Goal: Task Accomplishment & Management: Use online tool/utility

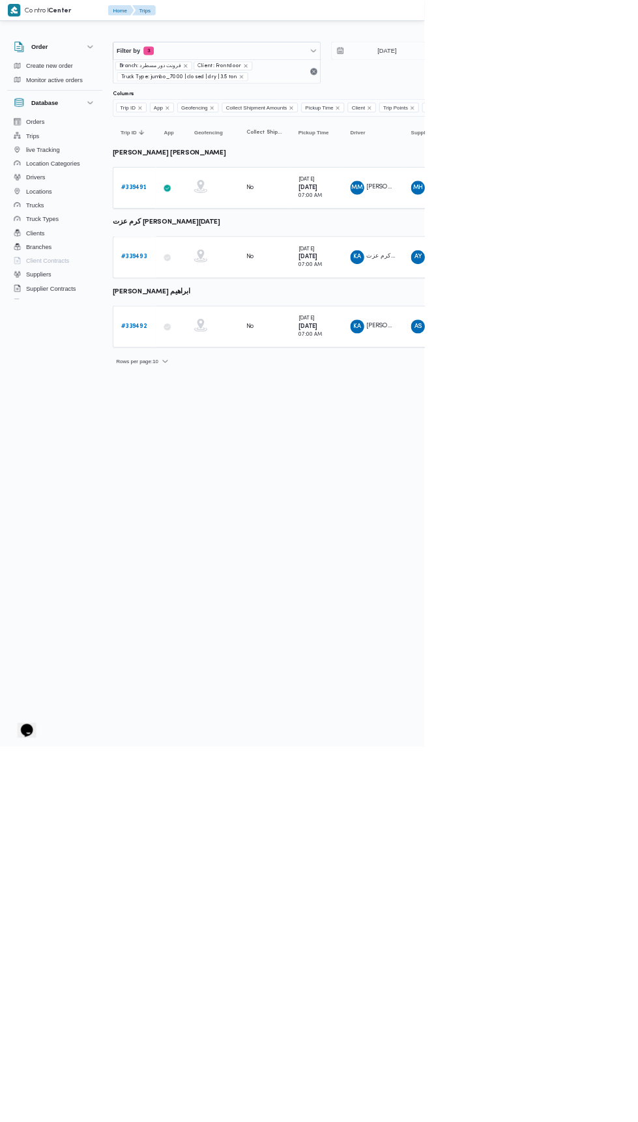
click at [203, 280] on b "# 339491" at bounding box center [201, 282] width 38 height 8
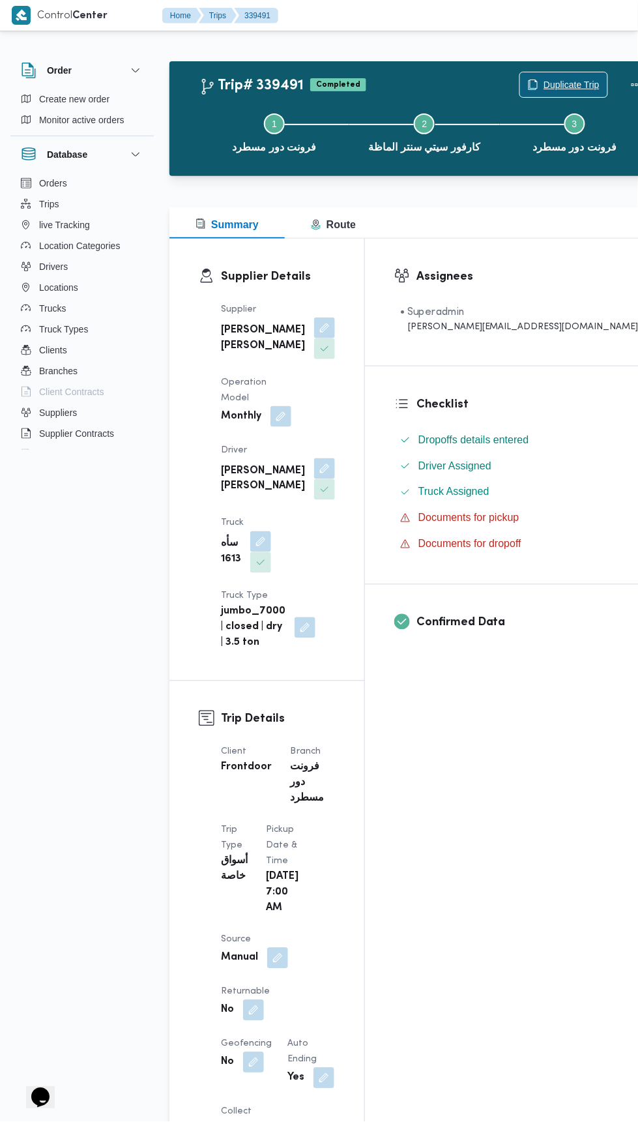
click at [544, 83] on span "Duplicate Trip" at bounding box center [572, 85] width 56 height 16
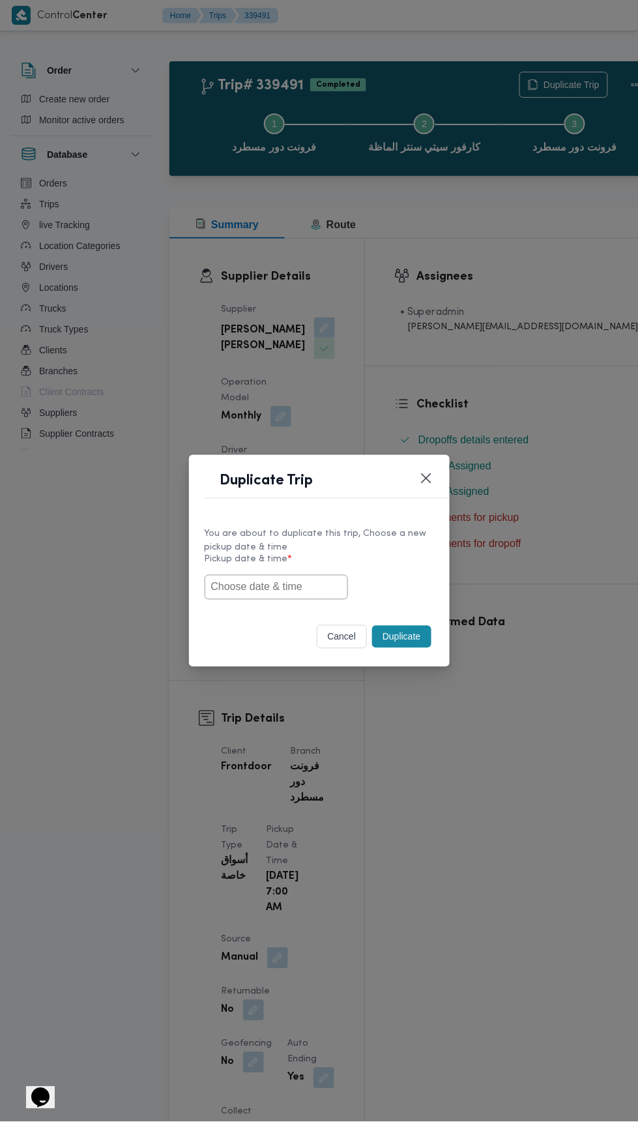
click at [300, 586] on input "text" at bounding box center [276, 587] width 143 height 25
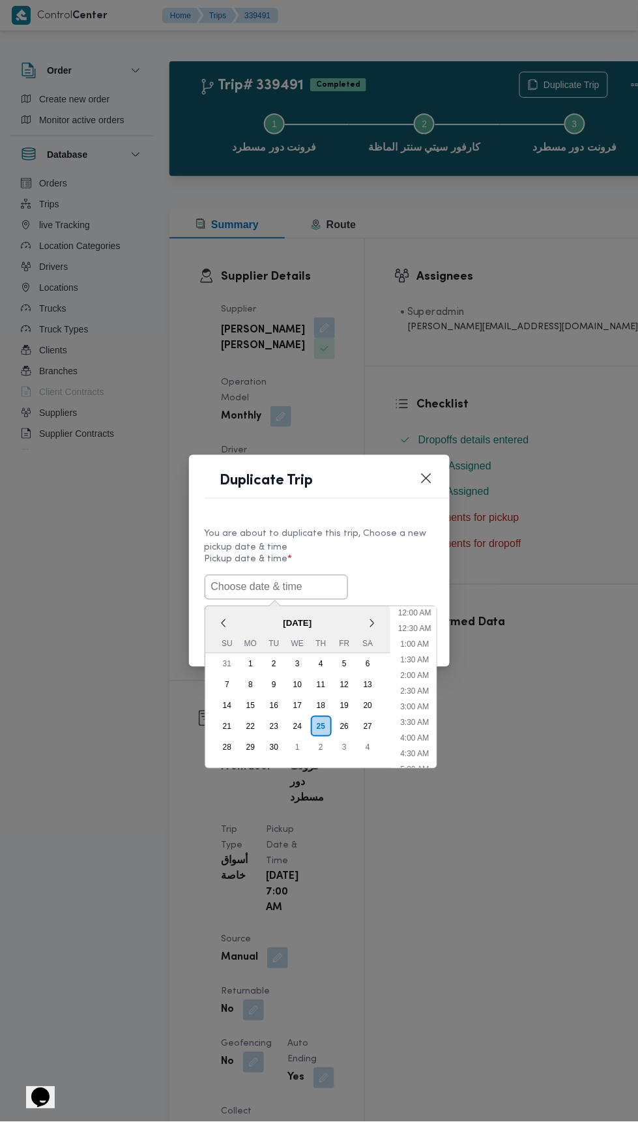
scroll to position [113, 0]
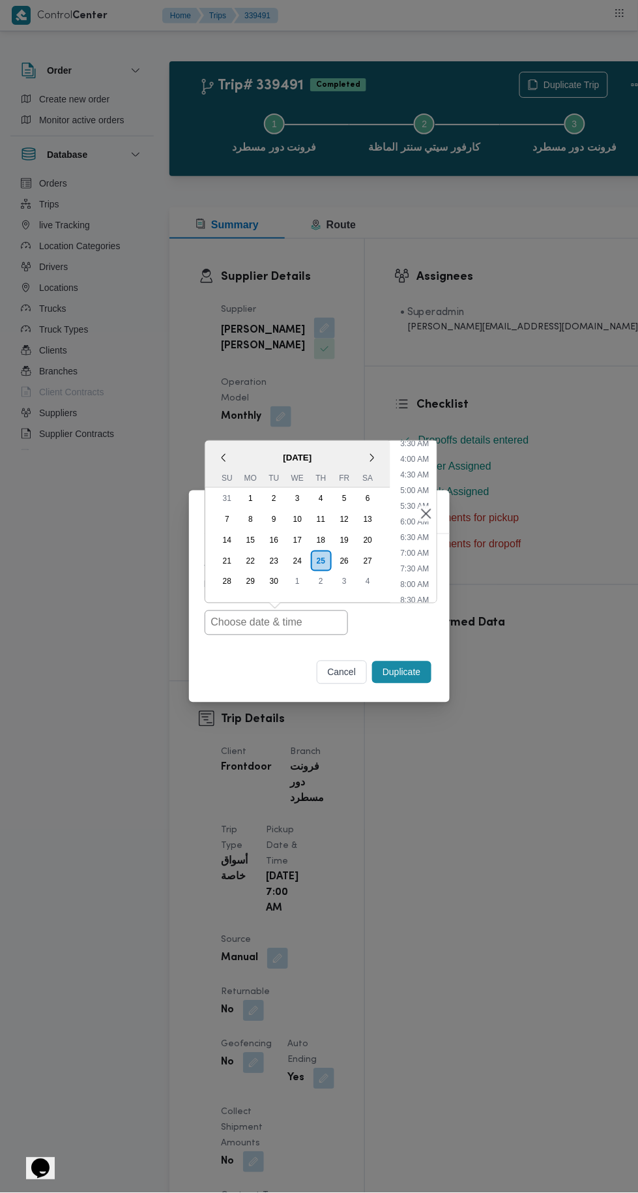
type input "25/09/2025 7:00AM"
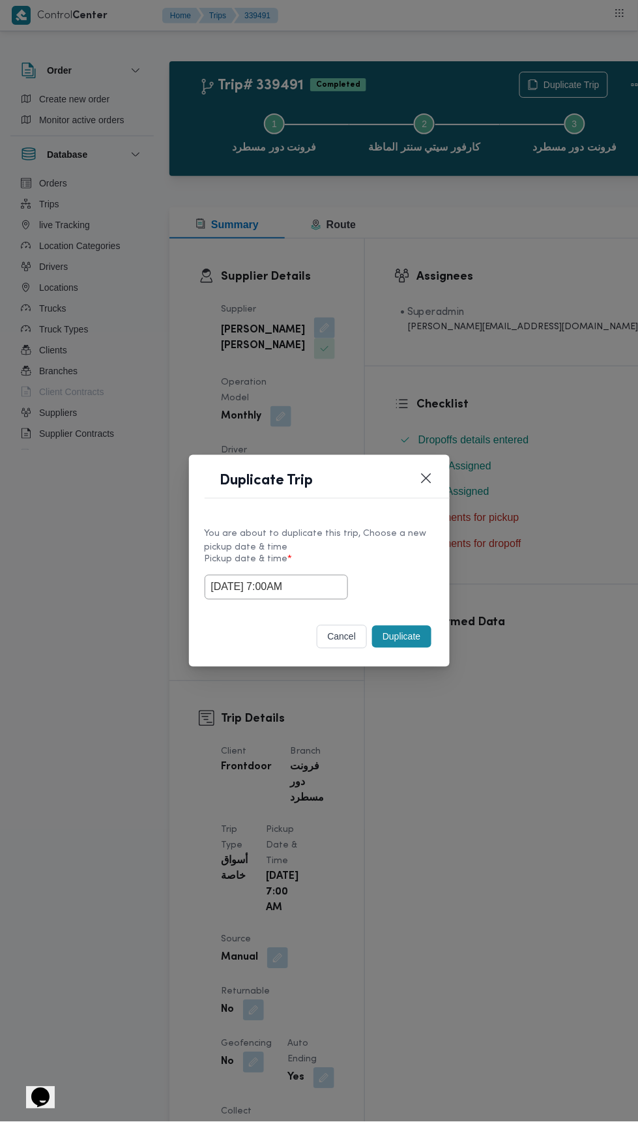
click at [520, 260] on div "Duplicate Trip You are about to duplicate this trip, Choose a new pickup date &…" at bounding box center [319, 561] width 638 height 1122
click at [415, 627] on button "Duplicate" at bounding box center [401, 637] width 59 height 22
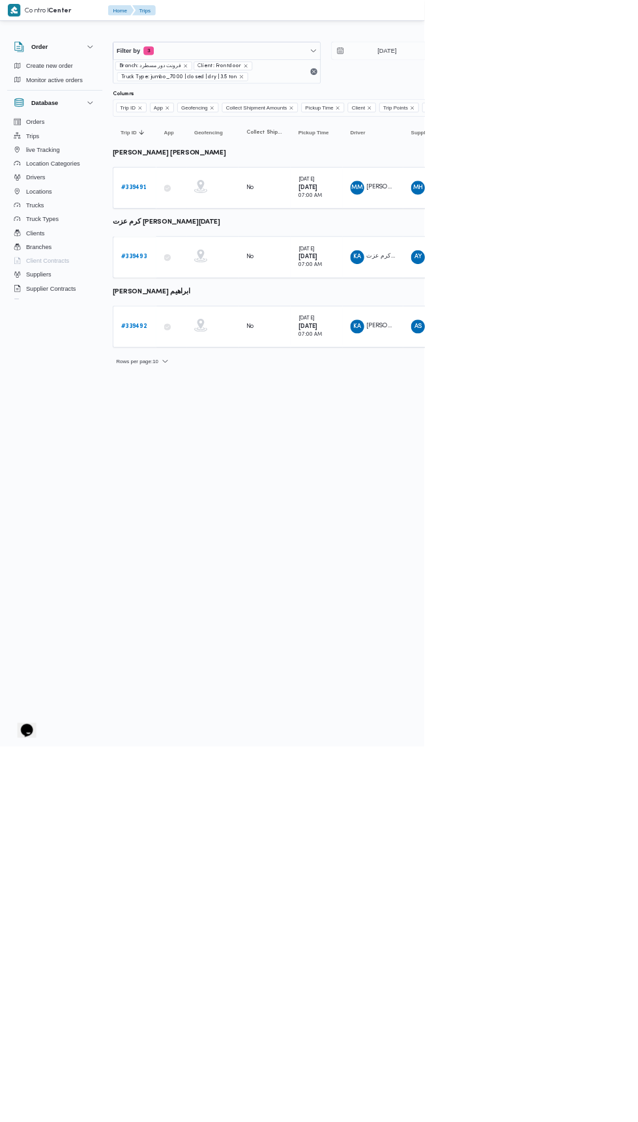
click at [211, 486] on b "# 339492" at bounding box center [201, 490] width 38 height 8
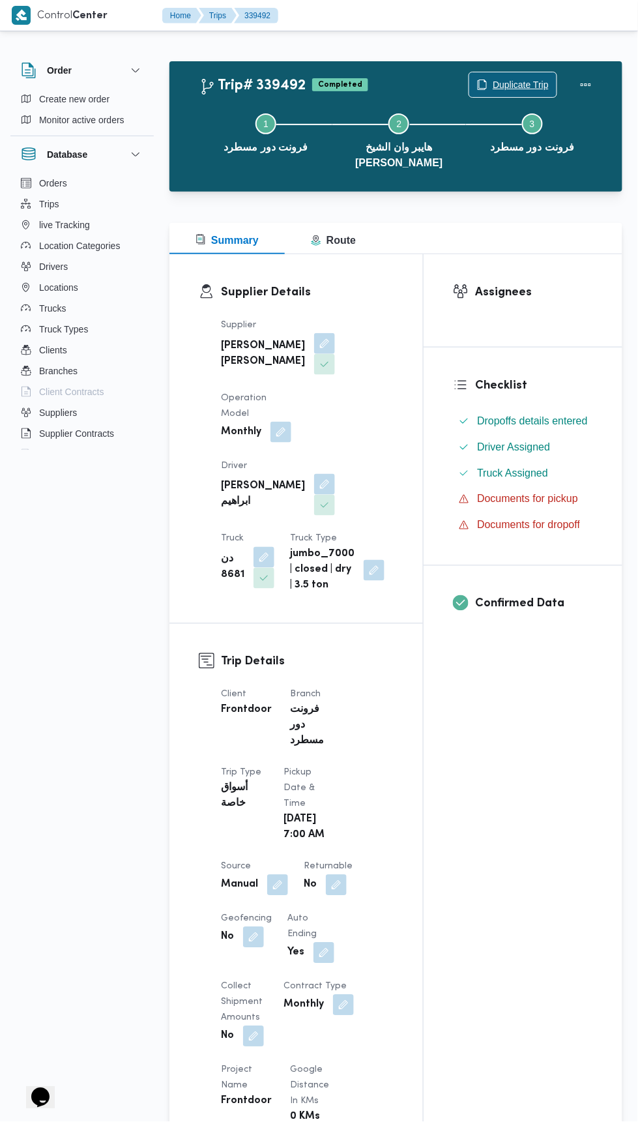
click at [507, 80] on span "Duplicate Trip" at bounding box center [521, 85] width 56 height 16
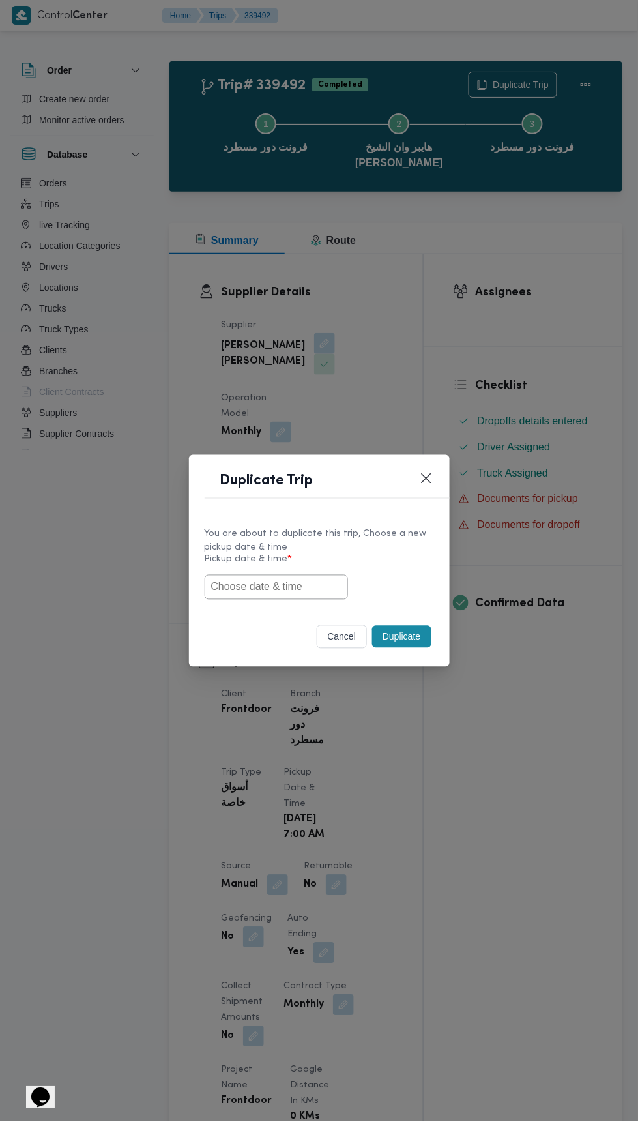
click at [297, 588] on input "text" at bounding box center [276, 587] width 143 height 25
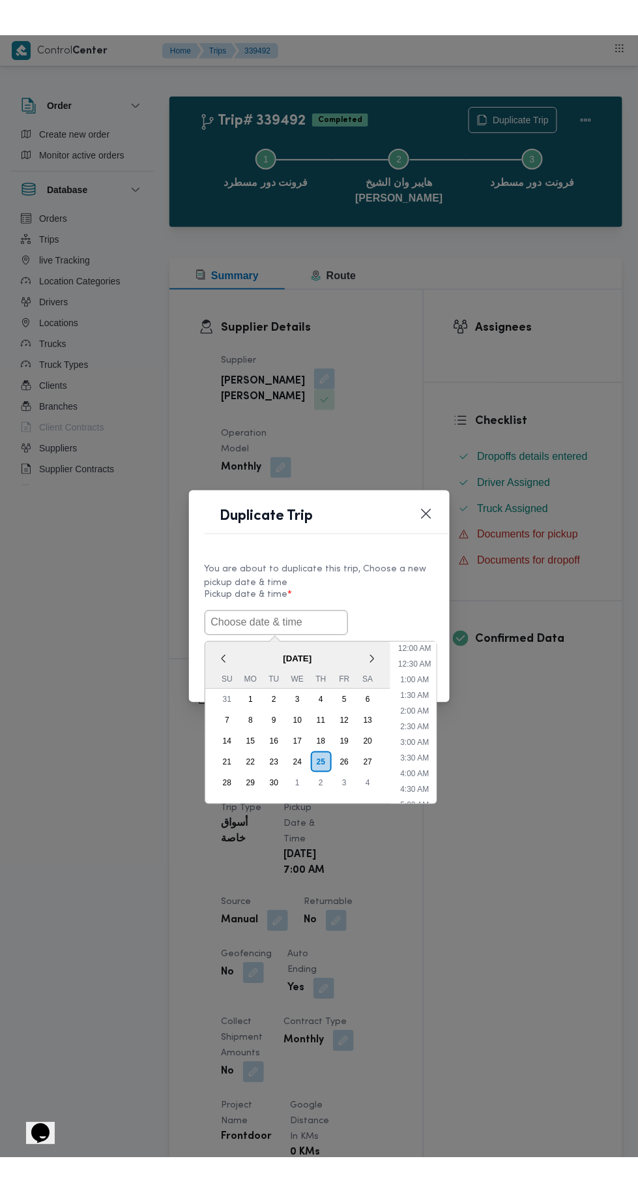
scroll to position [113, 0]
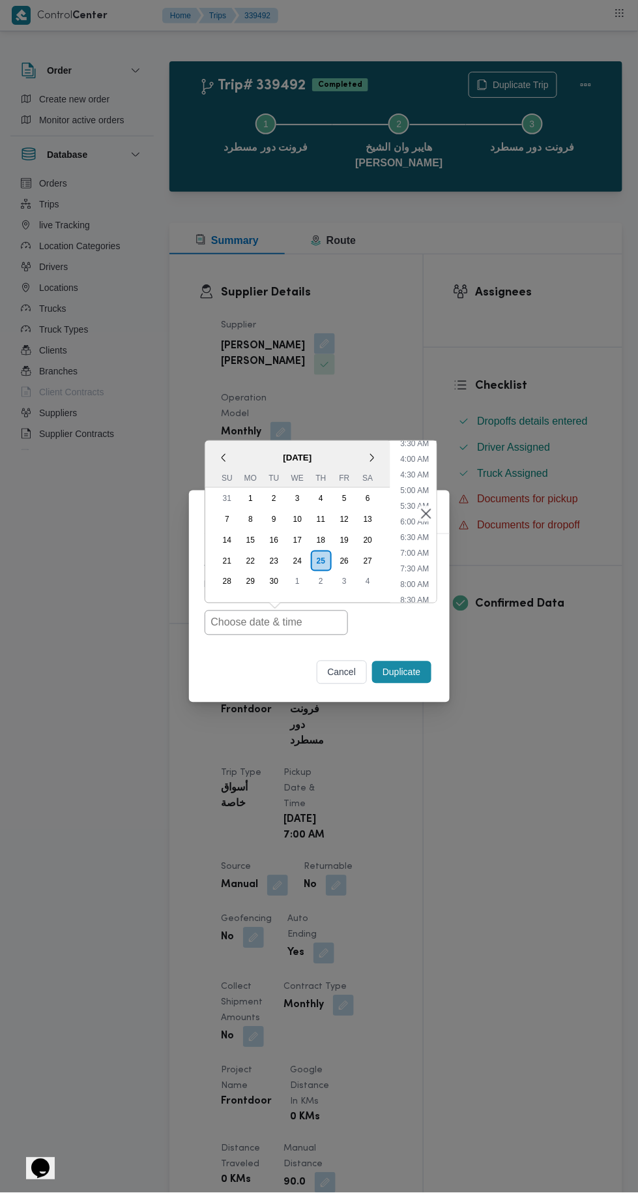
type input "[DATE] 7:00AM"
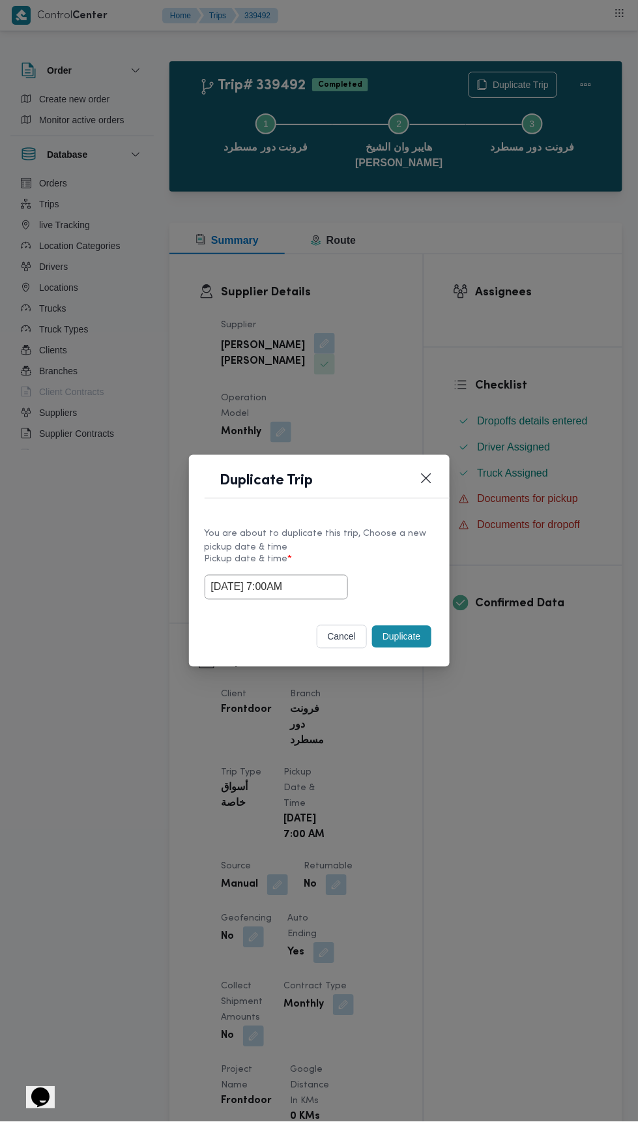
click at [492, 296] on div "Duplicate Trip You are about to duplicate this trip, Choose a new pickup date &…" at bounding box center [319, 561] width 638 height 1122
click at [429, 636] on button "Duplicate" at bounding box center [401, 637] width 59 height 22
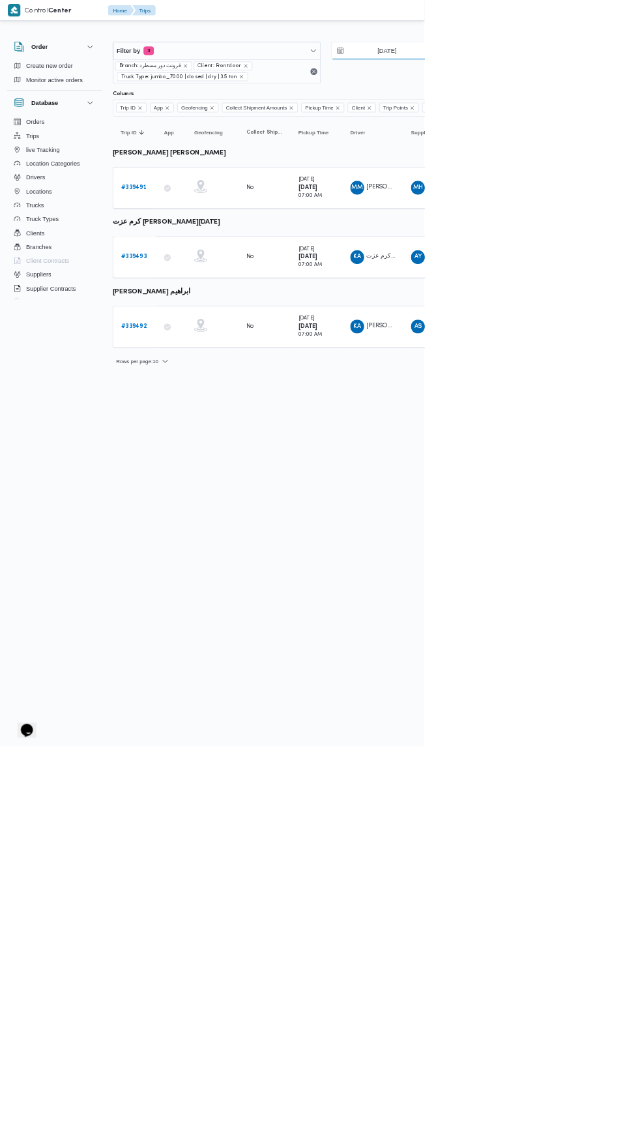
click at [590, 76] on input "[DATE]" at bounding box center [573, 76] width 148 height 26
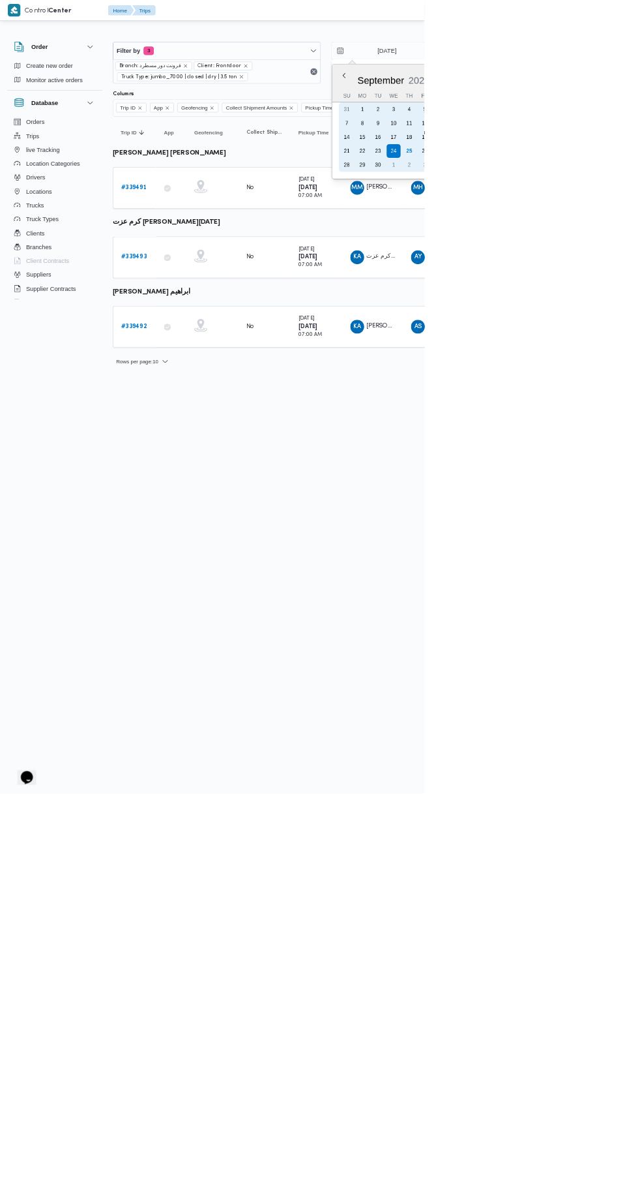
click at [550, 217] on div "22" at bounding box center [545, 227] width 21 height 21
type input "22/9/2025"
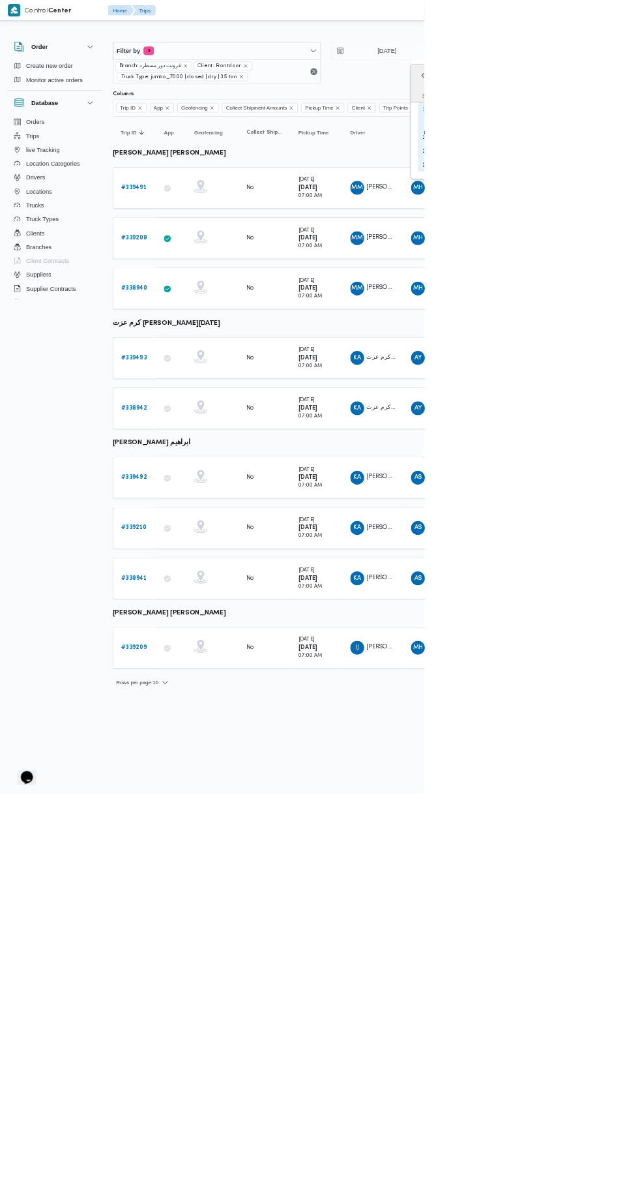
type input "25/9/2025"
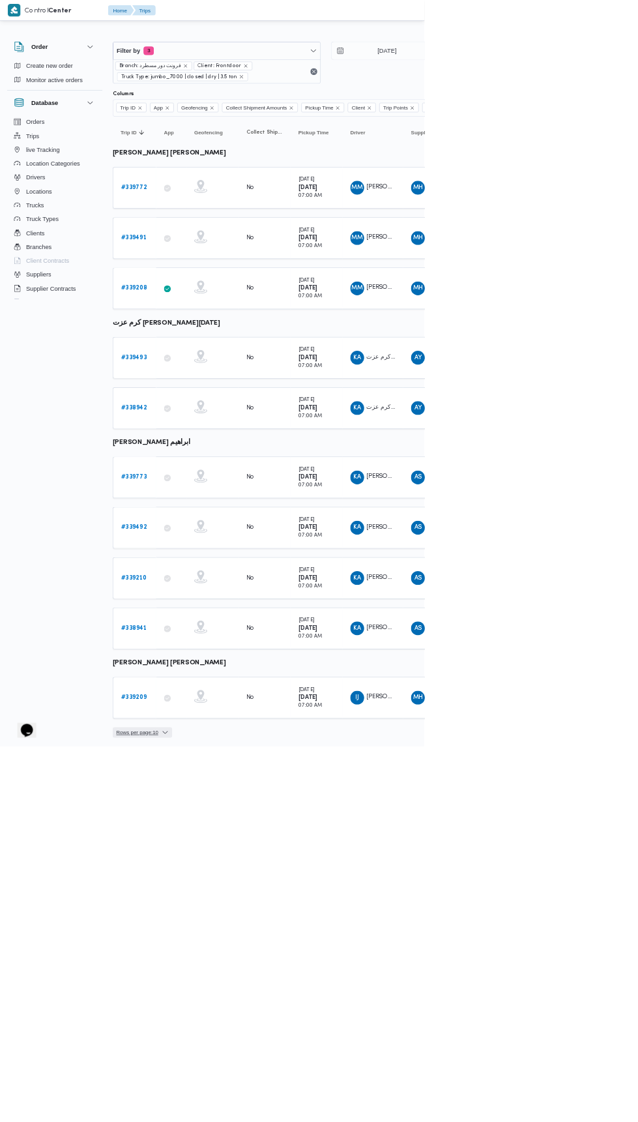
click at [233, 1094] on span "Rows per page : 10" at bounding box center [206, 1102] width 63 height 16
click at [238, 1094] on span "Rows per page : 10" at bounding box center [206, 1102] width 63 height 16
click at [228, 1094] on span "Rows per page : 10" at bounding box center [206, 1102] width 63 height 16
click at [238, 1094] on span "Rows per page : 10" at bounding box center [206, 1102] width 63 height 16
click at [237, 1094] on span "Rows per page : 10" at bounding box center [206, 1102] width 63 height 16
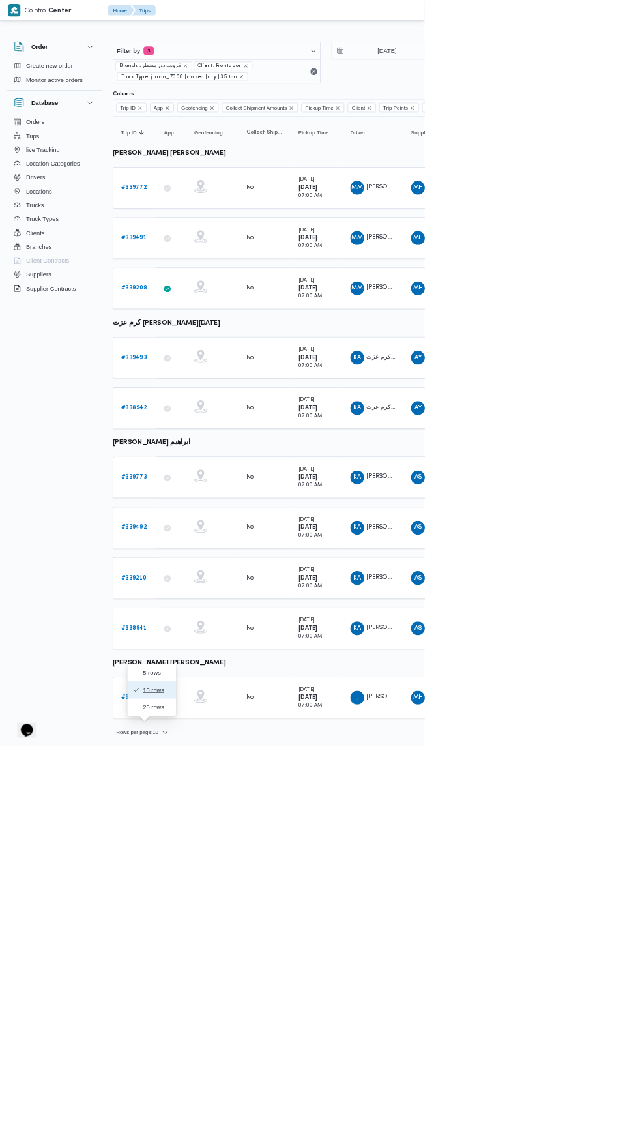
click at [252, 1039] on span "10 rows" at bounding box center [236, 1037] width 42 height 10
click at [208, 1094] on span "Rows per page : 10" at bounding box center [206, 1102] width 63 height 16
click at [254, 1096] on icon "button" at bounding box center [248, 1101] width 10 height 10
click at [238, 1094] on span "Rows per page : 10" at bounding box center [206, 1102] width 63 height 16
click at [235, 1063] on span "20 rows" at bounding box center [236, 1063] width 42 height 10
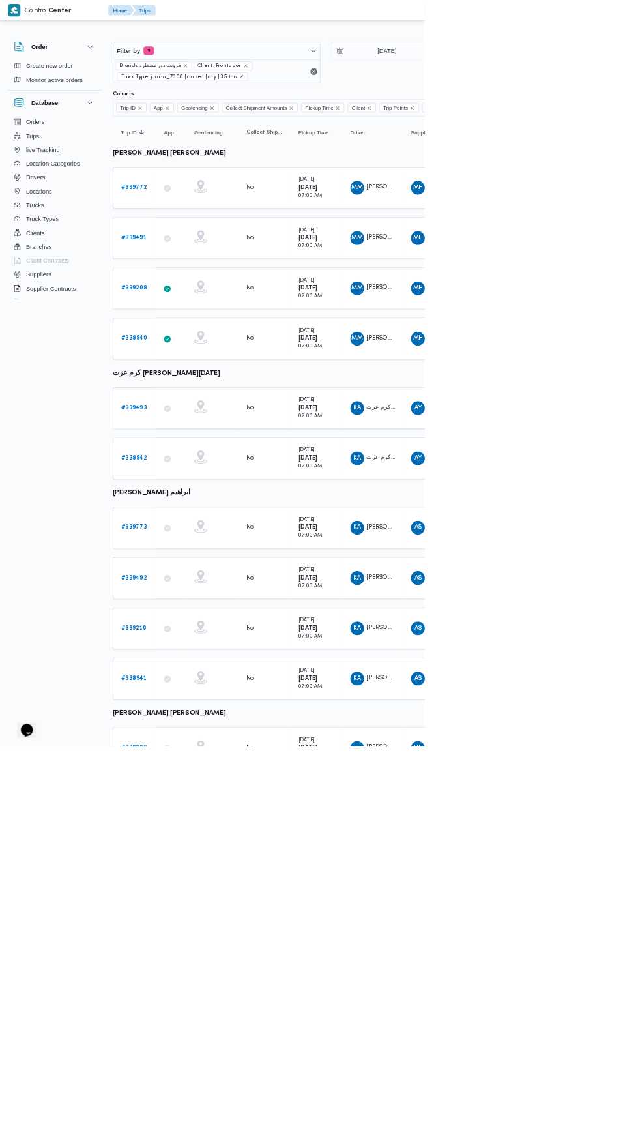
click at [185, 1120] on b "# 339209" at bounding box center [201, 1124] width 38 height 8
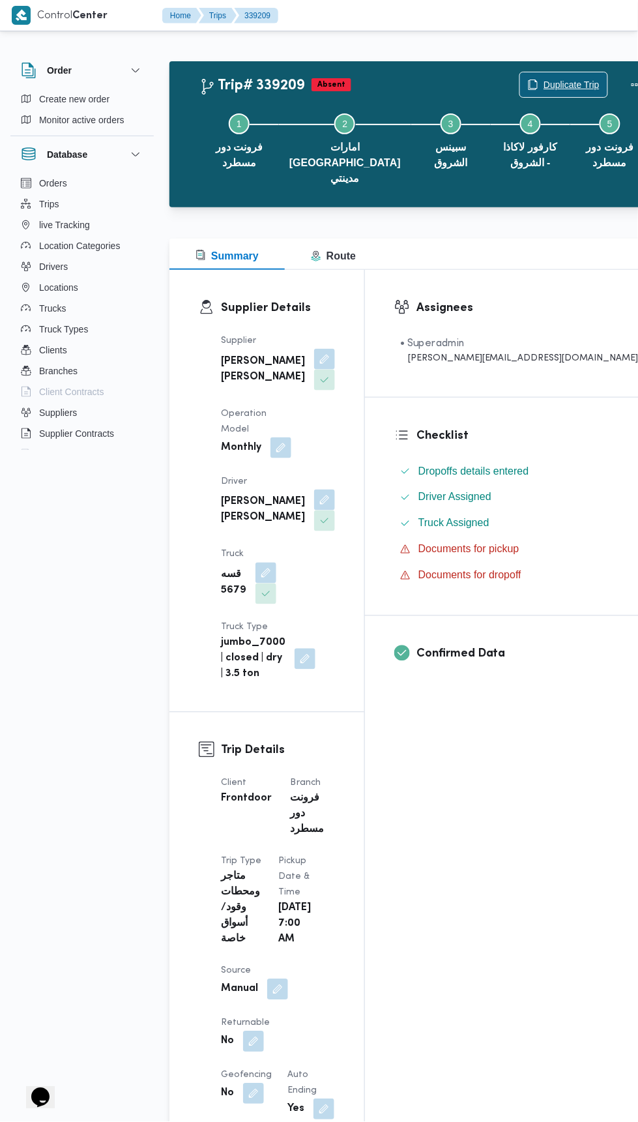
click at [544, 78] on span "Duplicate Trip" at bounding box center [572, 85] width 56 height 16
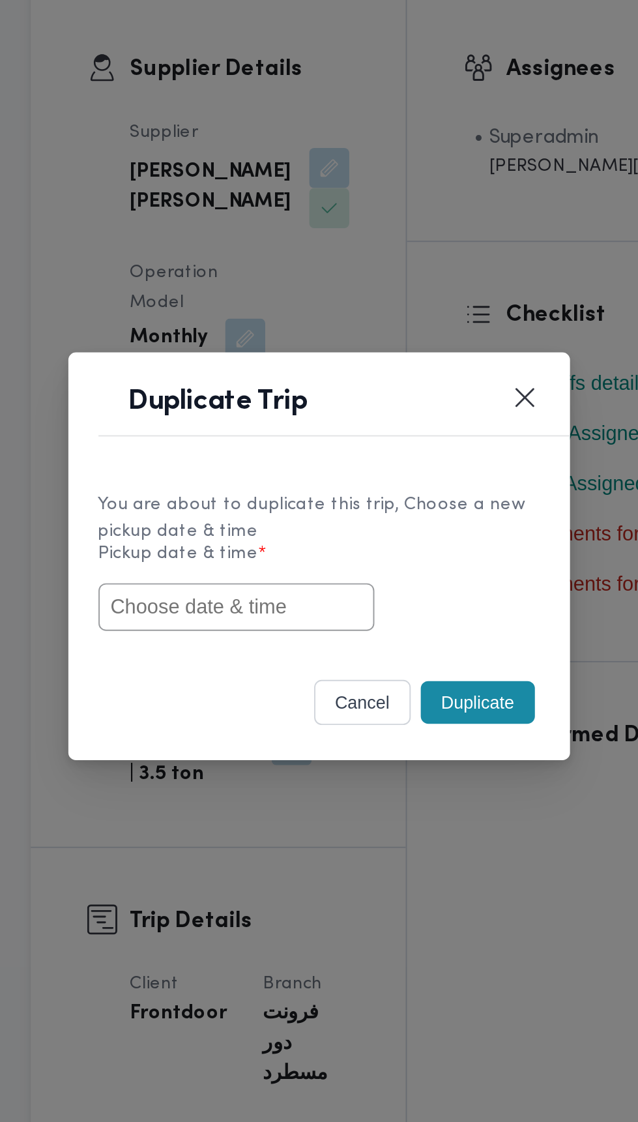
click at [316, 590] on input "text" at bounding box center [276, 587] width 143 height 25
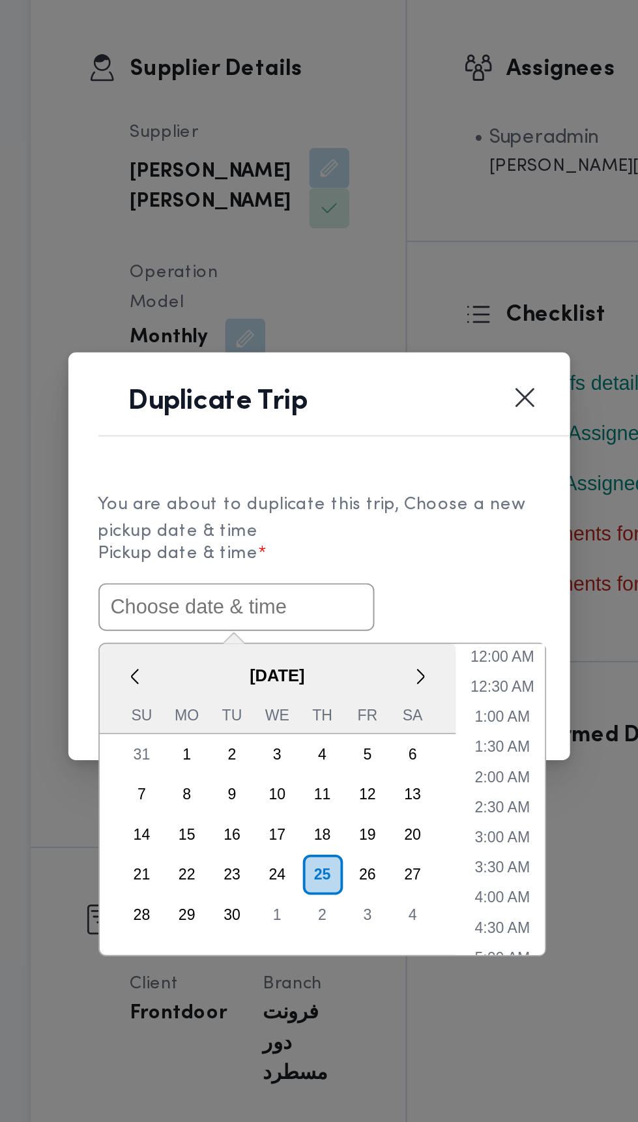
scroll to position [113, 0]
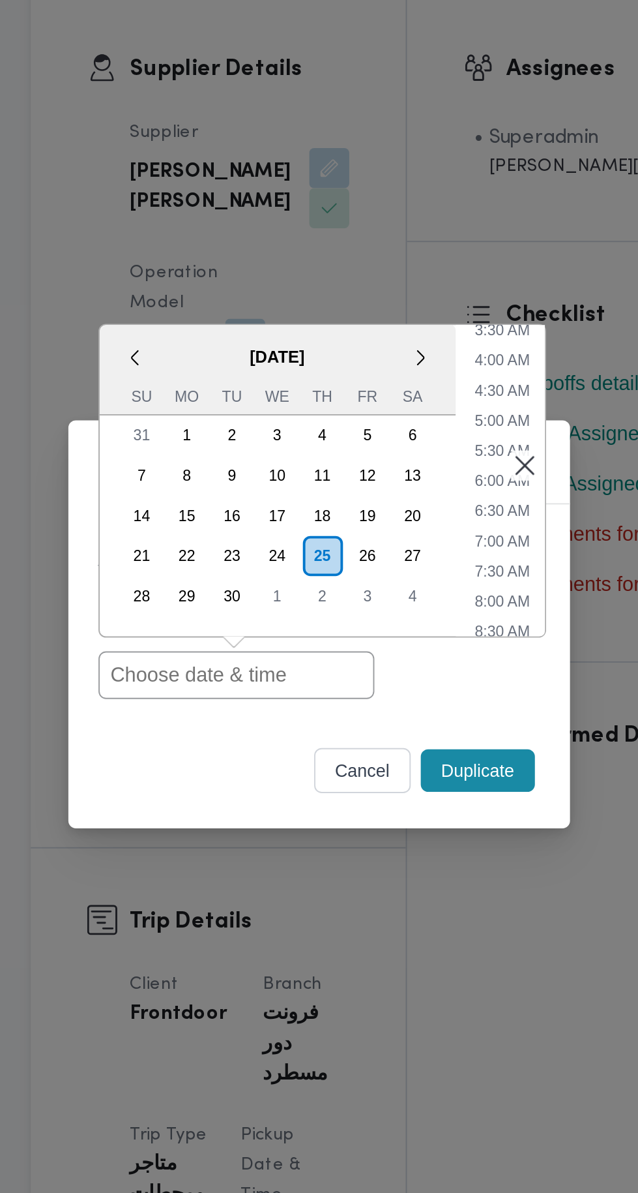
type input "[DATE] 7:00AM"
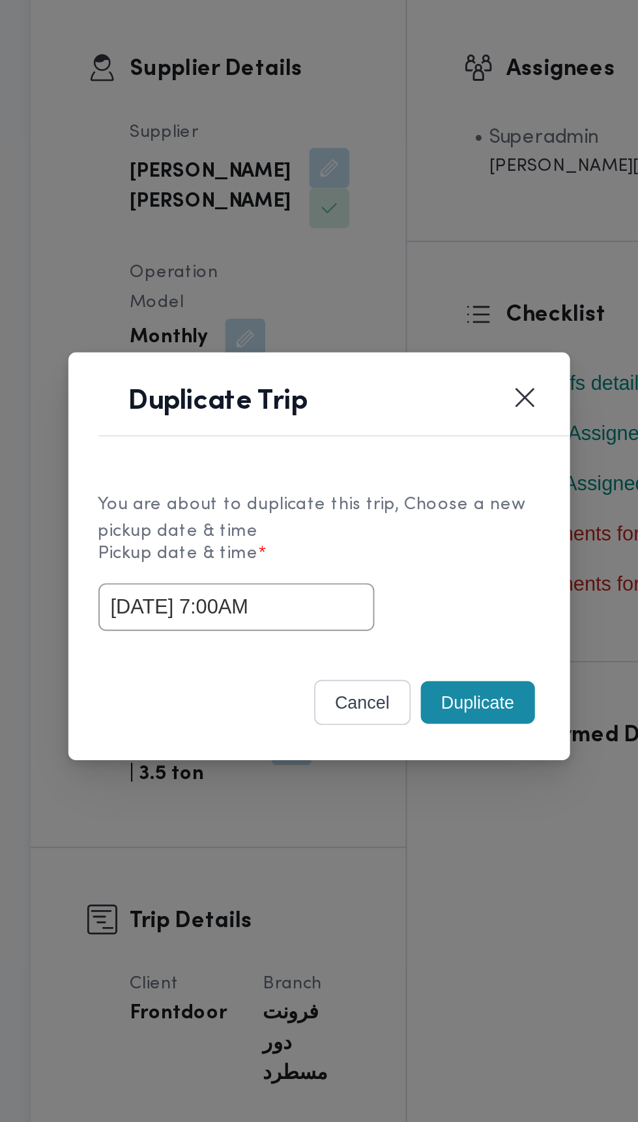
click at [425, 376] on div "Duplicate Trip You are about to duplicate this trip, Choose a new pickup date &…" at bounding box center [319, 561] width 638 height 1122
click at [425, 629] on button "Duplicate" at bounding box center [401, 637] width 59 height 22
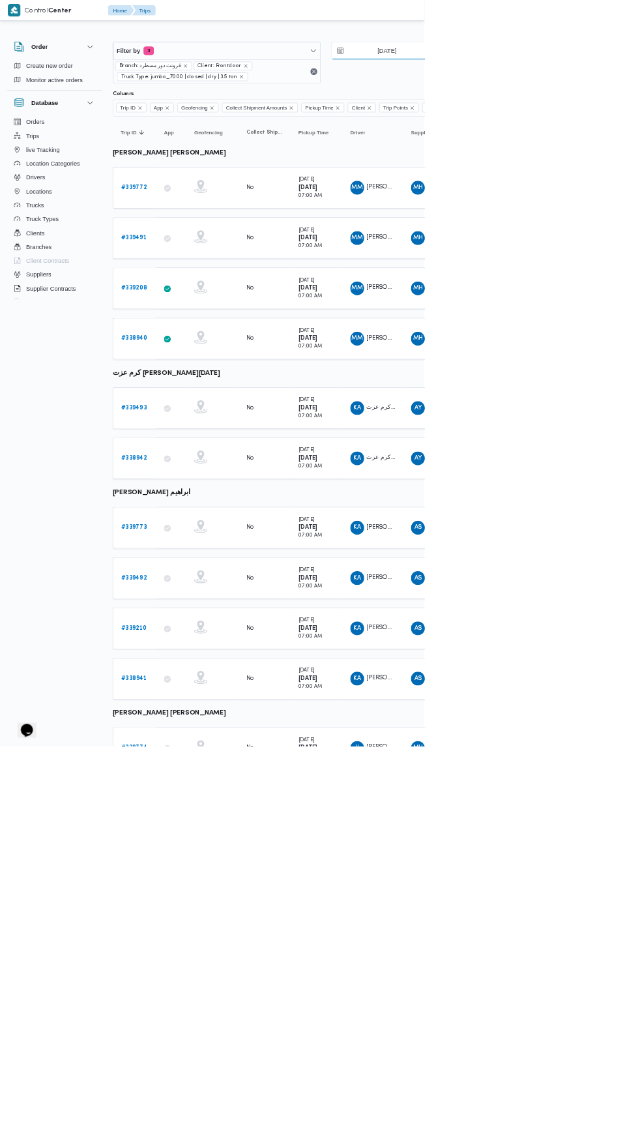
click at [567, 76] on input "[DATE]" at bounding box center [573, 76] width 148 height 26
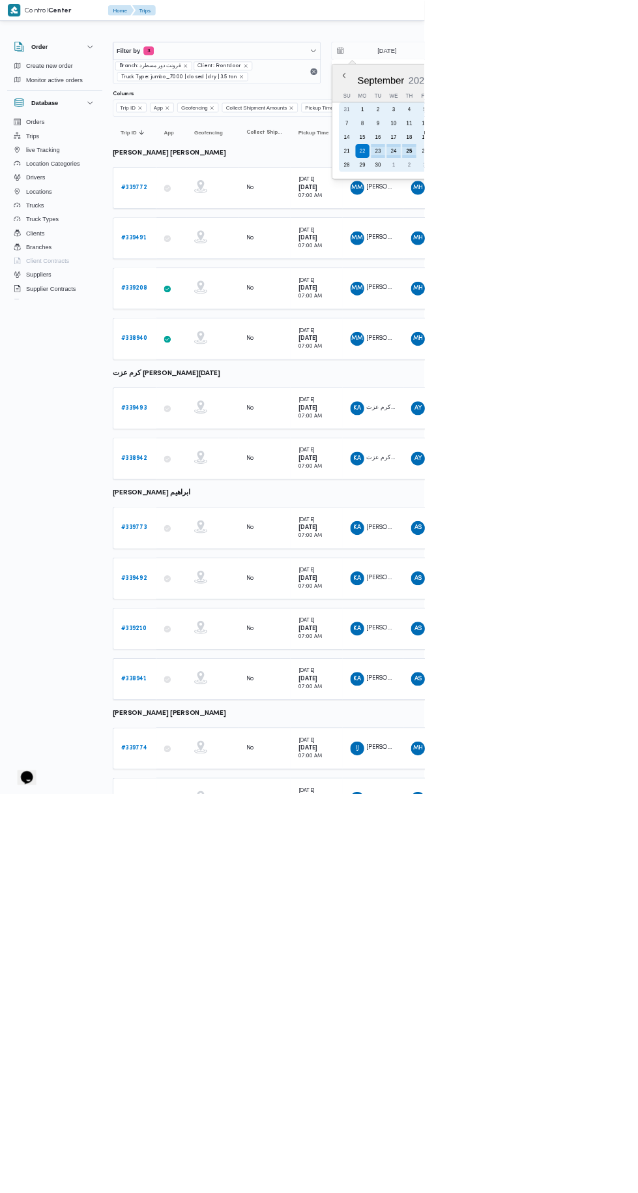
click at [622, 224] on div "25" at bounding box center [615, 227] width 21 height 21
type input "[DATE]"
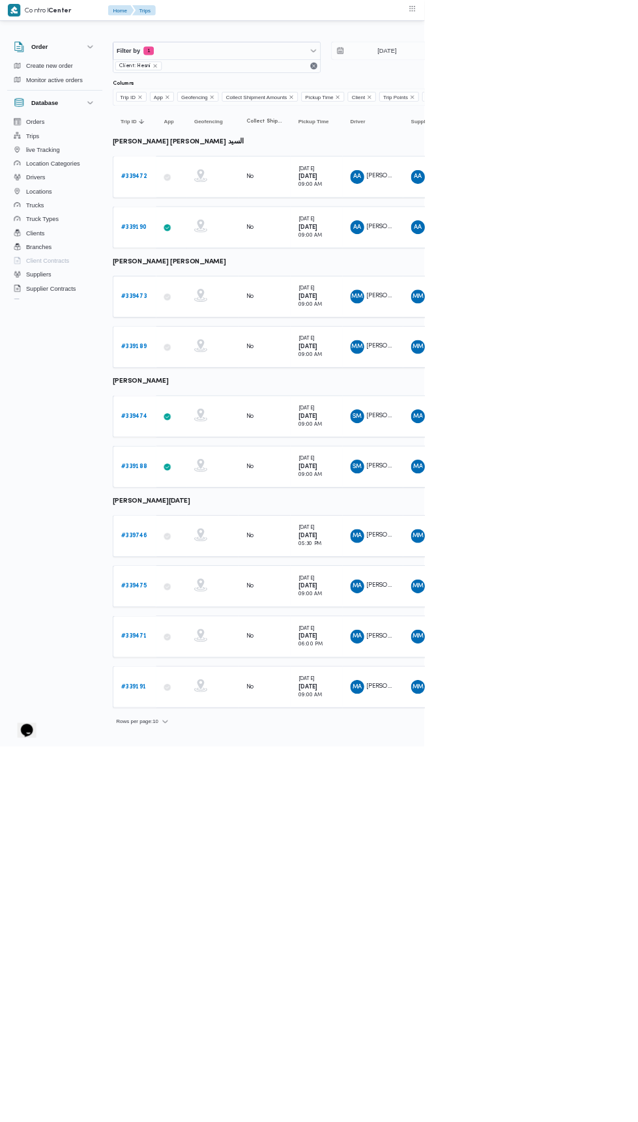
click at [198, 801] on b "# 339746" at bounding box center [202, 805] width 40 height 8
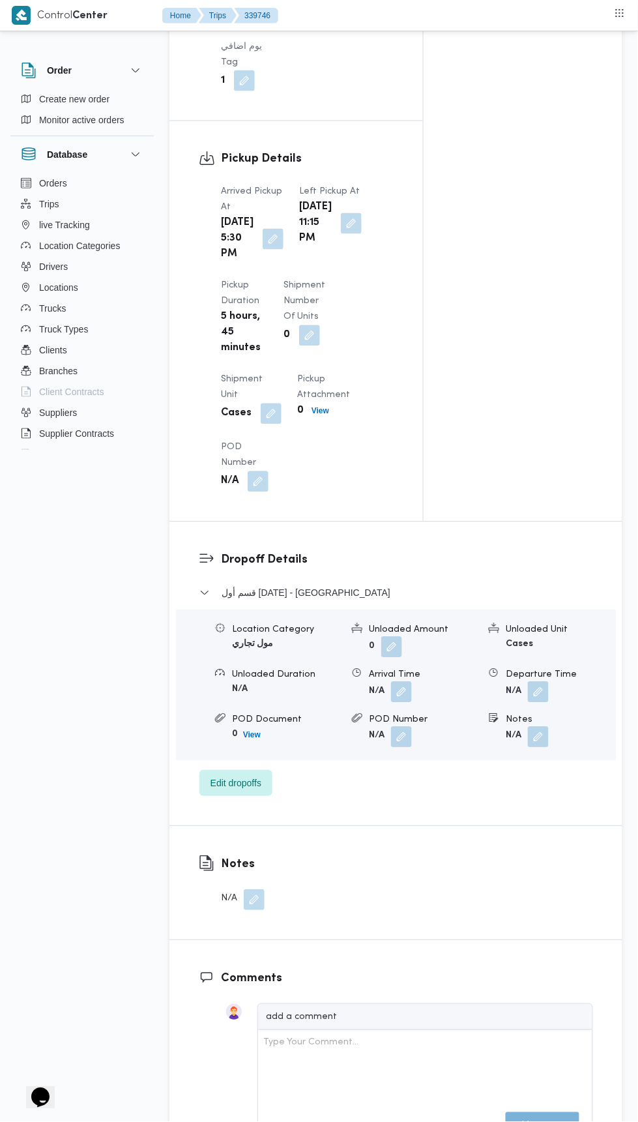
scroll to position [1305, 0]
click at [543, 704] on button "button" at bounding box center [538, 693] width 21 height 21
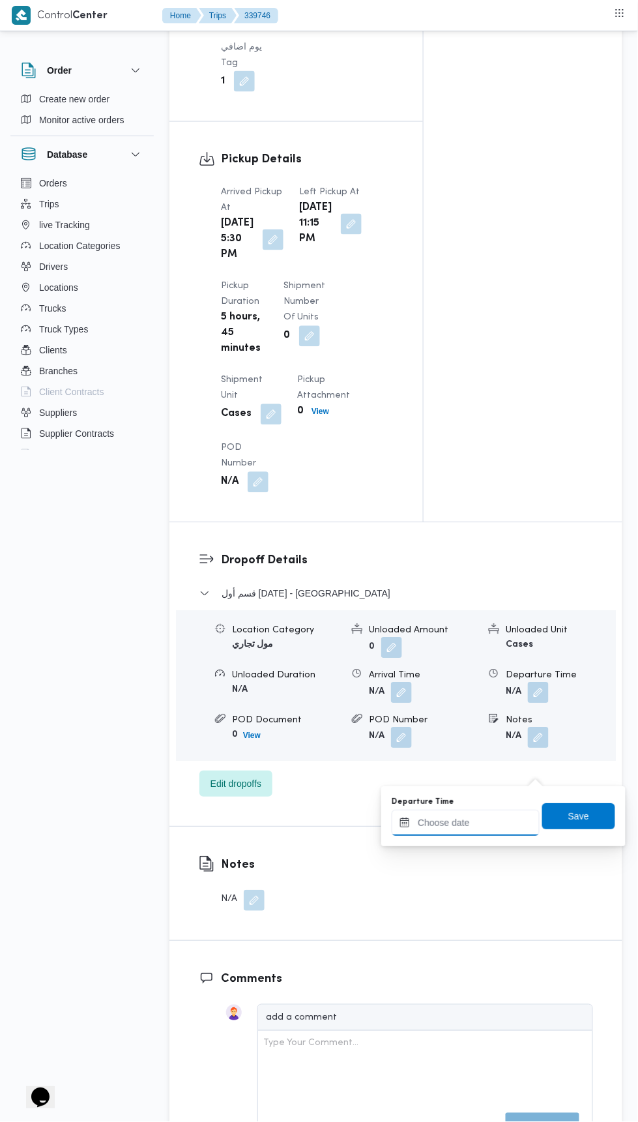
click at [443, 823] on input "Departure Time" at bounding box center [466, 824] width 148 height 26
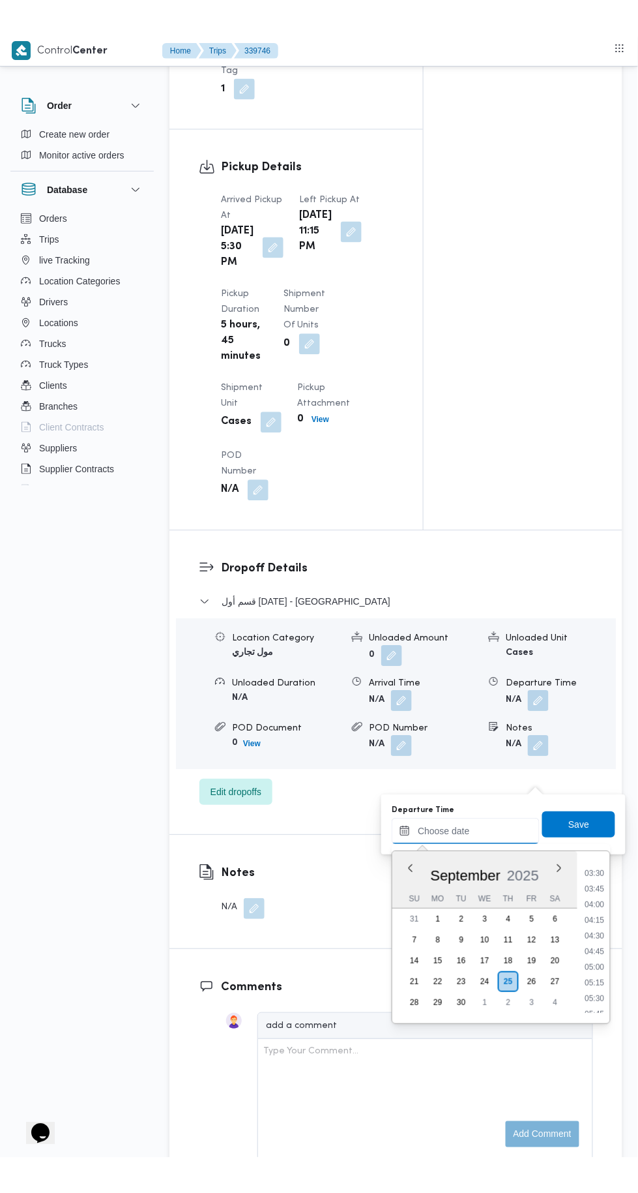
scroll to position [204, 0]
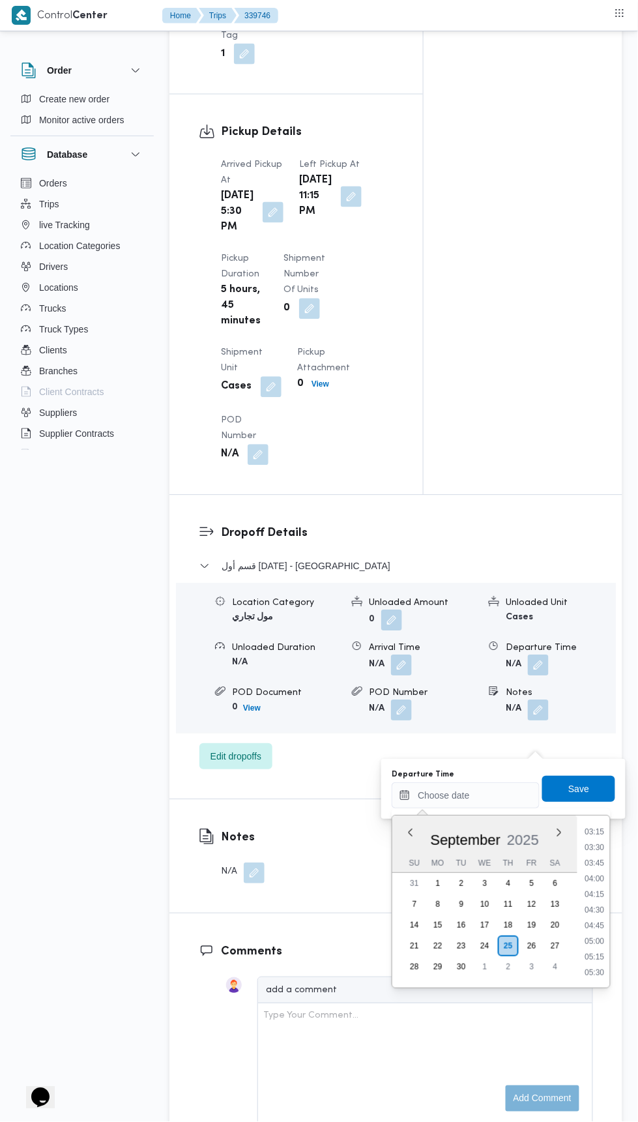
click at [588, 846] on li "03:30" at bounding box center [595, 848] width 30 height 13
type input "25/09/2025 03:30"
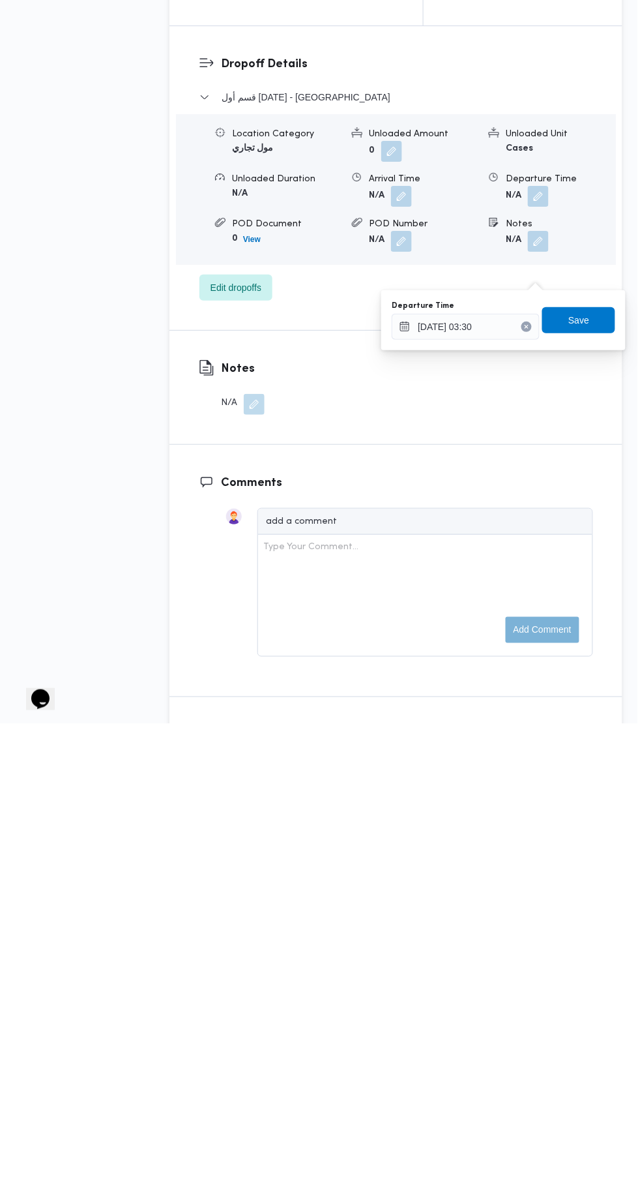
click at [569, 773] on div "Departure Time 25/09/2025 03:30 Save" at bounding box center [504, 790] width 226 height 42
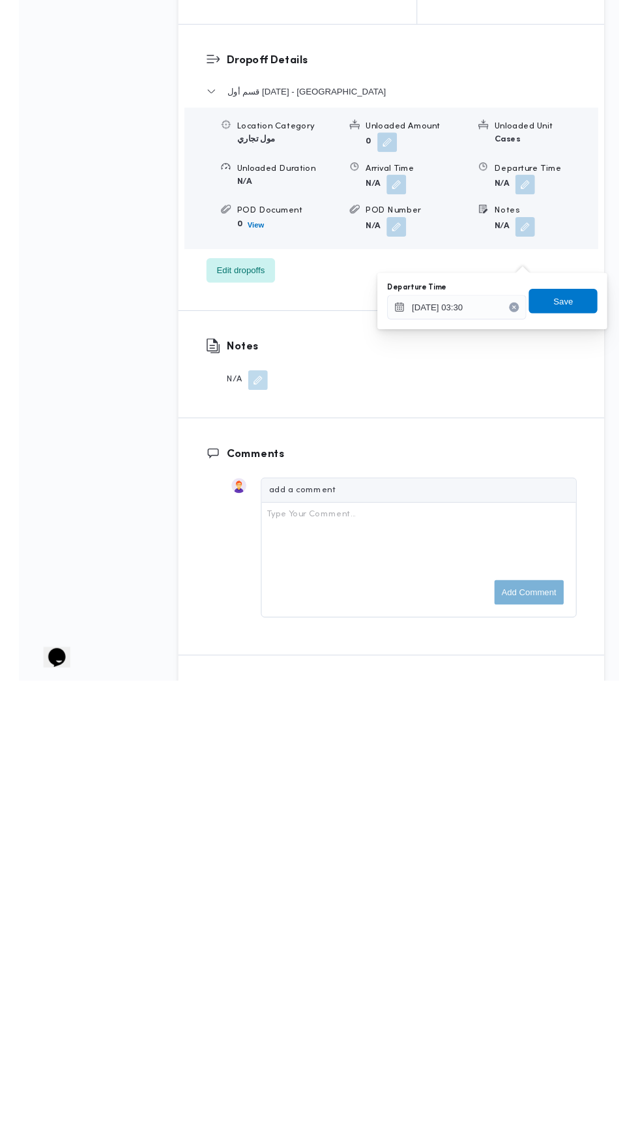
scroll to position [1332, 0]
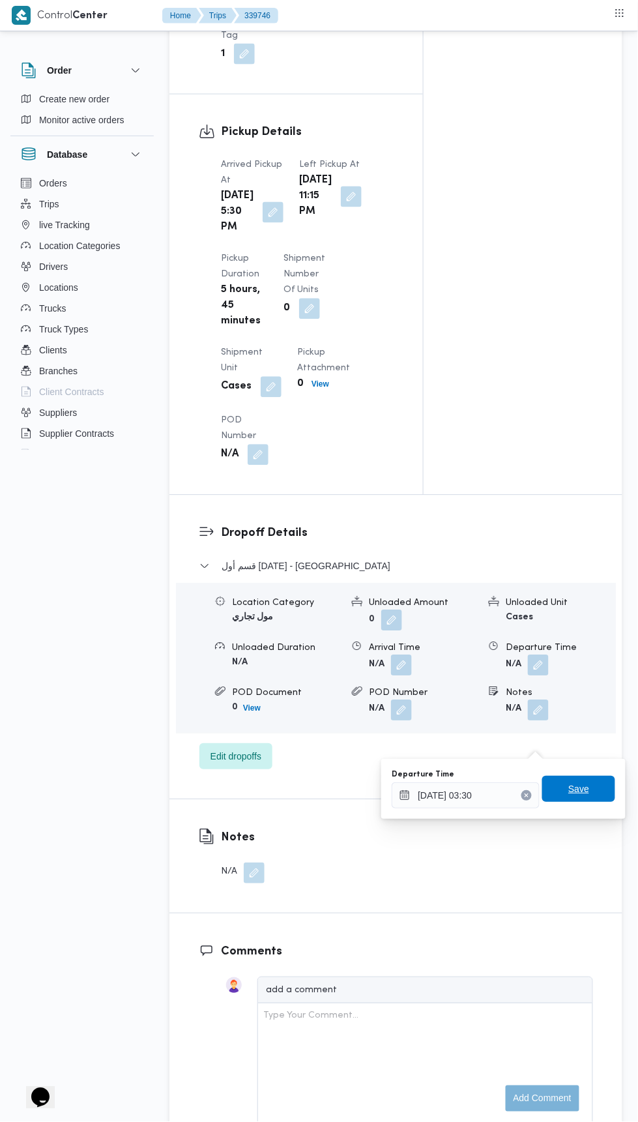
click at [583, 795] on span "Save" at bounding box center [579, 790] width 21 height 16
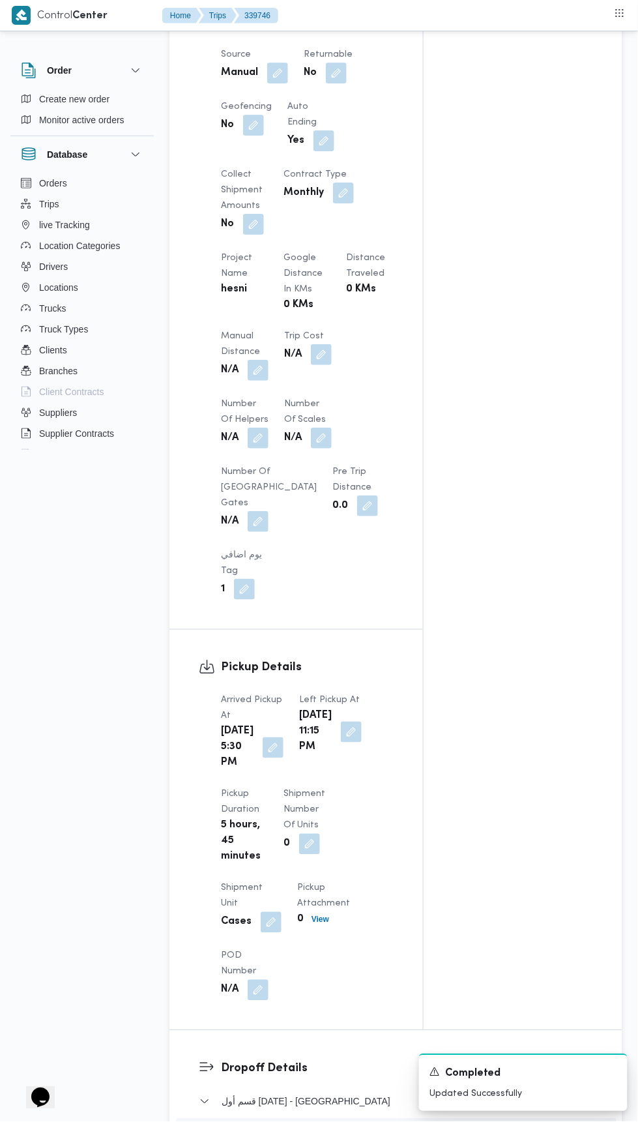
scroll to position [790, 0]
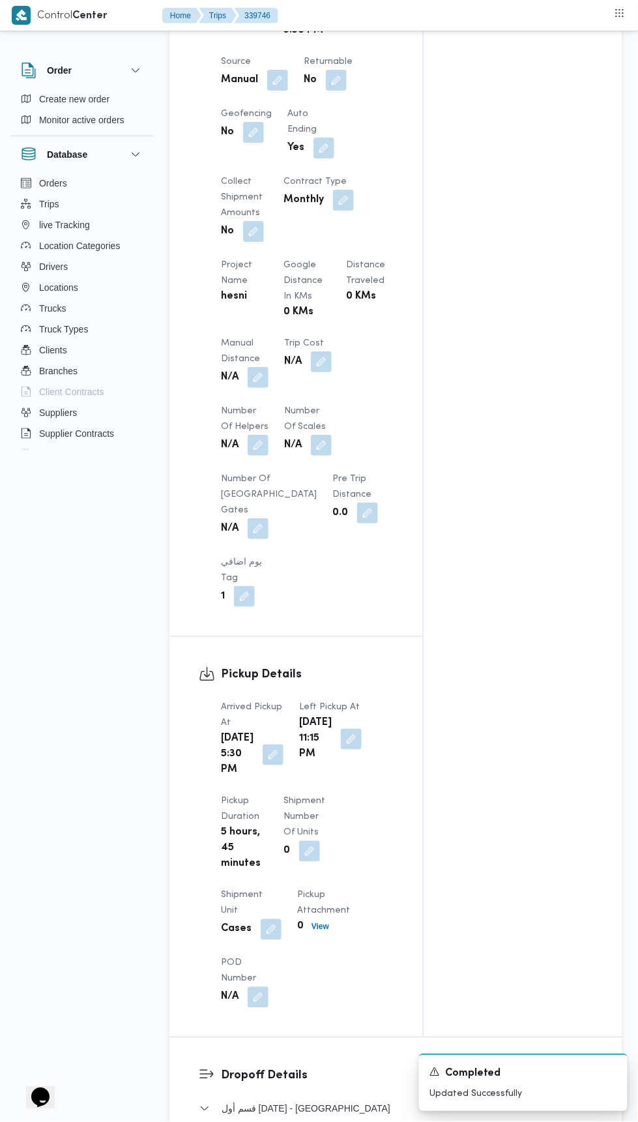
click at [255, 388] on button "button" at bounding box center [258, 377] width 21 height 21
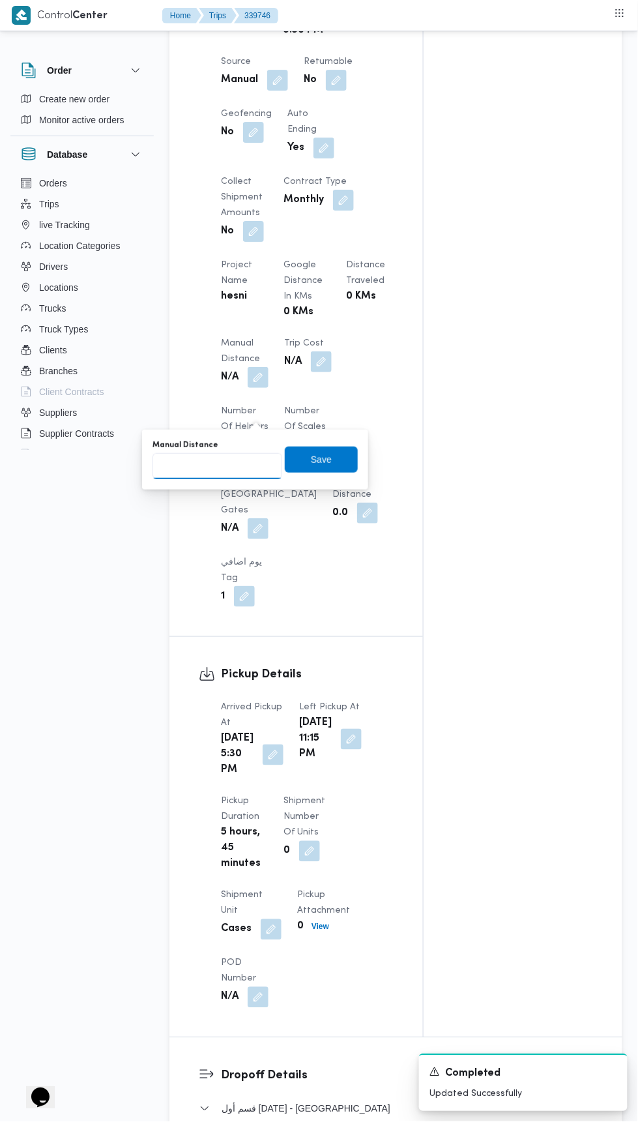
click at [224, 468] on input "Manual Distance" at bounding box center [218, 466] width 130 height 26
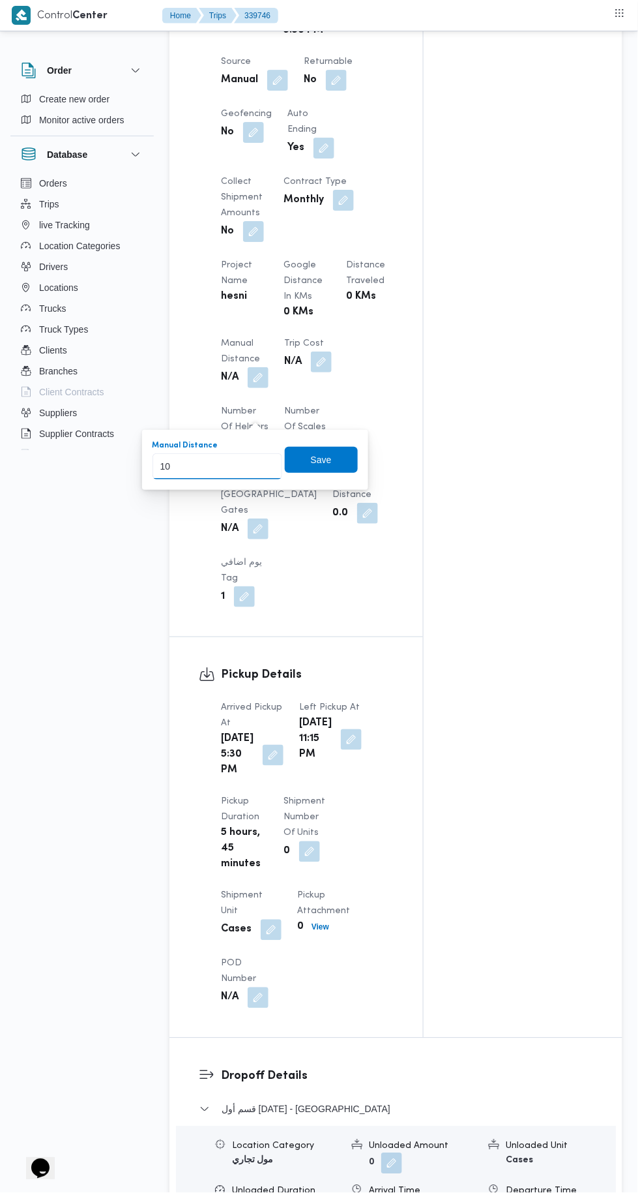
type input "100"
click at [321, 459] on span "Save" at bounding box center [321, 460] width 21 height 16
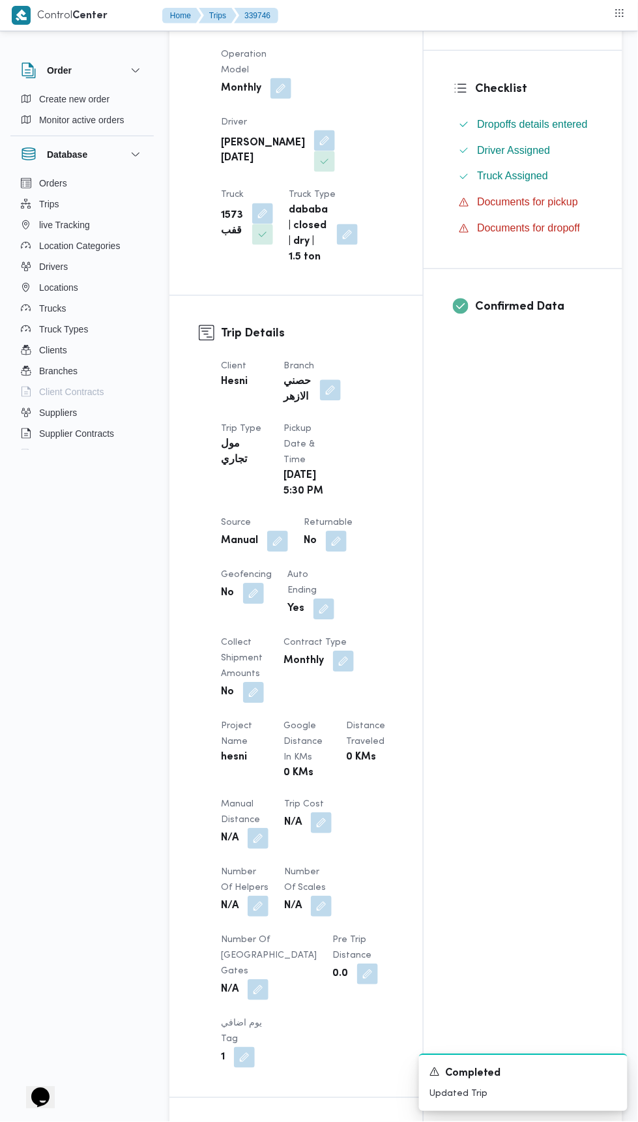
scroll to position [0, 0]
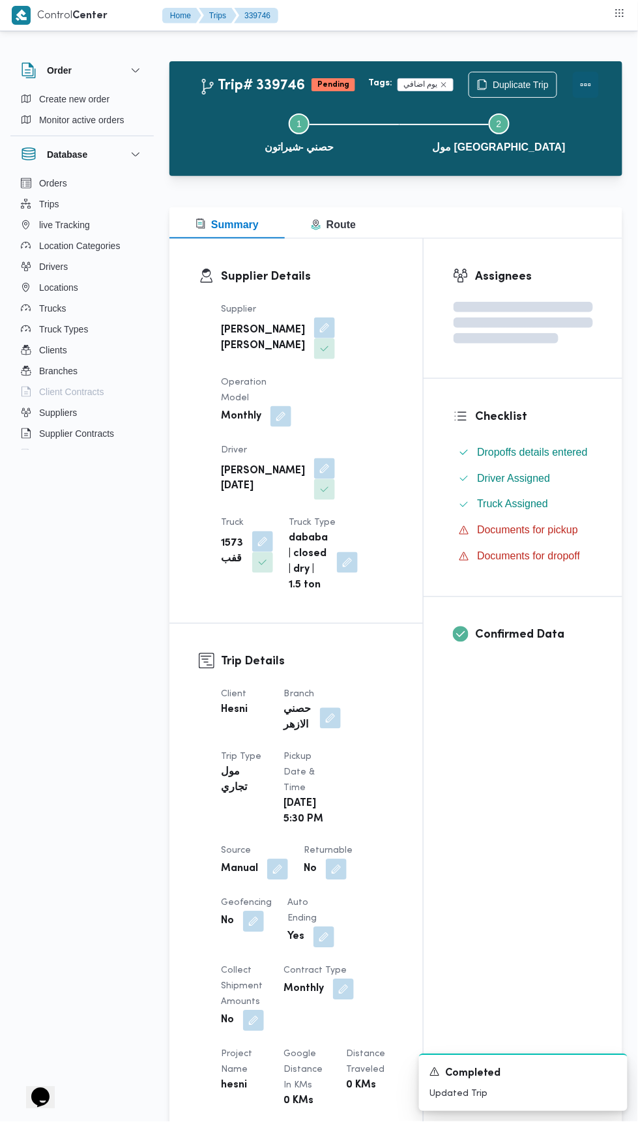
click at [593, 89] on button "Actions" at bounding box center [586, 85] width 26 height 26
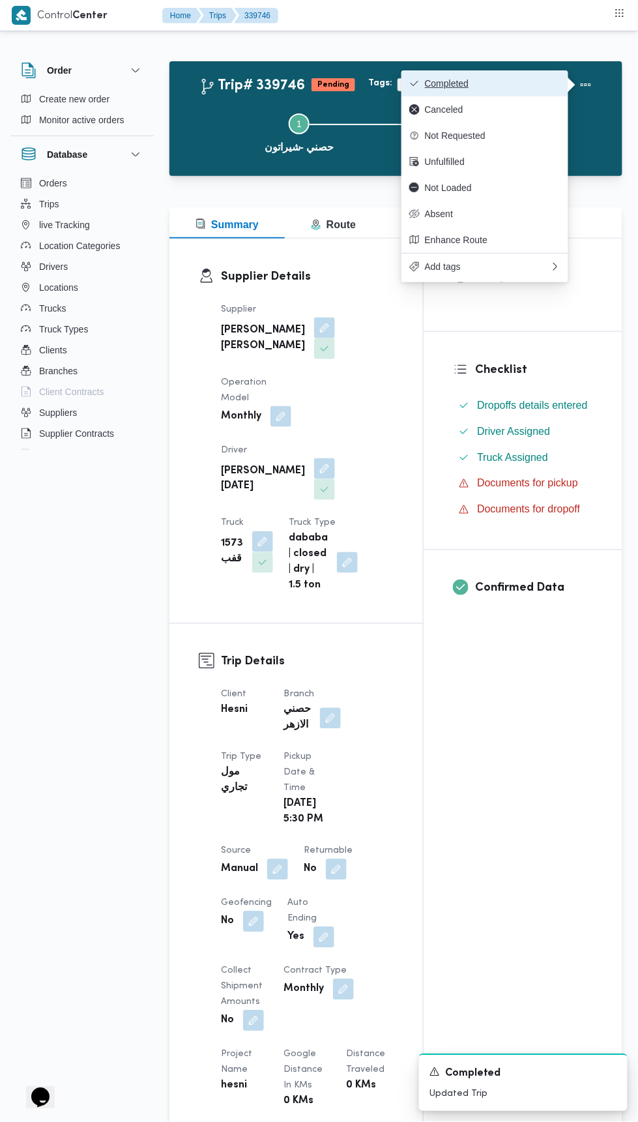
click at [495, 77] on button "Completed" at bounding box center [485, 83] width 167 height 26
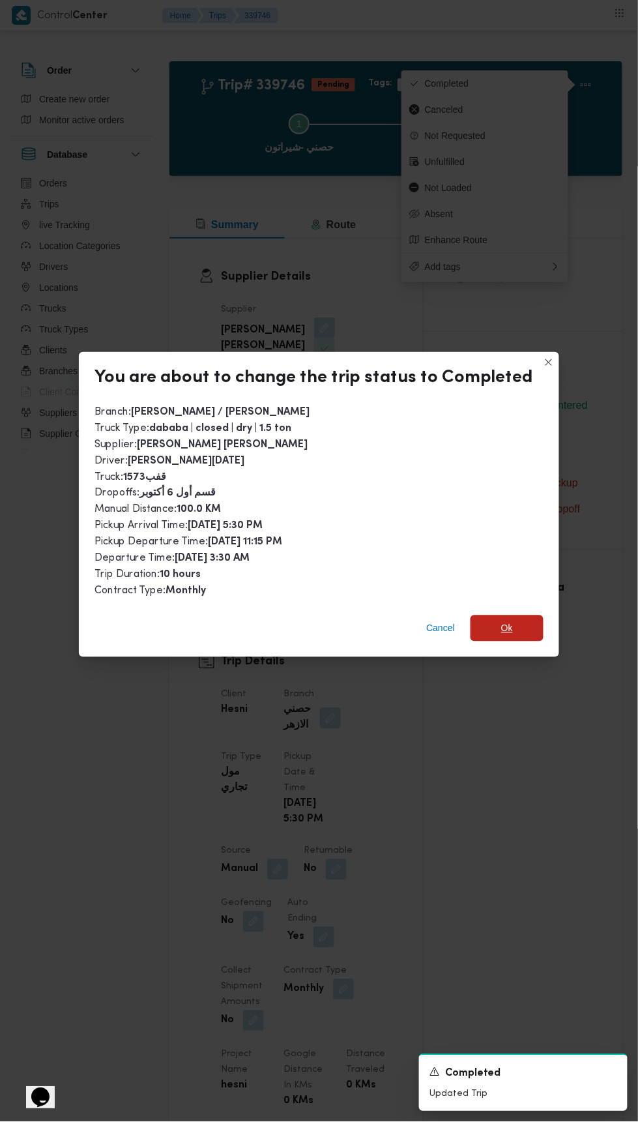
click at [504, 621] on span "Ok" at bounding box center [507, 629] width 12 height 16
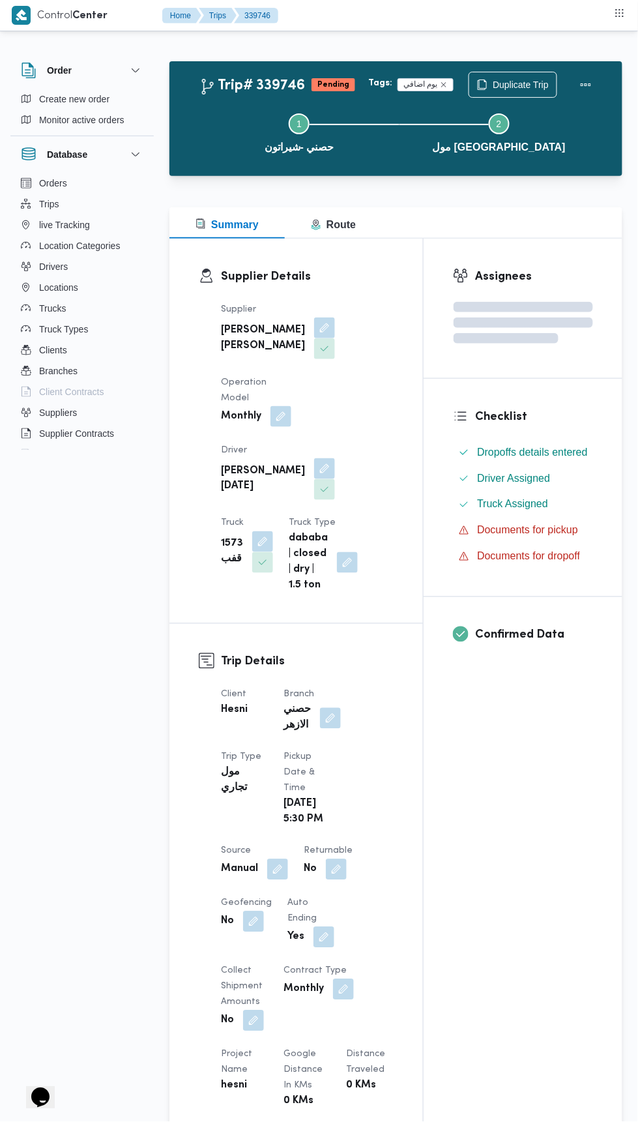
click at [431, 787] on div "Assignees Checklist Dropoffs details entered Driver Assigned Truck Assigned Doc…" at bounding box center [523, 1033] width 199 height 1589
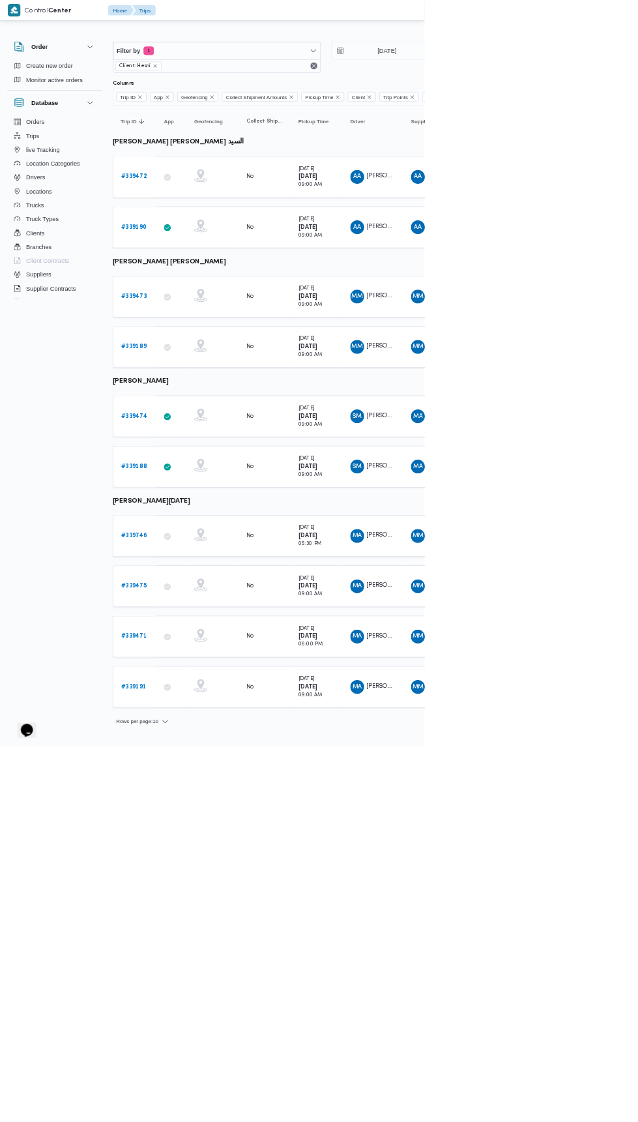
click at [185, 877] on b "# 339475" at bounding box center [201, 881] width 39 height 8
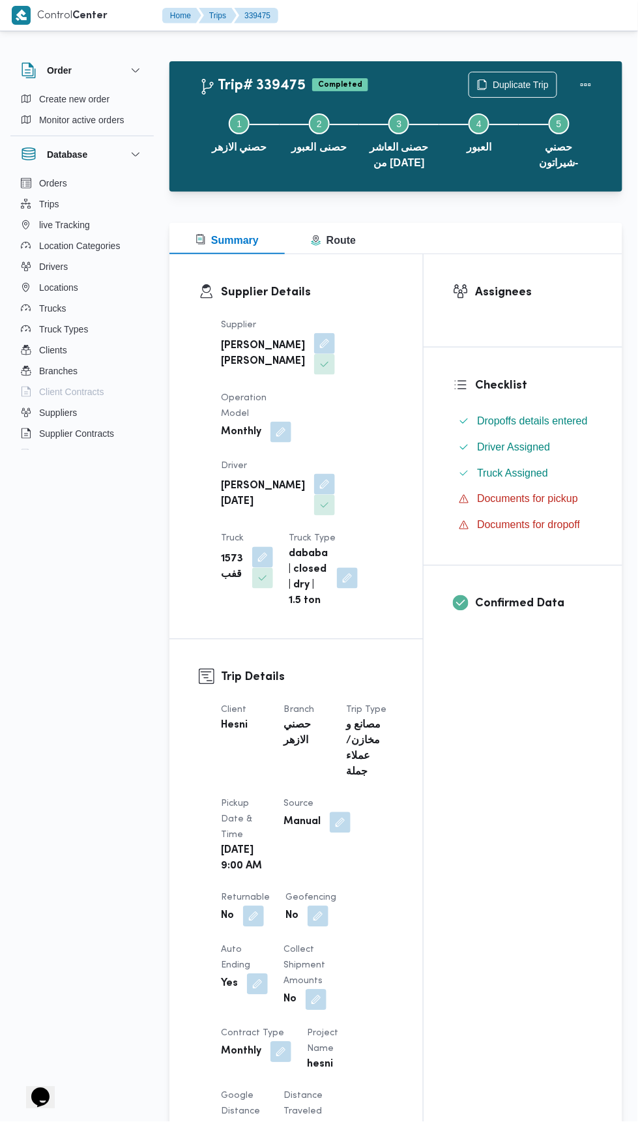
click at [494, 72] on div "Duplicate Trip" at bounding box center [513, 85] width 89 height 26
click at [493, 82] on span "Duplicate Trip" at bounding box center [521, 85] width 56 height 16
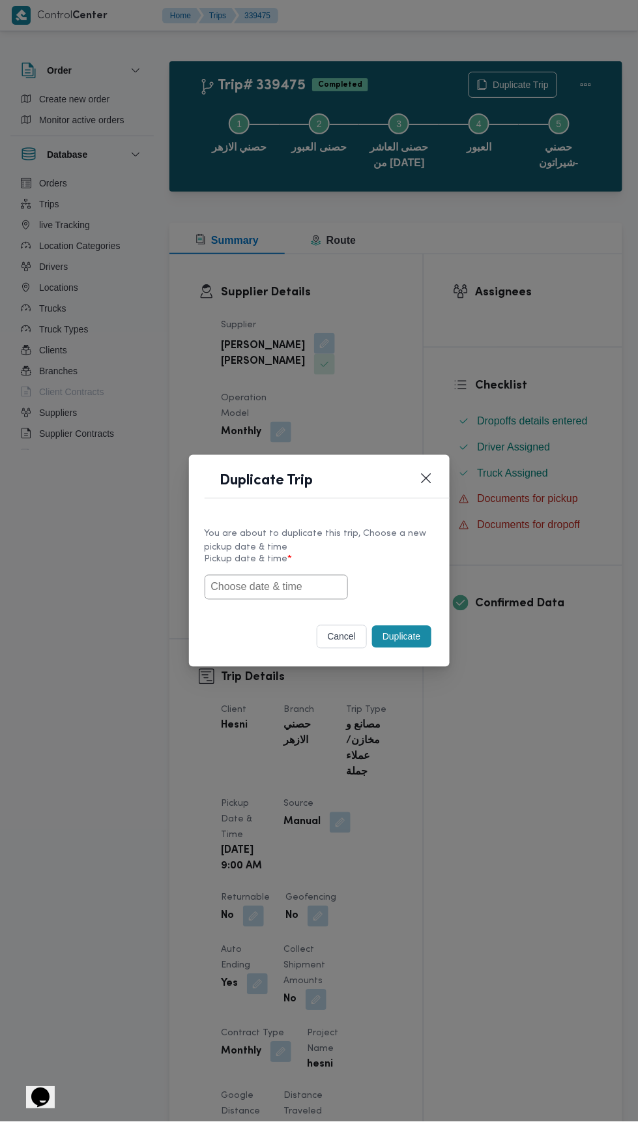
click at [252, 586] on input "text" at bounding box center [276, 587] width 143 height 25
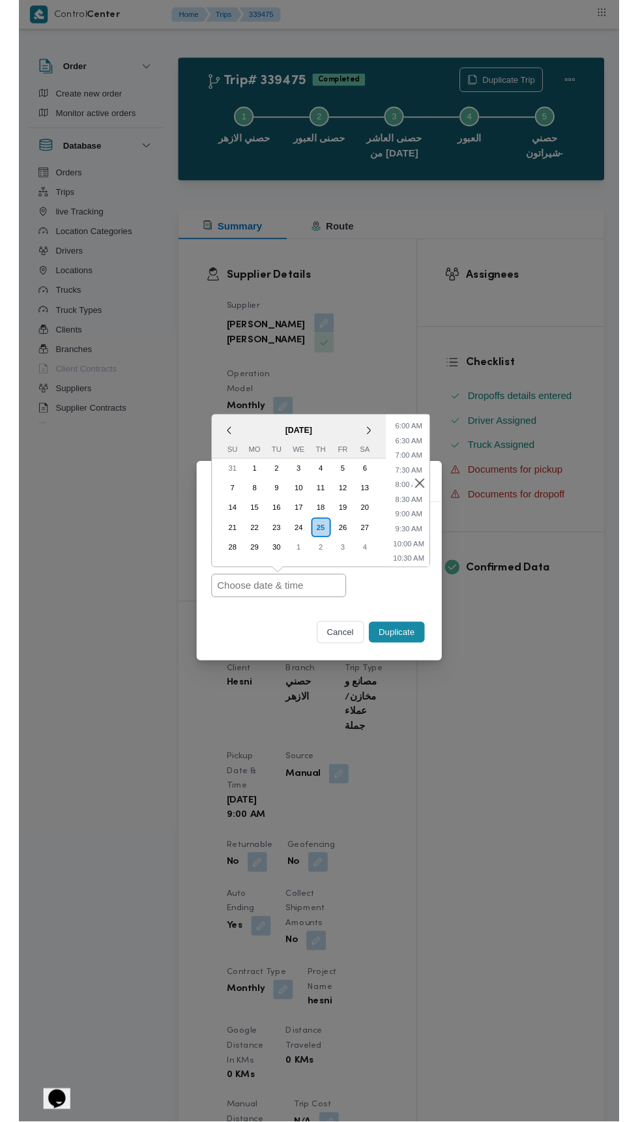
scroll to position [179, 0]
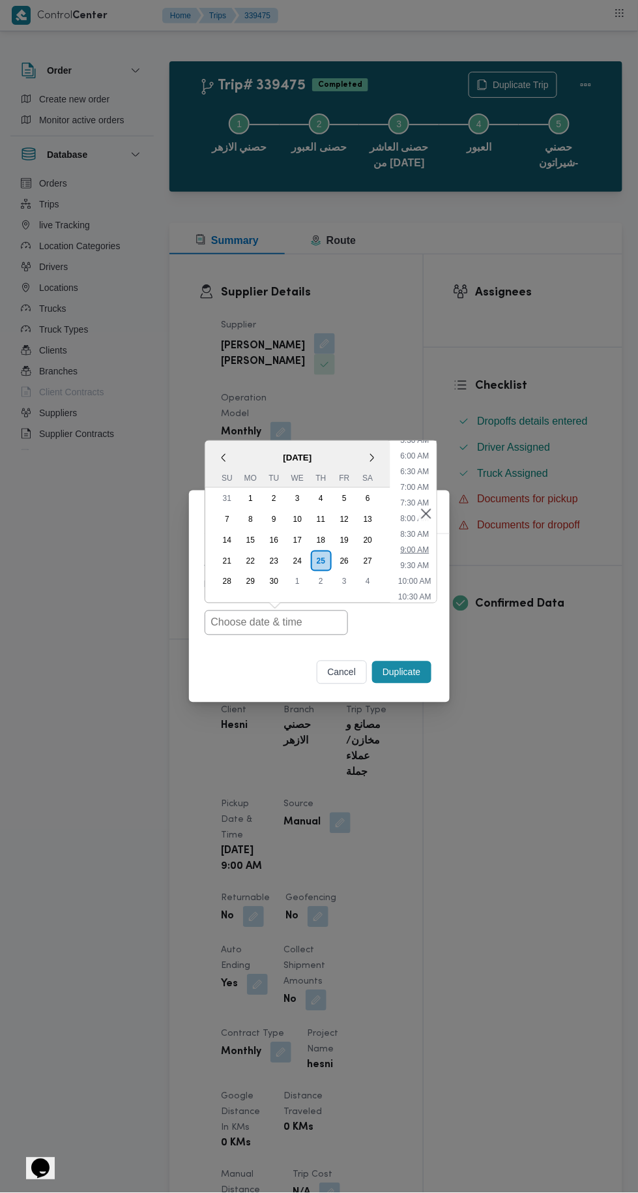
click at [407, 552] on li "9:00 AM" at bounding box center [414, 549] width 39 height 13
type input "25/09/2025 9:00AM"
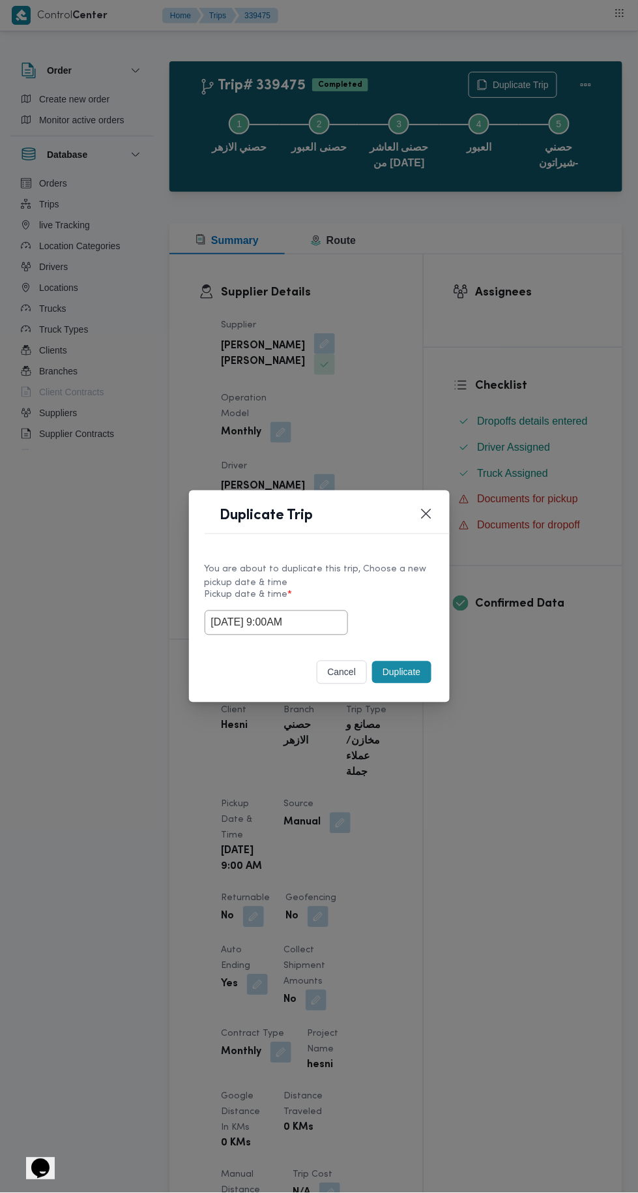
click at [402, 670] on button "Duplicate" at bounding box center [401, 672] width 59 height 22
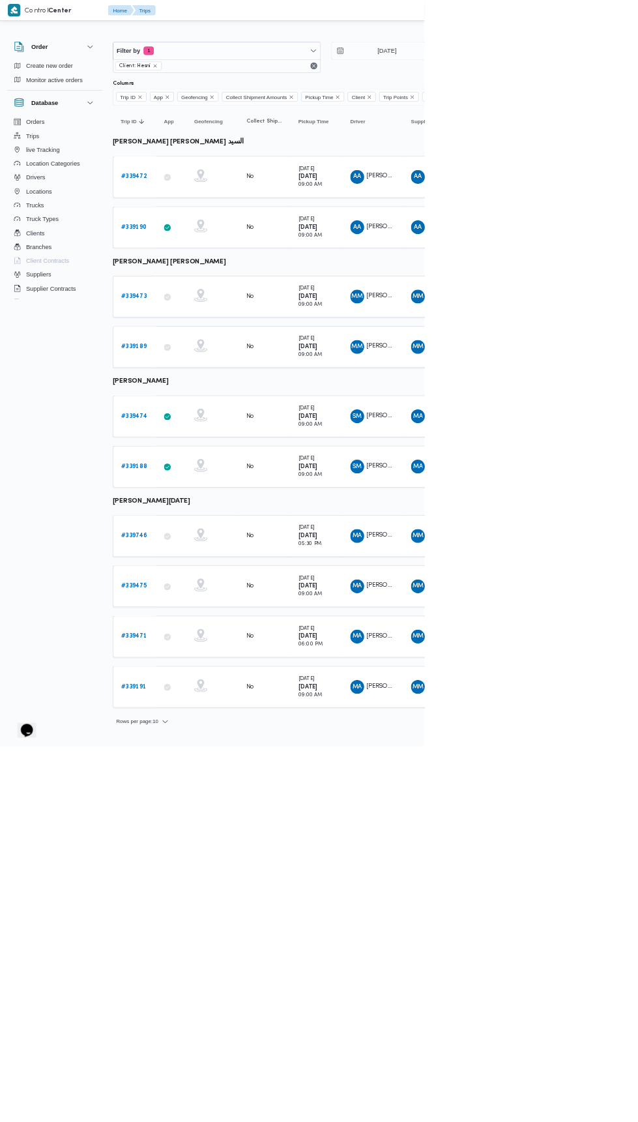
click at [198, 621] on b "# 339474" at bounding box center [202, 625] width 40 height 8
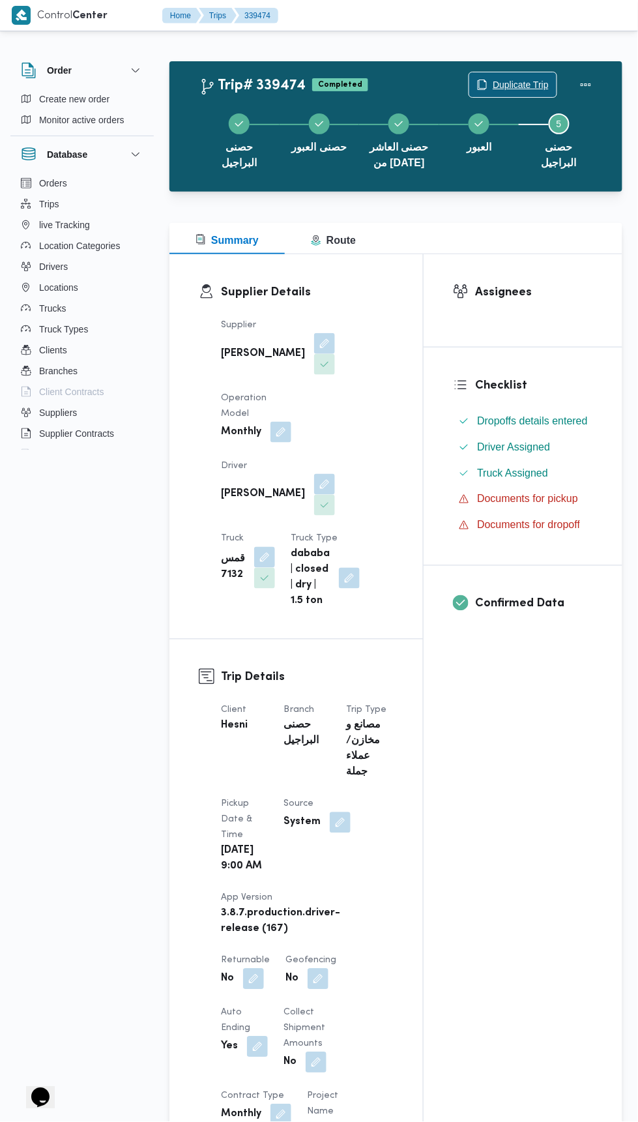
click at [505, 84] on span "Duplicate Trip" at bounding box center [521, 85] width 56 height 16
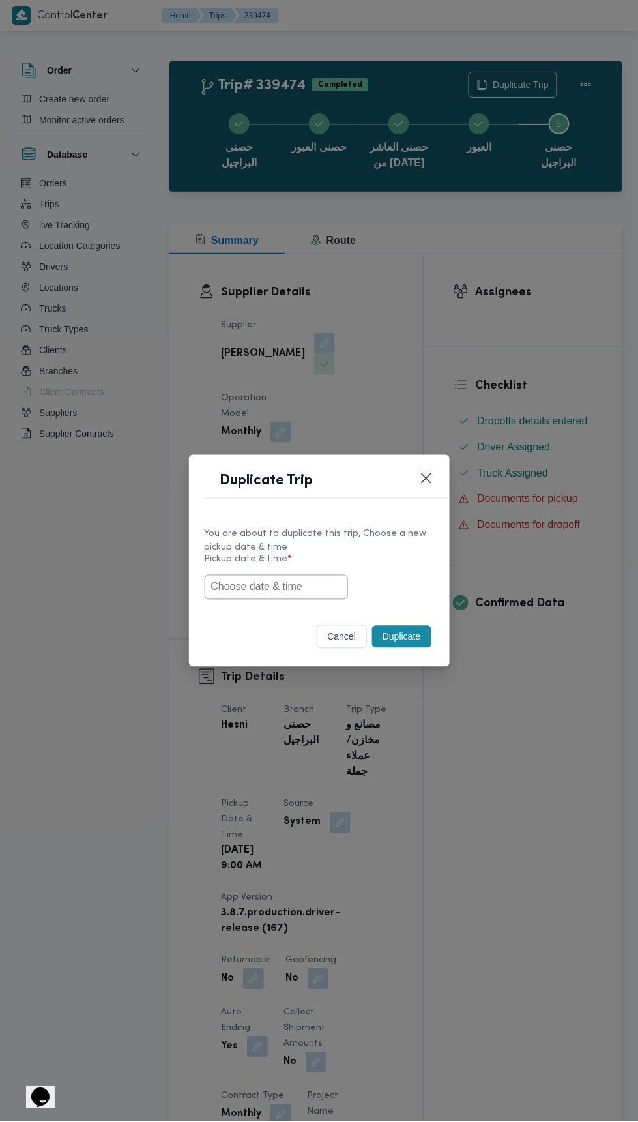
click at [271, 586] on input "text" at bounding box center [276, 587] width 143 height 25
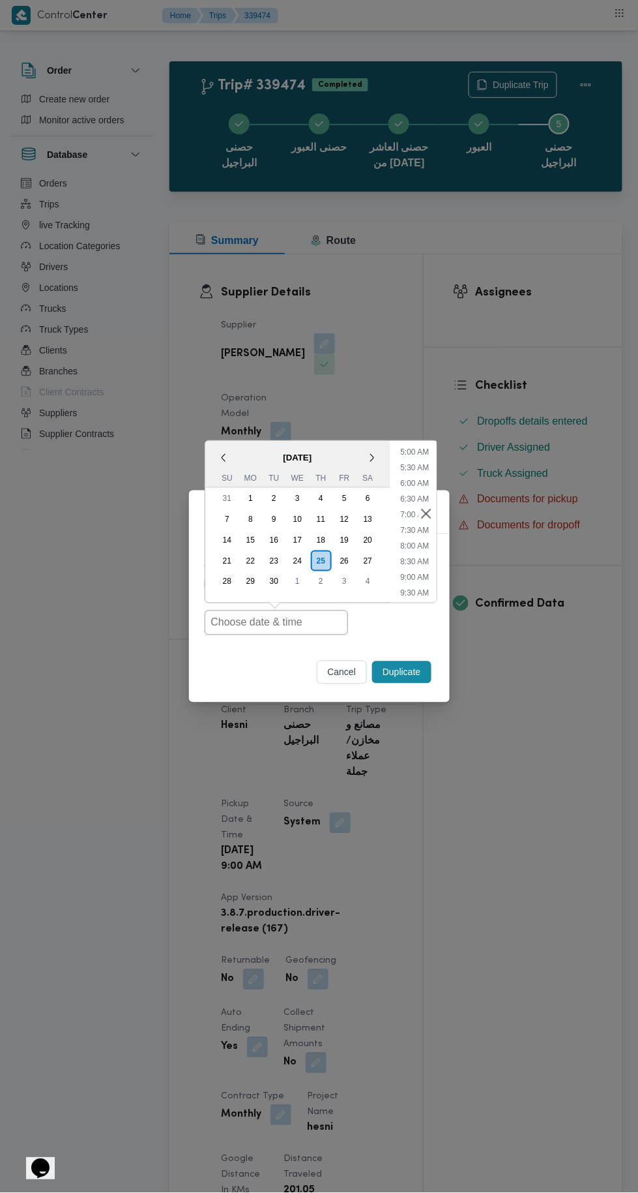
scroll to position [159, 0]
click at [417, 586] on li "9:30 AM" at bounding box center [414, 585] width 39 height 13
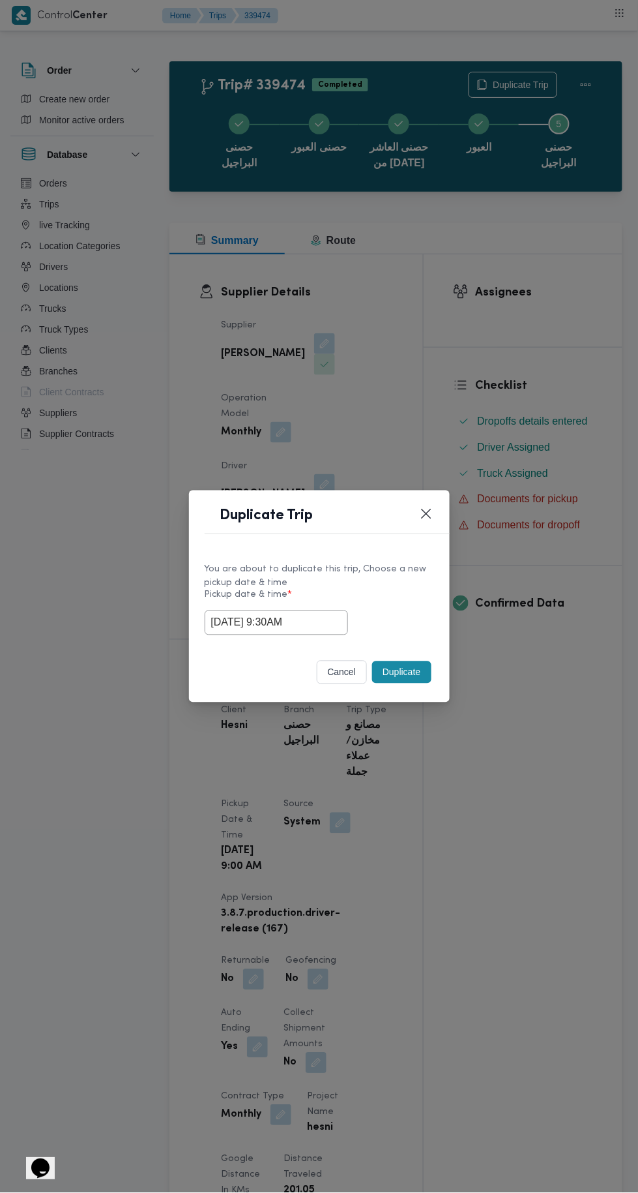
click at [292, 622] on input "25/09/2025 9:30AM" at bounding box center [276, 622] width 143 height 25
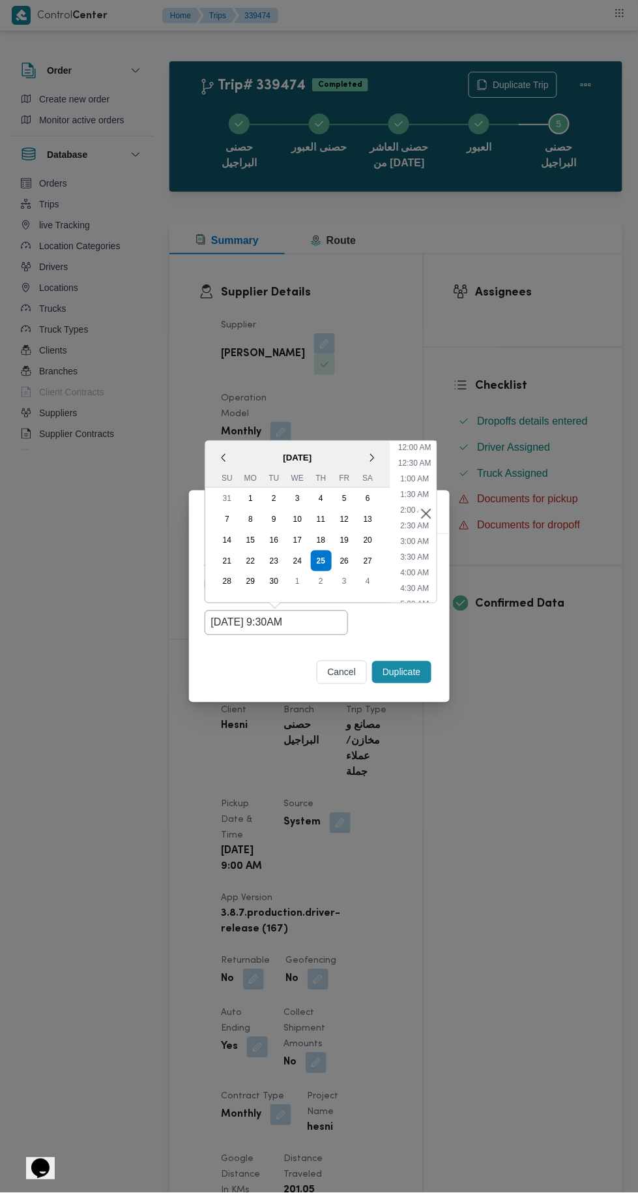
scroll to position [223, 0]
click at [406, 501] on li "9:00 AM" at bounding box center [414, 506] width 39 height 13
type input "25/09/2025 9:00AM"
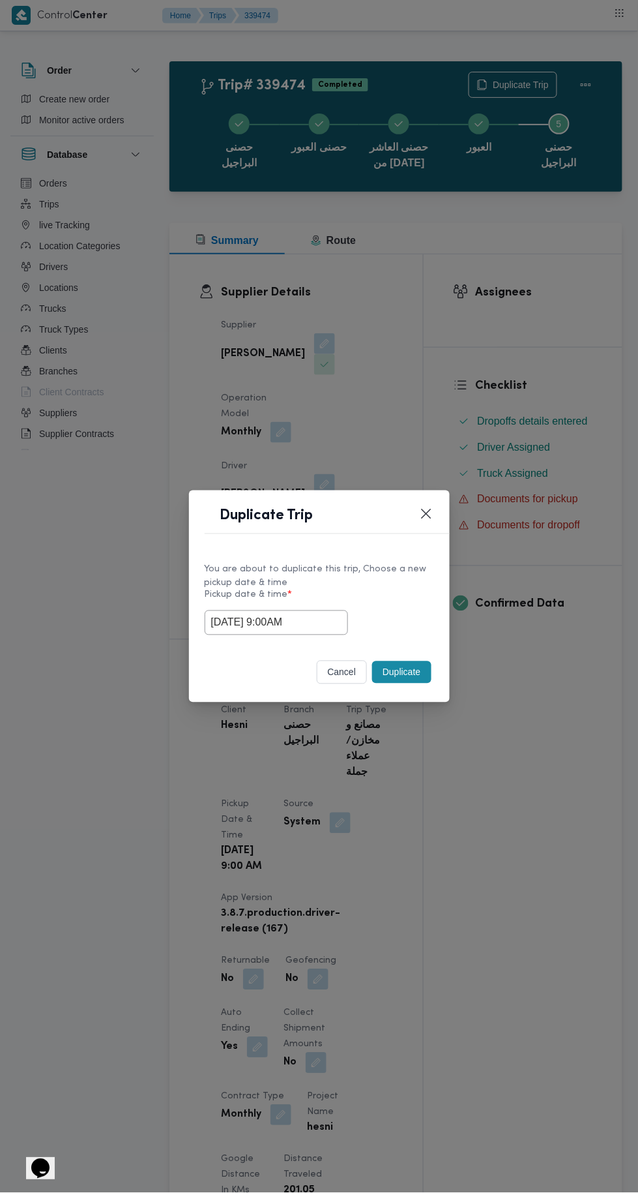
click at [400, 671] on button "Duplicate" at bounding box center [401, 672] width 59 height 22
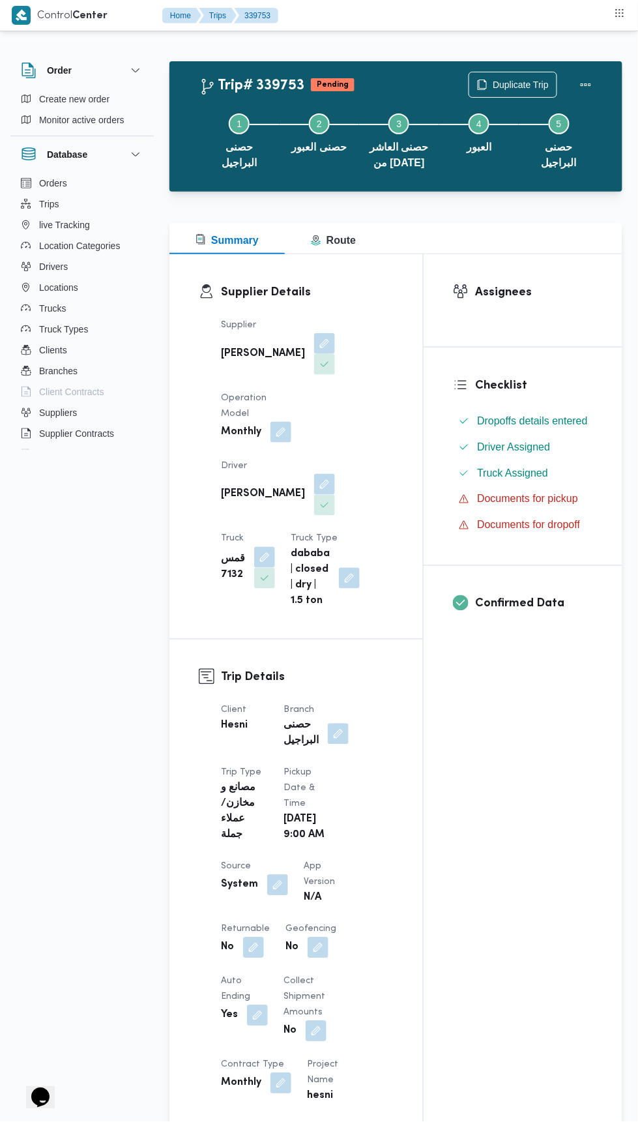
click at [269, 875] on button "button" at bounding box center [277, 885] width 21 height 21
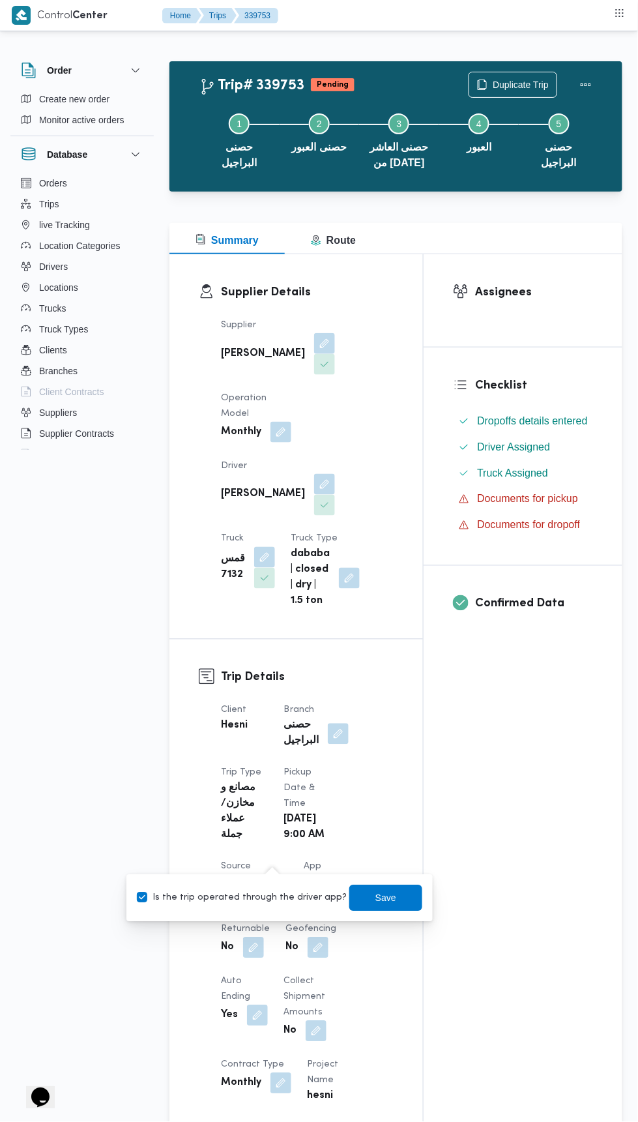
click at [208, 895] on label "Is the trip operated through the driver app?" at bounding box center [242, 899] width 210 height 16
checkbox input "false"
click at [355, 904] on span "Save" at bounding box center [386, 899] width 73 height 26
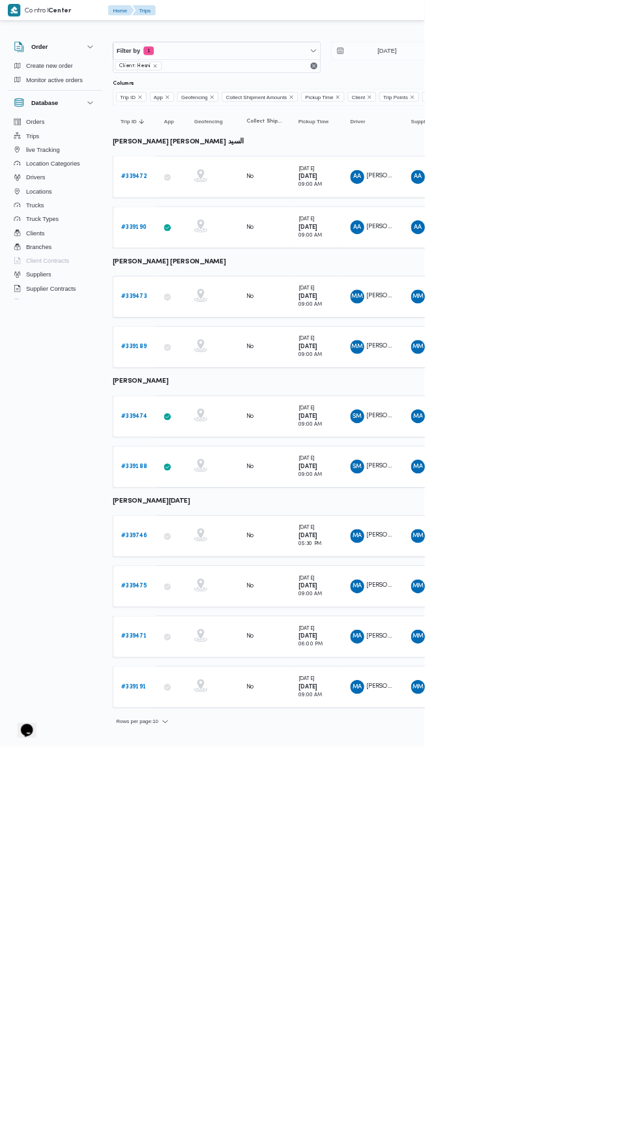
click at [196, 441] on b "# 339473" at bounding box center [201, 445] width 39 height 8
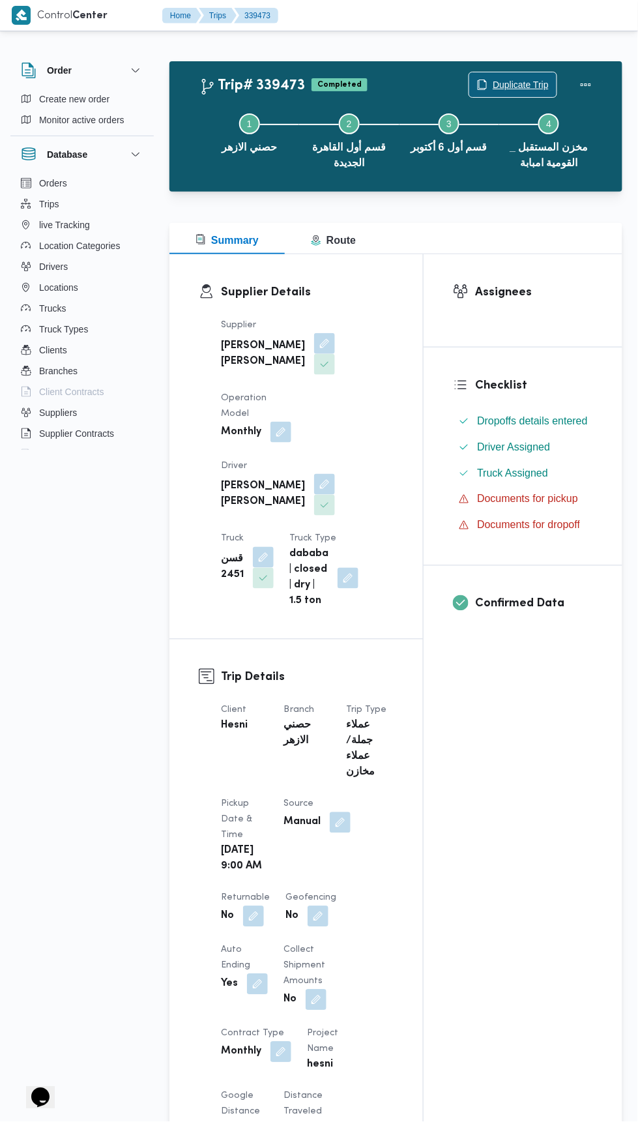
click at [518, 75] on span "Duplicate Trip" at bounding box center [513, 84] width 87 height 25
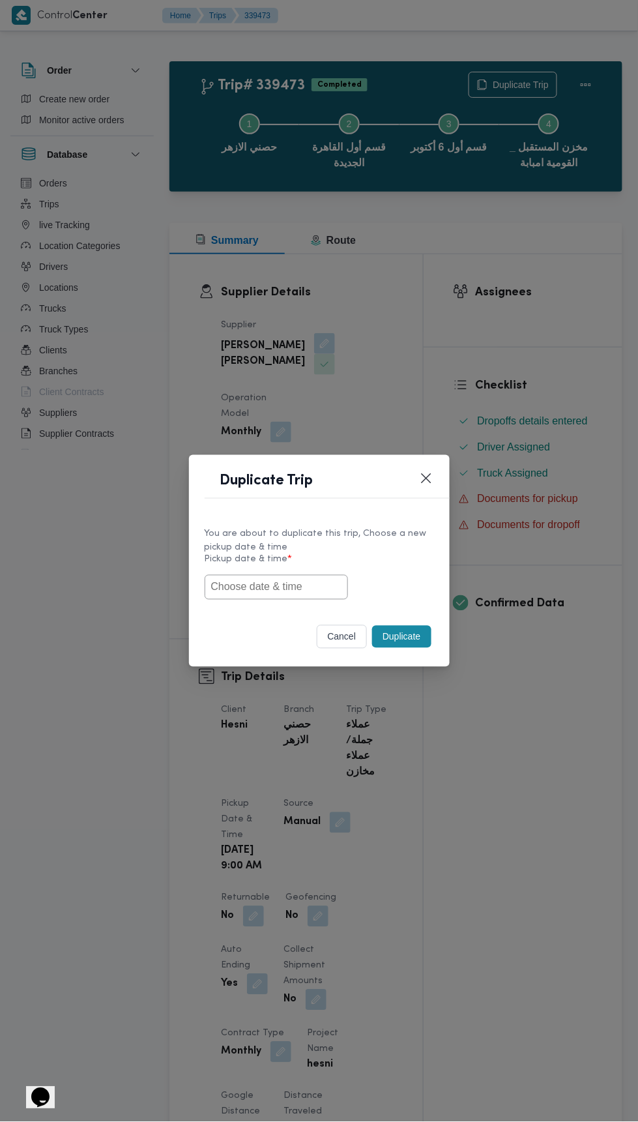
click at [252, 590] on input "text" at bounding box center [276, 587] width 143 height 25
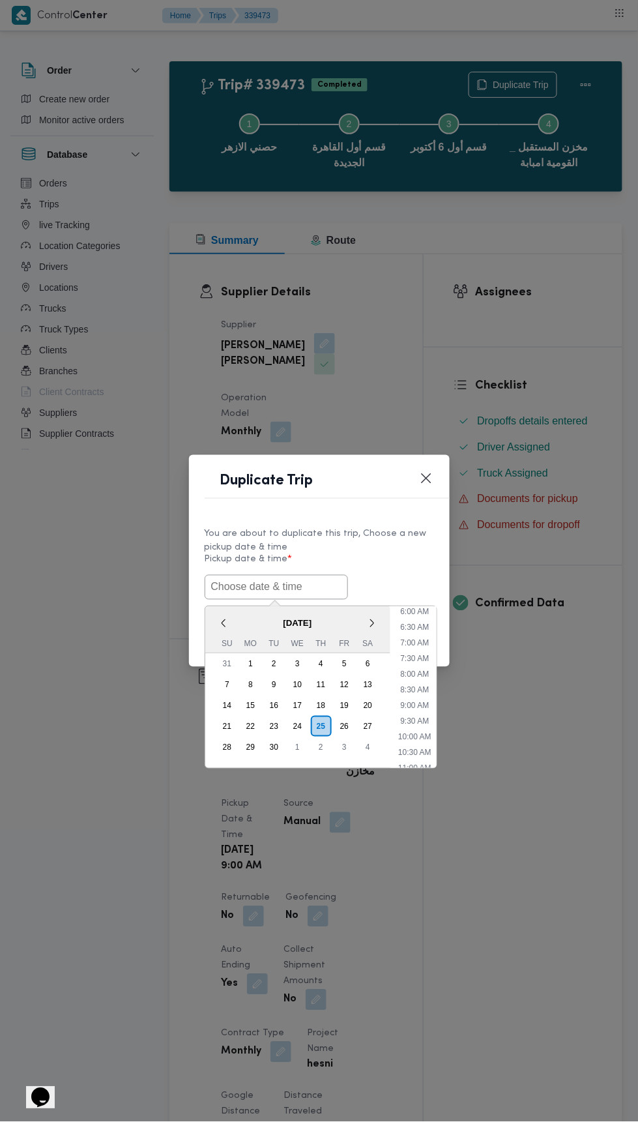
scroll to position [192, 0]
click at [406, 701] on li "9:00 AM" at bounding box center [414, 702] width 39 height 13
type input "25/09/2025 9:00AM"
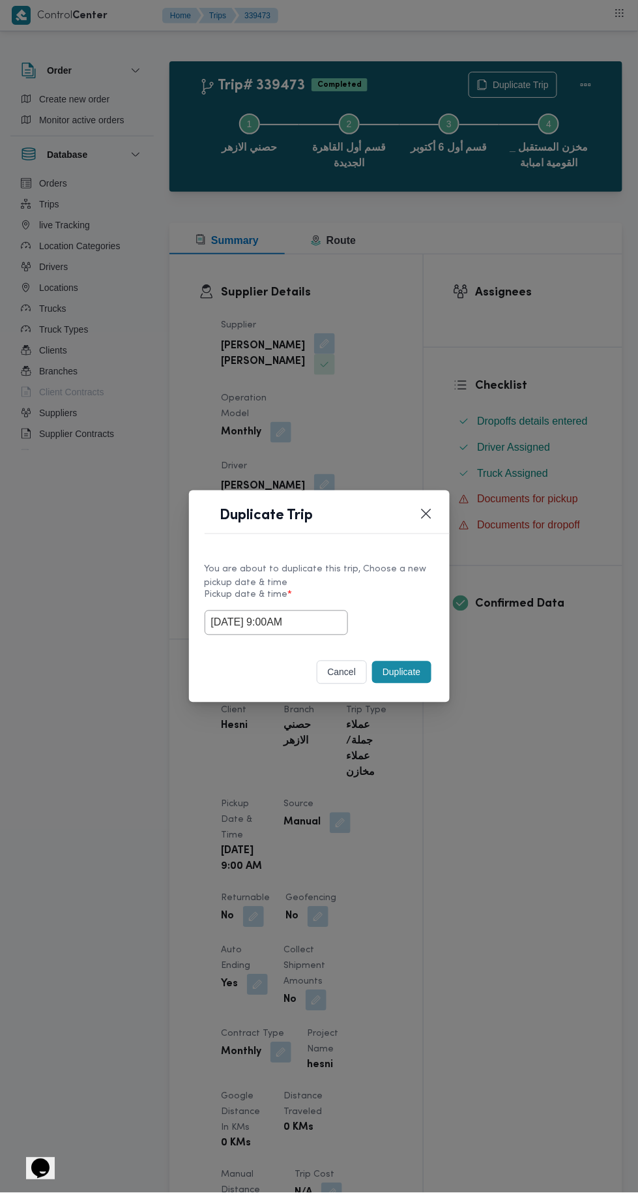
click at [393, 664] on button "Duplicate" at bounding box center [401, 672] width 59 height 22
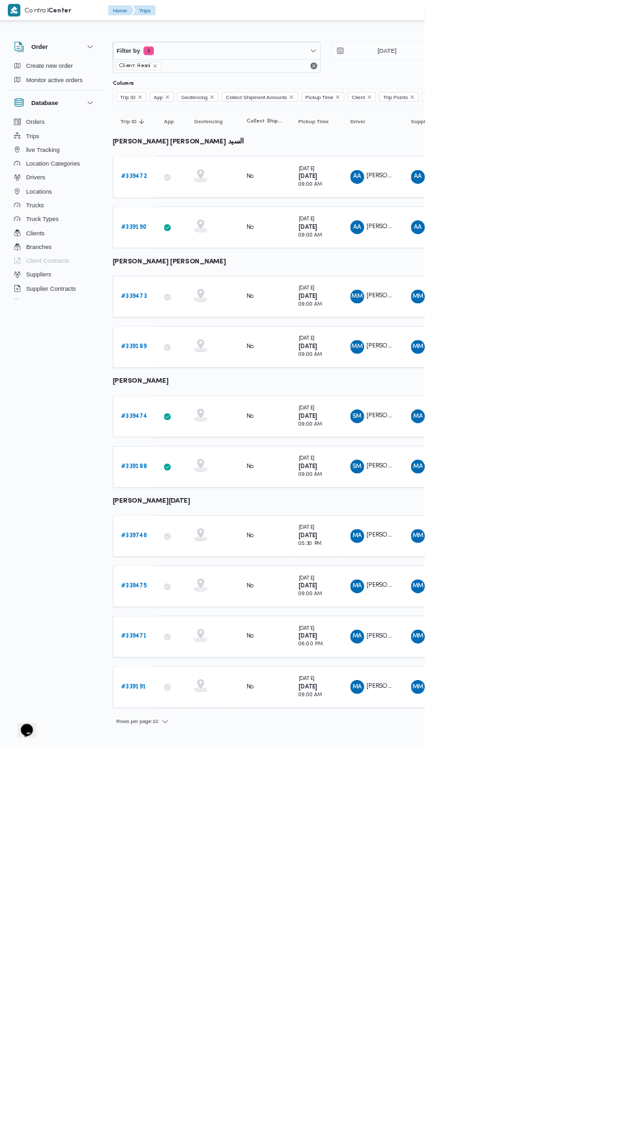
click at [203, 264] on b "# 339472" at bounding box center [201, 266] width 39 height 8
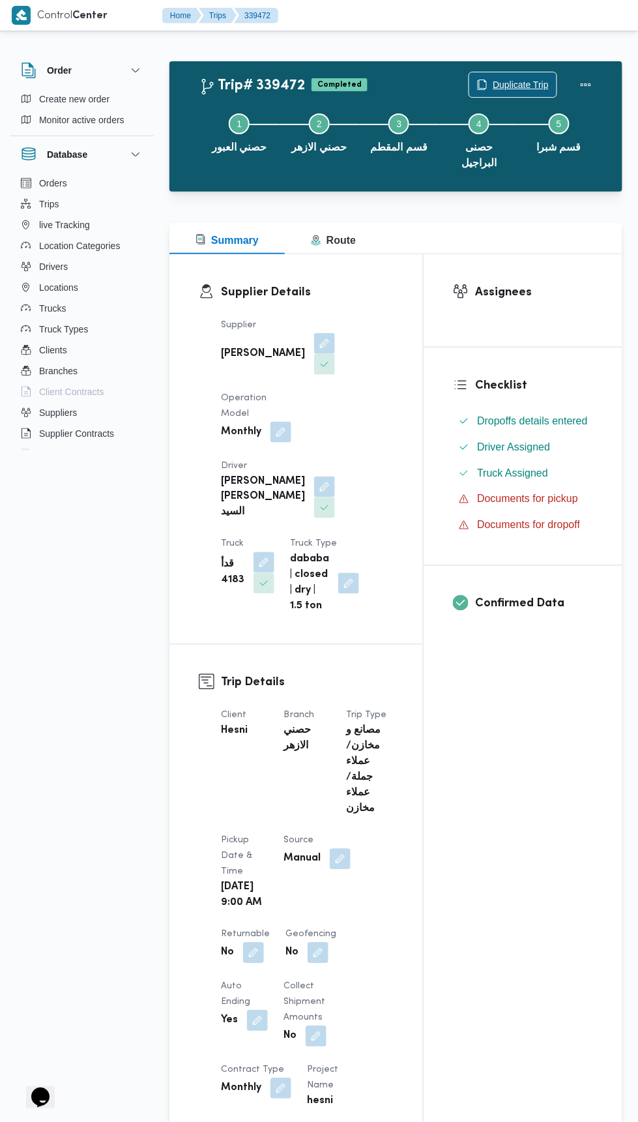
click at [478, 84] on icon "button" at bounding box center [482, 85] width 10 height 10
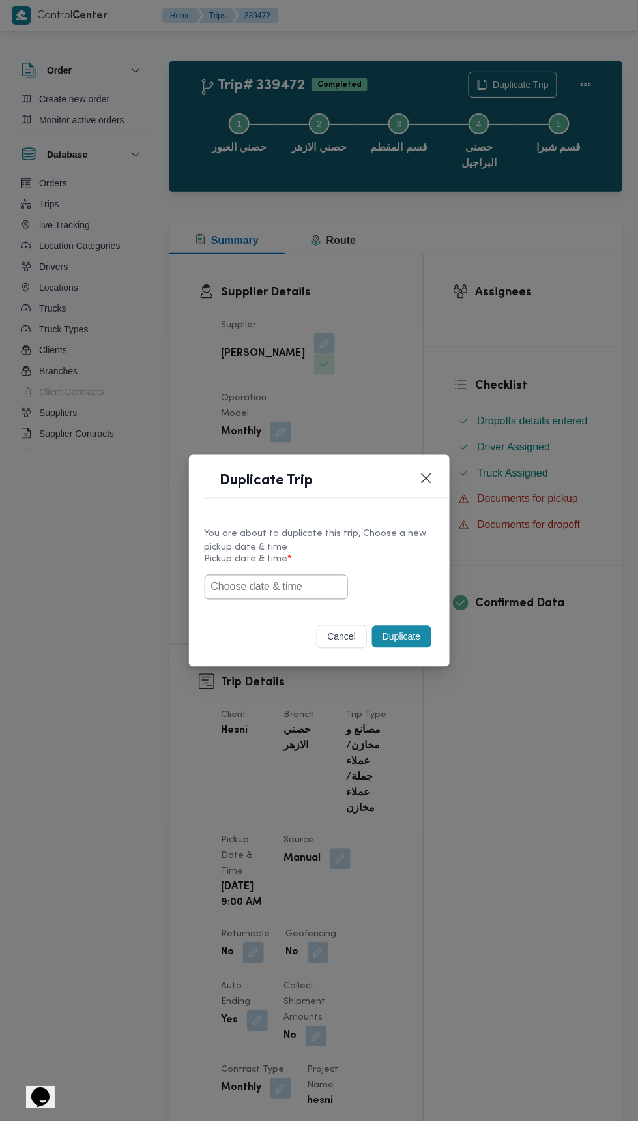
click at [271, 588] on input "text" at bounding box center [276, 587] width 143 height 25
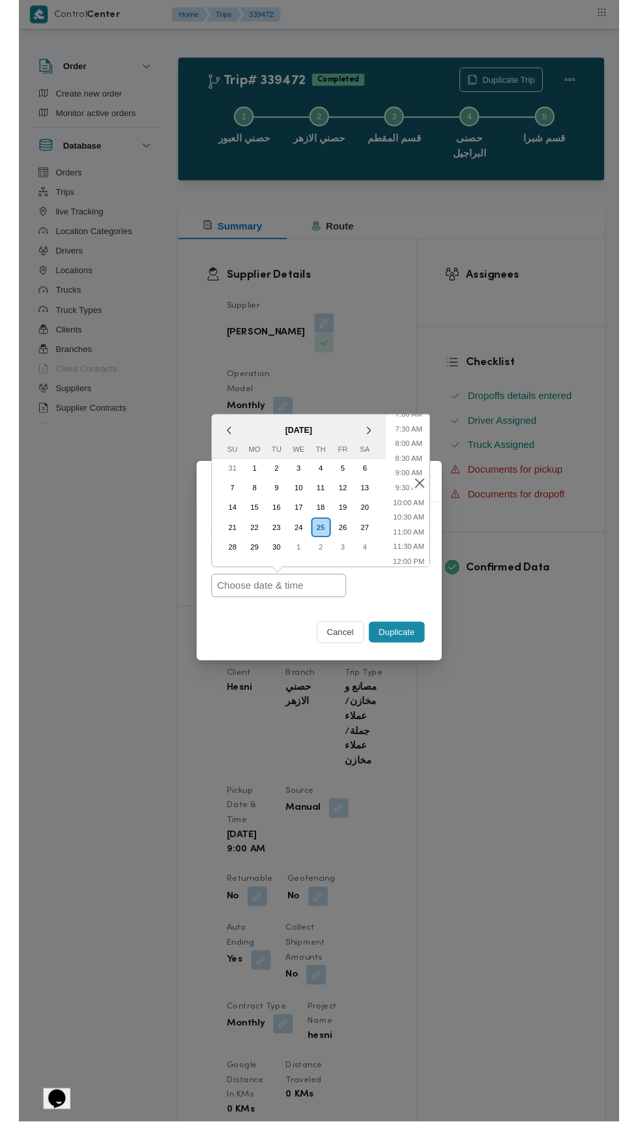
scroll to position [226, 0]
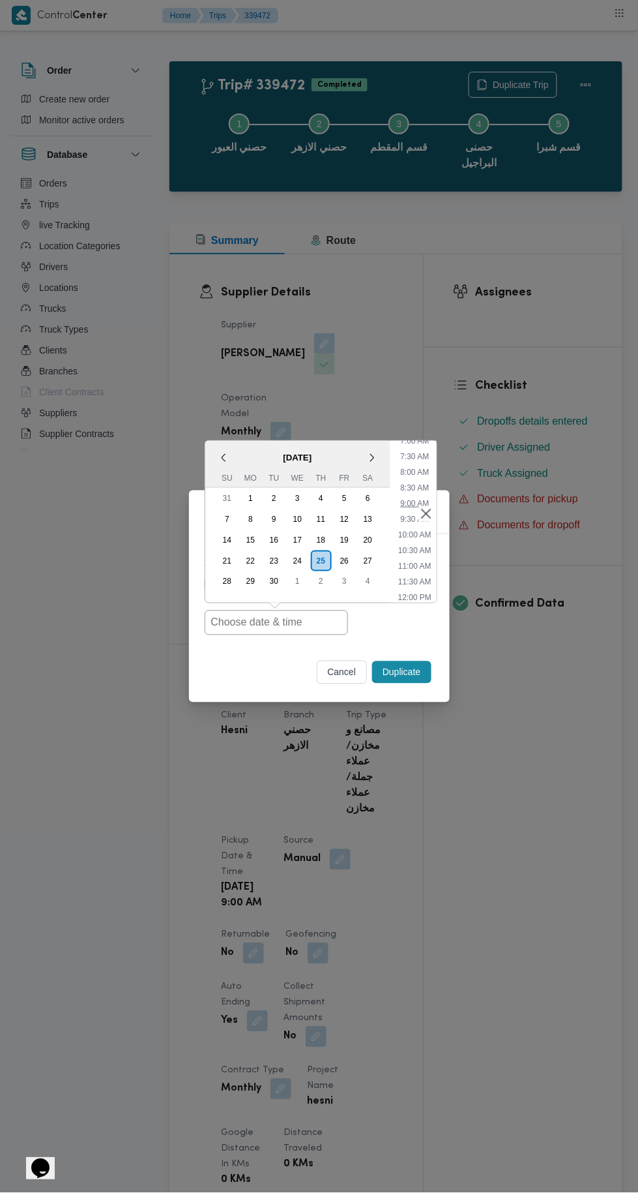
click at [402, 508] on li "9:00 AM" at bounding box center [414, 503] width 39 height 13
type input "25/09/2025 9:00AM"
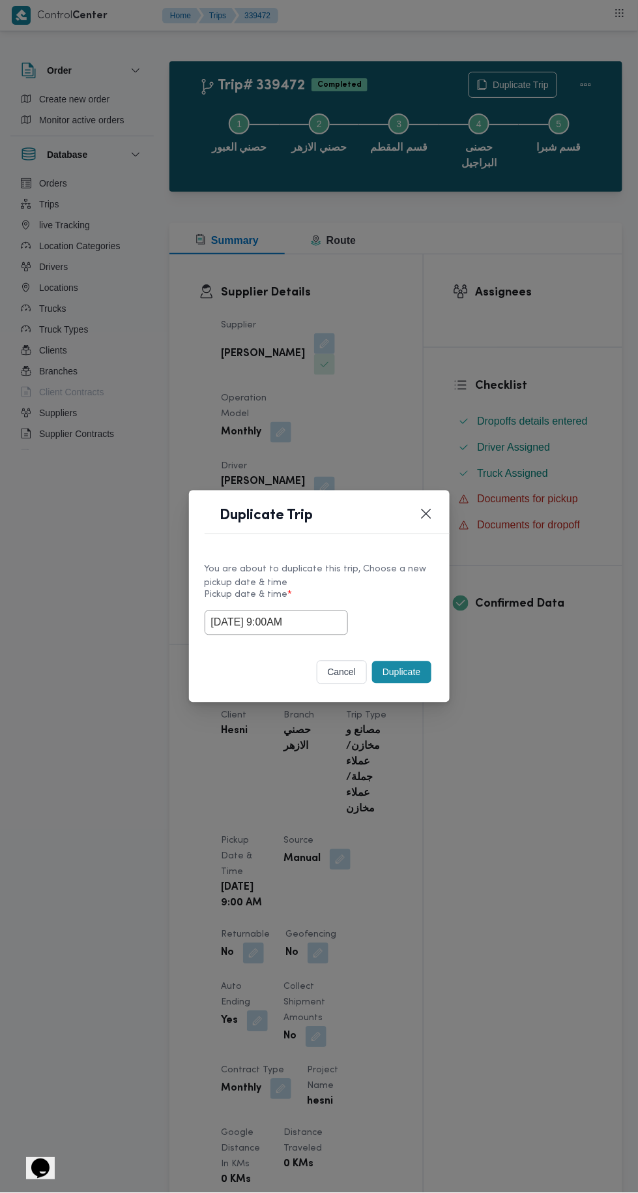
click at [400, 667] on button "Duplicate" at bounding box center [401, 672] width 59 height 22
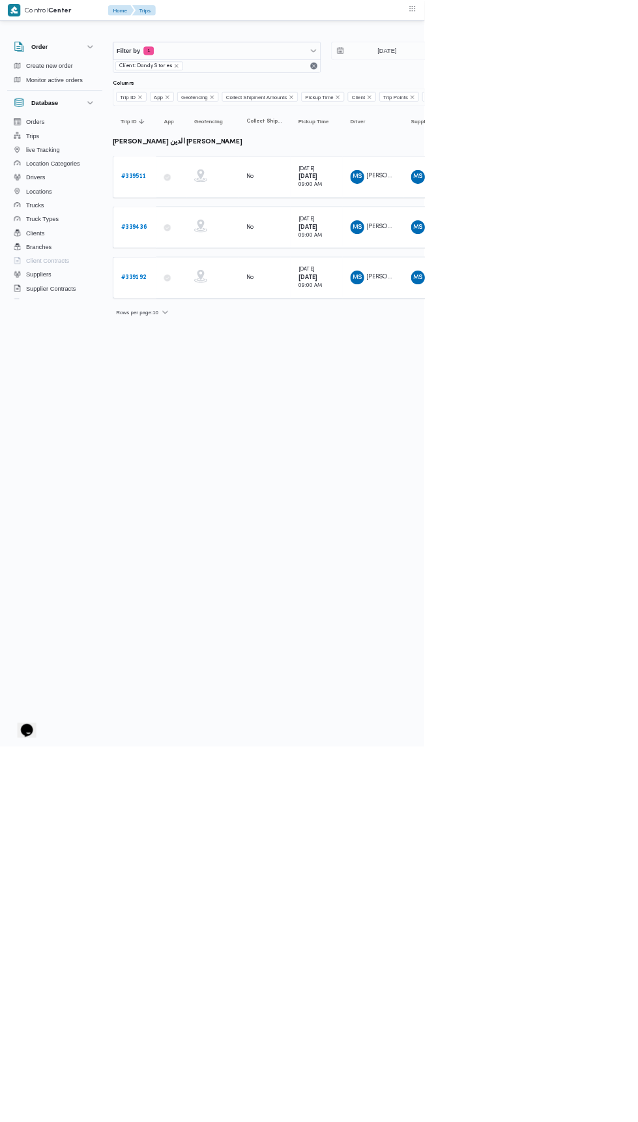
click at [247, 338] on icon at bounding box center [252, 342] width 10 height 10
click at [209, 339] on b "# 339436" at bounding box center [201, 341] width 39 height 8
click at [215, 269] on link "# 339512" at bounding box center [201, 266] width 38 height 16
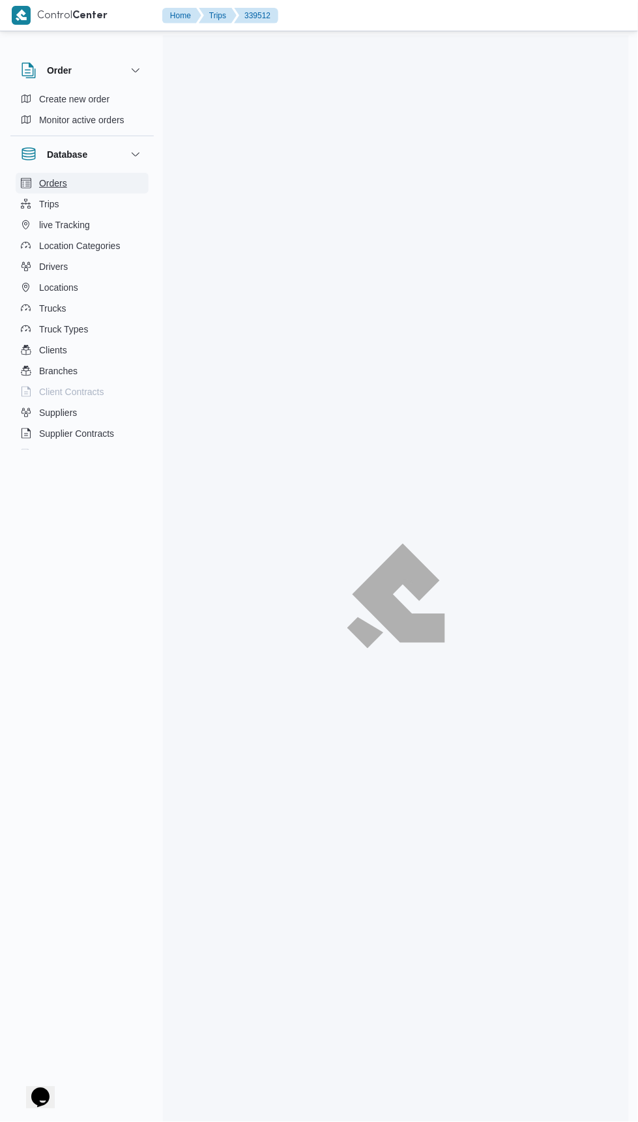
click at [116, 180] on button "Orders" at bounding box center [82, 183] width 133 height 21
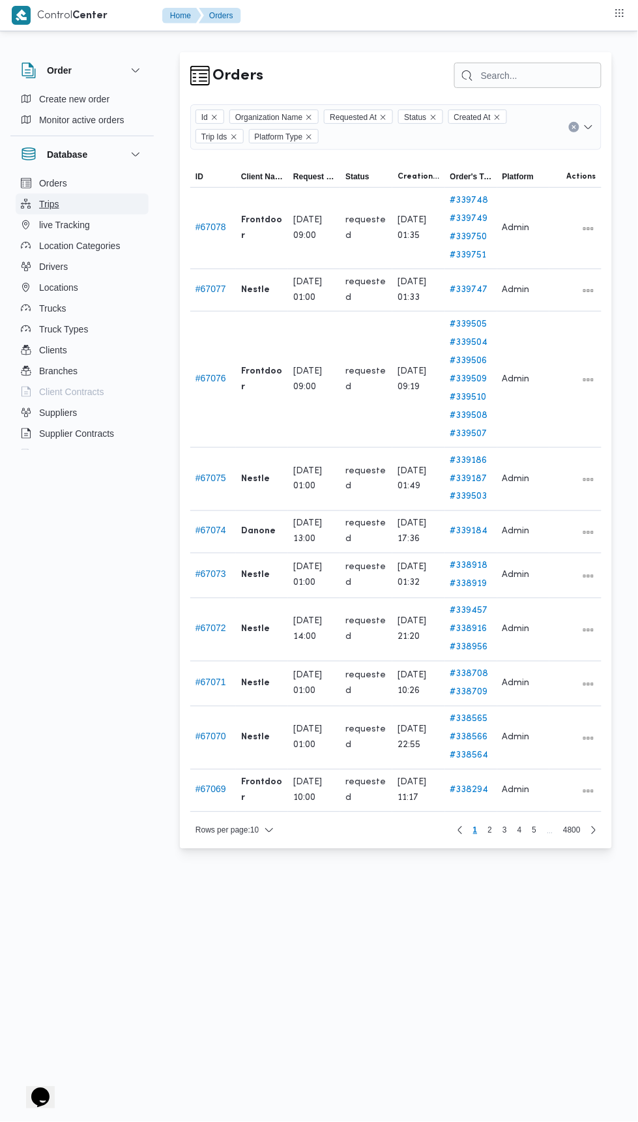
click at [27, 202] on icon "button" at bounding box center [26, 204] width 10 height 10
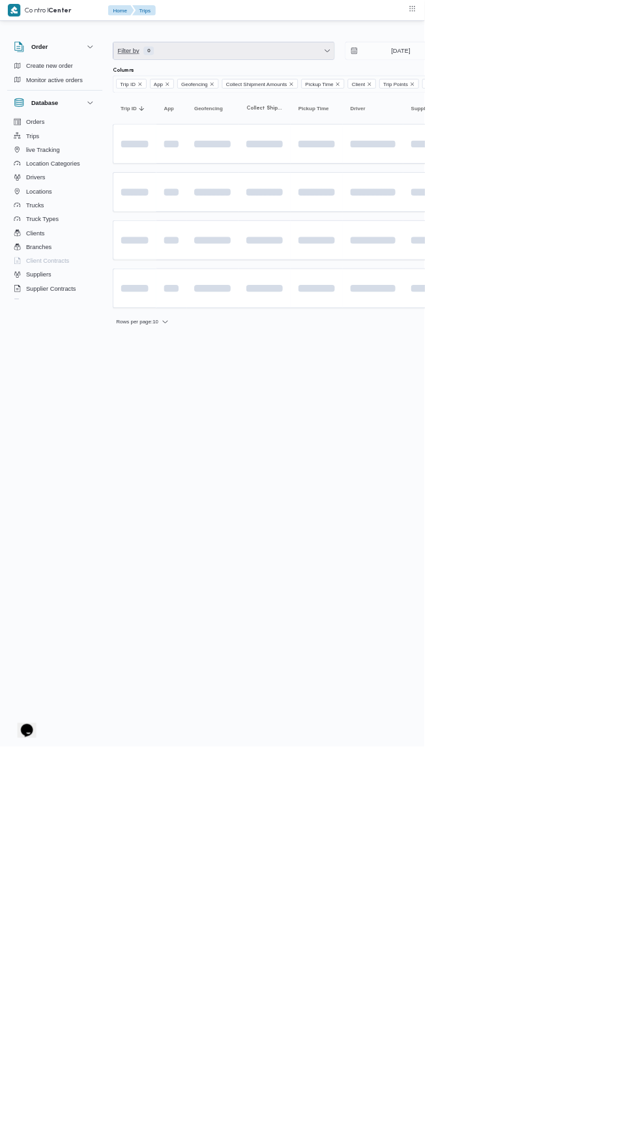
click at [344, 63] on span "Filter by 0" at bounding box center [336, 76] width 333 height 26
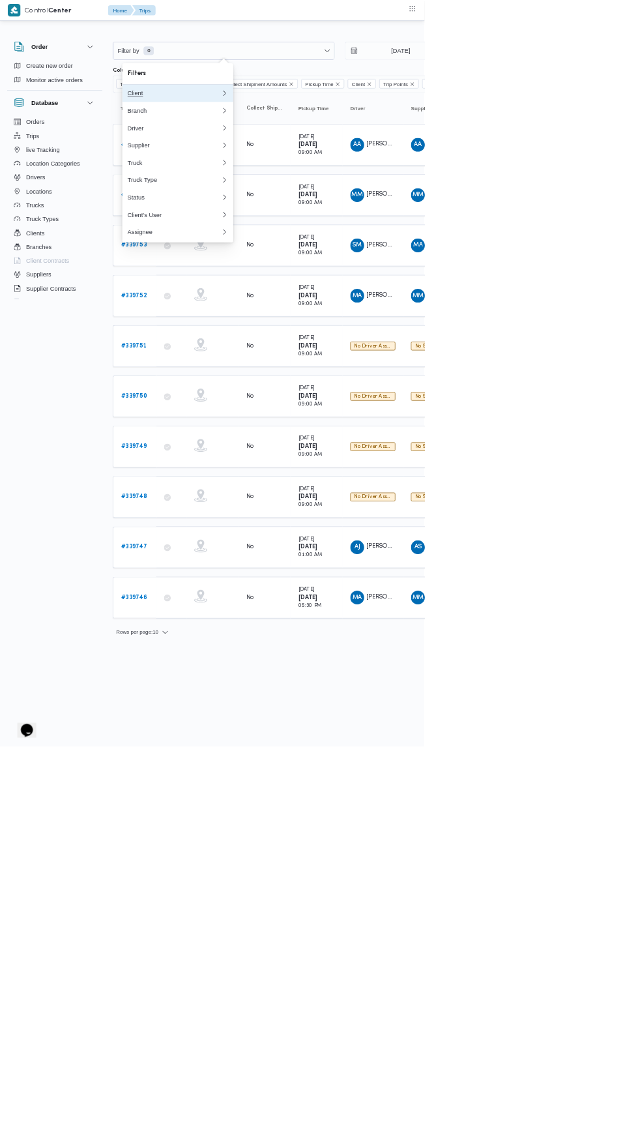
click at [231, 140] on div "Client" at bounding box center [262, 140] width 141 height 10
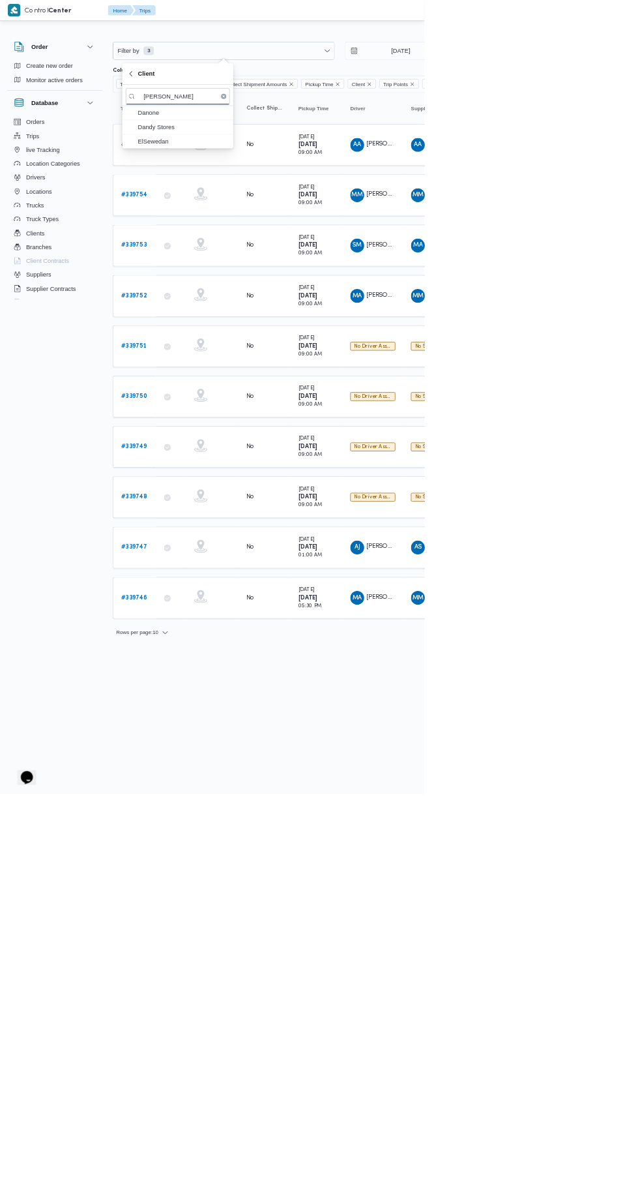
type input "Dan"
click at [231, 173] on span "Danone" at bounding box center [275, 170] width 136 height 16
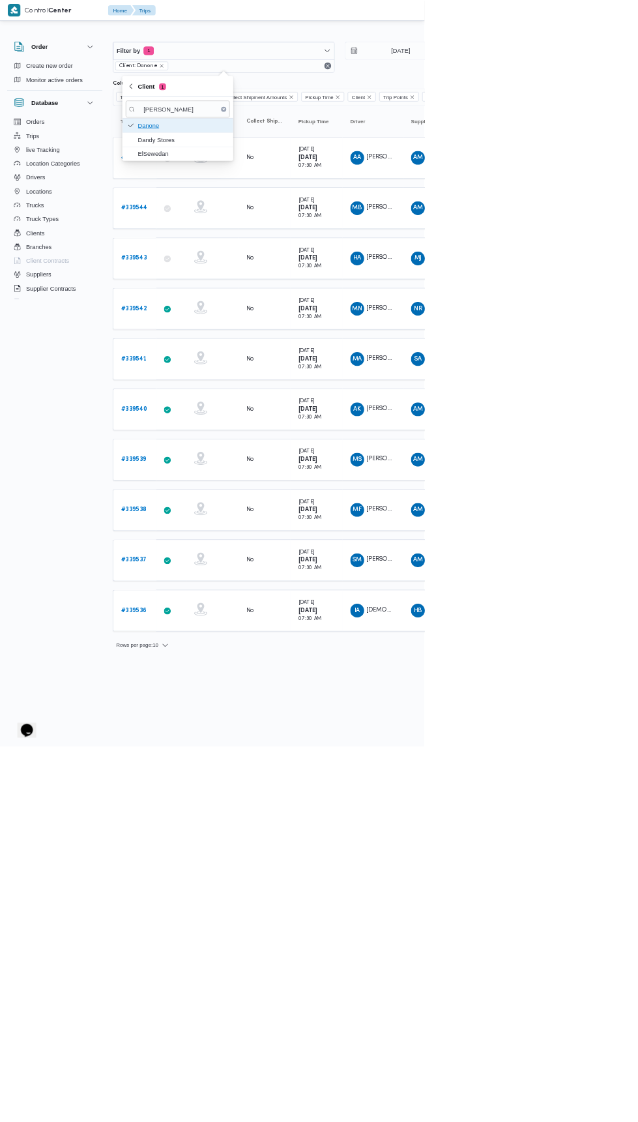
click at [236, 195] on span "Danone" at bounding box center [275, 189] width 136 height 16
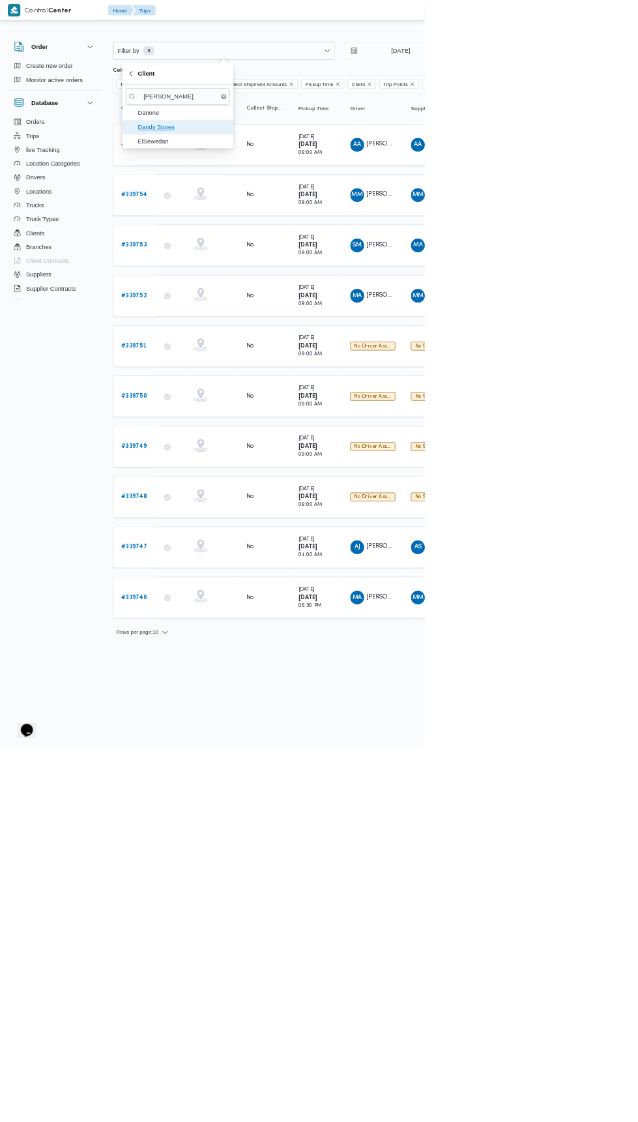
click at [229, 186] on span "Dandy Stores" at bounding box center [275, 191] width 136 height 16
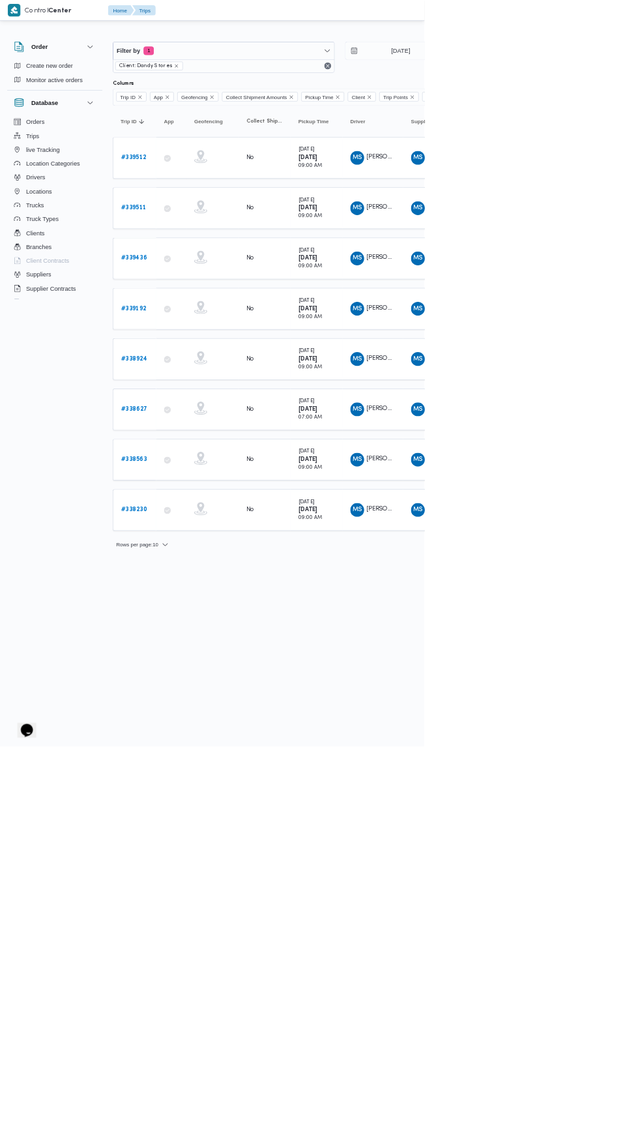
click at [404, 408] on td "Collect Shipment Amounts No" at bounding box center [398, 388] width 78 height 63
click at [202, 239] on b "# 339512" at bounding box center [201, 237] width 38 height 8
click at [207, 310] on b "# 339511" at bounding box center [201, 312] width 38 height 8
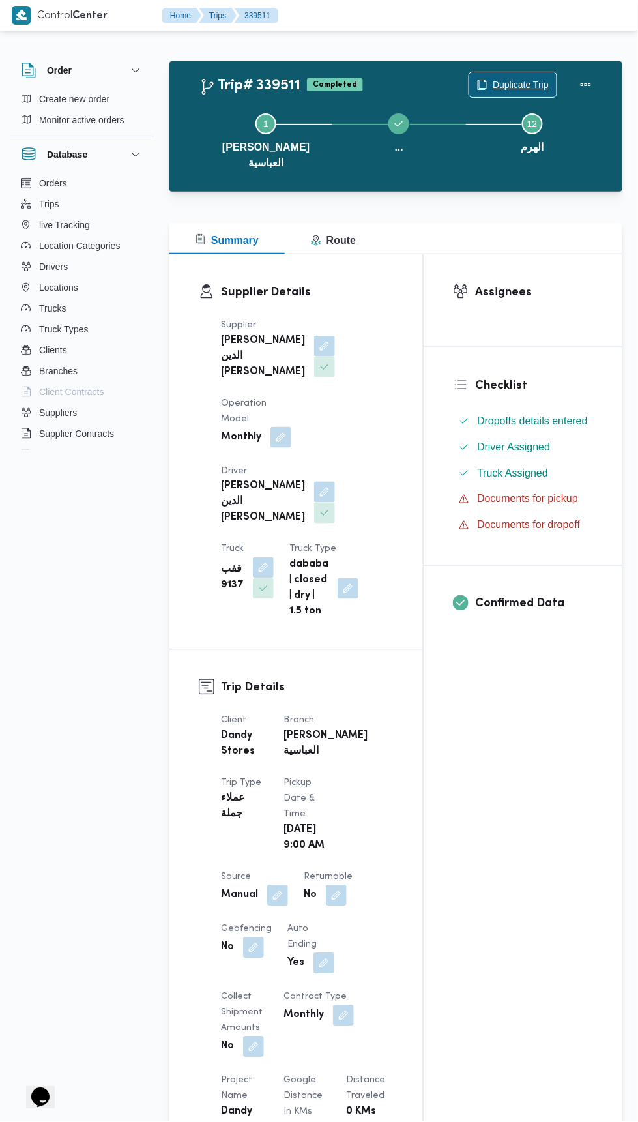
click at [493, 82] on span "Duplicate Trip" at bounding box center [521, 85] width 56 height 16
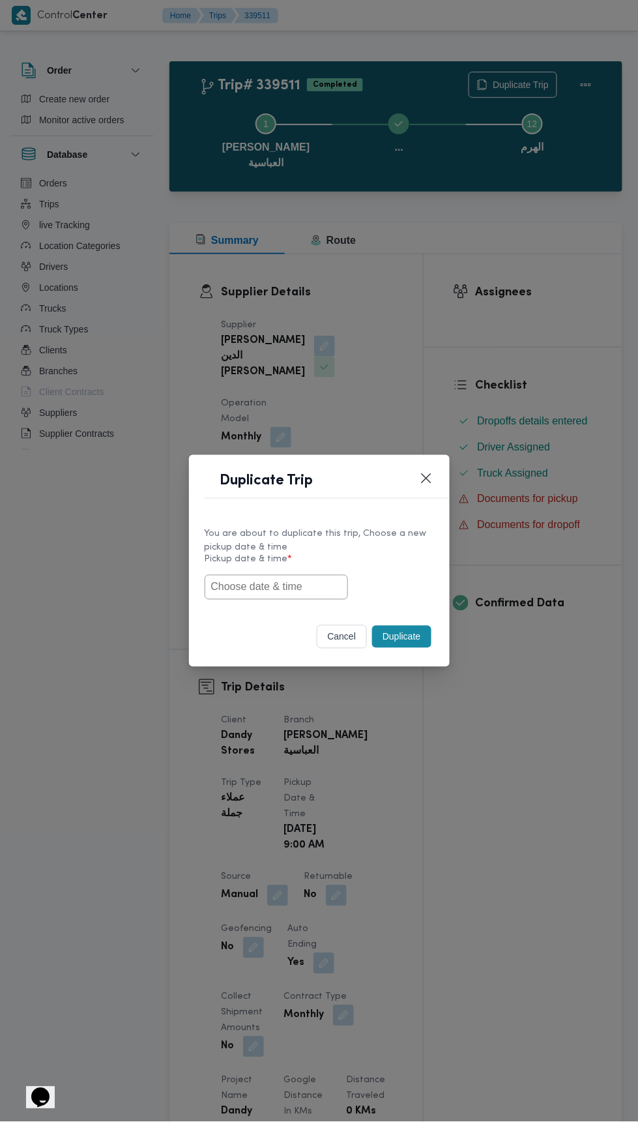
click at [266, 587] on input "text" at bounding box center [276, 587] width 143 height 25
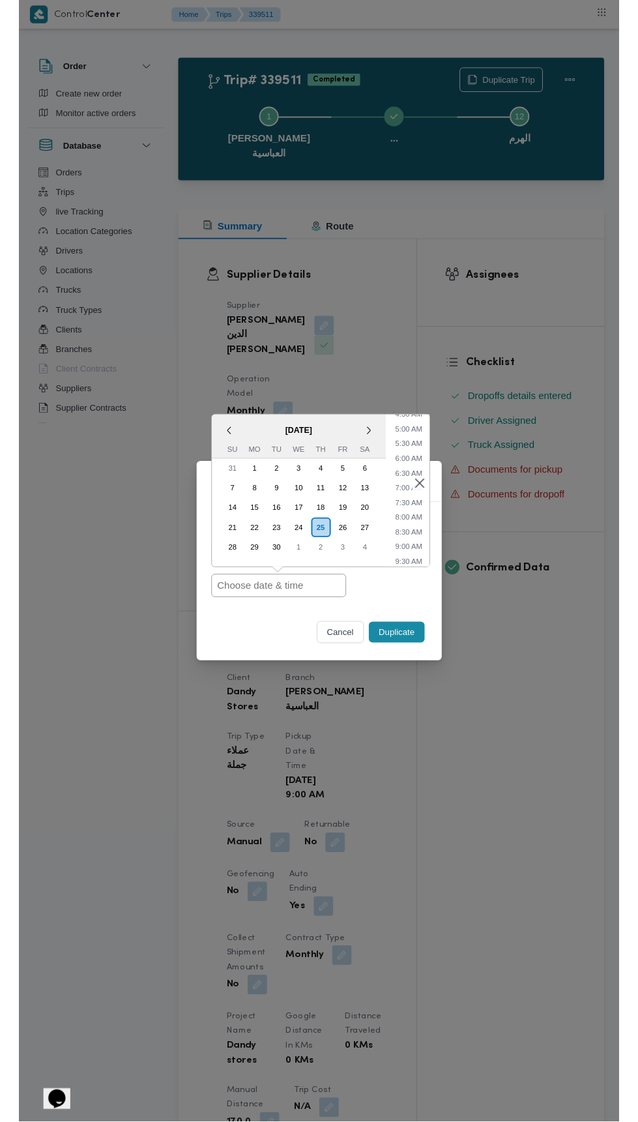
scroll to position [153, 0]
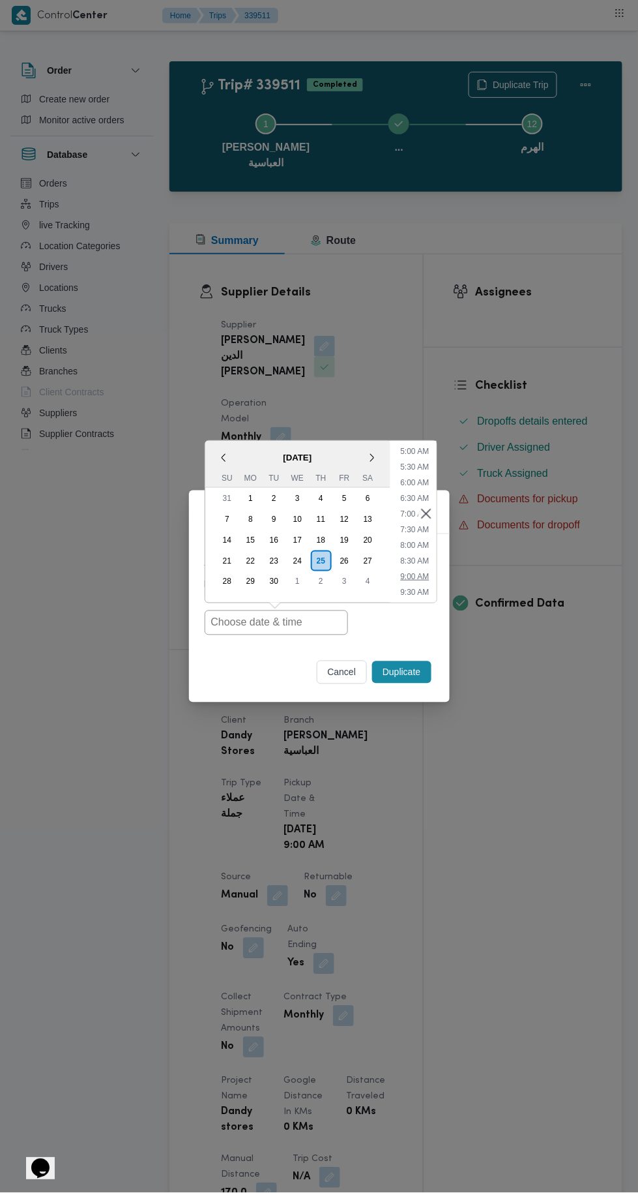
click at [407, 579] on li "9:00 AM" at bounding box center [414, 576] width 39 height 13
type input "25/09/2025 9:00AM"
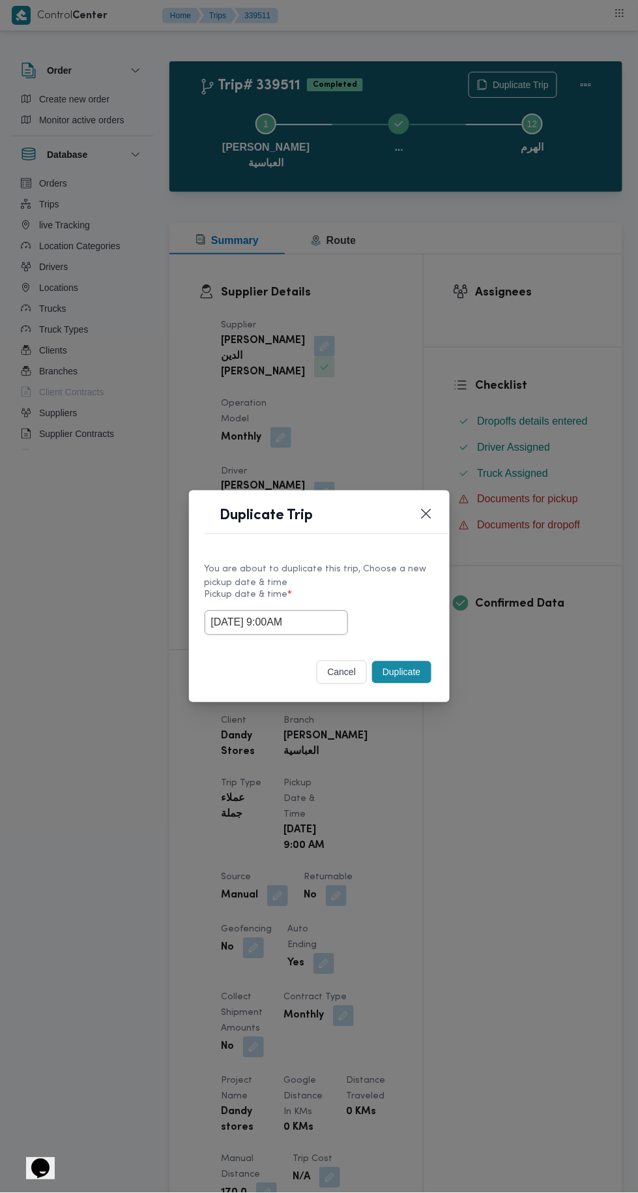
click at [408, 667] on button "Duplicate" at bounding box center [401, 672] width 59 height 22
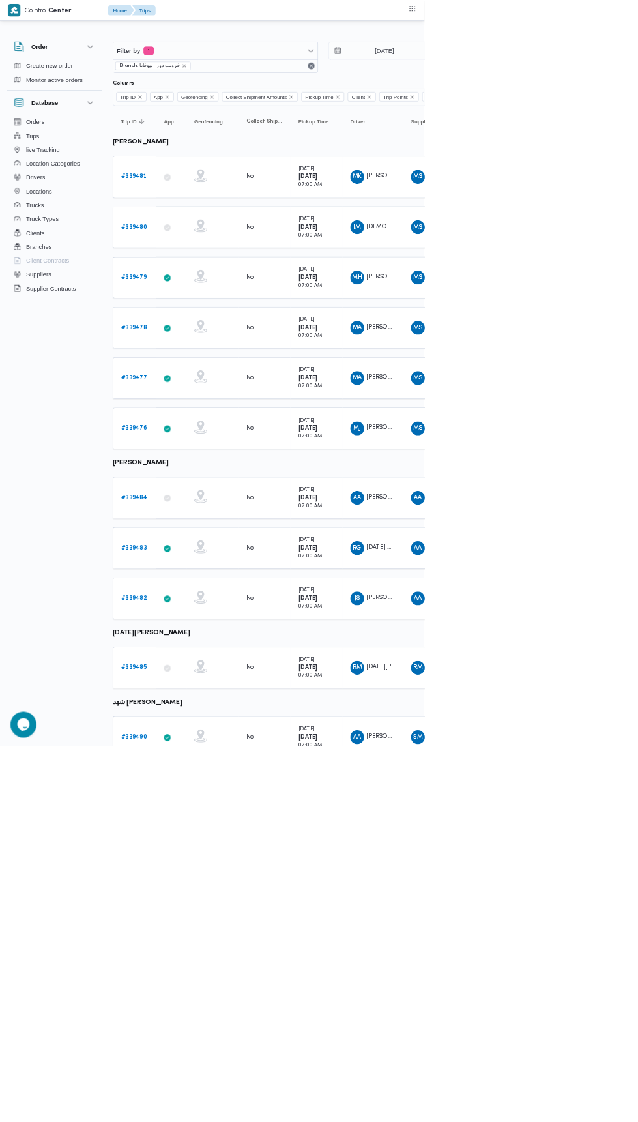
click at [199, 260] on link "# 339481" at bounding box center [201, 266] width 39 height 16
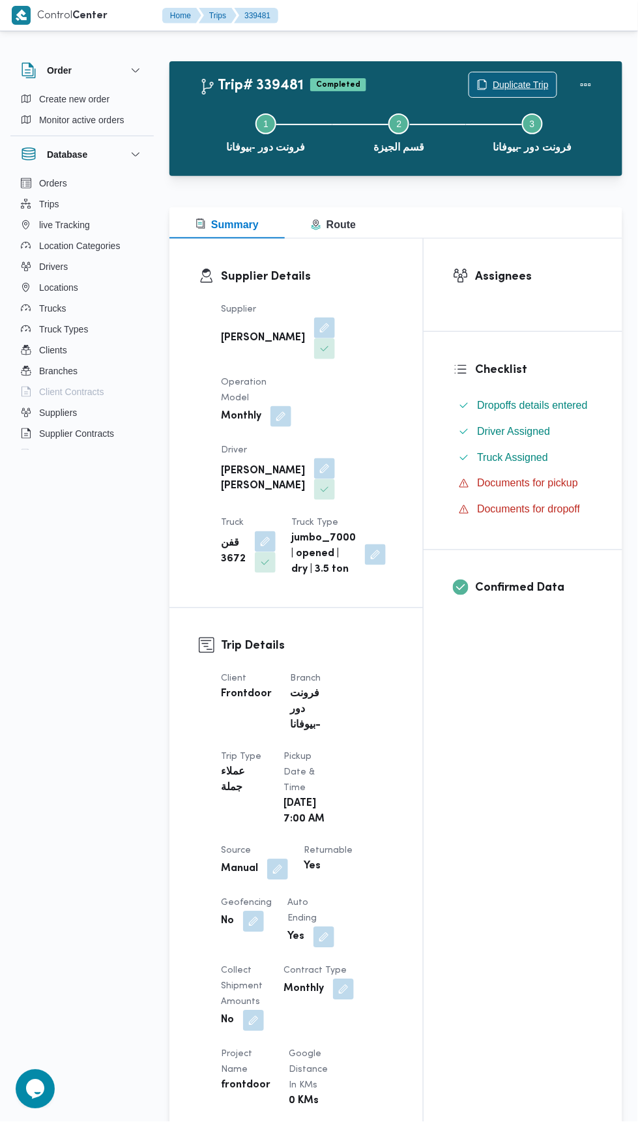
click at [550, 86] on span "Duplicate Trip" at bounding box center [513, 84] width 87 height 25
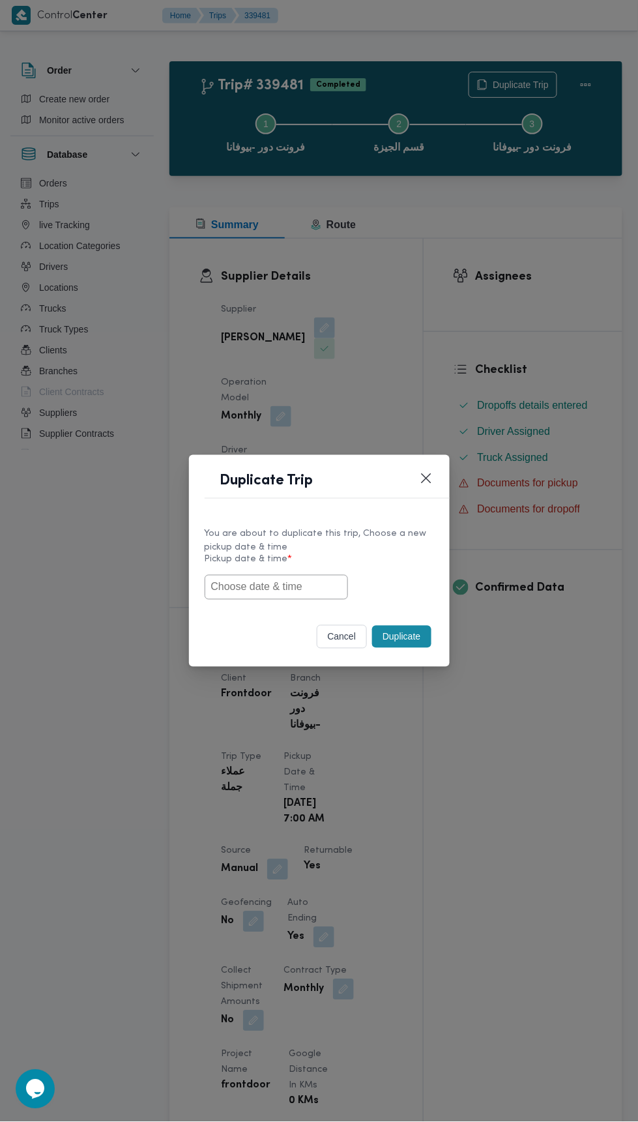
click at [287, 588] on input "text" at bounding box center [276, 587] width 143 height 25
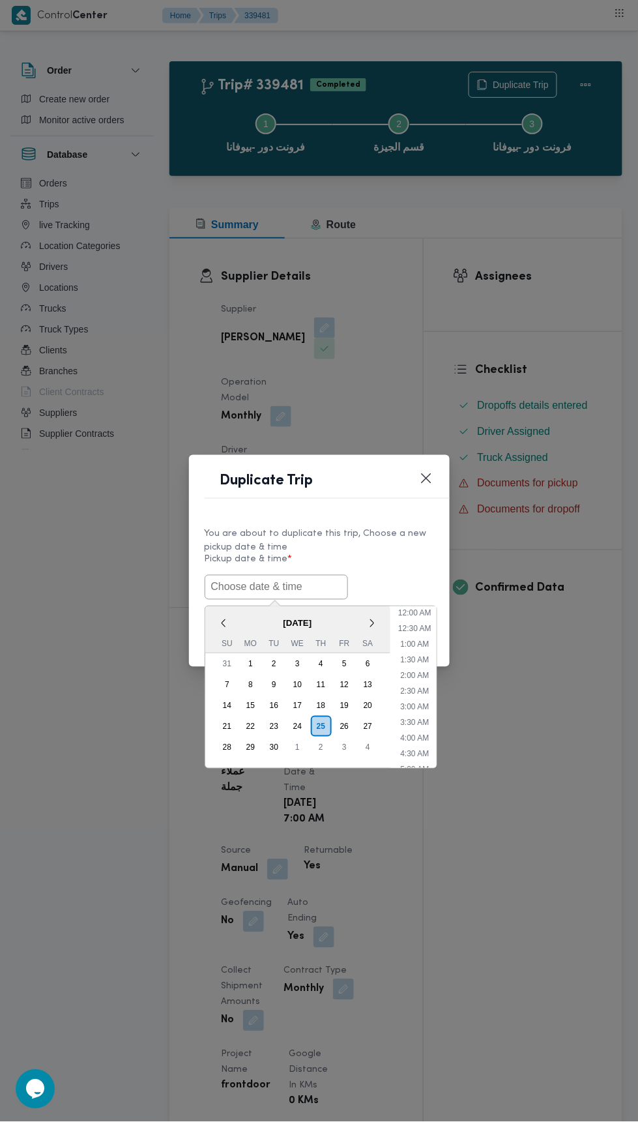
scroll to position [113, 0]
click at [300, 586] on input "text" at bounding box center [276, 587] width 143 height 25
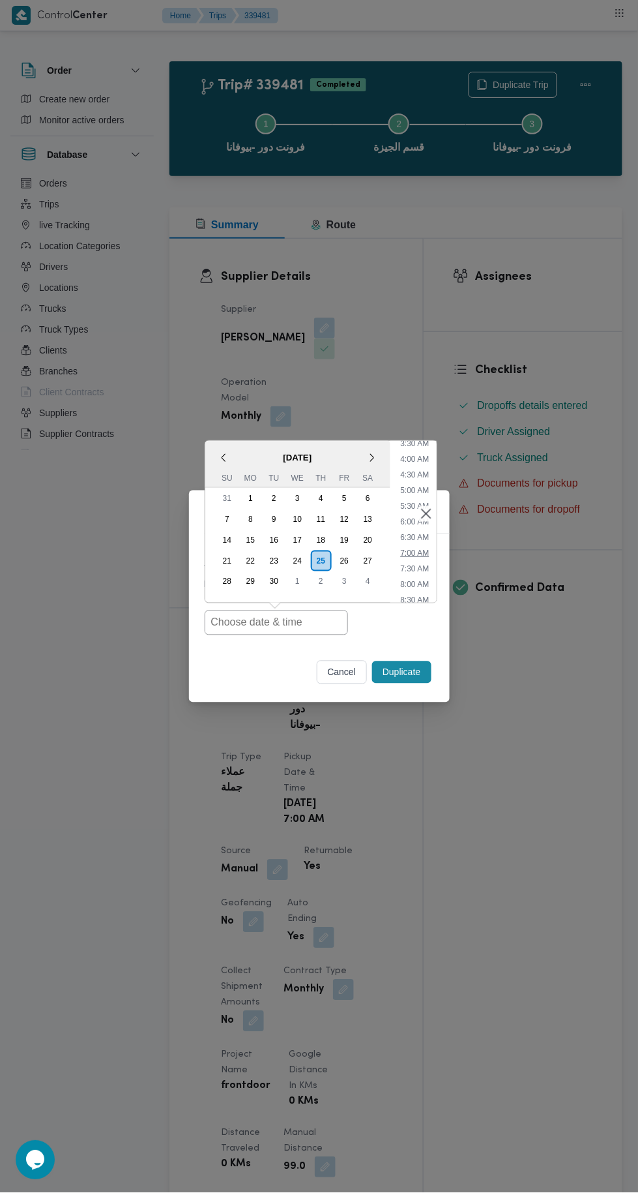
click at [424, 552] on li "7:00 AM" at bounding box center [414, 552] width 39 height 13
type input "[DATE] 7:00AM"
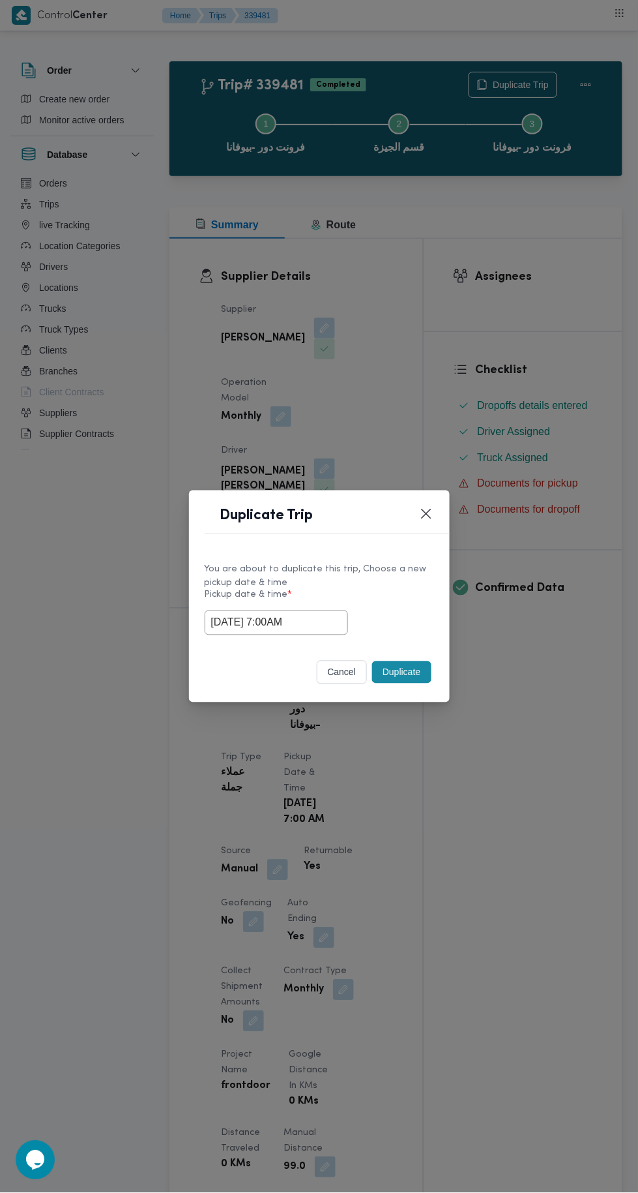
click at [523, 310] on div "Duplicate Trip You are about to duplicate this trip, Choose a new pickup date &…" at bounding box center [319, 596] width 638 height 1193
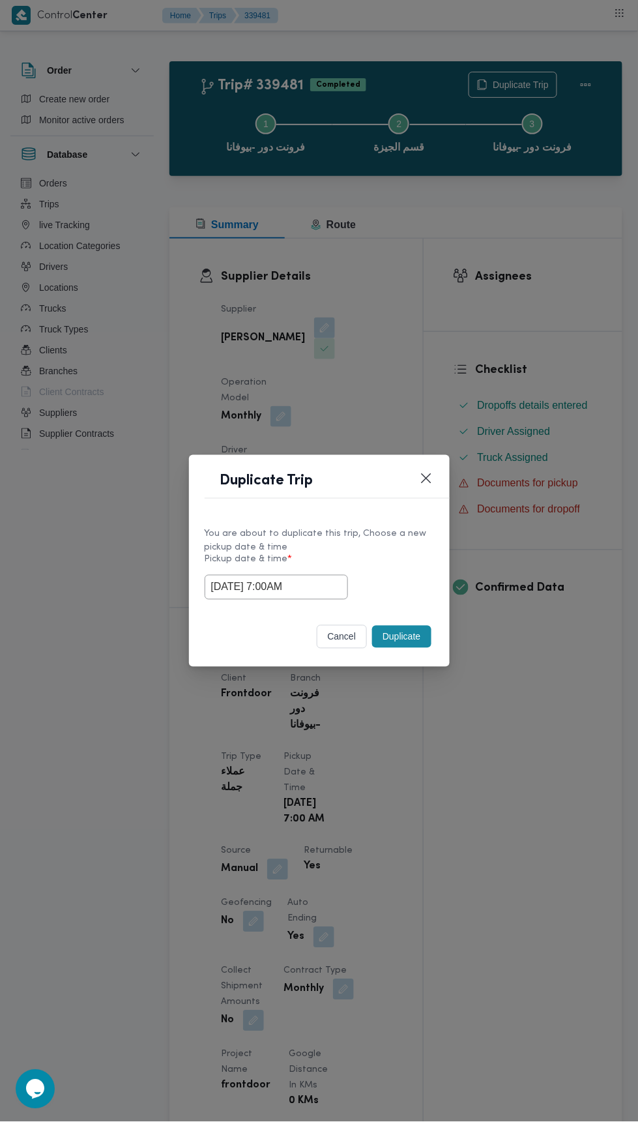
click at [404, 633] on button "Duplicate" at bounding box center [401, 637] width 59 height 22
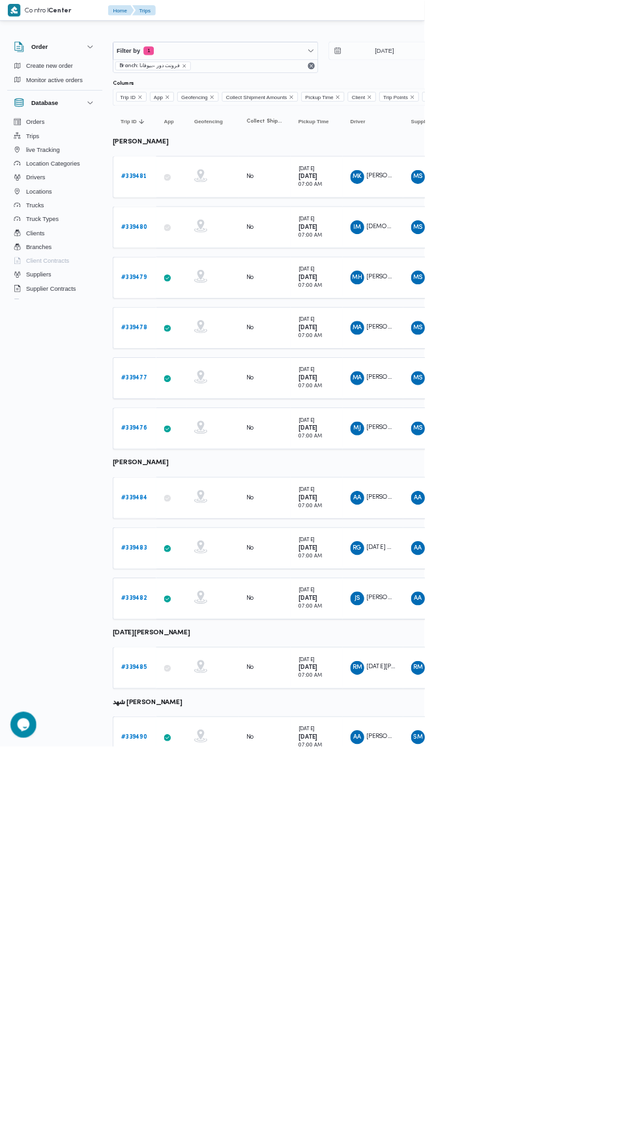
click at [209, 339] on b "# 339480" at bounding box center [202, 341] width 40 height 8
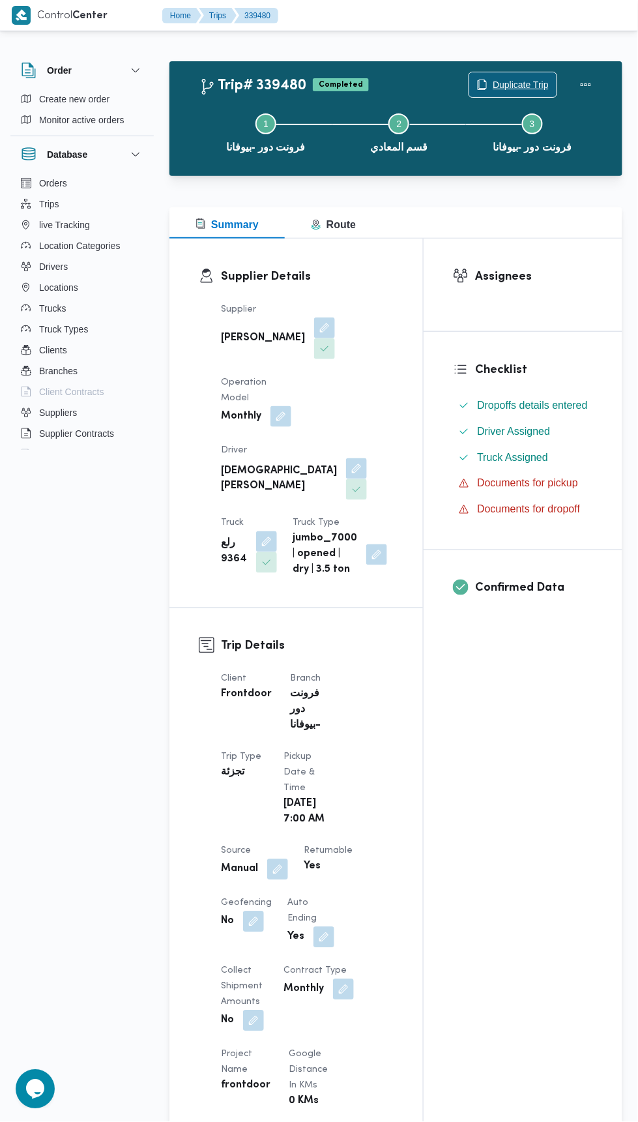
click at [528, 87] on span "Duplicate Trip" at bounding box center [521, 85] width 56 height 16
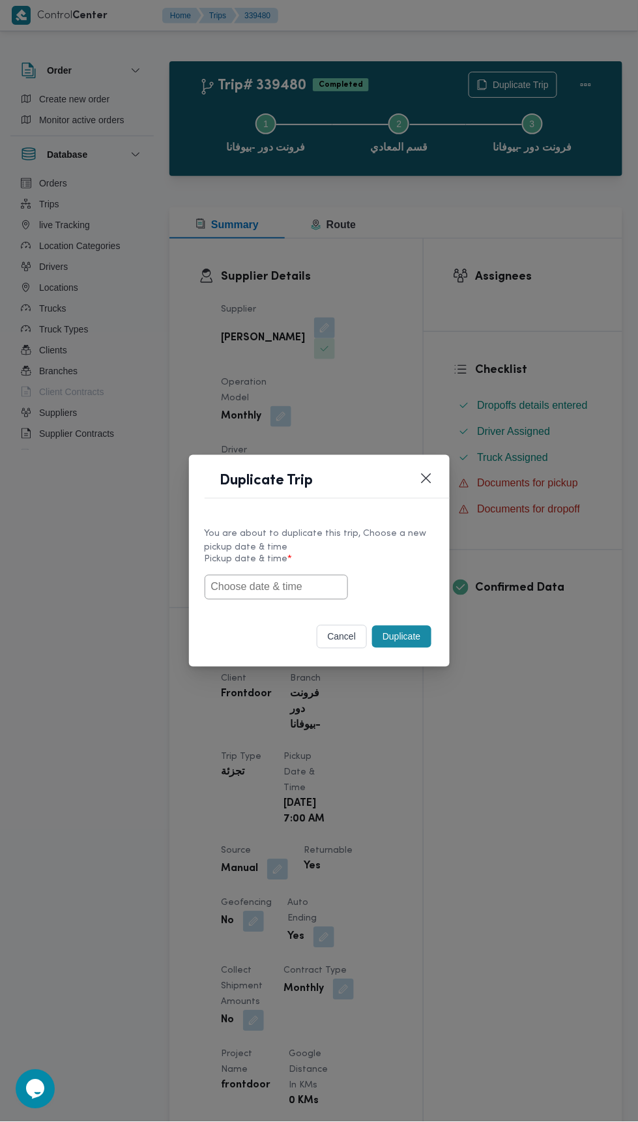
click at [301, 551] on div "You are about to duplicate this trip, Choose a new pickup date & time" at bounding box center [320, 541] width 230 height 27
click at [301, 582] on input "text" at bounding box center [276, 587] width 143 height 25
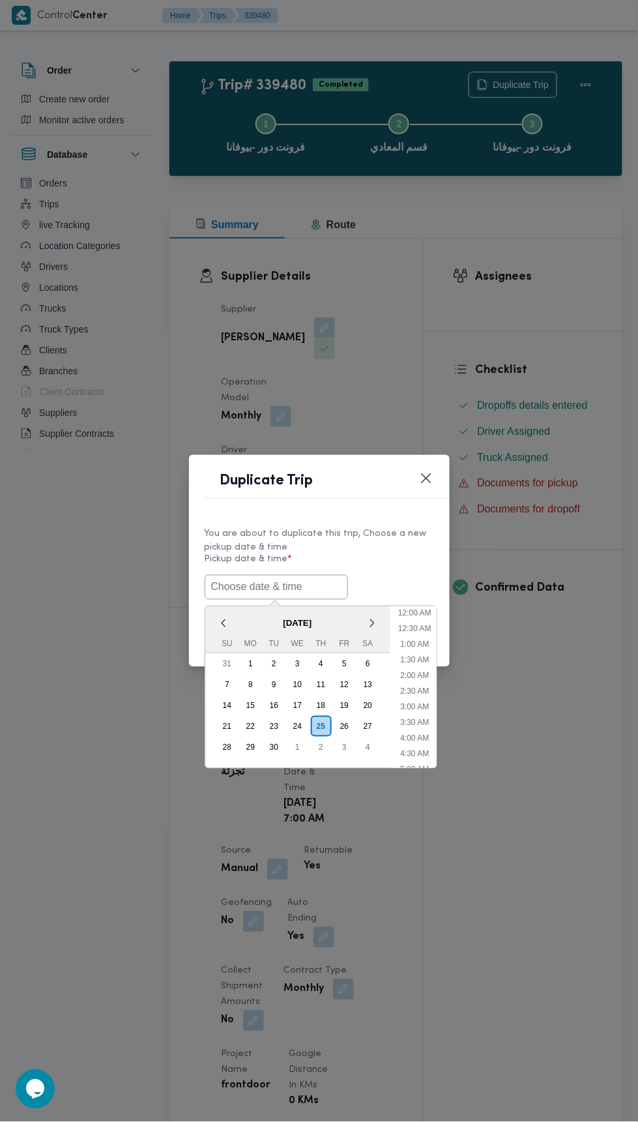
scroll to position [113, 0]
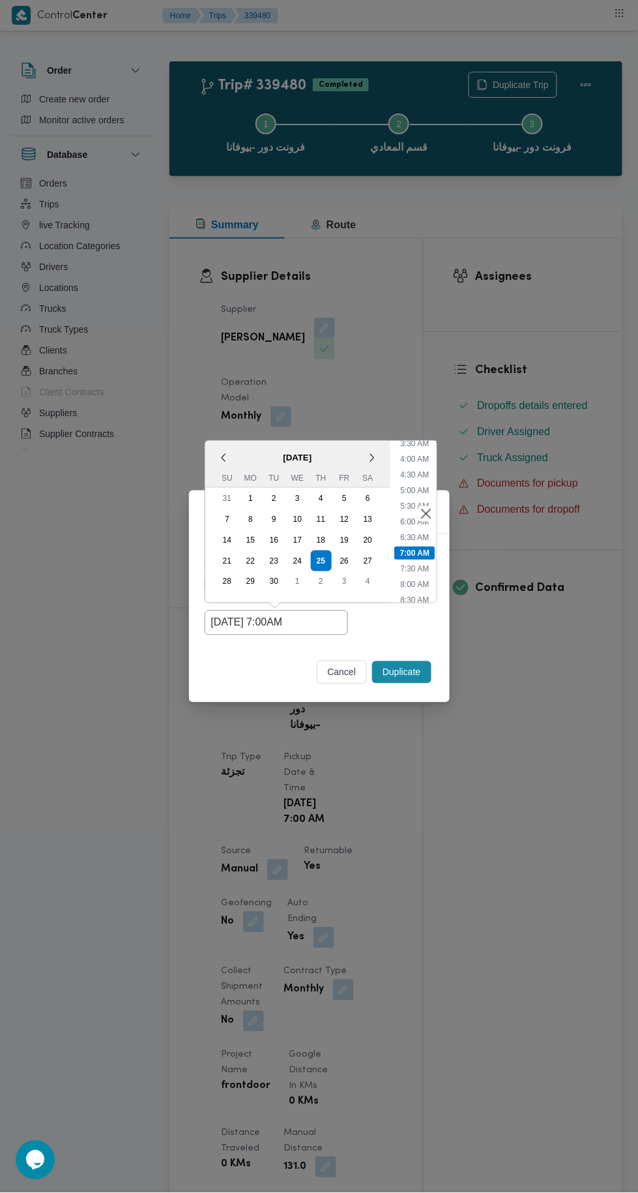
type input "[DATE] 7:00AM"
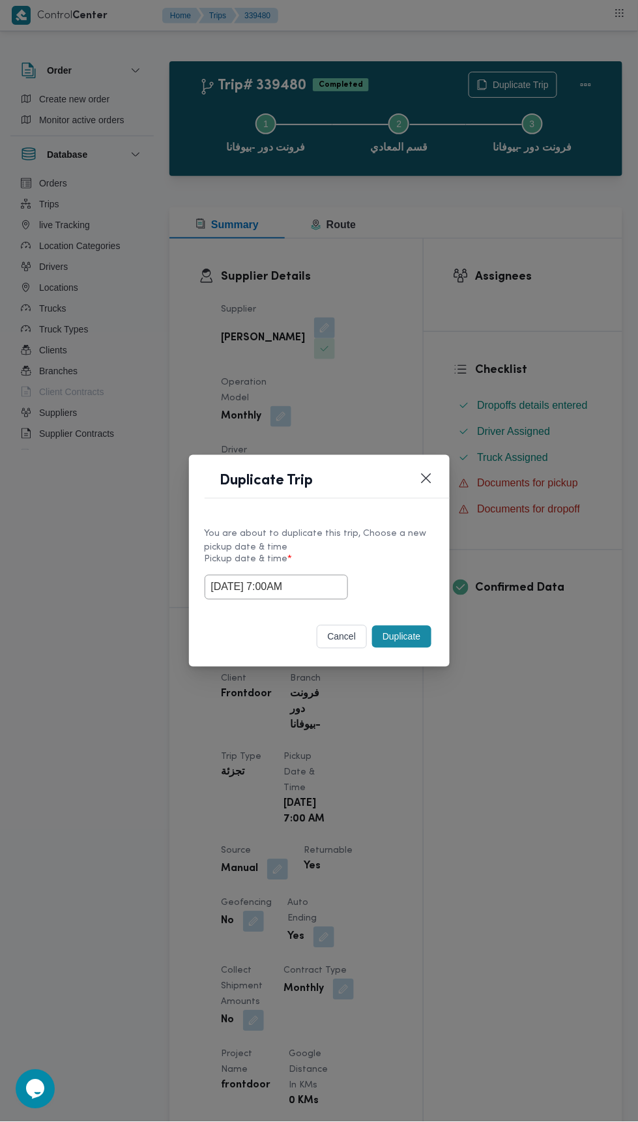
click at [511, 273] on div "Duplicate Trip You are about to duplicate this trip, Choose a new pickup date &…" at bounding box center [319, 561] width 638 height 1122
click at [403, 636] on button "Duplicate" at bounding box center [401, 637] width 59 height 22
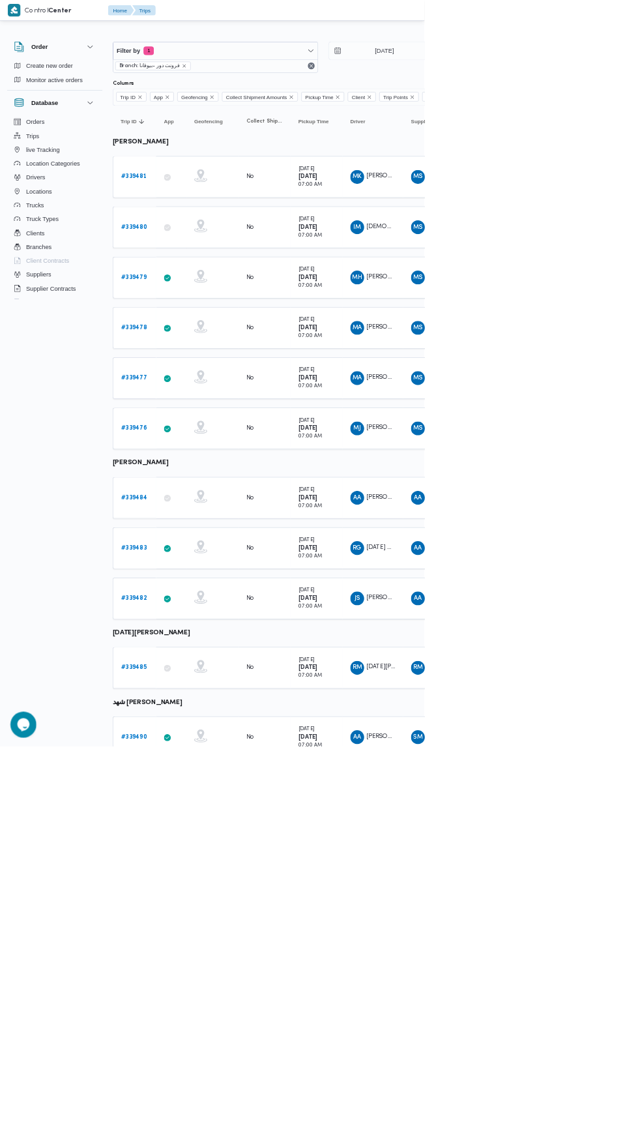
click at [185, 413] on b "# 339479" at bounding box center [201, 417] width 39 height 8
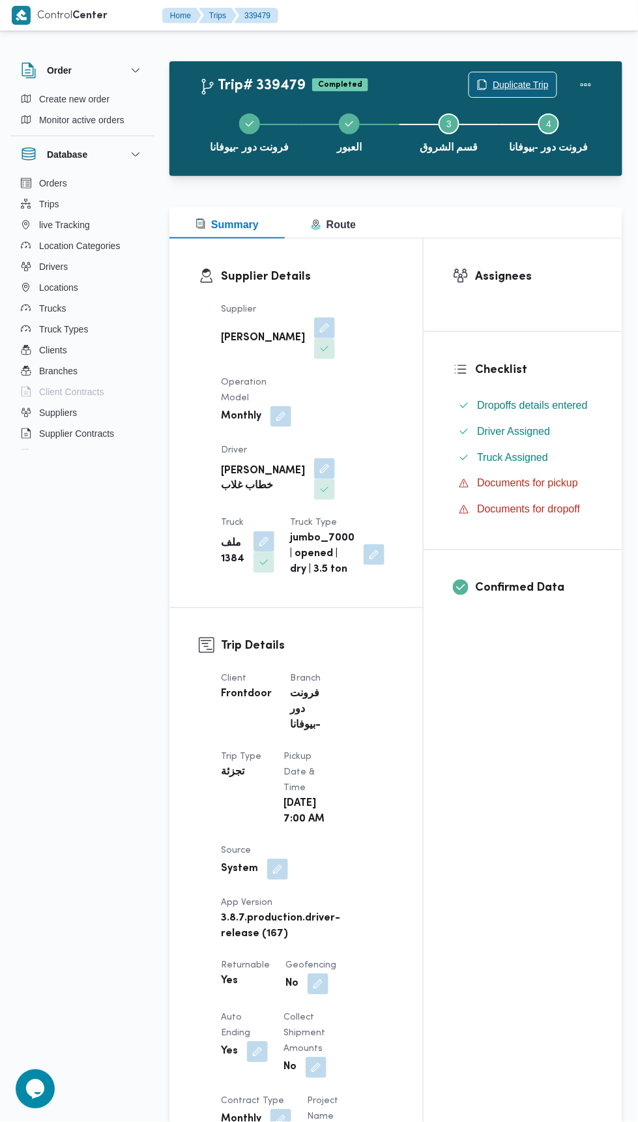
click at [528, 88] on span "Duplicate Trip" at bounding box center [521, 85] width 56 height 16
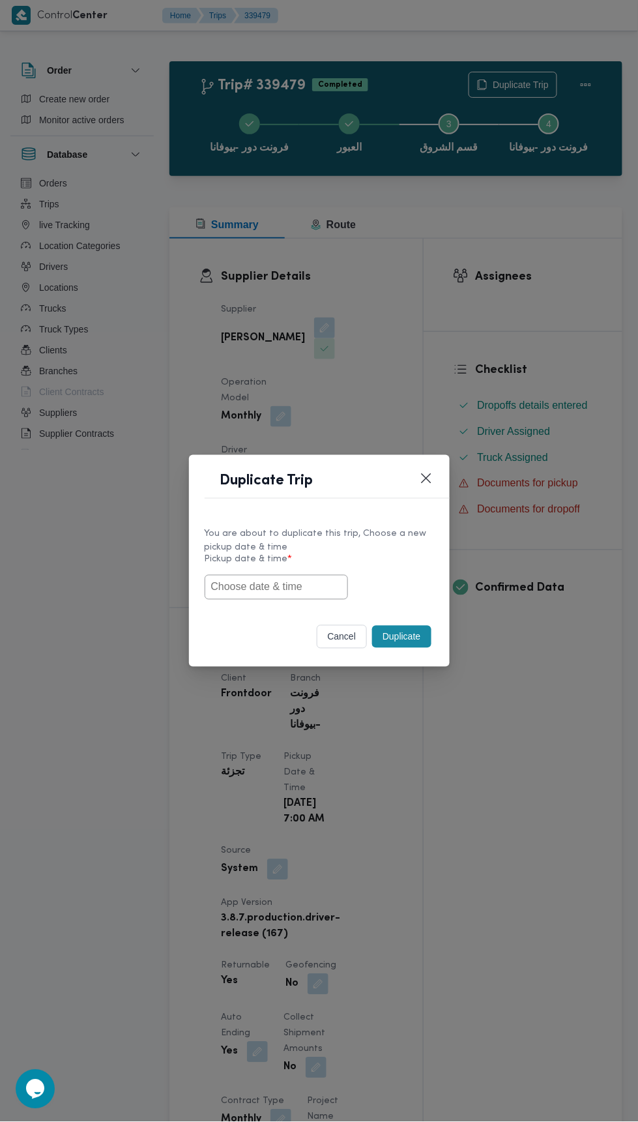
click at [292, 585] on input "text" at bounding box center [276, 587] width 143 height 25
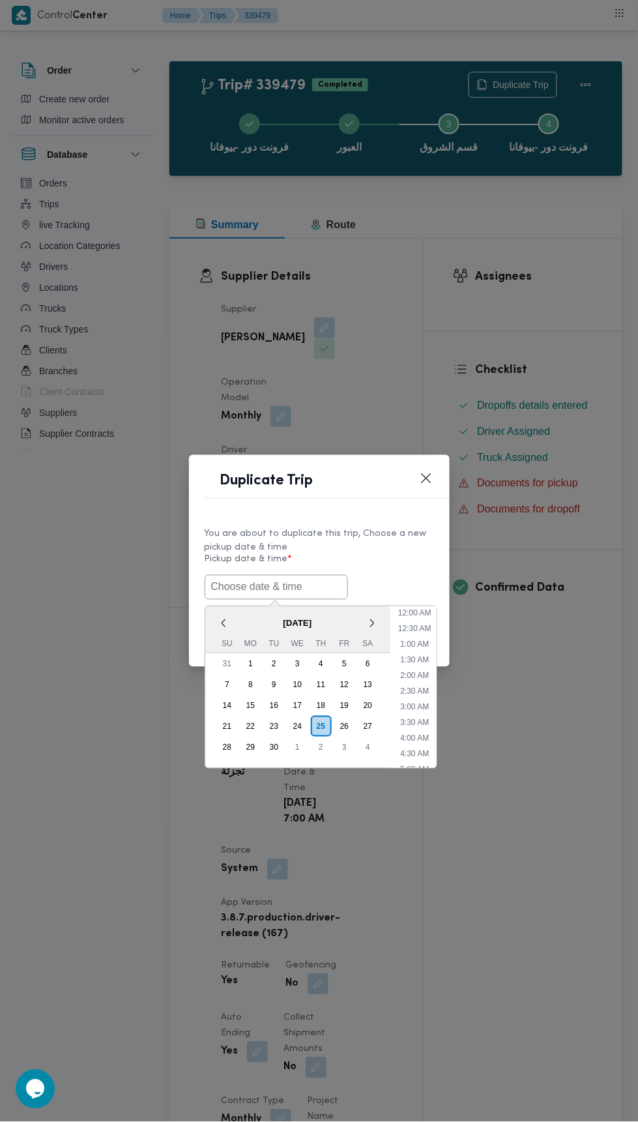
scroll to position [113, 0]
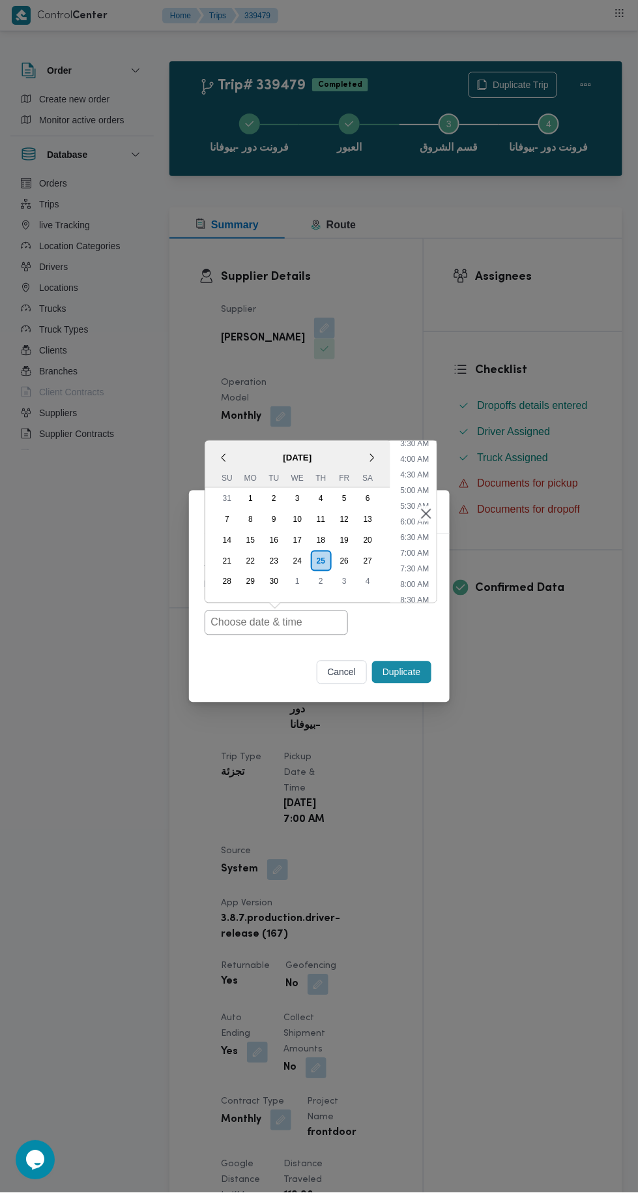
type input "[DATE] 7:00AM"
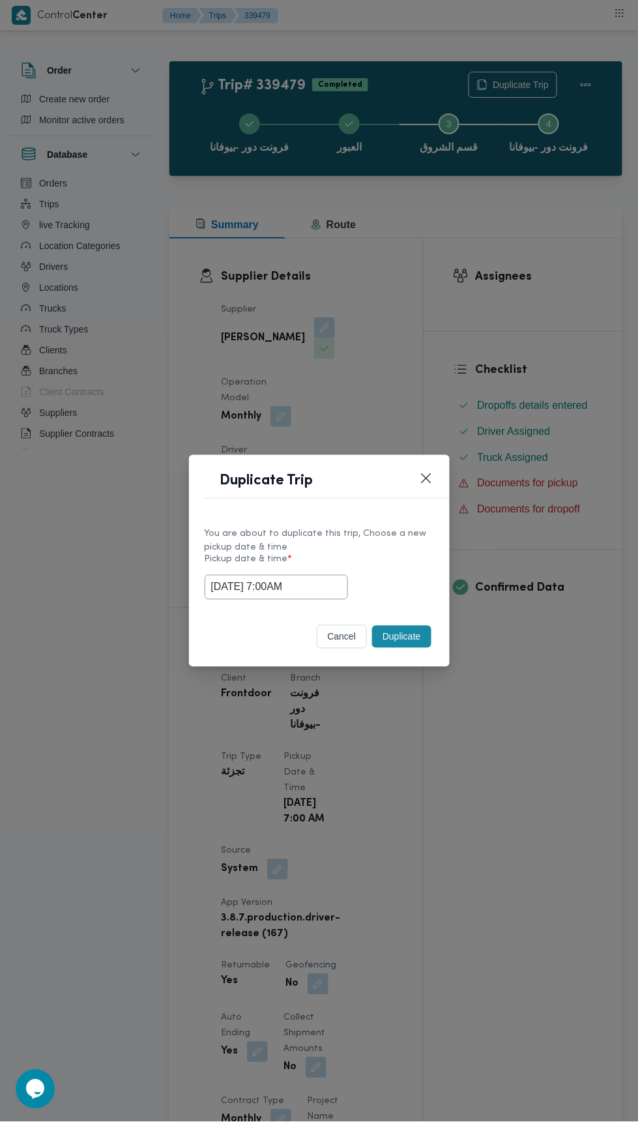
click at [545, 370] on div "Duplicate Trip You are about to duplicate this trip, Choose a new pickup date &…" at bounding box center [319, 561] width 638 height 1122
click at [403, 636] on button "Duplicate" at bounding box center [401, 637] width 59 height 22
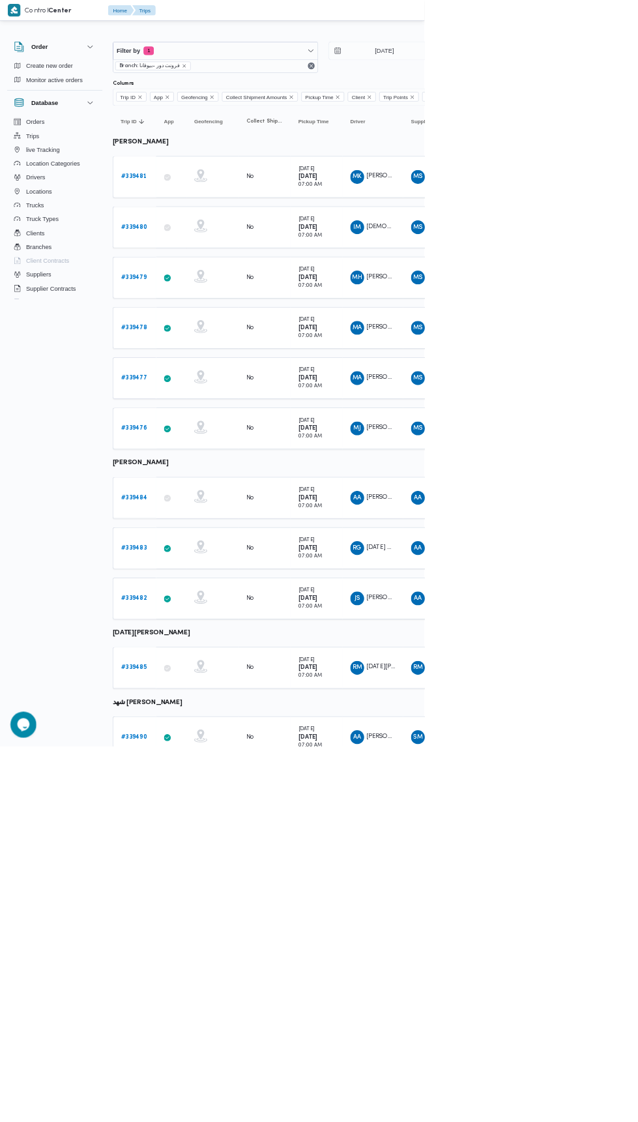
click at [214, 490] on b "# 339478" at bounding box center [202, 492] width 40 height 8
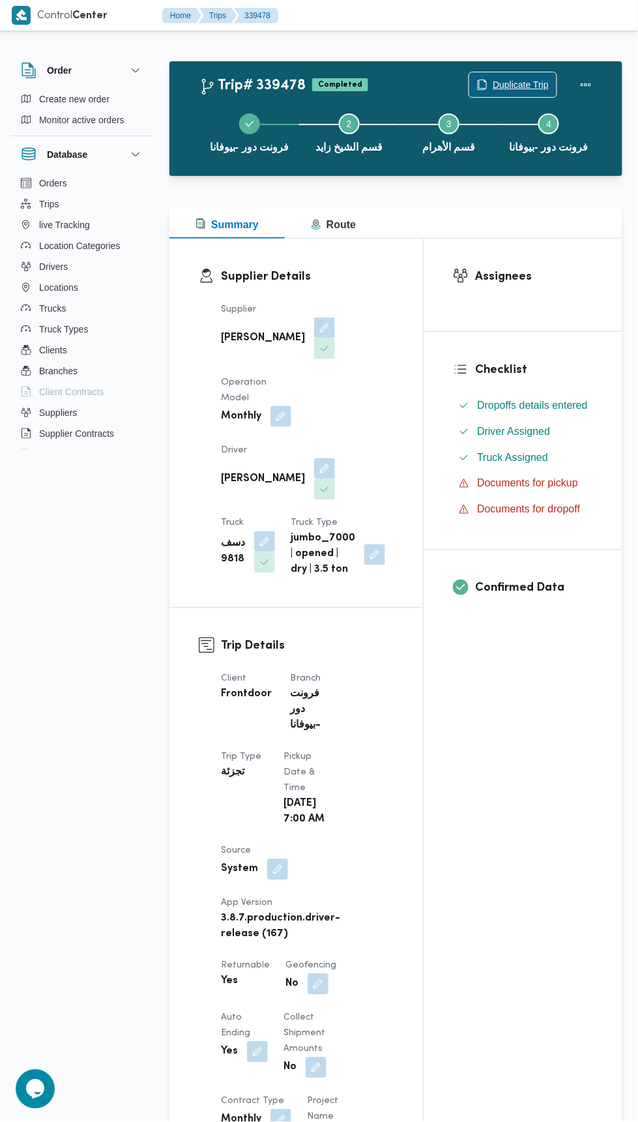
click at [514, 78] on span "Duplicate Trip" at bounding box center [521, 85] width 56 height 16
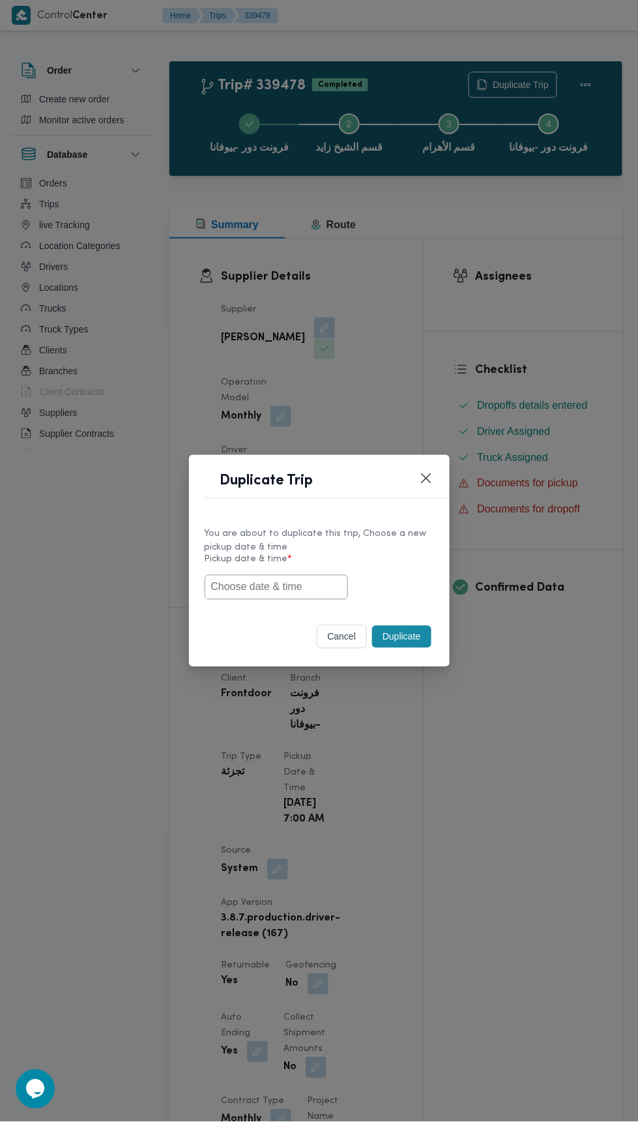
click at [273, 589] on input "text" at bounding box center [276, 587] width 143 height 25
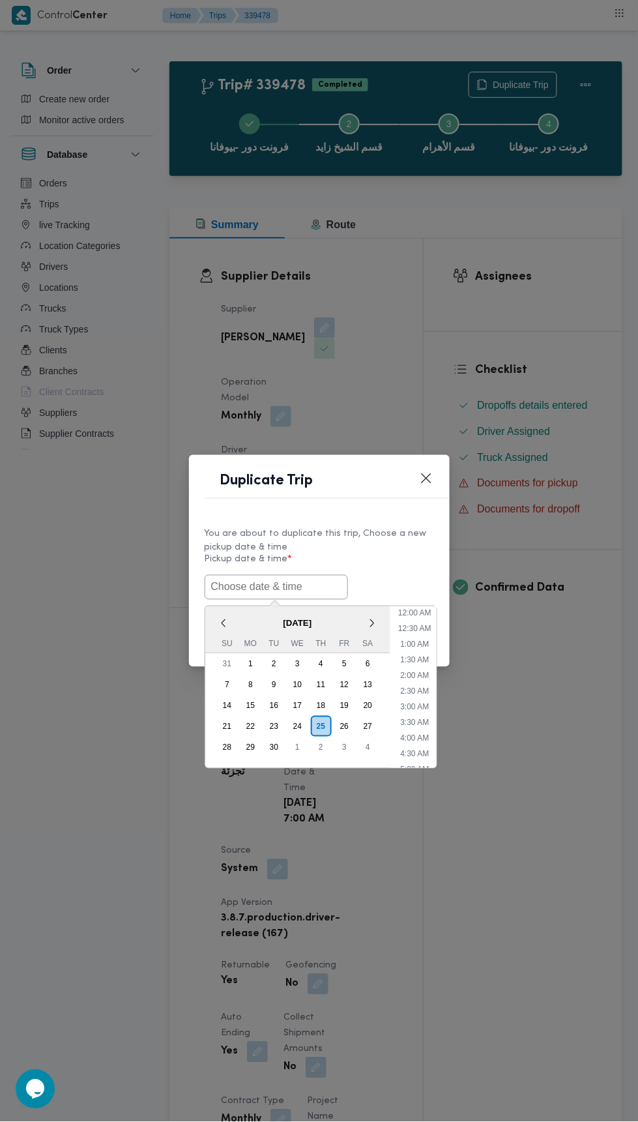
scroll to position [113, 0]
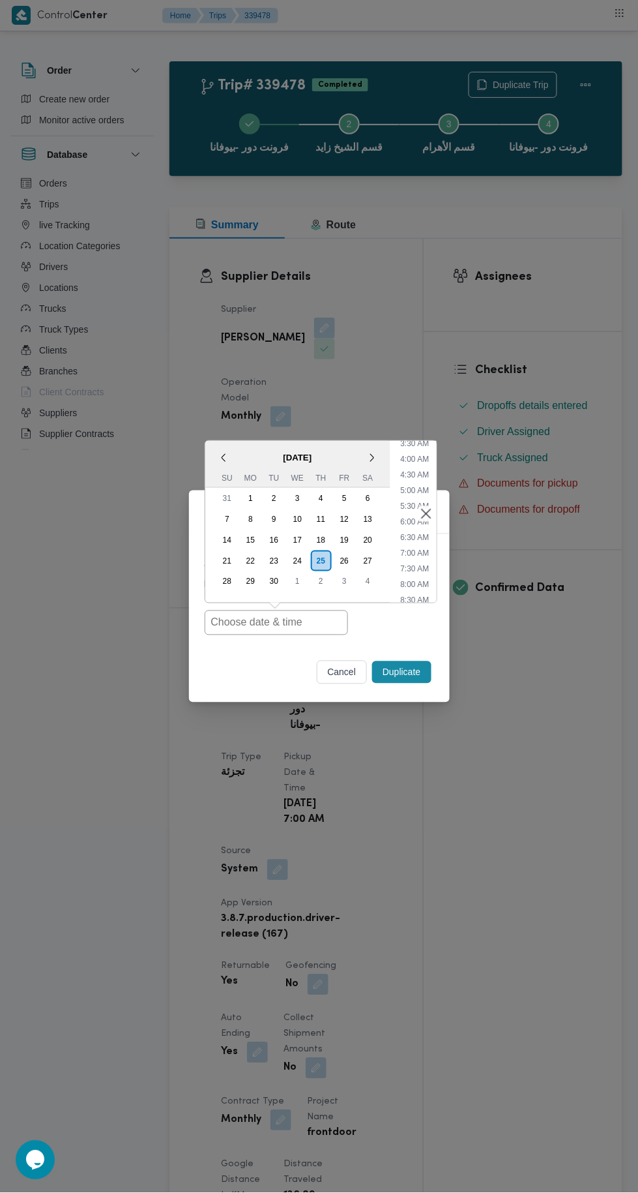
type input "[DATE] 7:00AM"
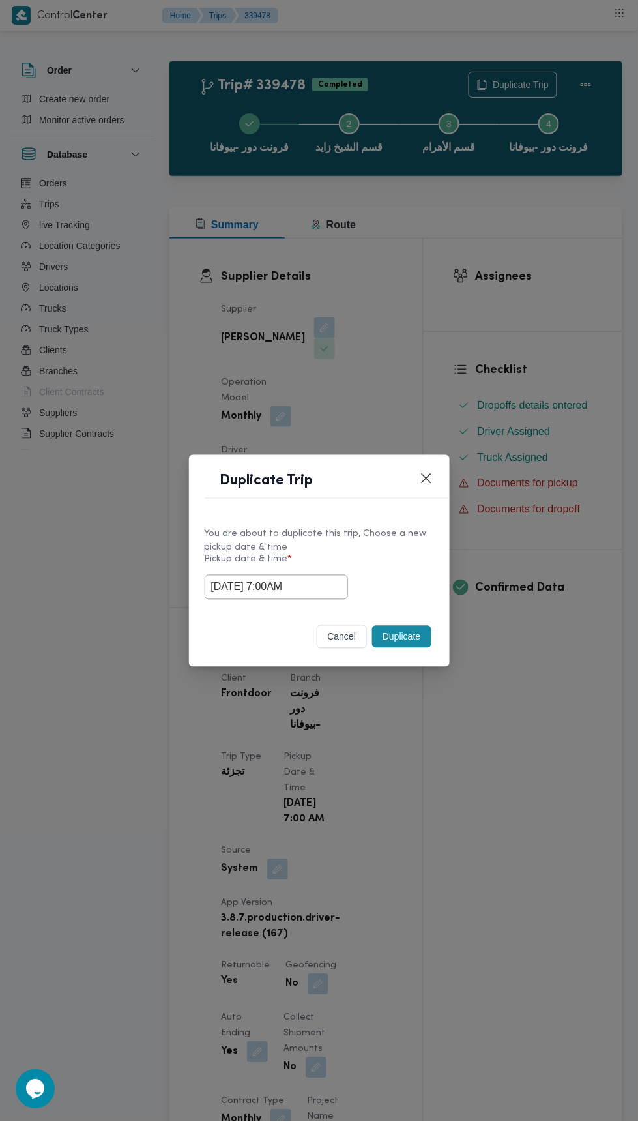
click at [543, 314] on div "Duplicate Trip You are about to duplicate this trip, Choose a new pickup date &…" at bounding box center [319, 561] width 638 height 1122
click at [410, 643] on button "Duplicate" at bounding box center [401, 637] width 59 height 22
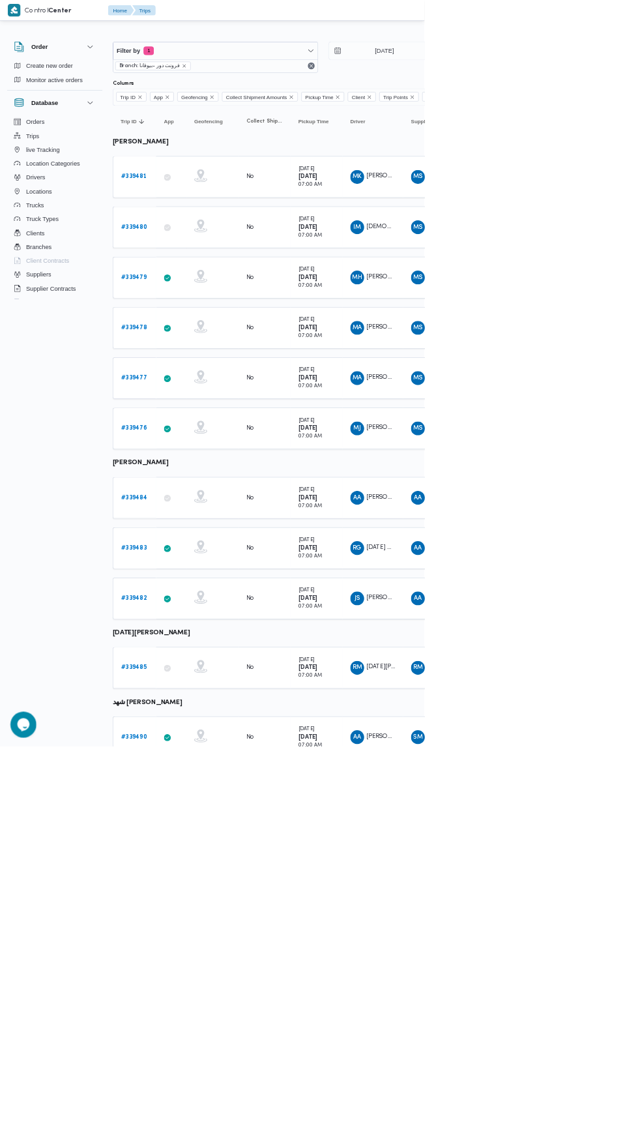
click at [209, 564] on b "# 339477" at bounding box center [202, 568] width 40 height 8
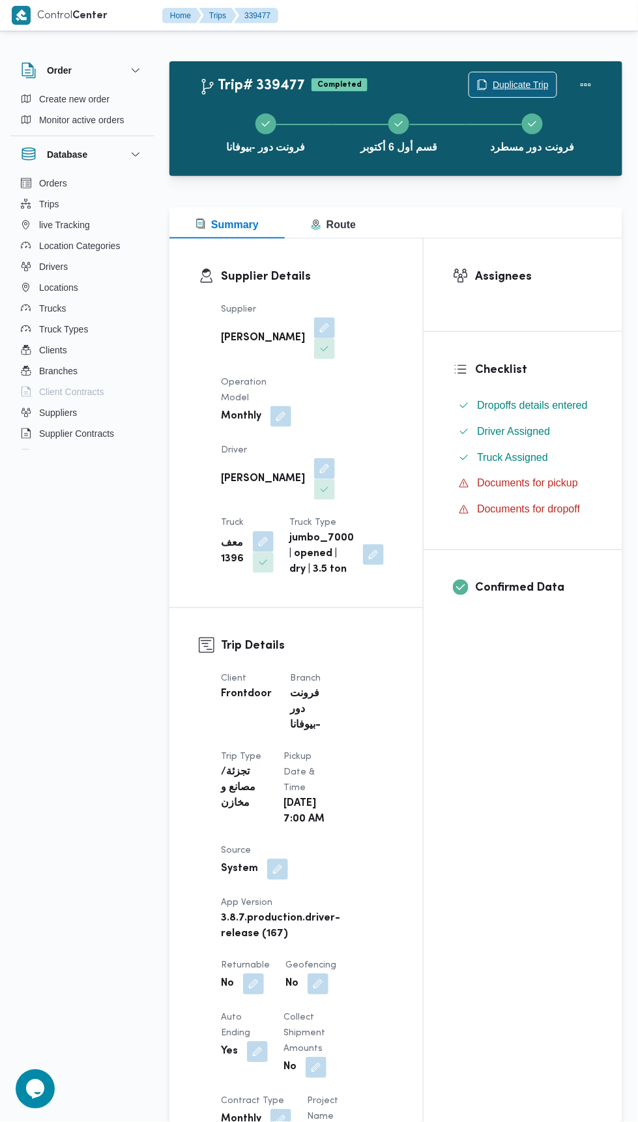
click at [542, 82] on span "Duplicate Trip" at bounding box center [521, 85] width 56 height 16
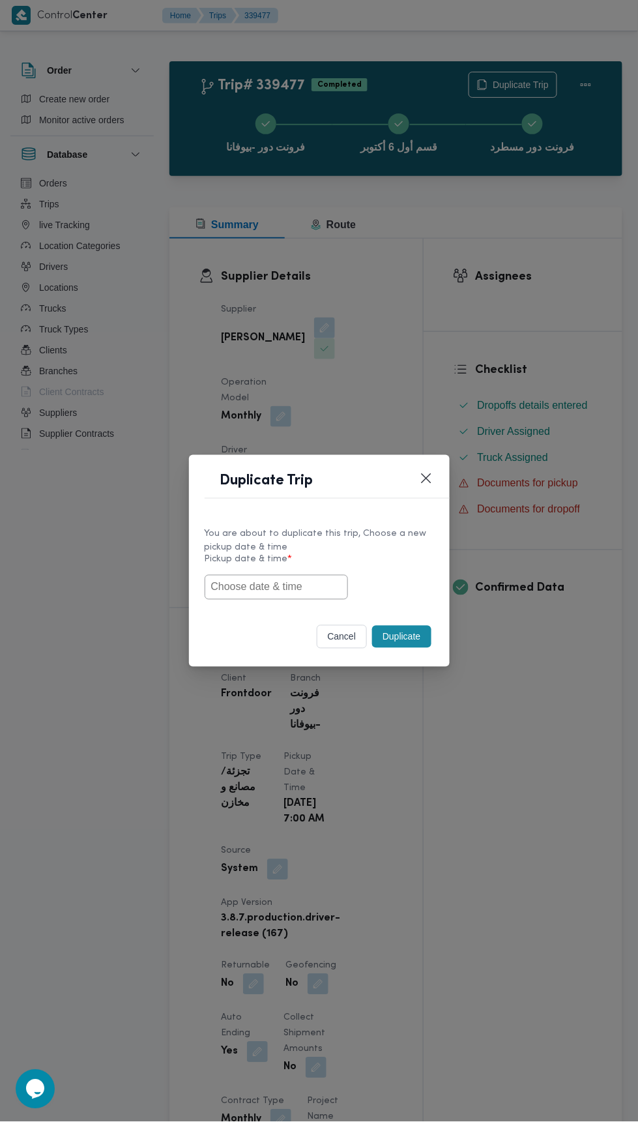
click at [297, 585] on input "text" at bounding box center [276, 587] width 143 height 25
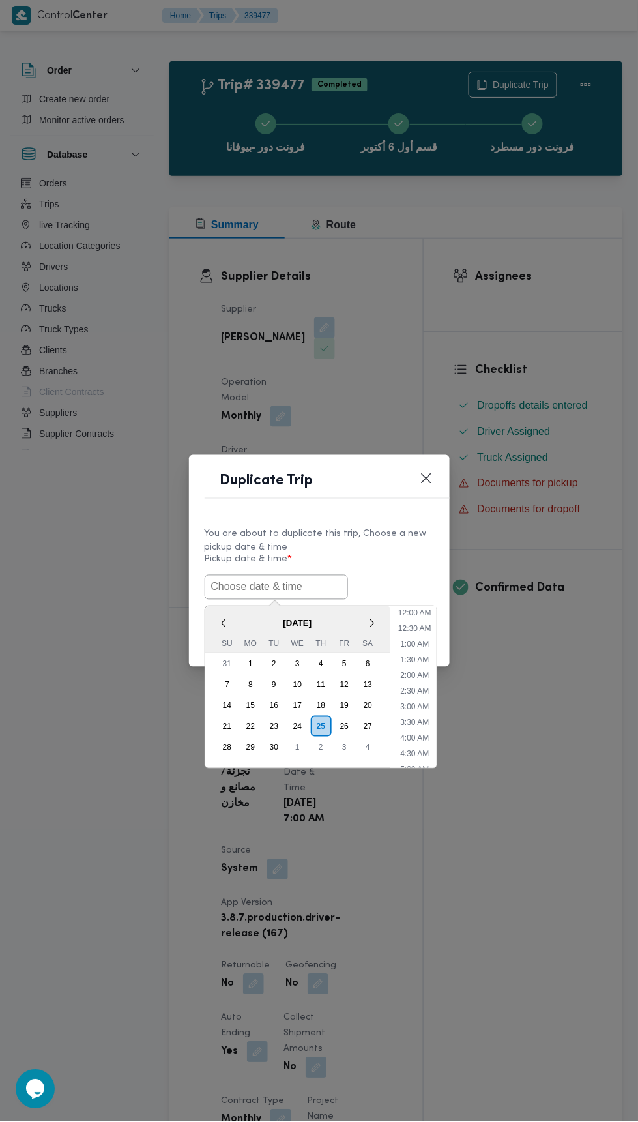
scroll to position [113, 0]
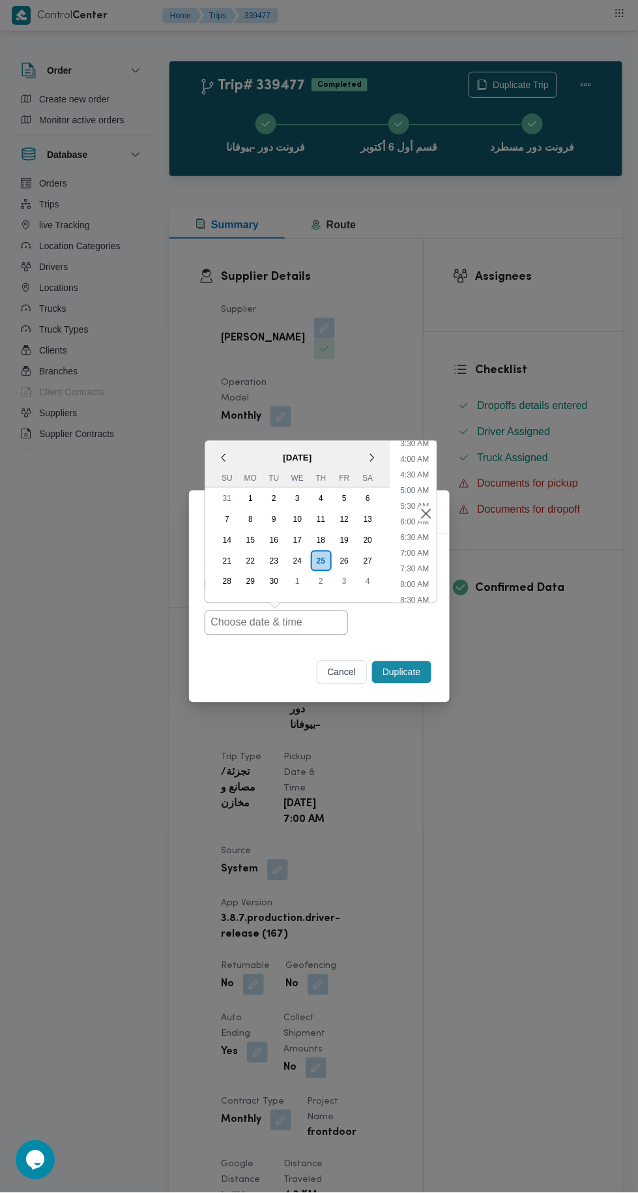
type input "[DATE] 7:00AM"
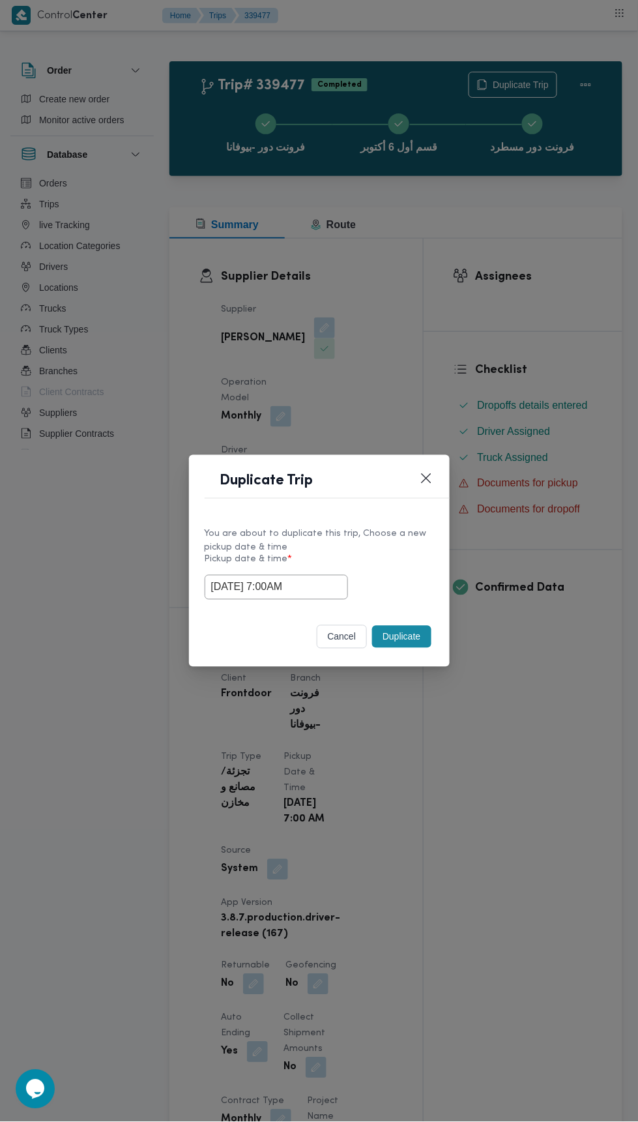
click at [576, 309] on div "Duplicate Trip You are about to duplicate this trip, Choose a new pickup date &…" at bounding box center [319, 561] width 638 height 1122
click at [411, 629] on button "Duplicate" at bounding box center [401, 637] width 59 height 22
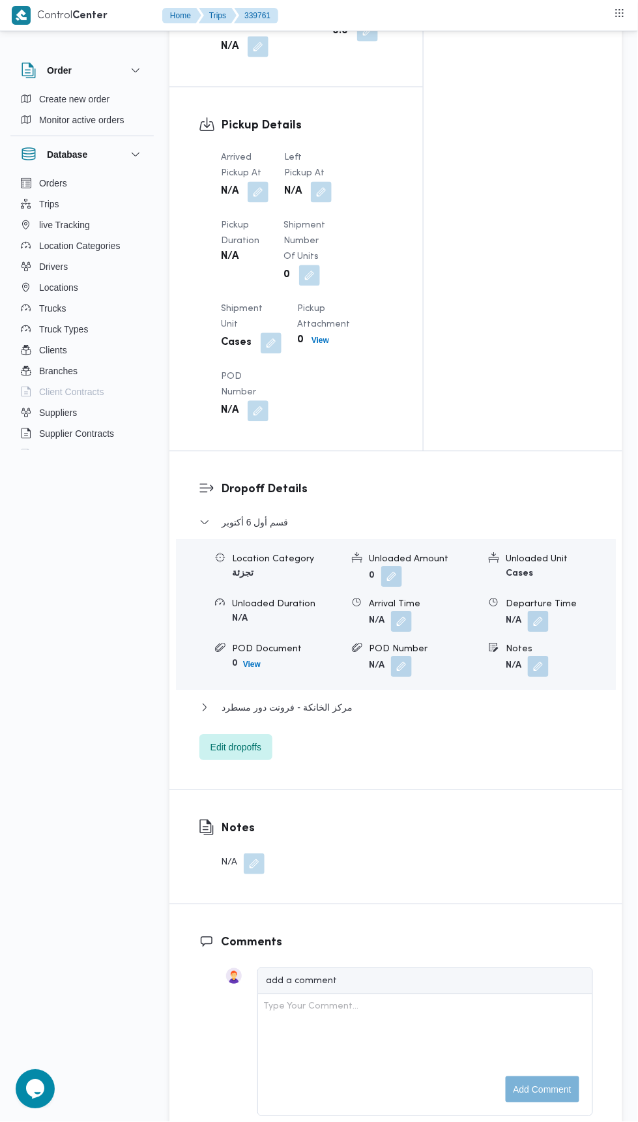
scroll to position [1348, 0]
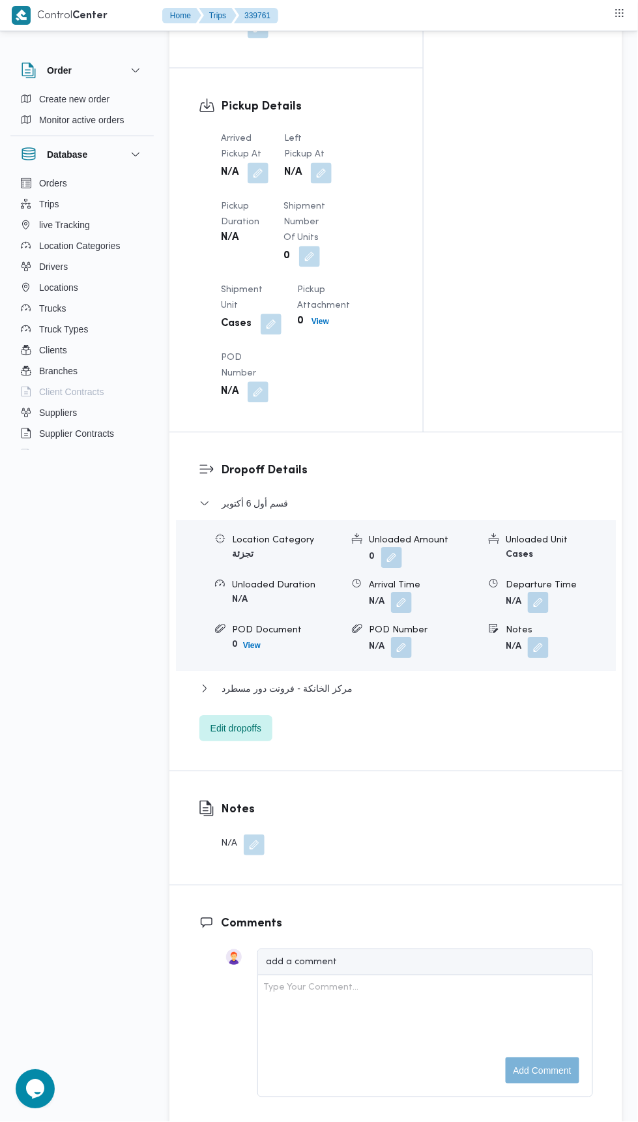
click at [255, 754] on div "Dropoff Details قسم أول 6 أكتوبر Location Category تجزئة Unloaded Amount 0 Unlo…" at bounding box center [396, 602] width 453 height 338
click at [258, 721] on span "Edit dropoffs" at bounding box center [236, 729] width 51 height 16
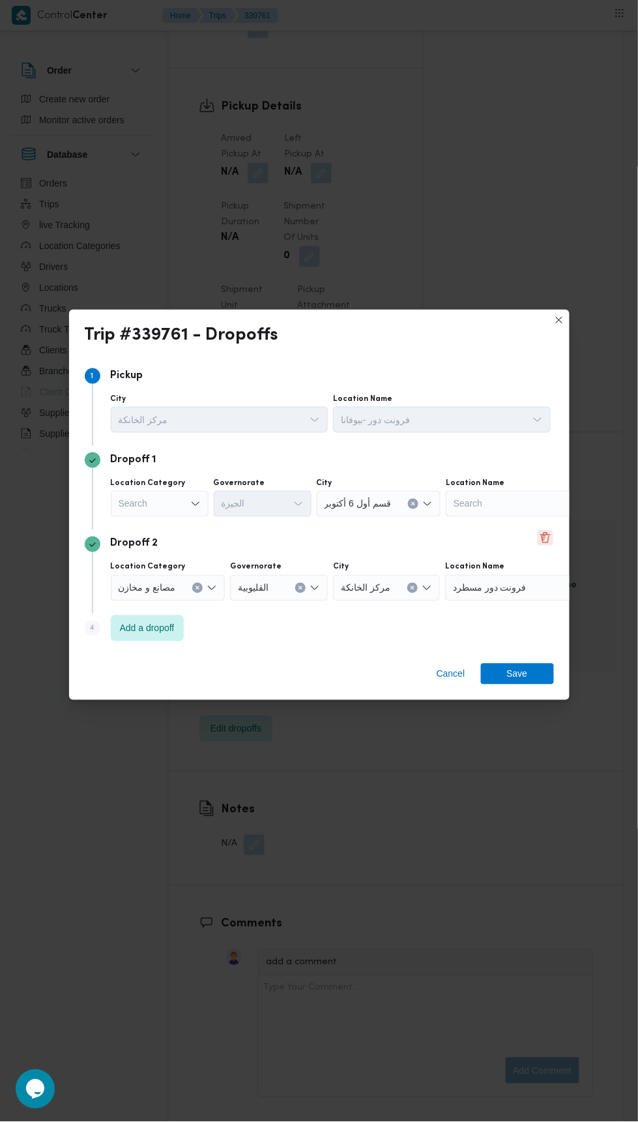
click at [542, 546] on button "Delete" at bounding box center [546, 538] width 16 height 16
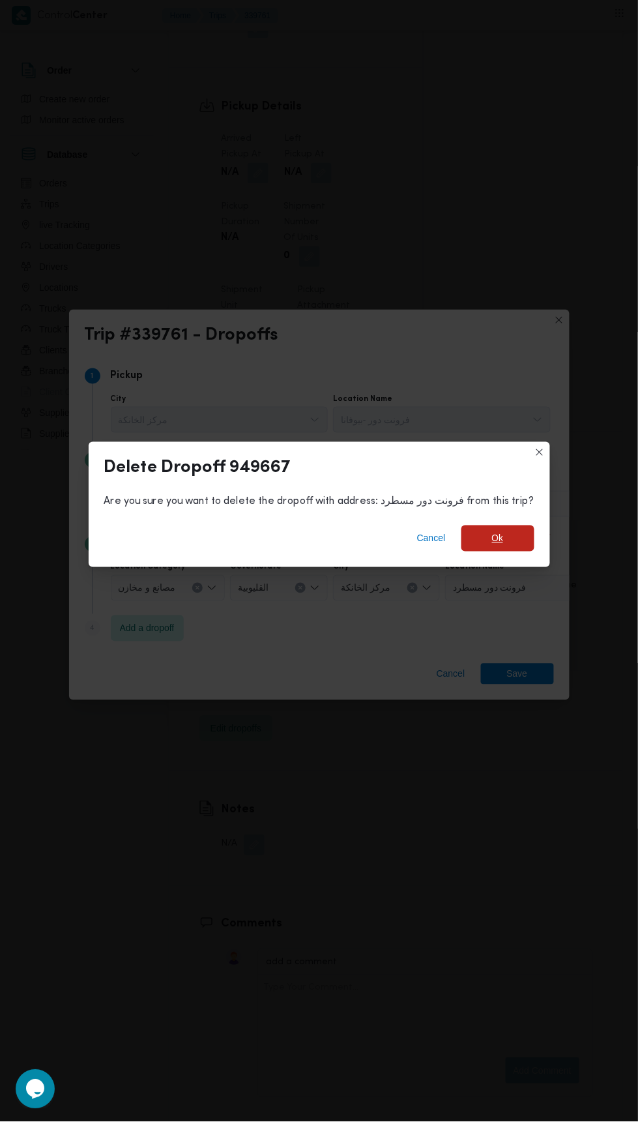
click at [496, 546] on span "Ok" at bounding box center [498, 539] width 12 height 16
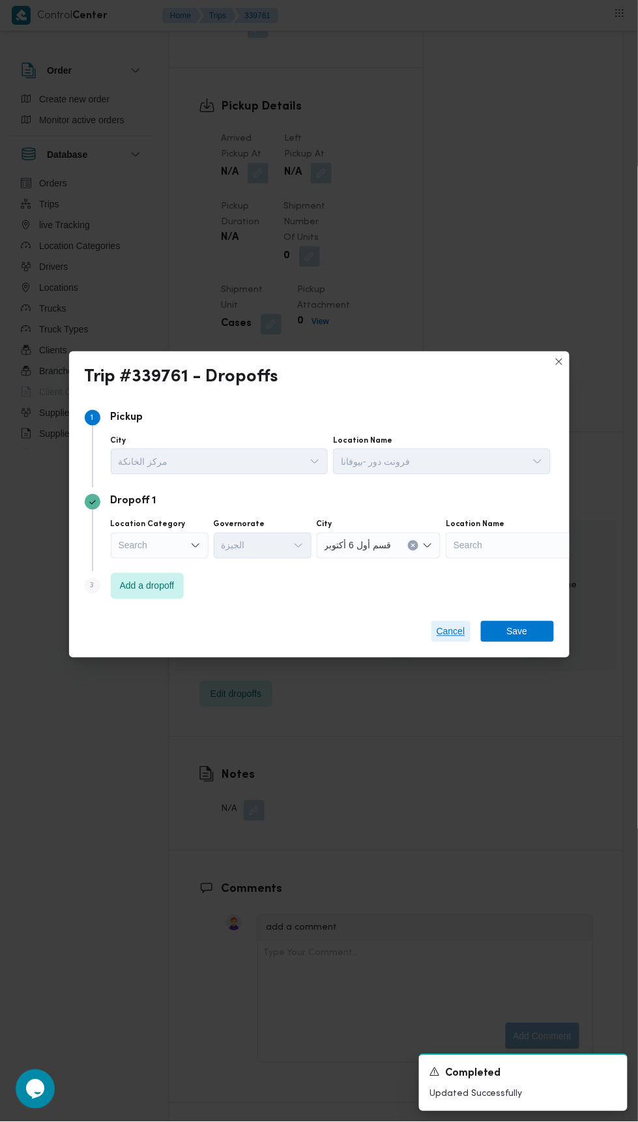
click at [459, 640] on span "Cancel" at bounding box center [451, 632] width 29 height 16
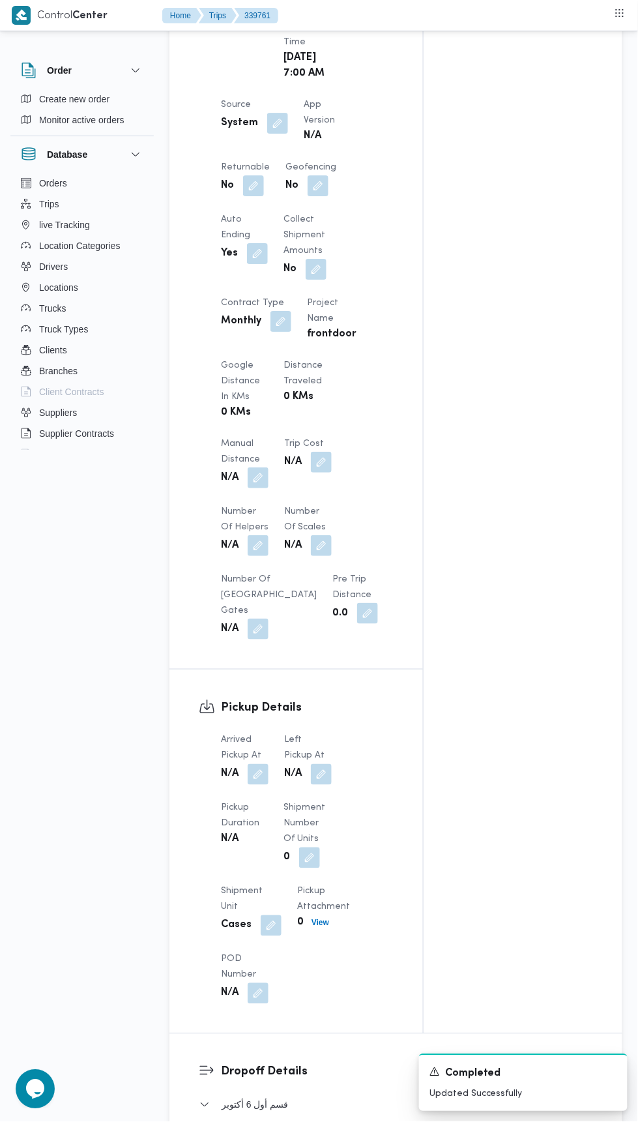
scroll to position [0, 0]
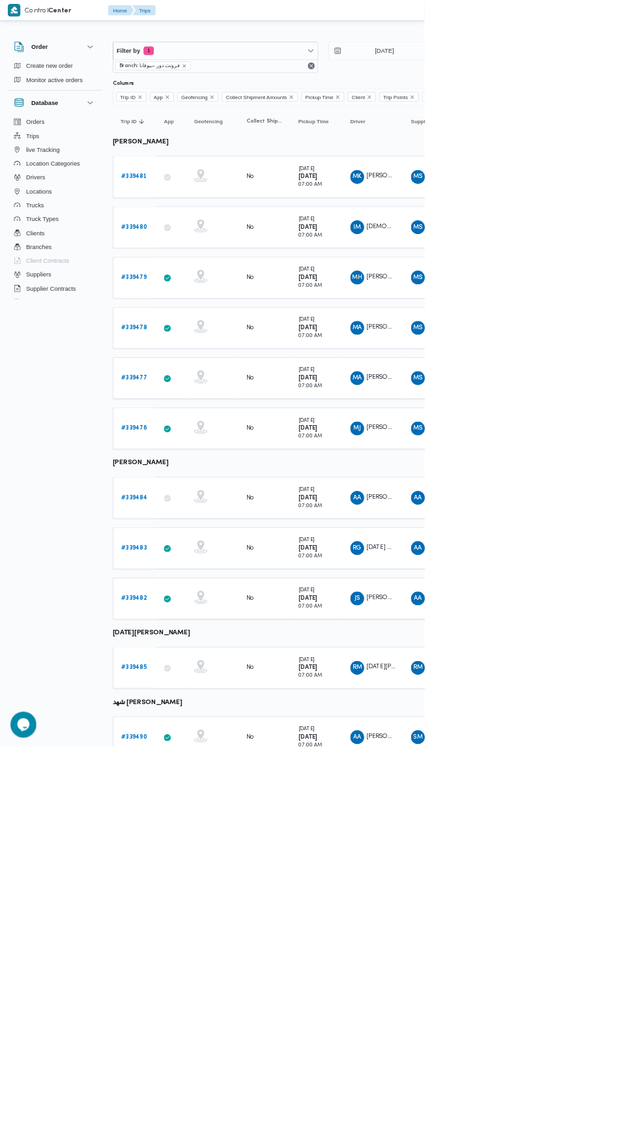
click at [205, 636] on link "# 339476" at bounding box center [202, 644] width 40 height 16
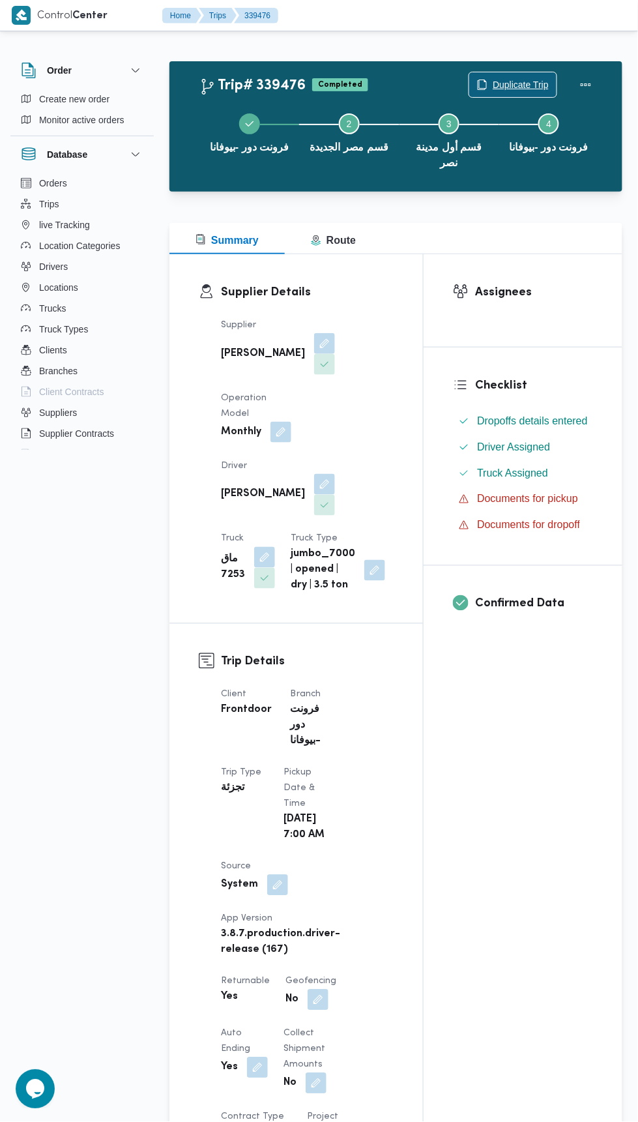
click at [528, 83] on span "Duplicate Trip" at bounding box center [521, 85] width 56 height 16
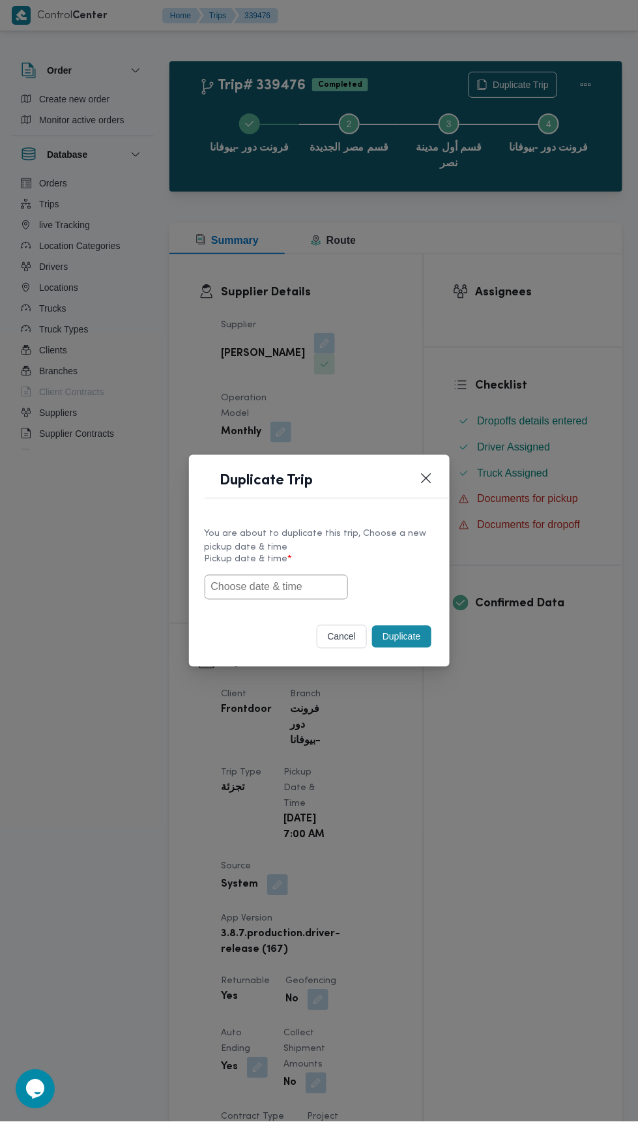
click at [260, 586] on input "text" at bounding box center [276, 587] width 143 height 25
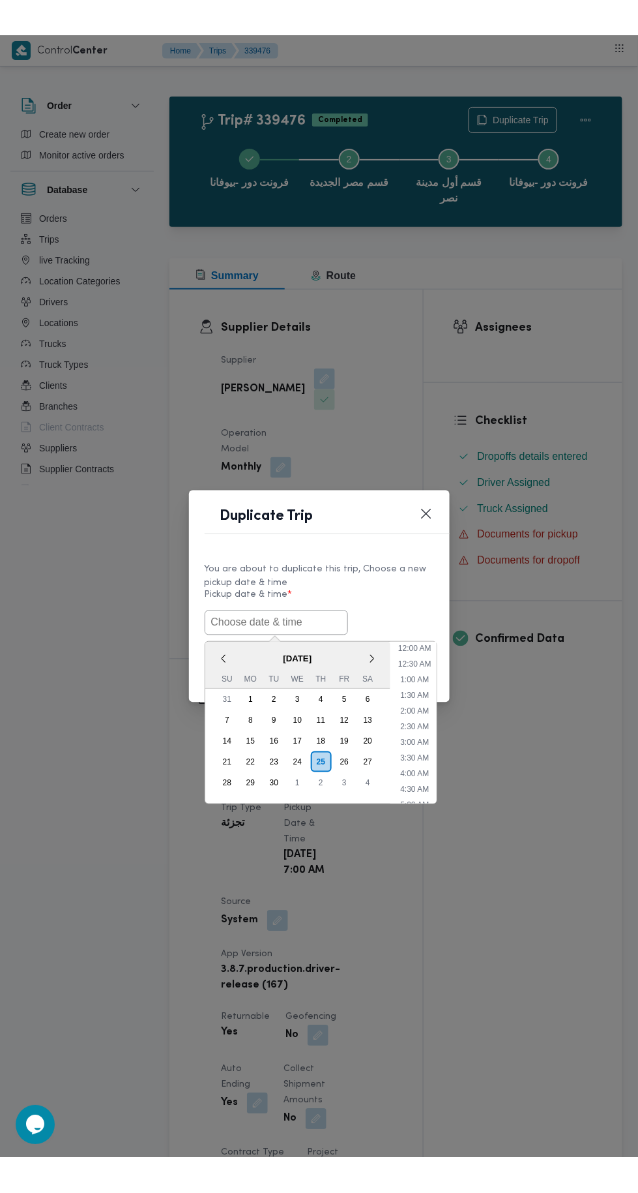
scroll to position [113, 0]
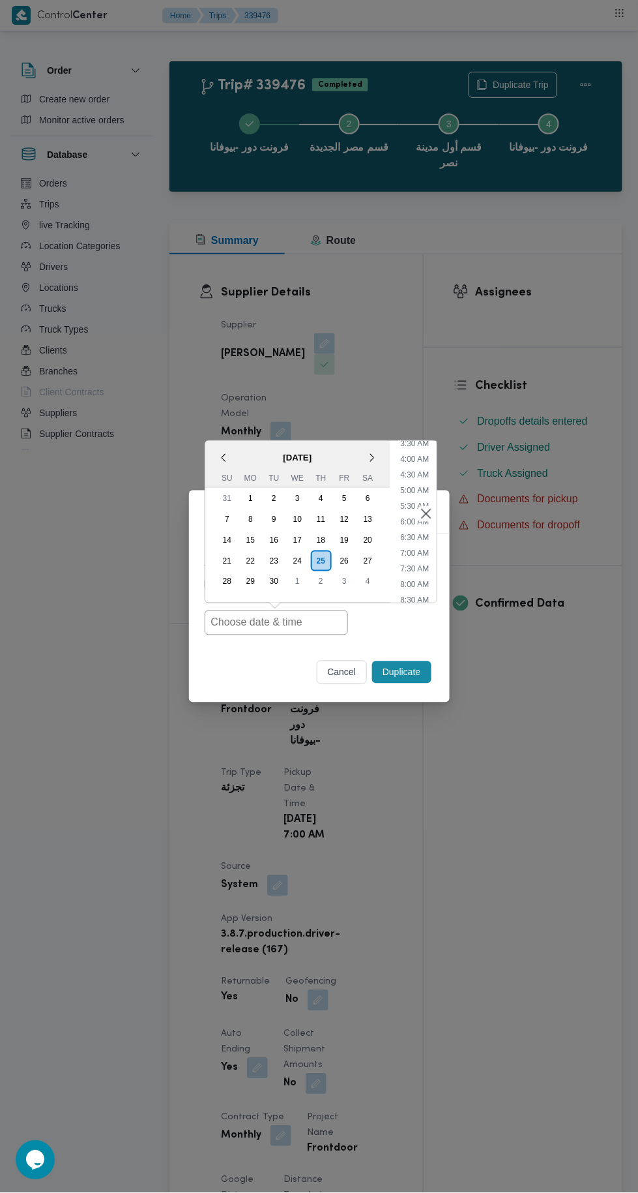
type input "[DATE] 7:00AM"
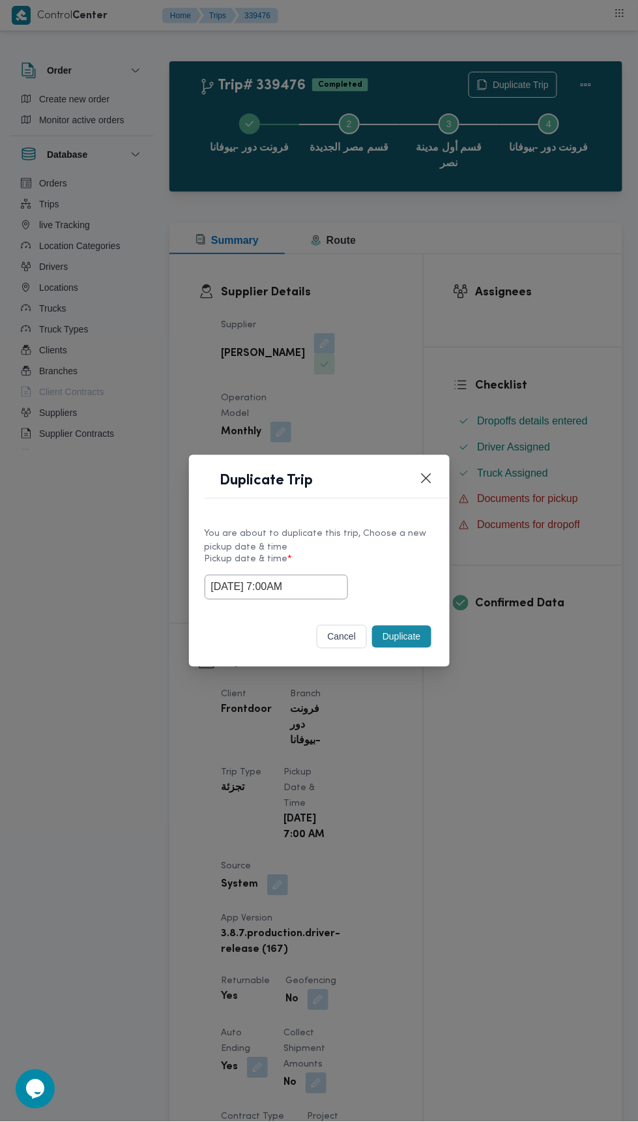
click at [550, 286] on div "Duplicate Trip You are about to duplicate this trip, Choose a new pickup date &…" at bounding box center [319, 561] width 638 height 1122
click at [392, 644] on button "Duplicate" at bounding box center [401, 637] width 59 height 22
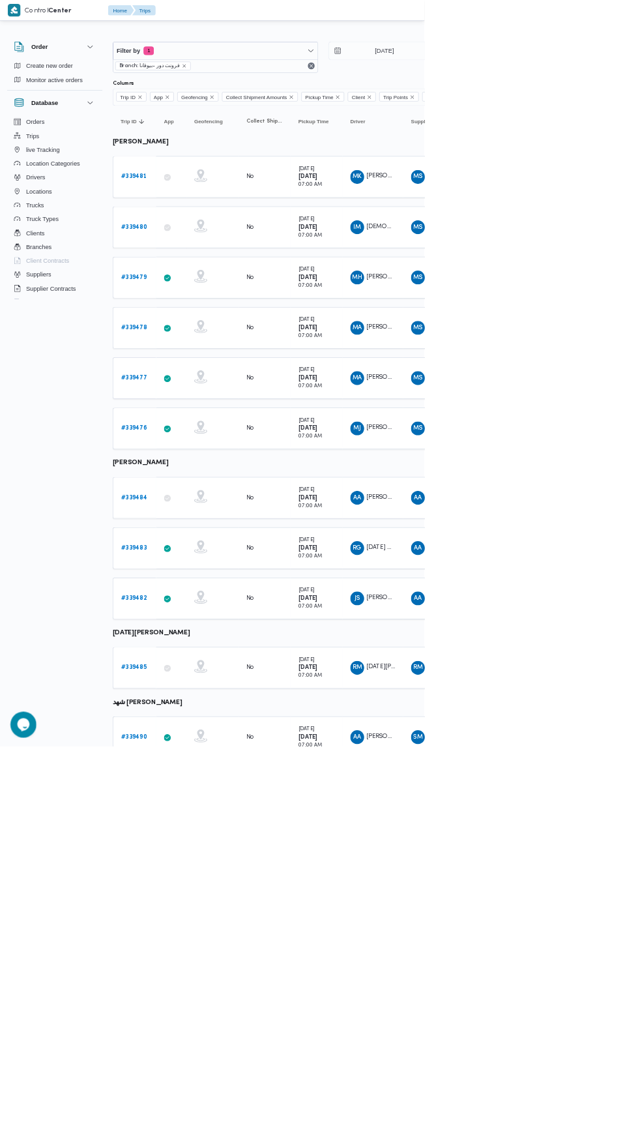
click at [218, 744] on b "# 339484" at bounding box center [202, 748] width 40 height 8
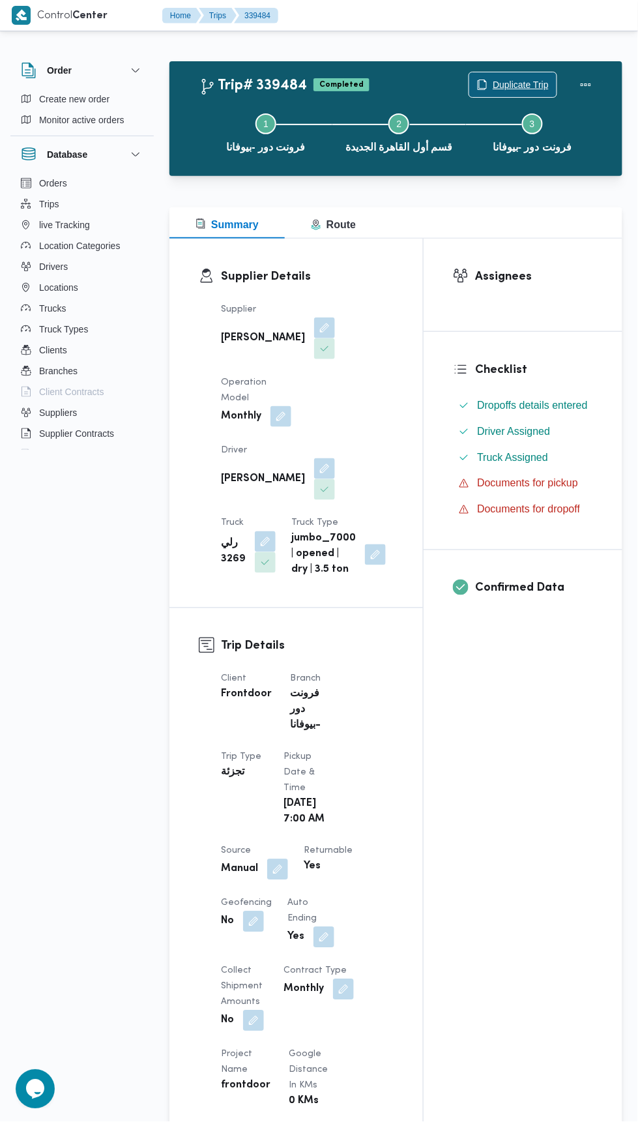
click at [530, 84] on span "Duplicate Trip" at bounding box center [521, 85] width 56 height 16
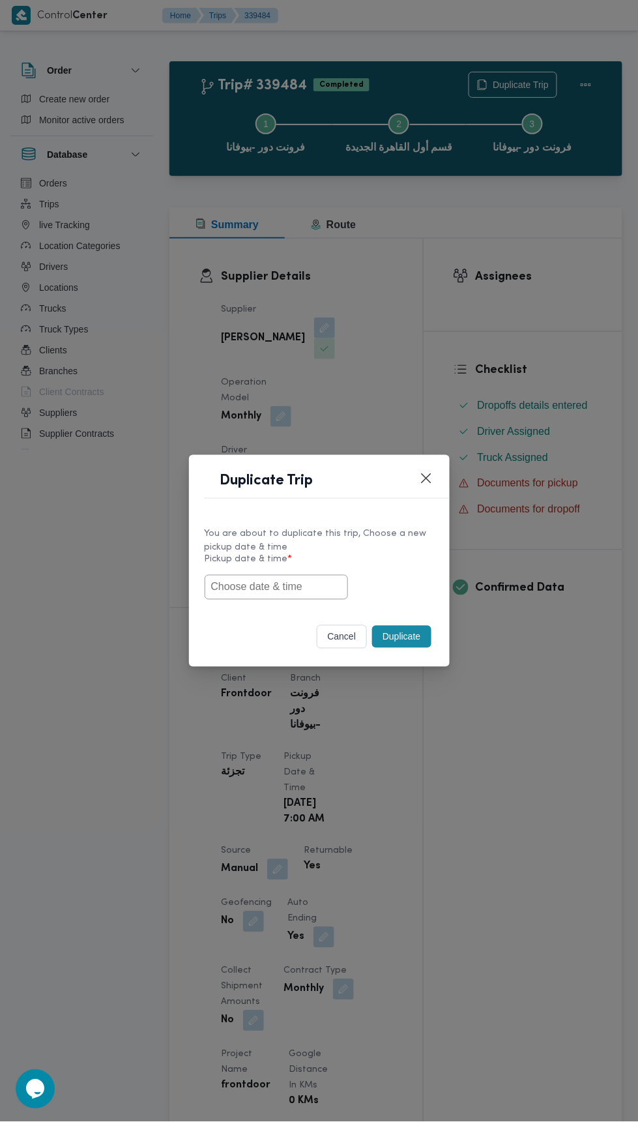
click at [307, 584] on input "text" at bounding box center [276, 587] width 143 height 25
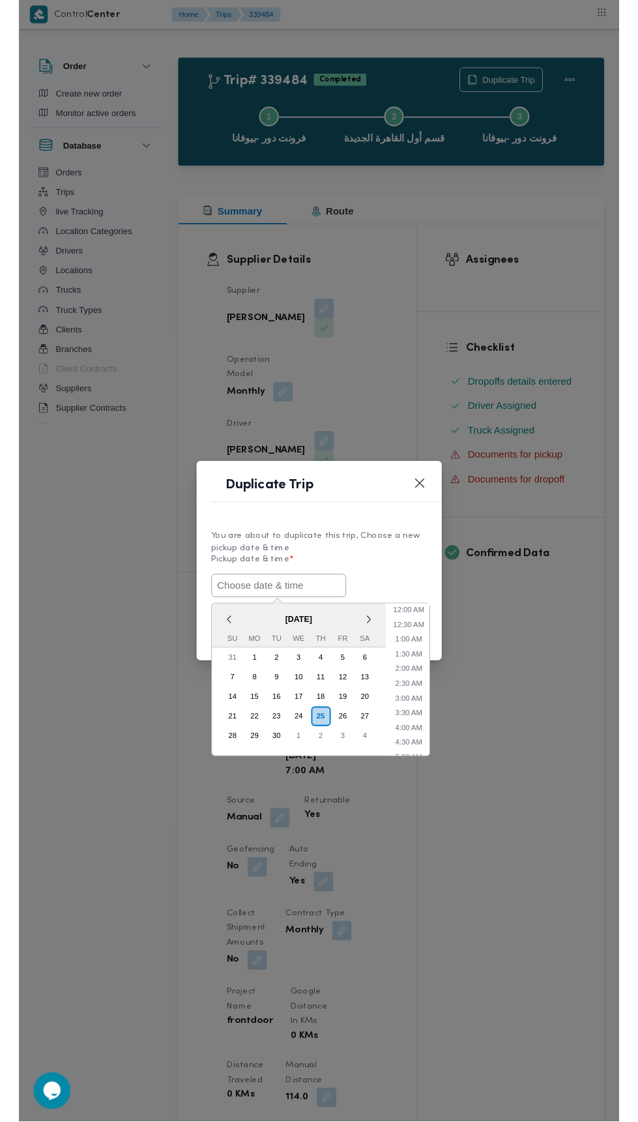
scroll to position [113, 0]
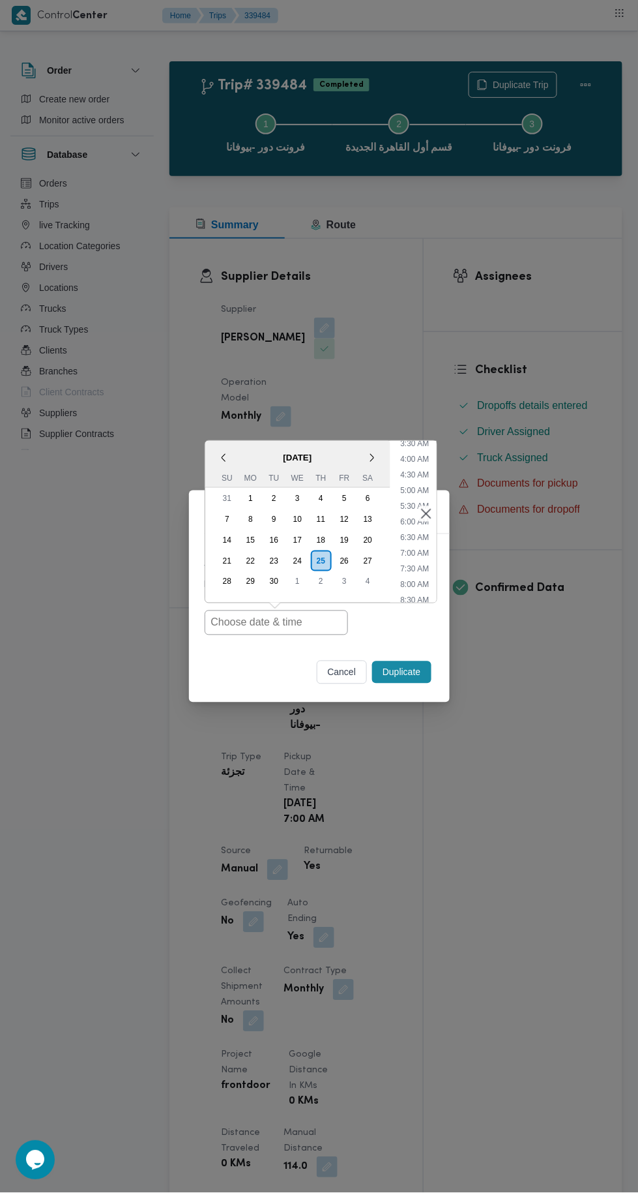
type input "[DATE] 7:00AM"
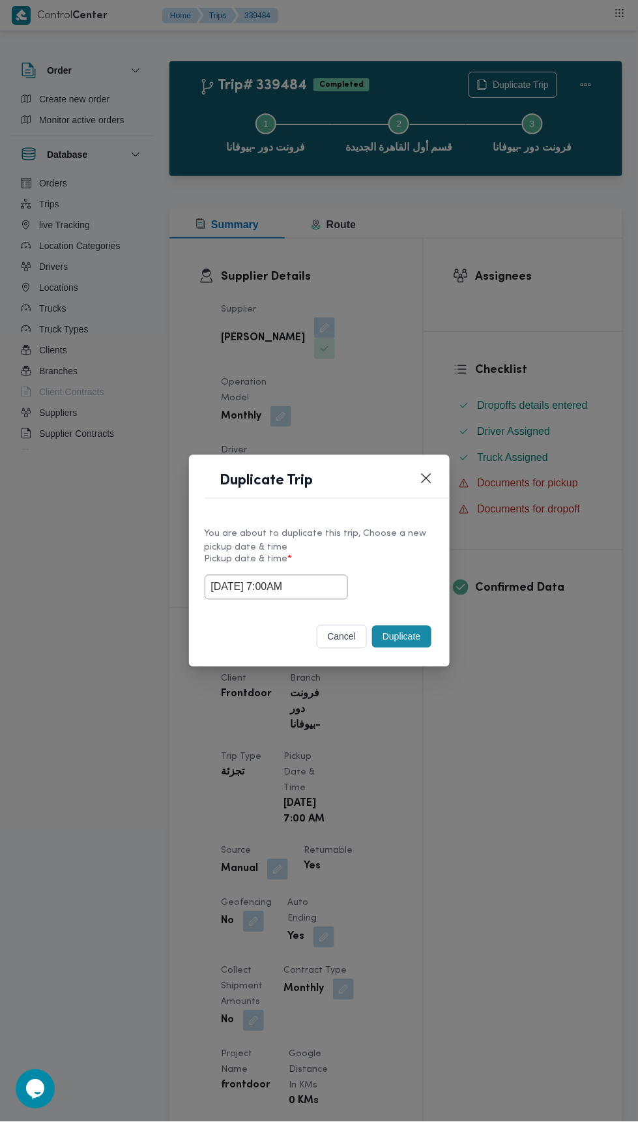
click at [547, 312] on div "Duplicate Trip You are about to duplicate this trip, Choose a new pickup date &…" at bounding box center [319, 561] width 638 height 1122
click at [421, 632] on button "Duplicate" at bounding box center [401, 637] width 59 height 22
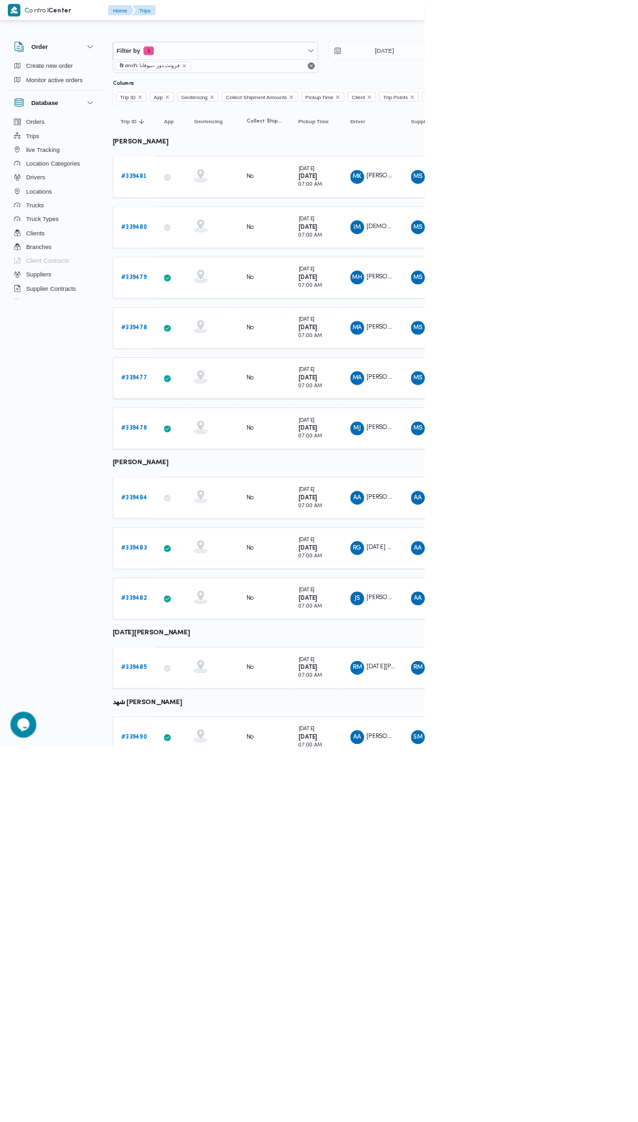
click at [214, 820] on b "# 339483" at bounding box center [201, 824] width 39 height 8
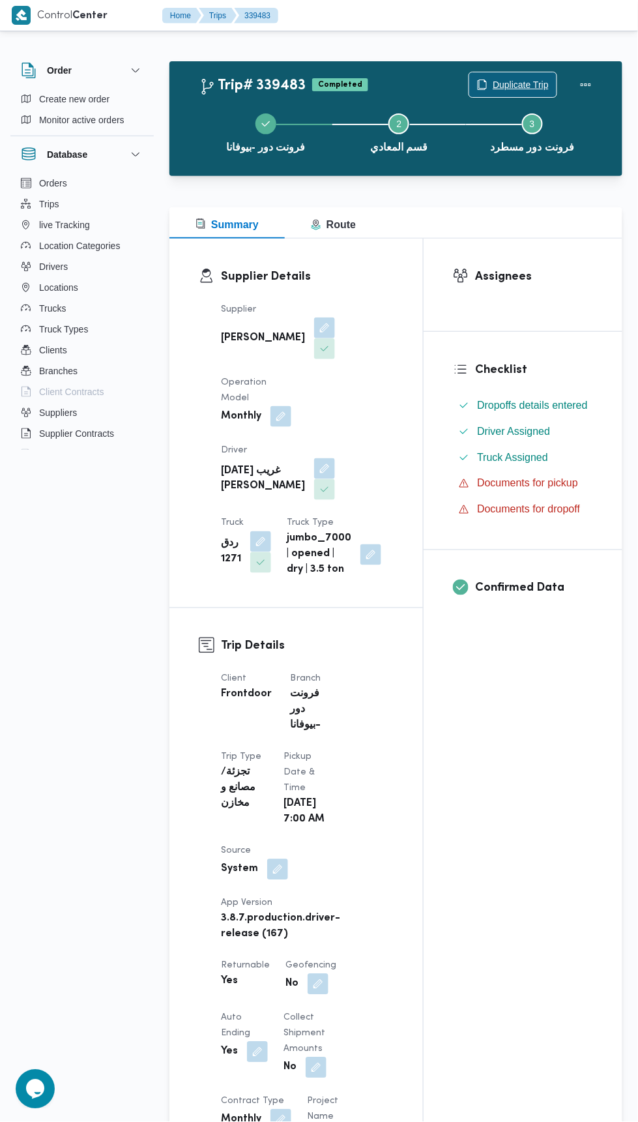
click at [558, 80] on button "Duplicate Trip" at bounding box center [513, 85] width 89 height 26
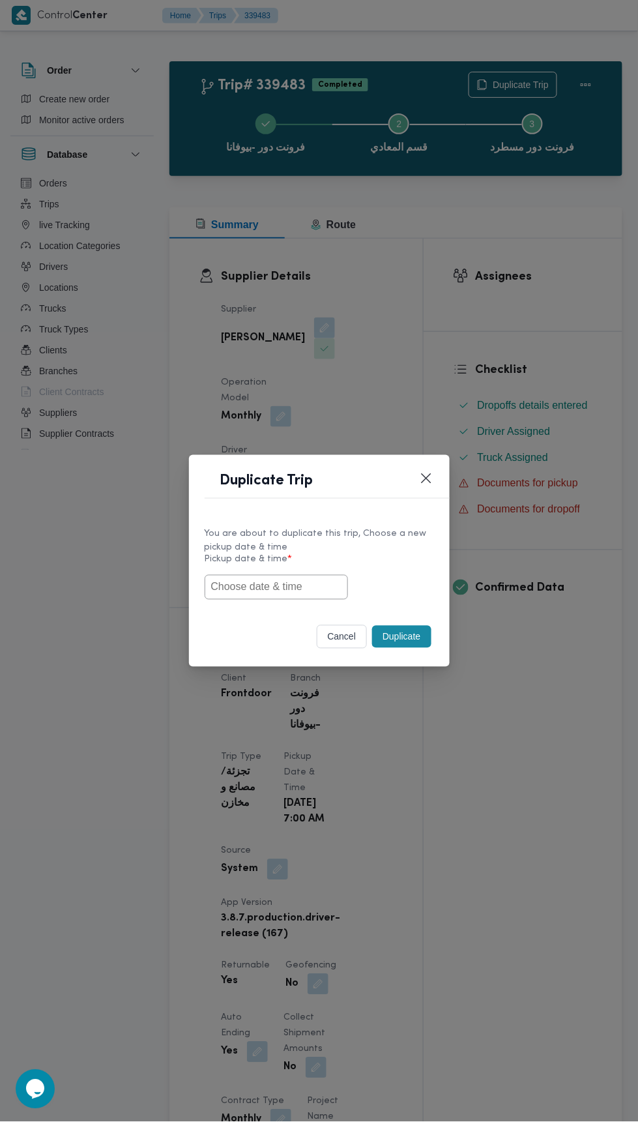
click at [300, 584] on input "text" at bounding box center [276, 587] width 143 height 25
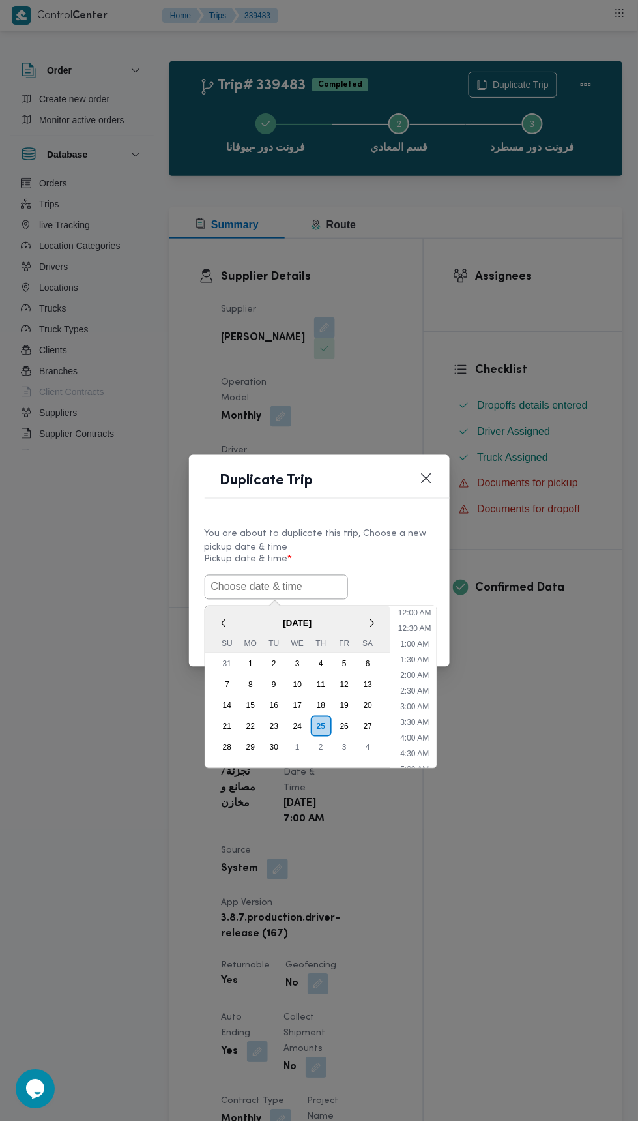
scroll to position [113, 0]
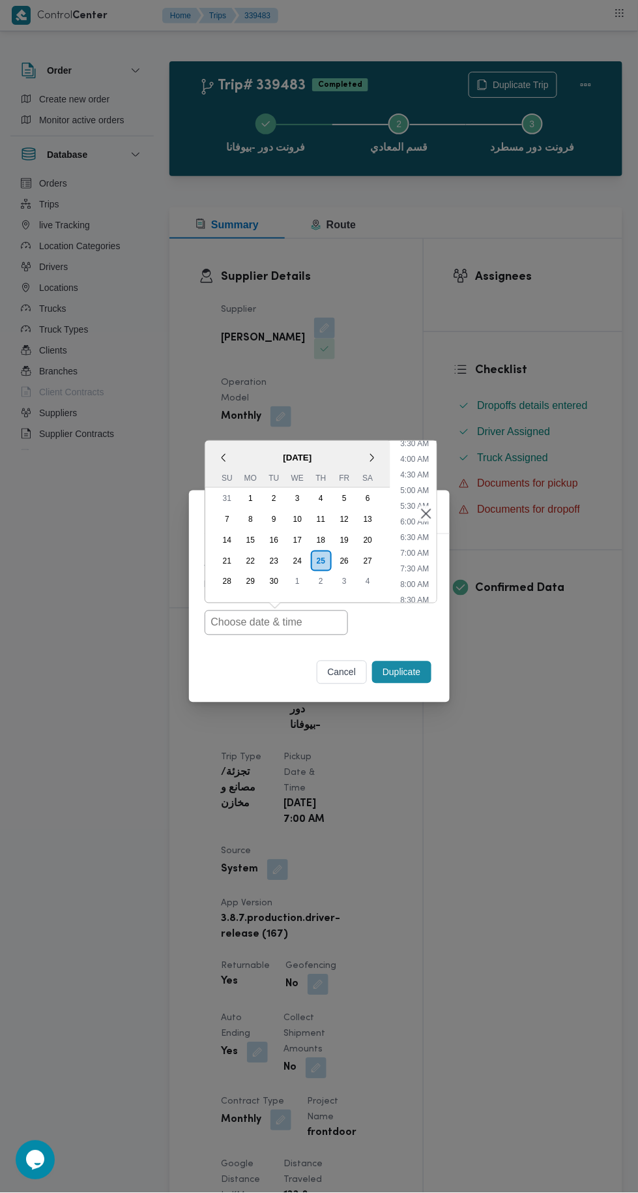
type input "[DATE] 7:00AM"
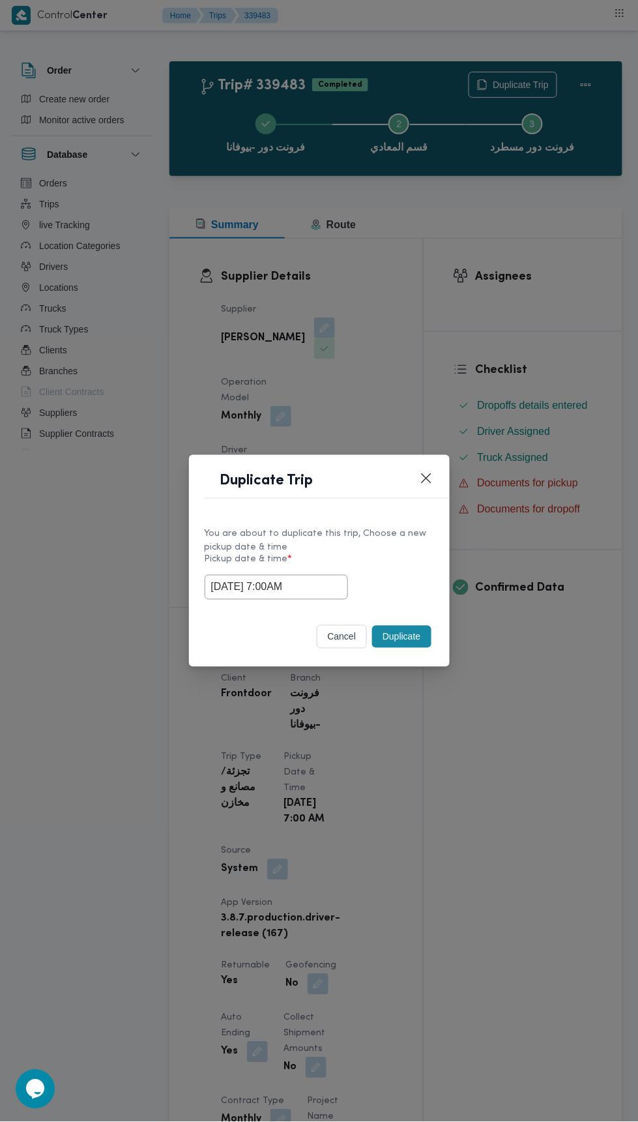
click at [588, 327] on div "Duplicate Trip You are about to duplicate this trip, Choose a new pickup date &…" at bounding box center [319, 561] width 638 height 1122
click at [400, 643] on button "Duplicate" at bounding box center [401, 637] width 59 height 22
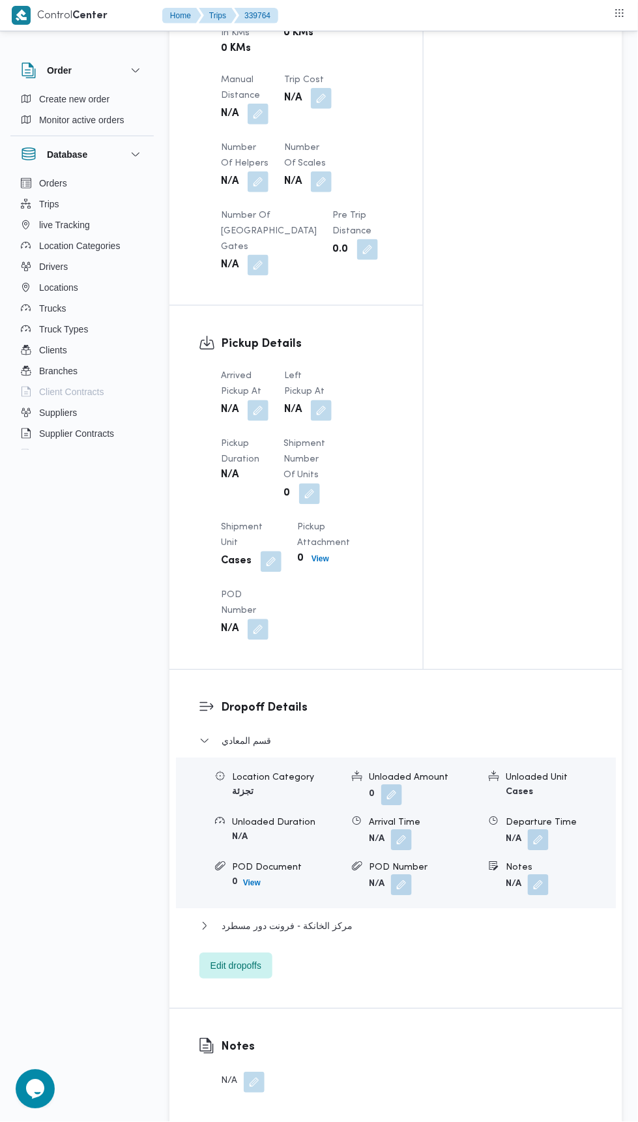
scroll to position [1125, 0]
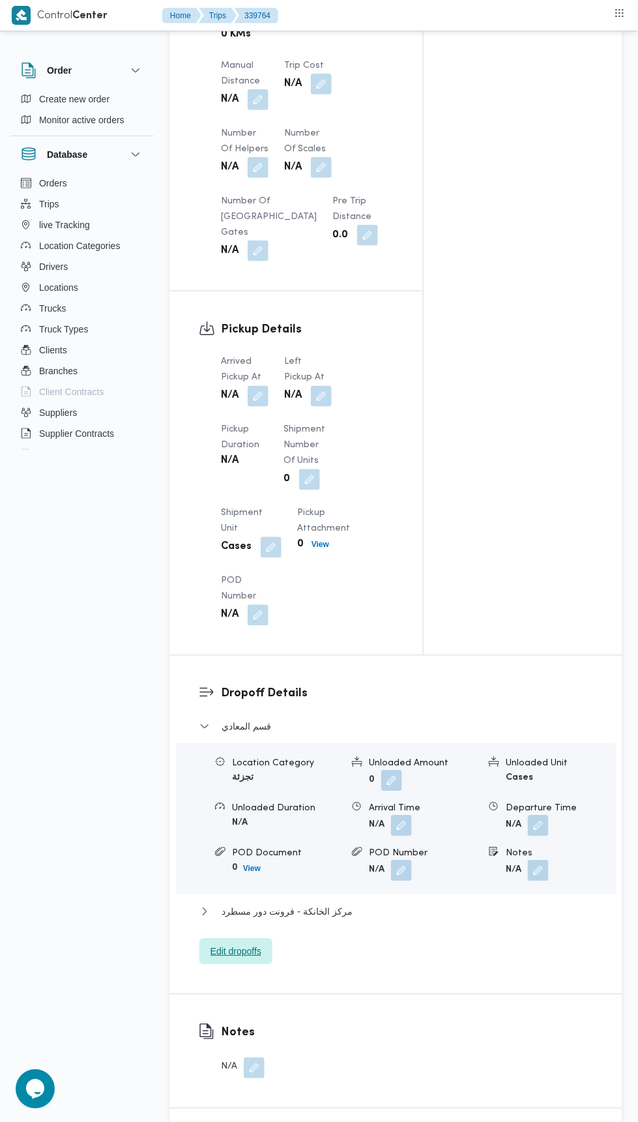
click at [256, 944] on span "Edit dropoffs" at bounding box center [236, 952] width 51 height 16
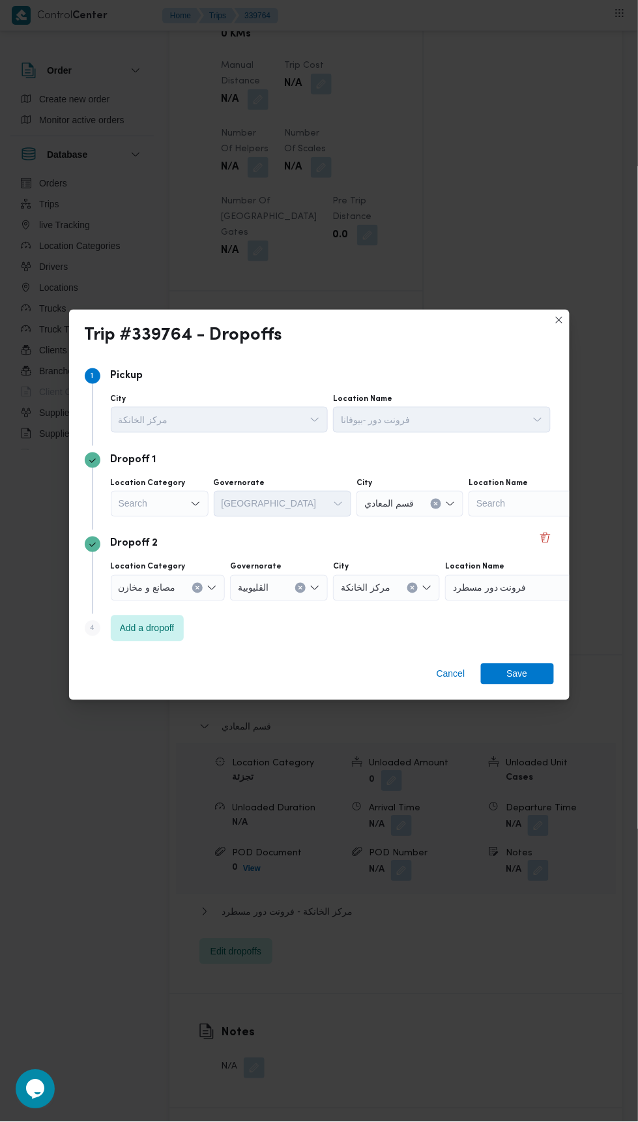
click at [519, 552] on div "Dropoff 2" at bounding box center [320, 545] width 470 height 16
click at [544, 546] on button "Delete" at bounding box center [546, 538] width 16 height 16
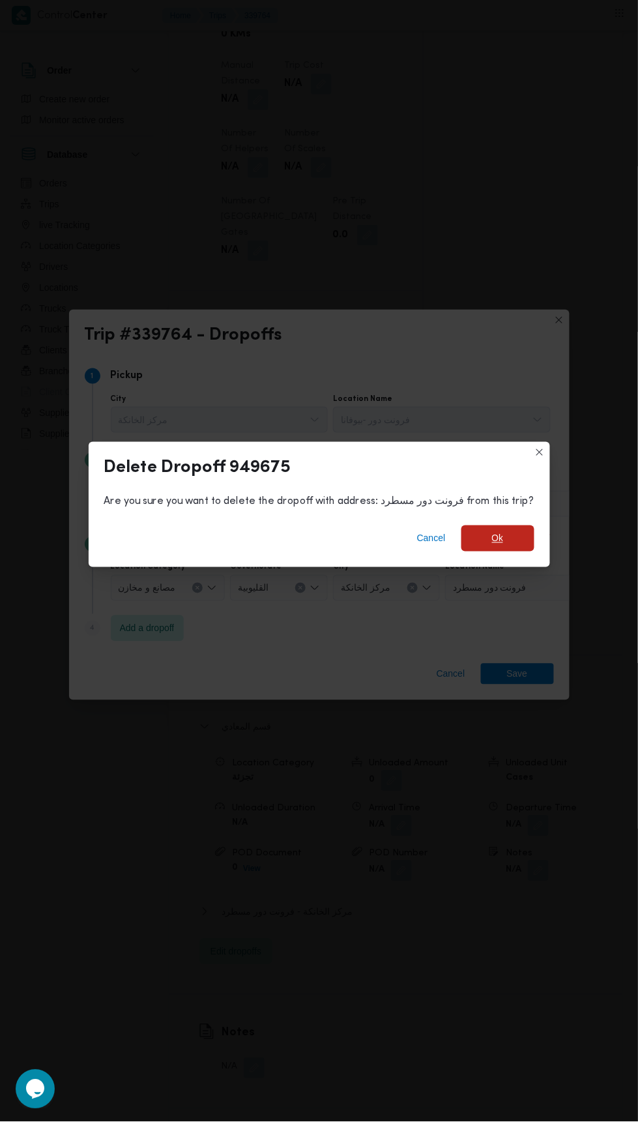
click at [505, 552] on span "Ok" at bounding box center [498, 539] width 73 height 26
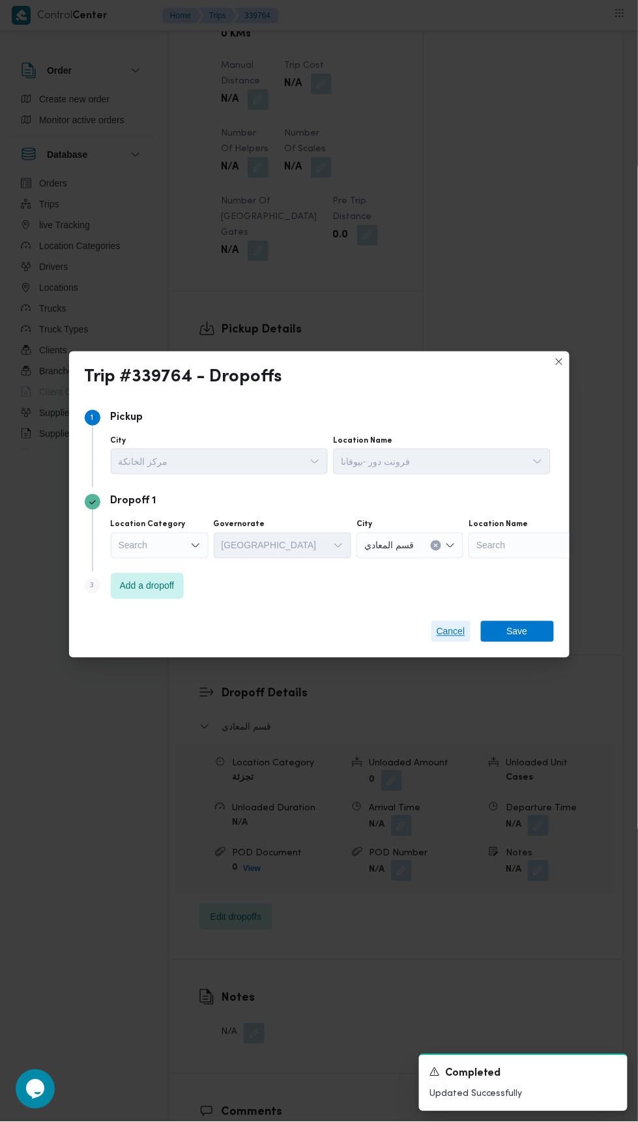
click at [442, 640] on span "Cancel" at bounding box center [451, 632] width 29 height 16
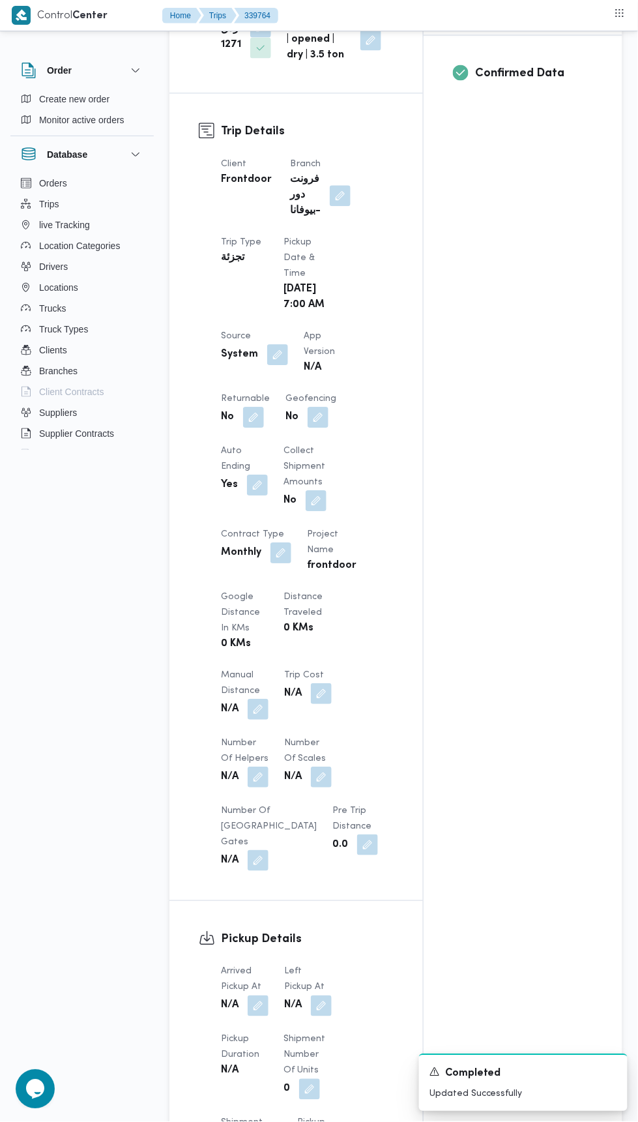
scroll to position [0, 0]
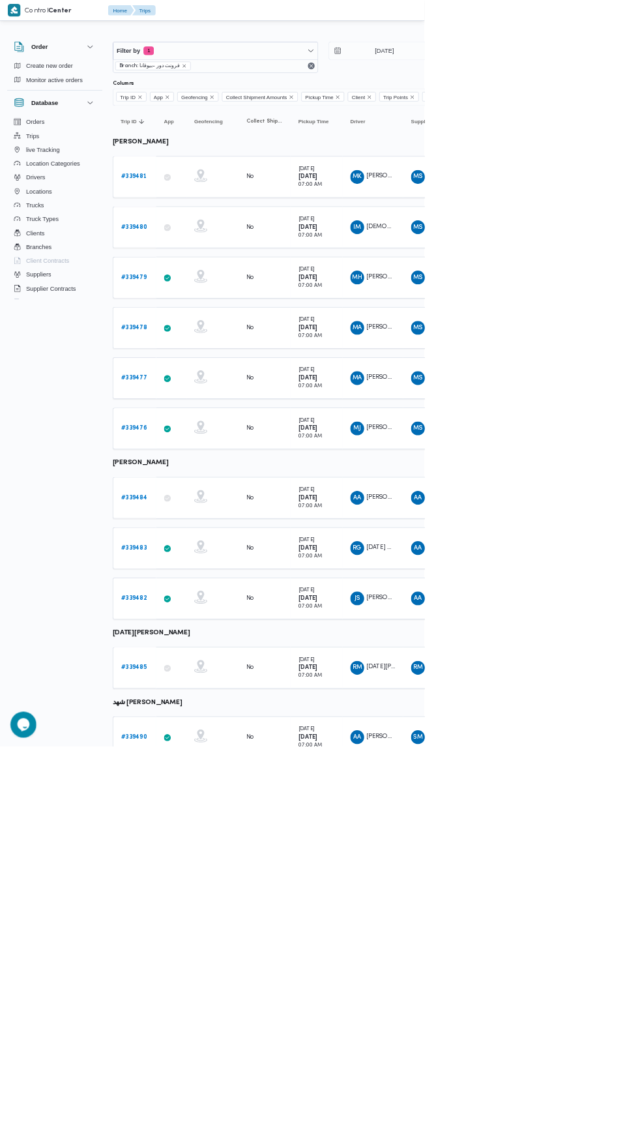
click at [209, 895] on b "# 339482" at bounding box center [201, 899] width 39 height 8
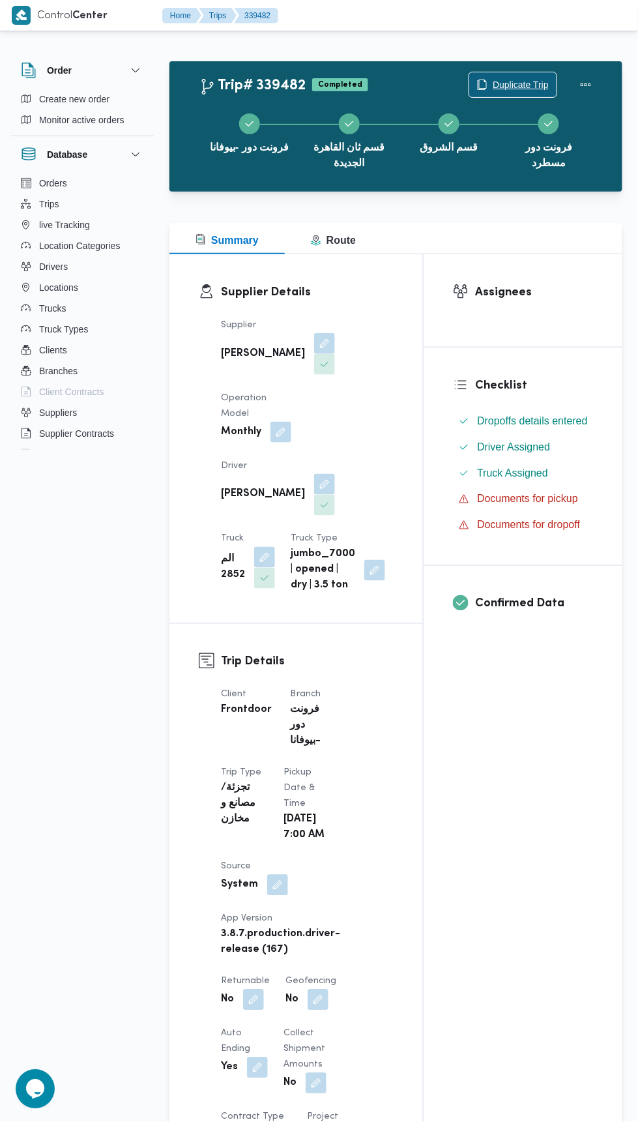
click at [523, 85] on span "Duplicate Trip" at bounding box center [521, 85] width 56 height 16
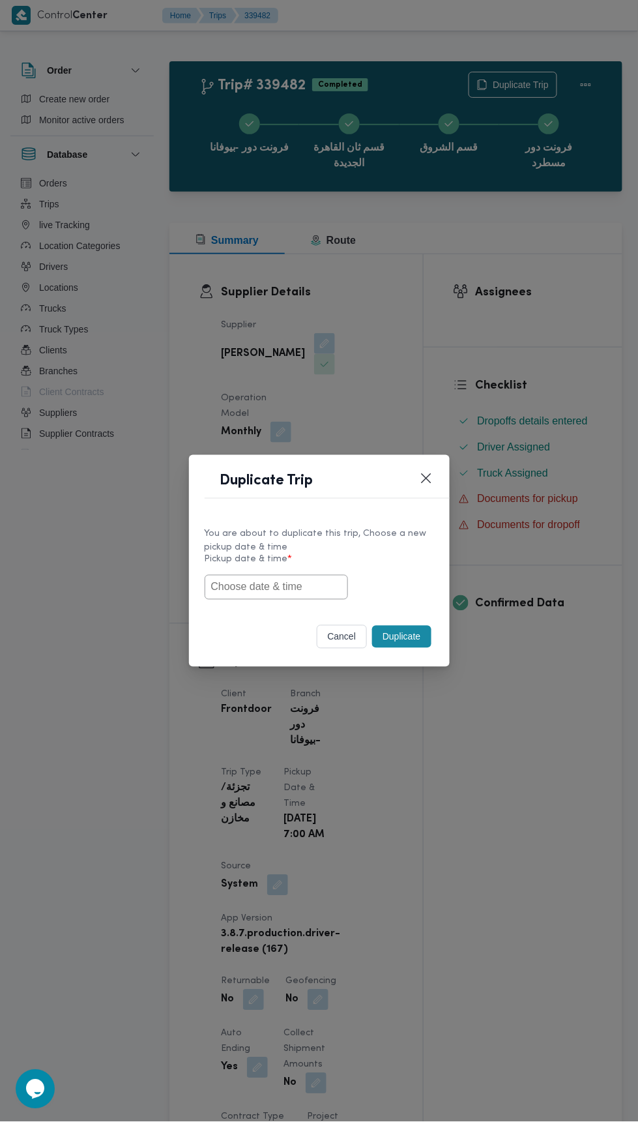
click at [300, 580] on input "text" at bounding box center [276, 587] width 143 height 25
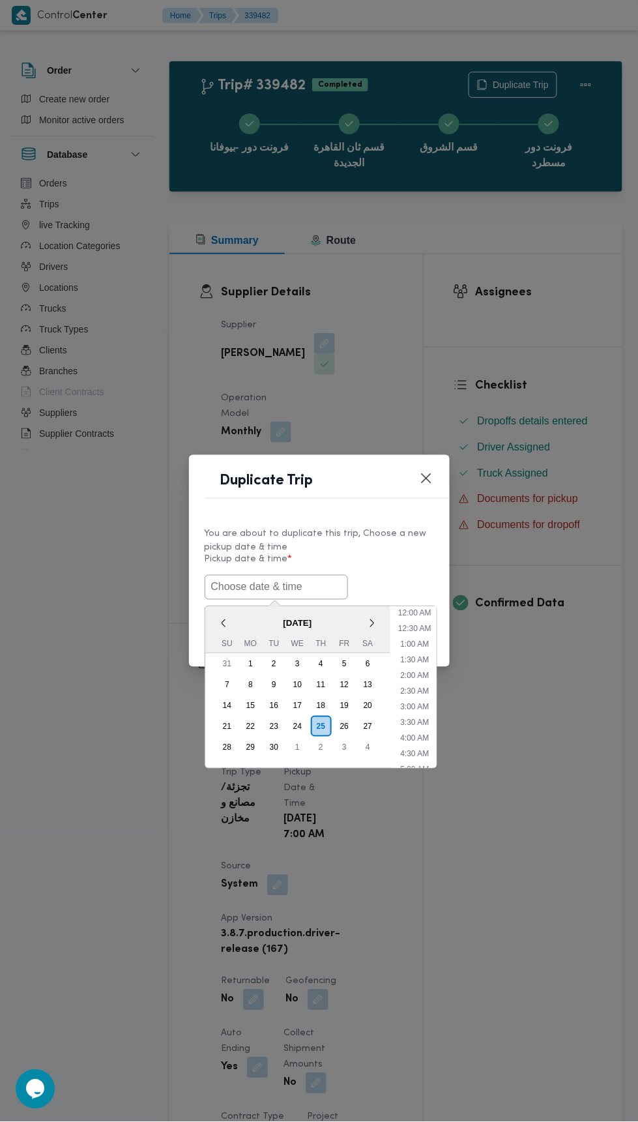
scroll to position [113, 0]
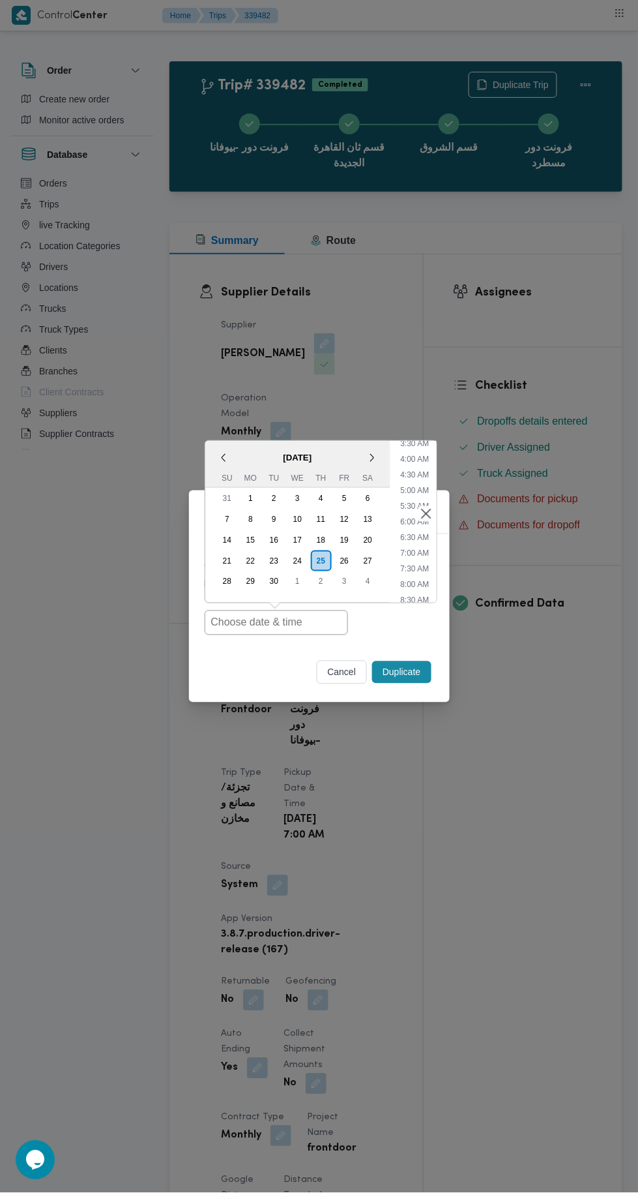
type input "[DATE] 7:00AM"
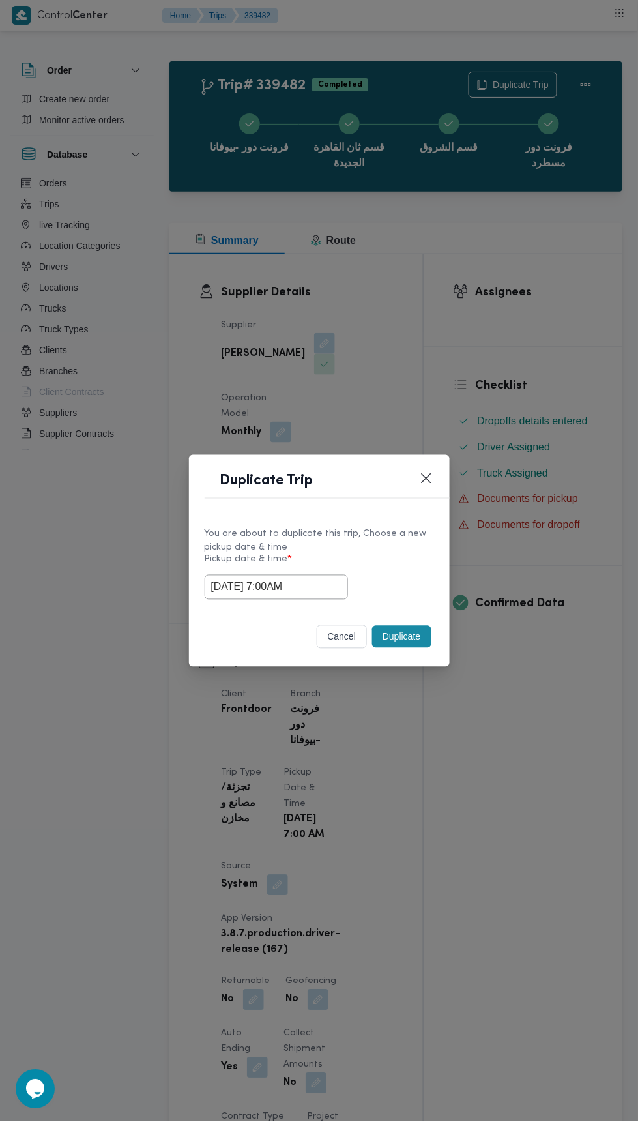
click at [493, 282] on div "Duplicate Trip You are about to duplicate this trip, Choose a new pickup date &…" at bounding box center [319, 561] width 638 height 1122
click at [411, 636] on button "Duplicate" at bounding box center [401, 637] width 59 height 22
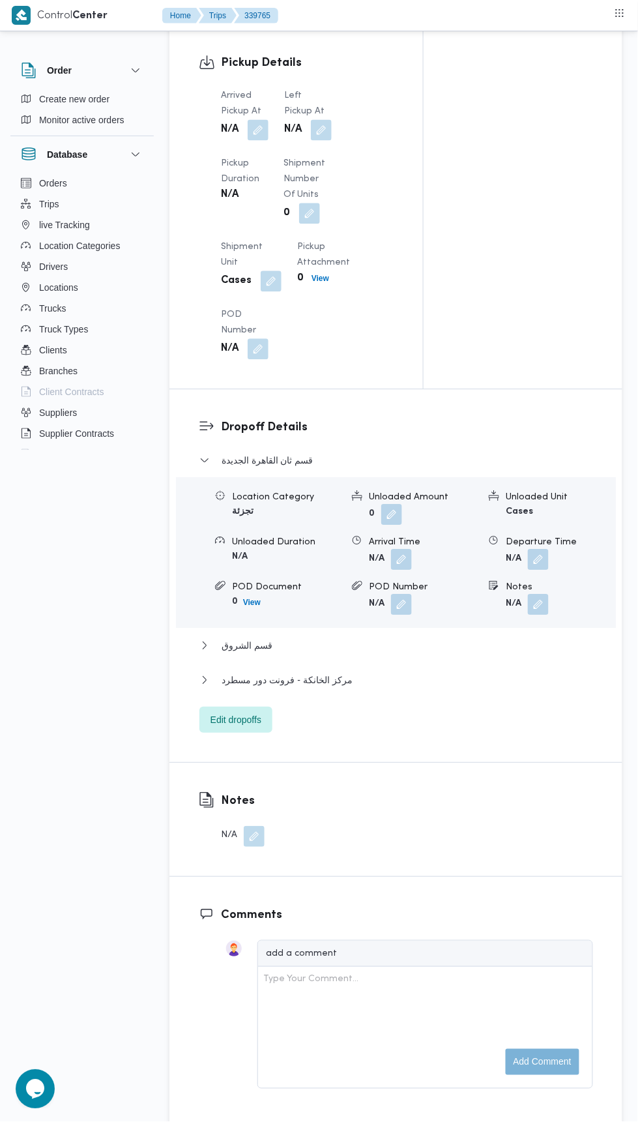
scroll to position [1417, 0]
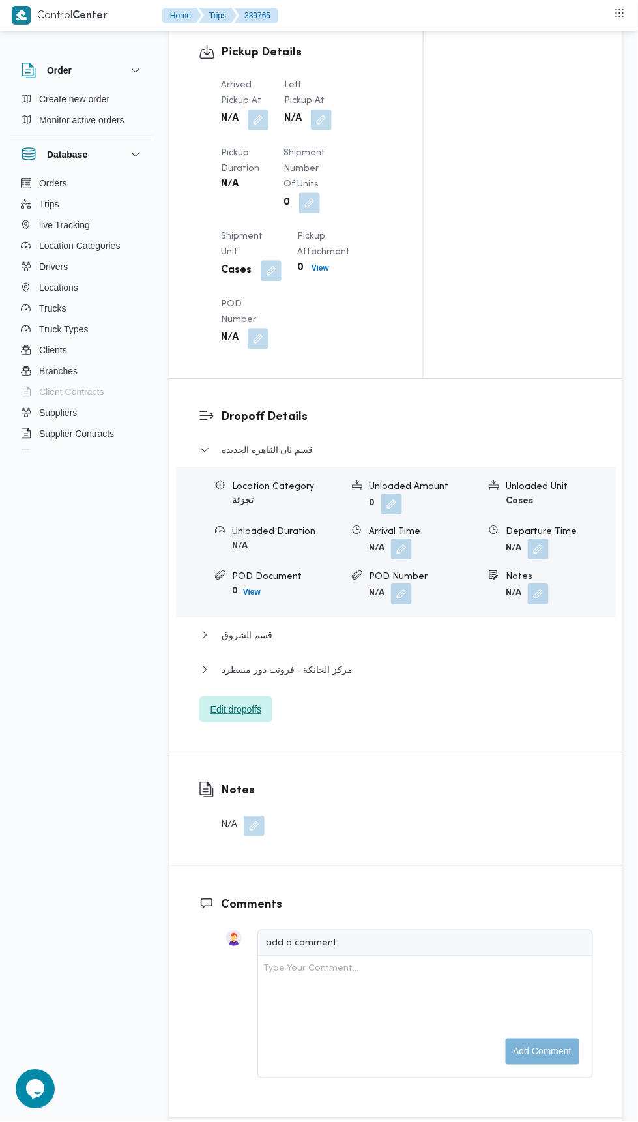
click at [259, 704] on span "Edit dropoffs" at bounding box center [236, 710] width 73 height 26
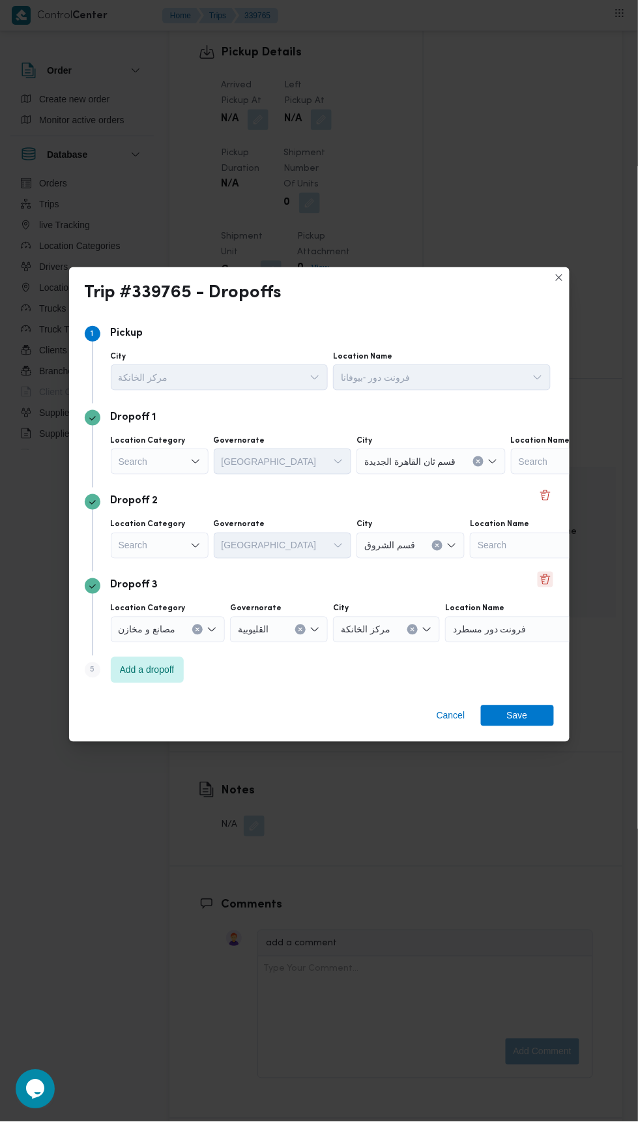
click at [539, 588] on button "Delete" at bounding box center [546, 580] width 16 height 16
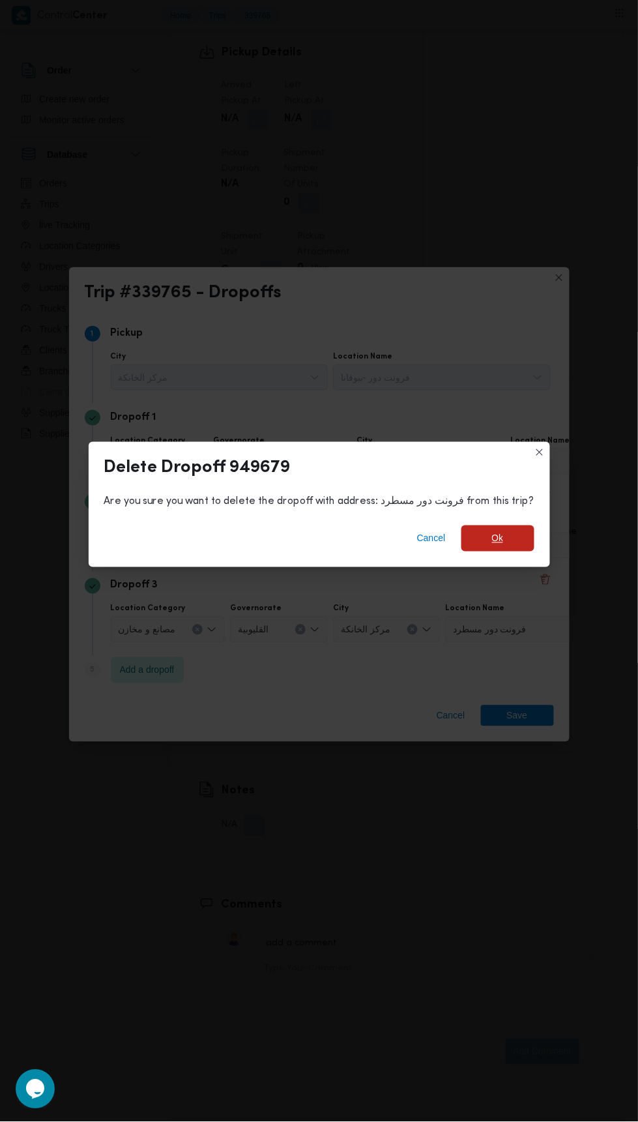
click at [477, 552] on span "Ok" at bounding box center [498, 539] width 73 height 26
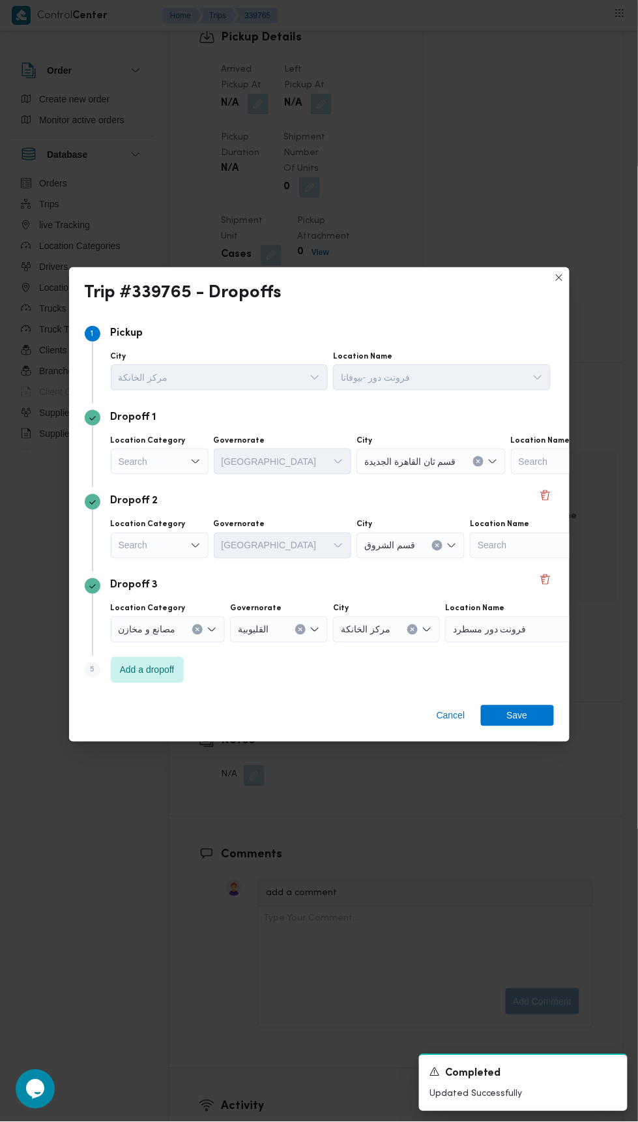
scroll to position [1401, 0]
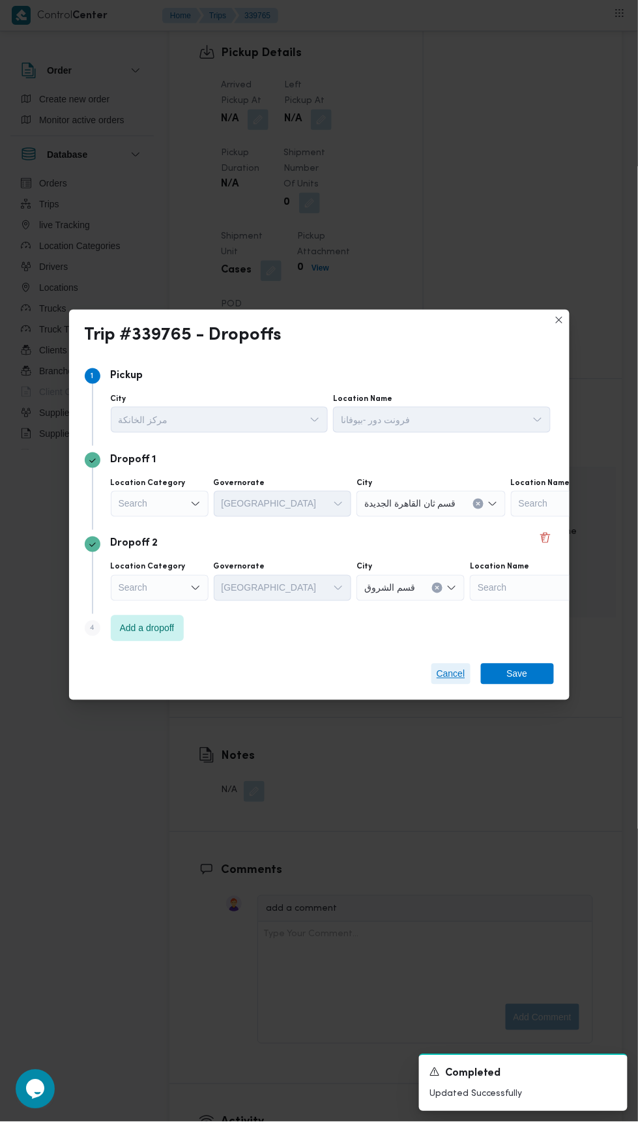
click at [445, 682] on span "Cancel" at bounding box center [451, 674] width 29 height 16
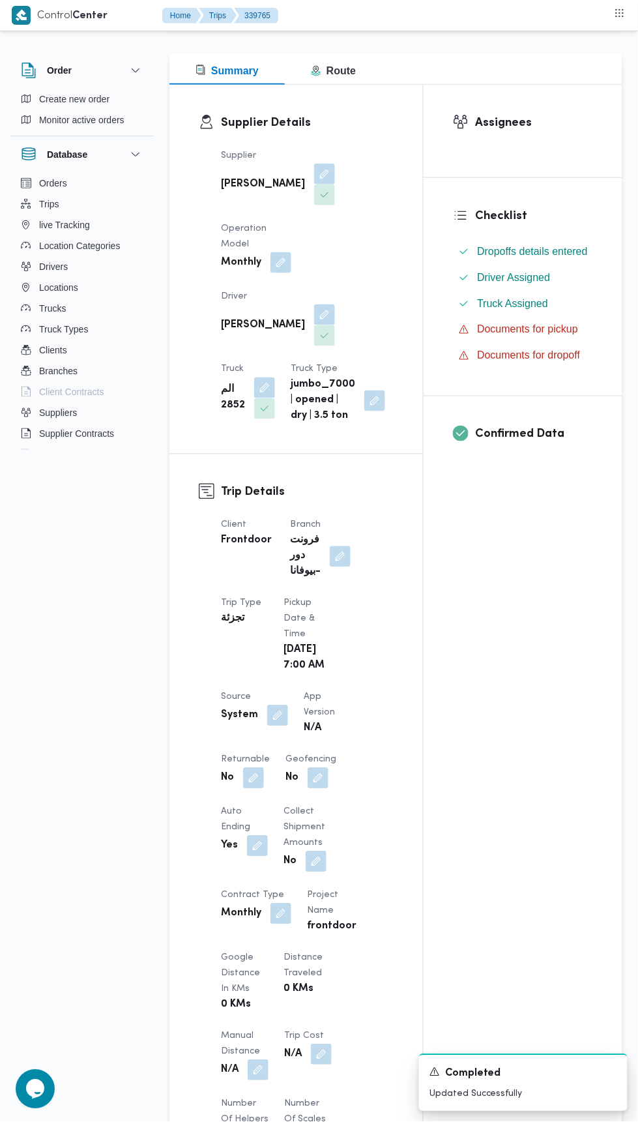
scroll to position [0, 0]
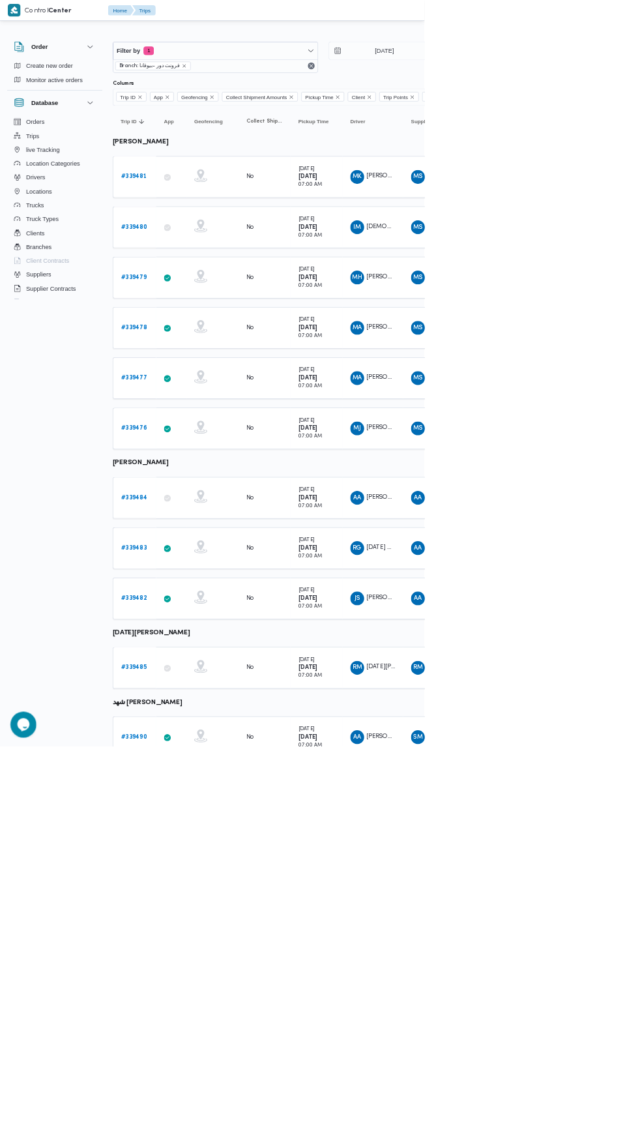
click at [212, 1000] on b "# 339485" at bounding box center [201, 1004] width 39 height 8
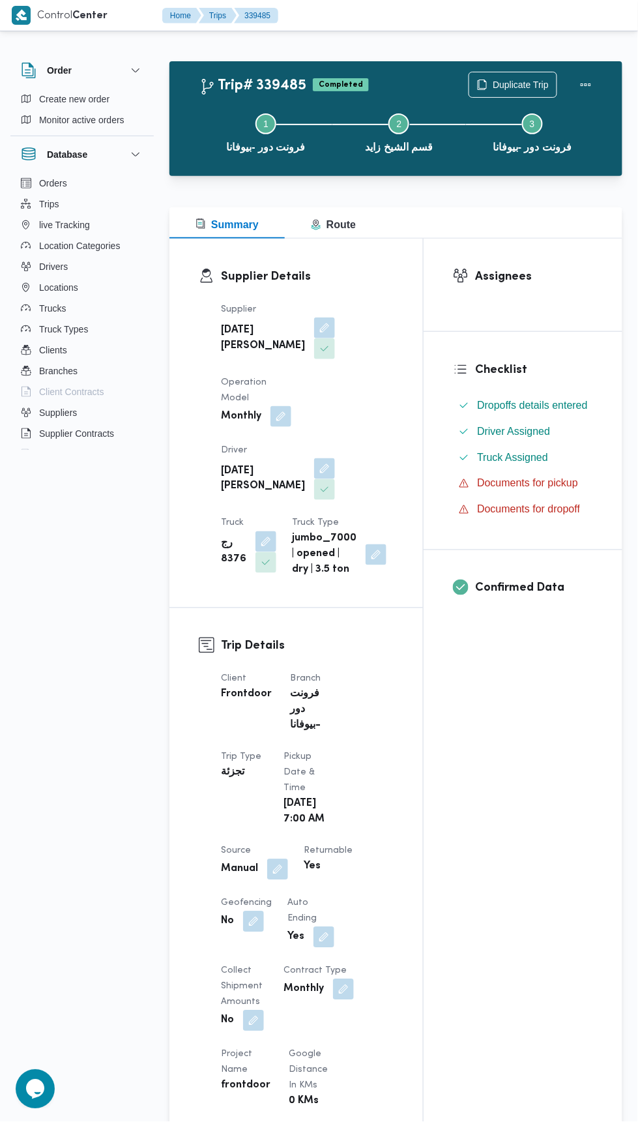
click at [521, 91] on div "Step 1 is incomplete 1 فرونت دور -بيوفانا Step 2 is incomplete 2 قسم الشيخ زايد…" at bounding box center [399, 131] width 415 height 83
click at [543, 72] on span "Duplicate Trip" at bounding box center [513, 84] width 87 height 25
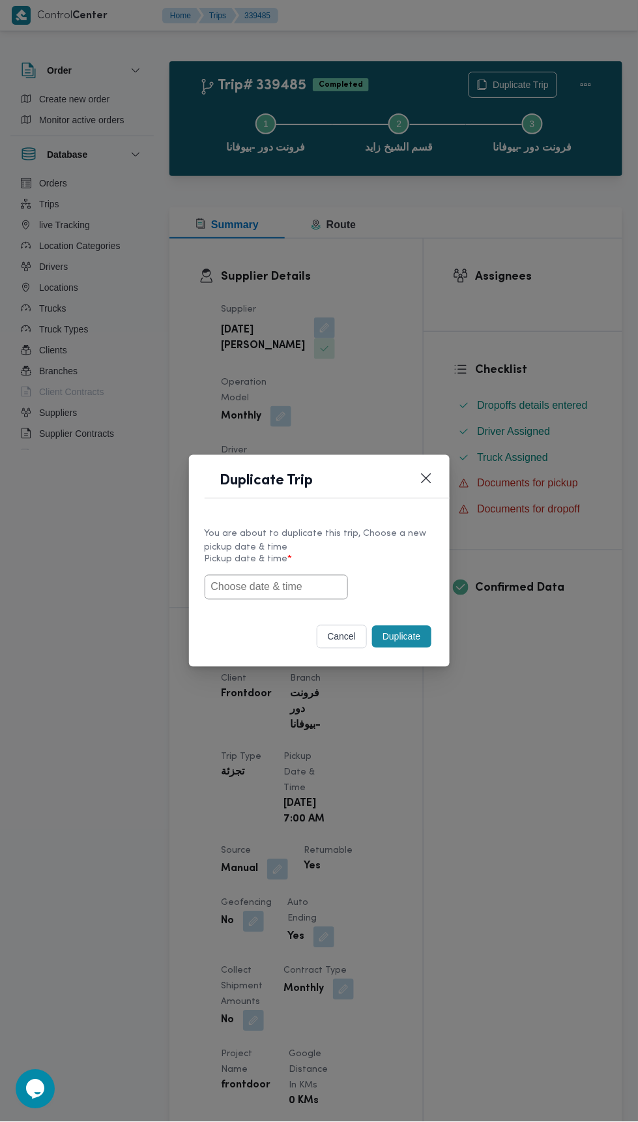
click at [329, 575] on input "text" at bounding box center [276, 587] width 143 height 25
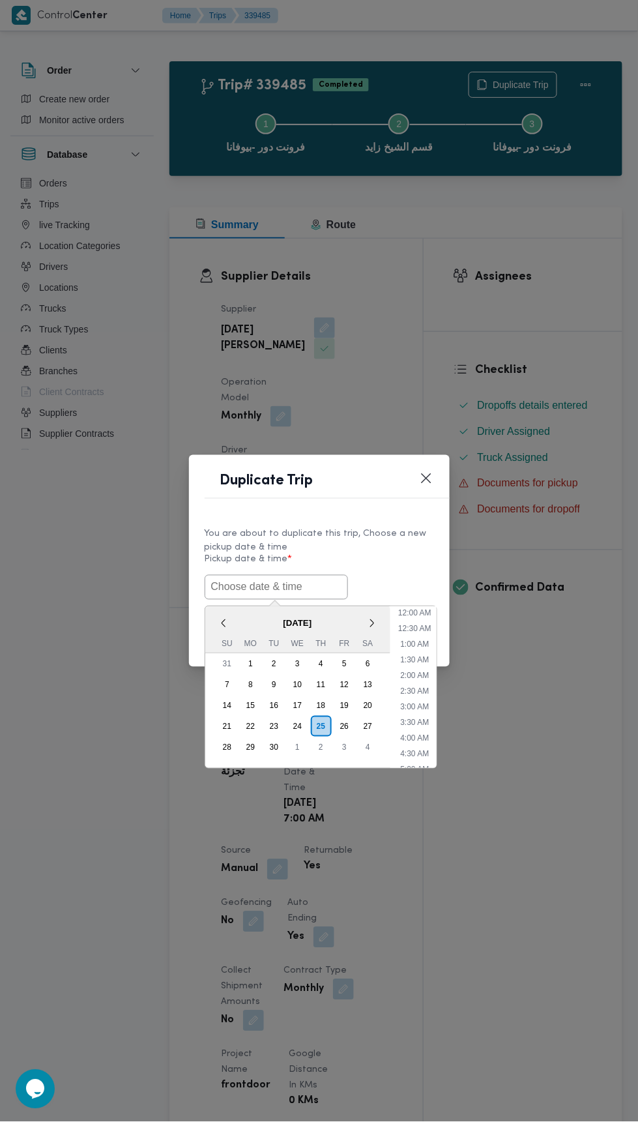
scroll to position [113, 0]
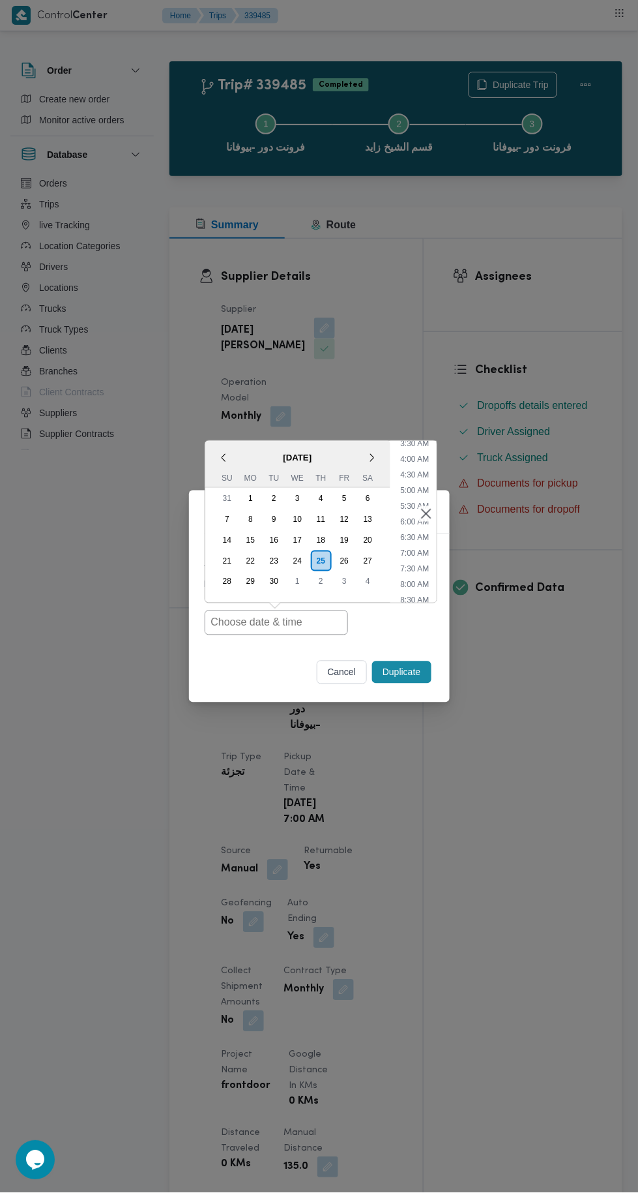
type input "[DATE] 7:00AM"
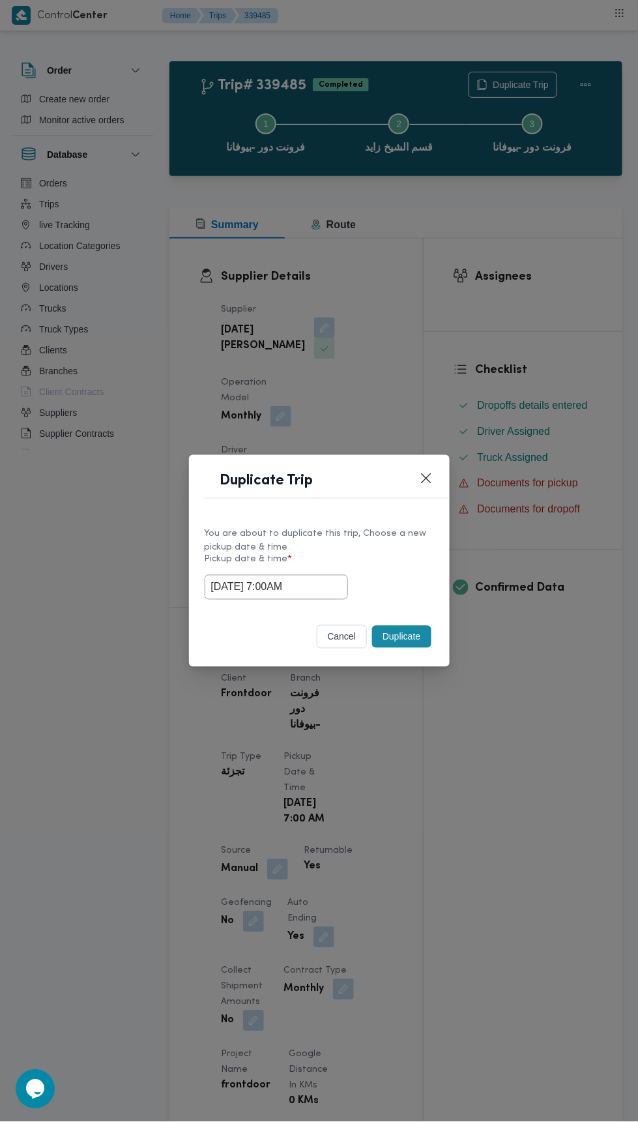
click at [525, 333] on div "Duplicate Trip You are about to duplicate this trip, Choose a new pickup date &…" at bounding box center [319, 561] width 638 height 1122
click at [416, 648] on button "Duplicate" at bounding box center [401, 637] width 59 height 22
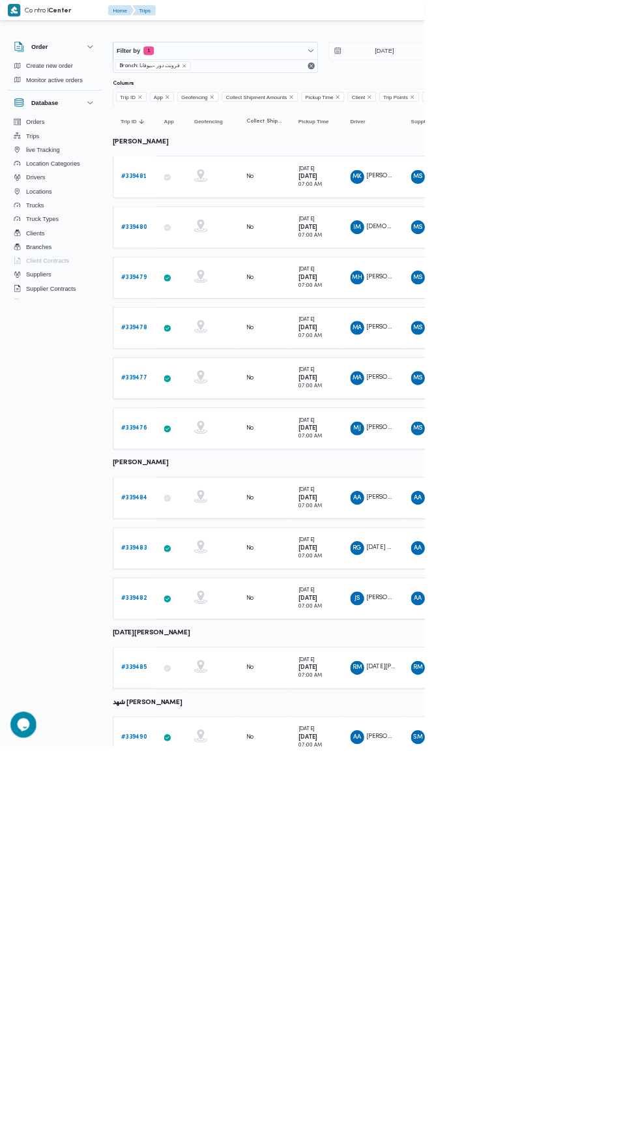
click at [210, 1104] on b "# 339490" at bounding box center [201, 1108] width 39 height 8
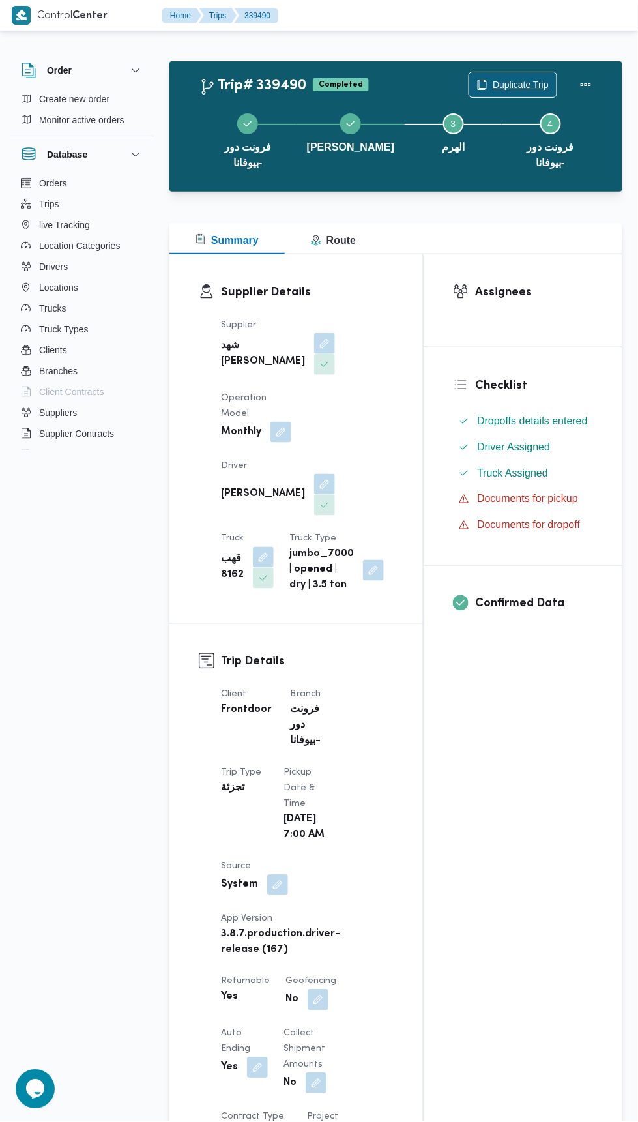
click at [512, 83] on span "Duplicate Trip" at bounding box center [521, 85] width 56 height 16
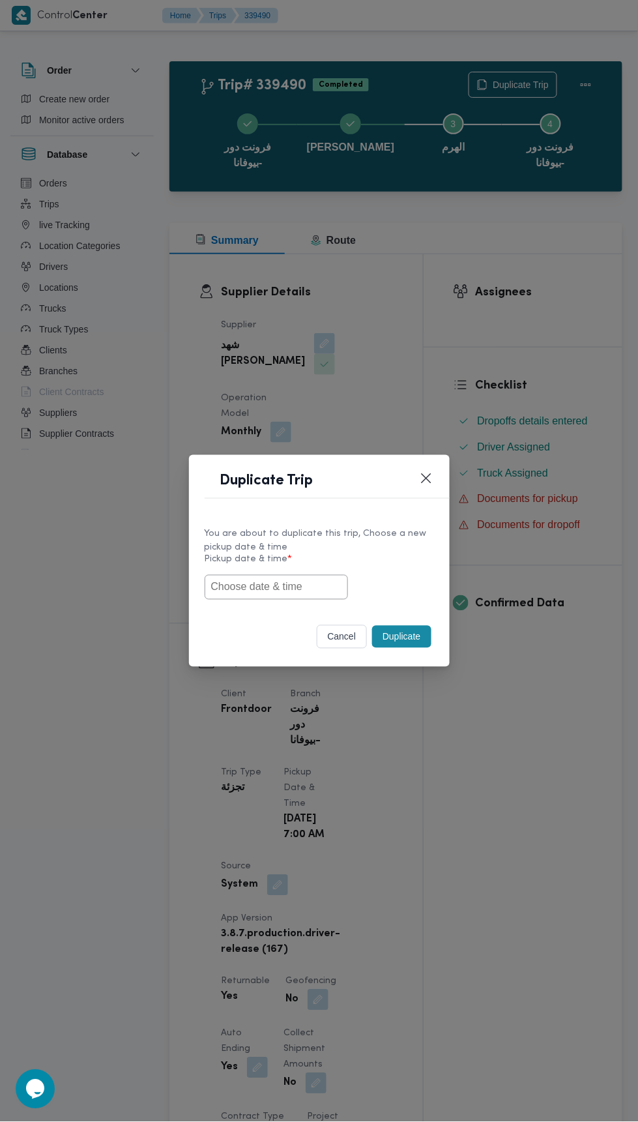
click at [307, 586] on input "text" at bounding box center [276, 587] width 143 height 25
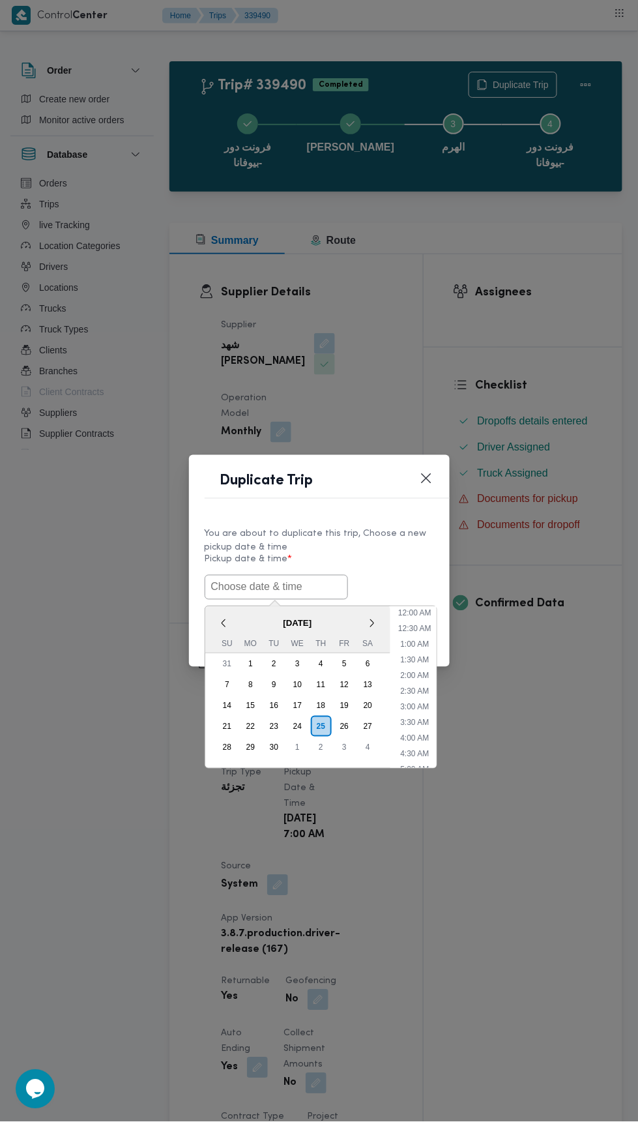
scroll to position [113, 0]
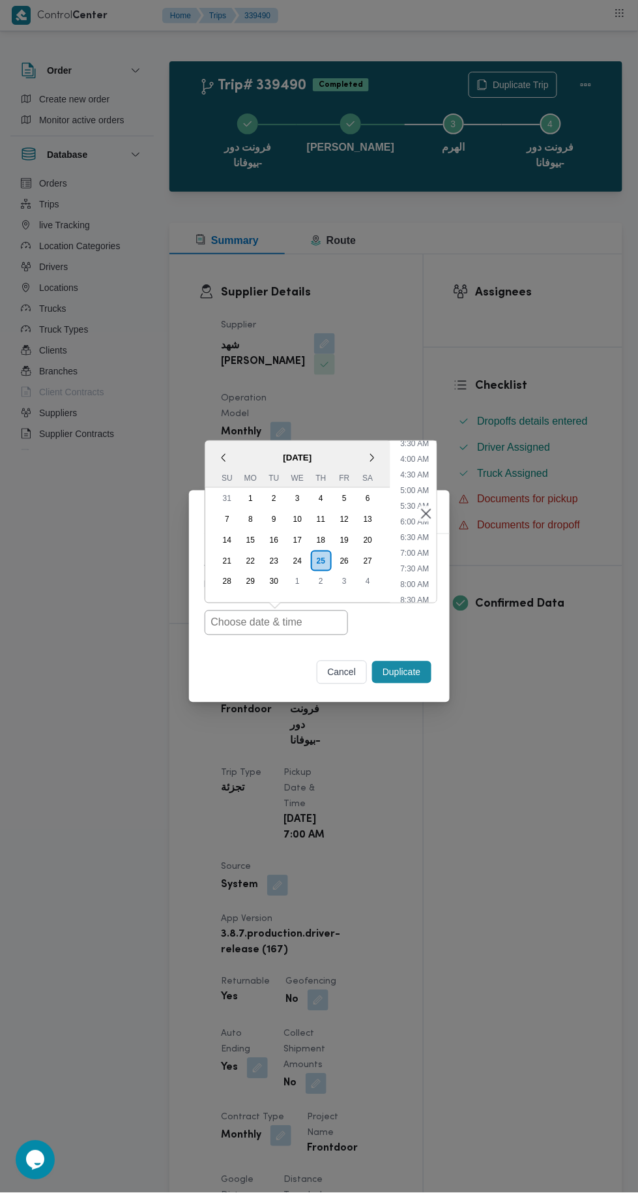
type input "[DATE] 7:00AM"
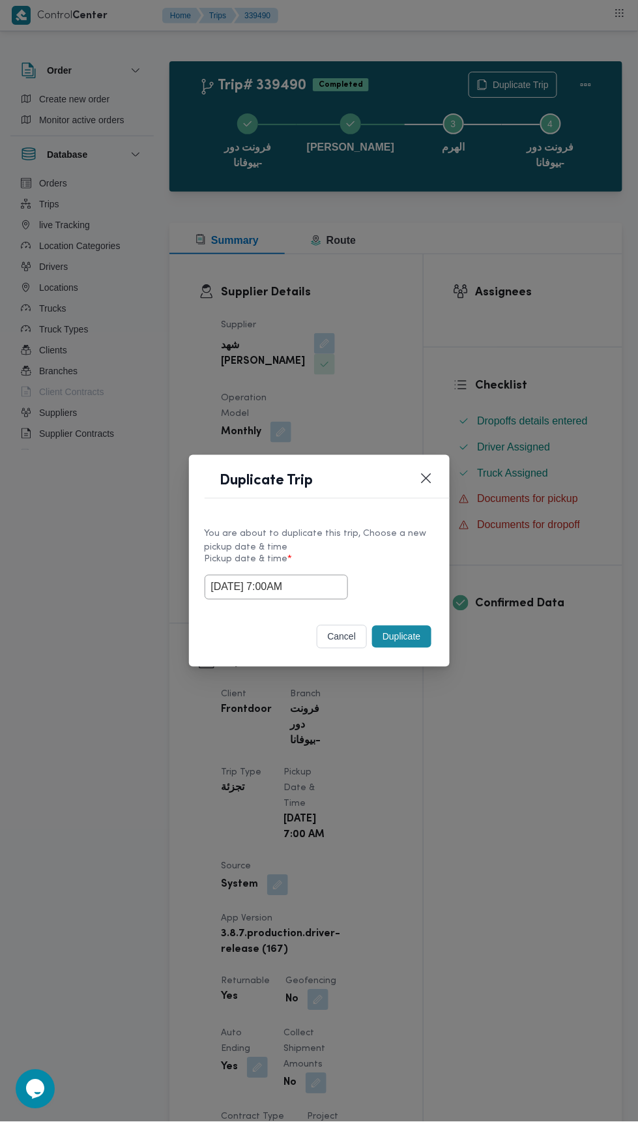
click at [551, 262] on div "Duplicate Trip You are about to duplicate this trip, Choose a new pickup date &…" at bounding box center [319, 561] width 638 height 1122
click at [424, 628] on button "Duplicate" at bounding box center [401, 637] width 59 height 22
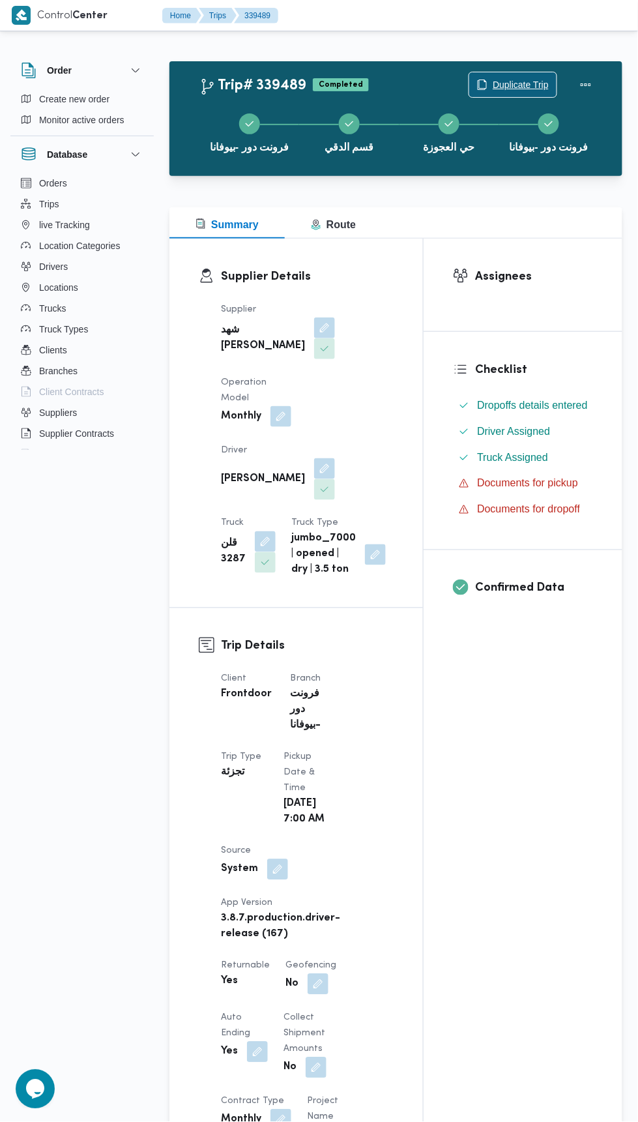
click at [511, 81] on span "Duplicate Trip" at bounding box center [521, 85] width 56 height 16
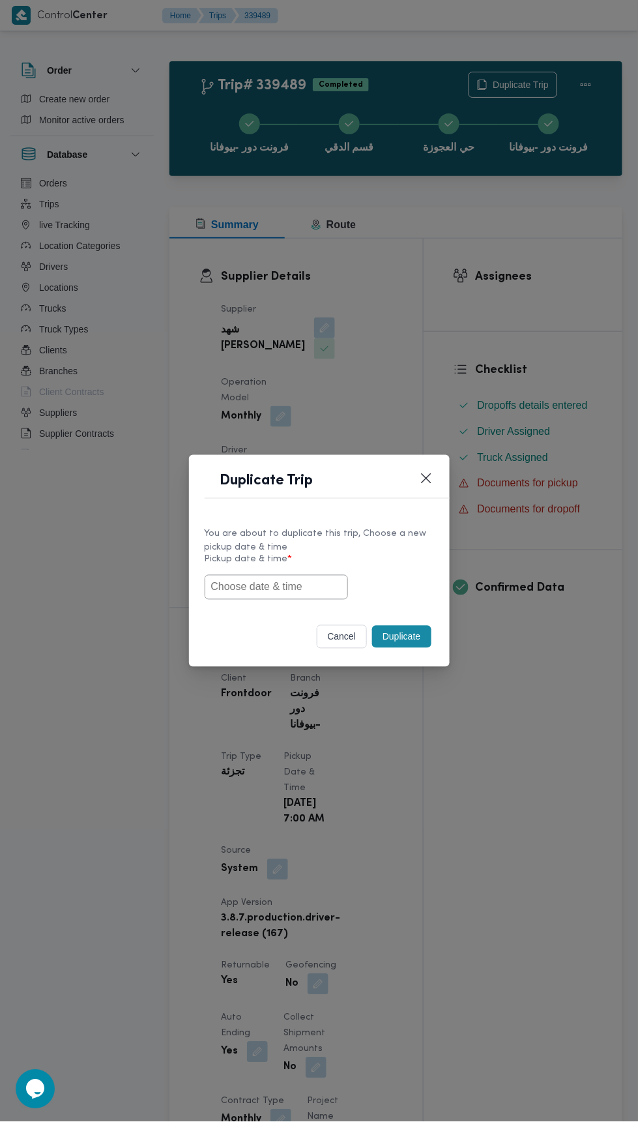
click at [284, 584] on input "text" at bounding box center [276, 587] width 143 height 25
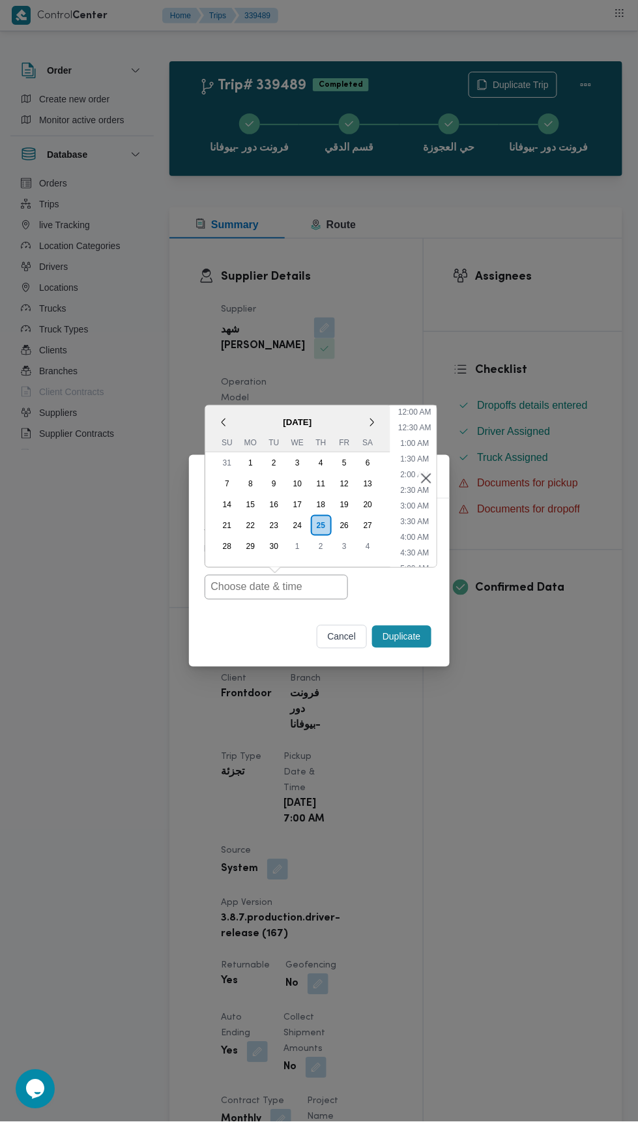
scroll to position [113, 0]
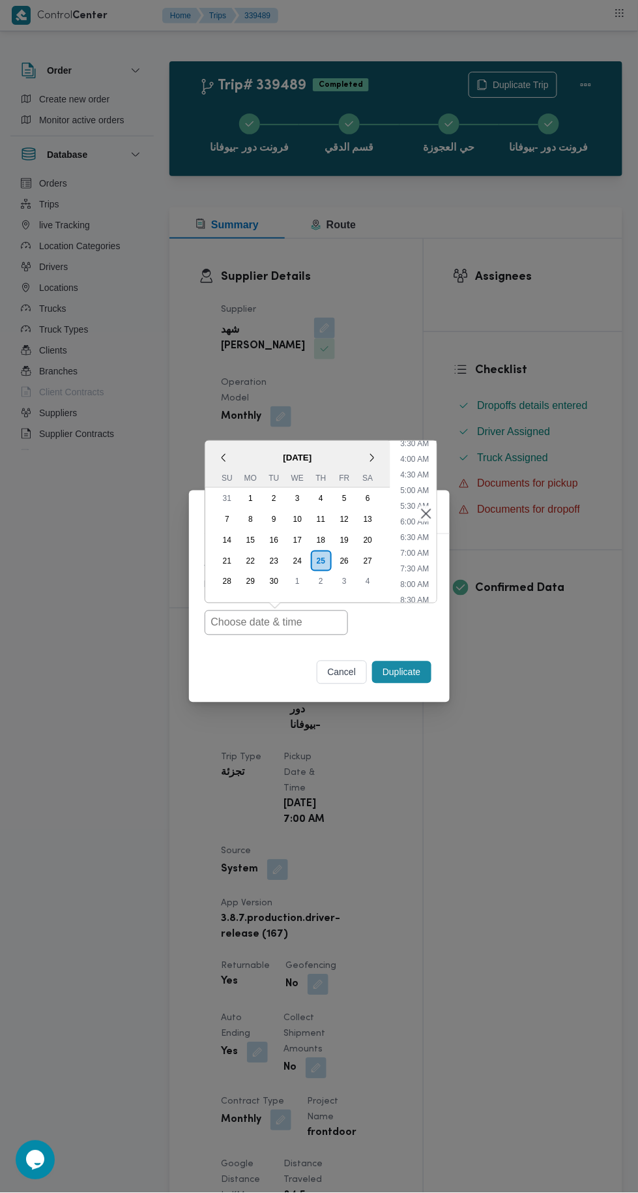
type input "[DATE] 7:00AM"
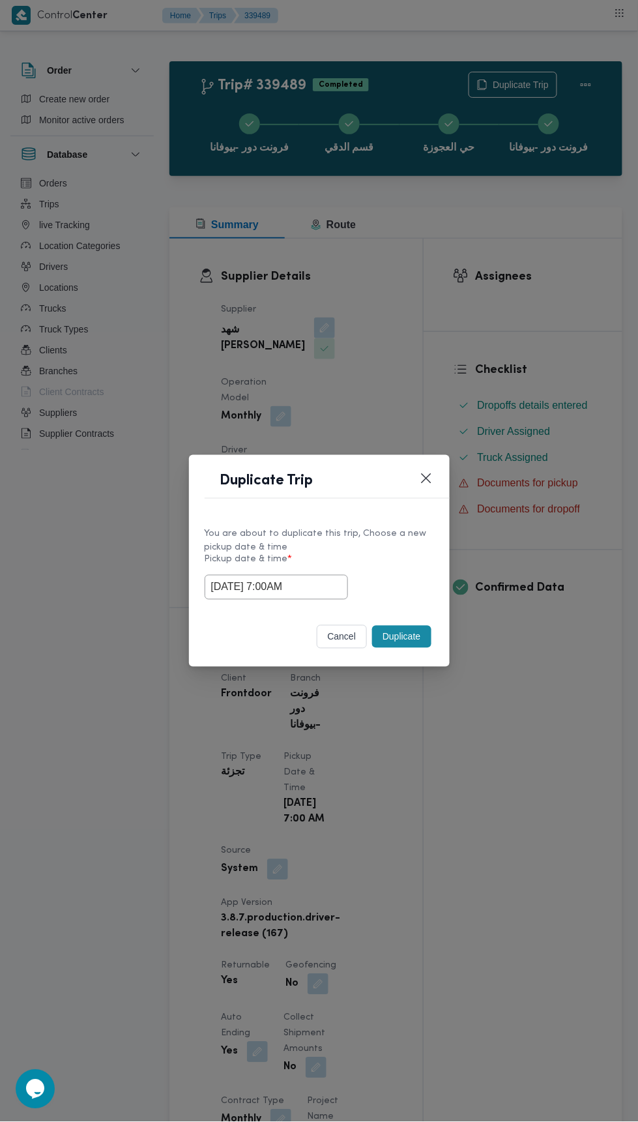
click at [513, 310] on div "Duplicate Trip You are about to duplicate this trip, Choose a new pickup date &…" at bounding box center [319, 561] width 638 height 1122
click at [405, 640] on button "Duplicate" at bounding box center [401, 637] width 59 height 22
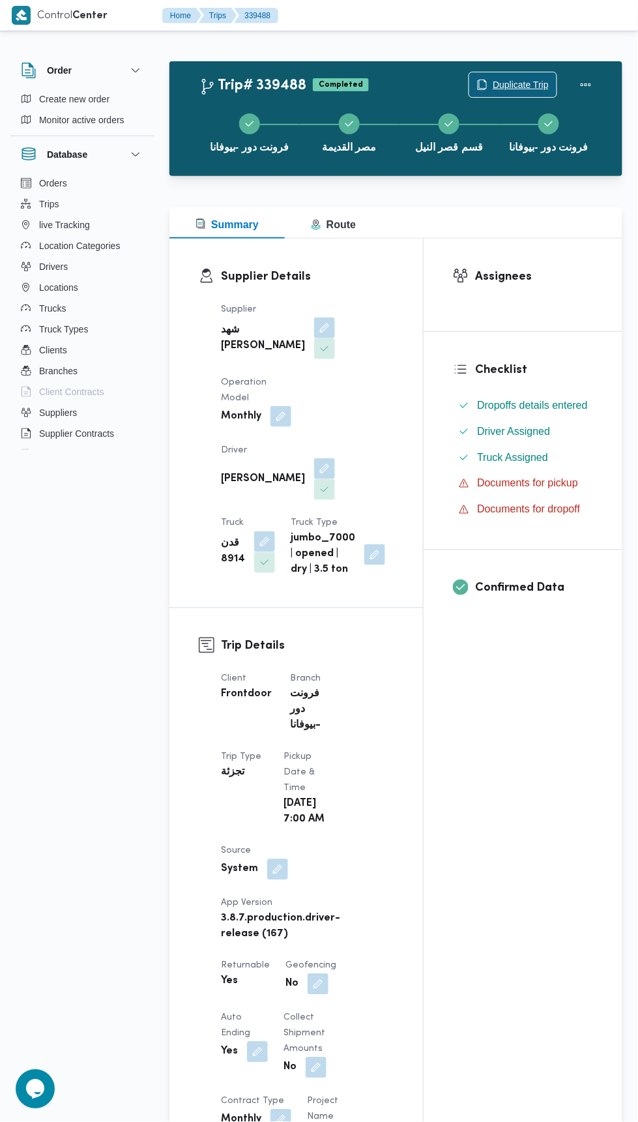
click at [518, 83] on span "Duplicate Trip" at bounding box center [521, 85] width 56 height 16
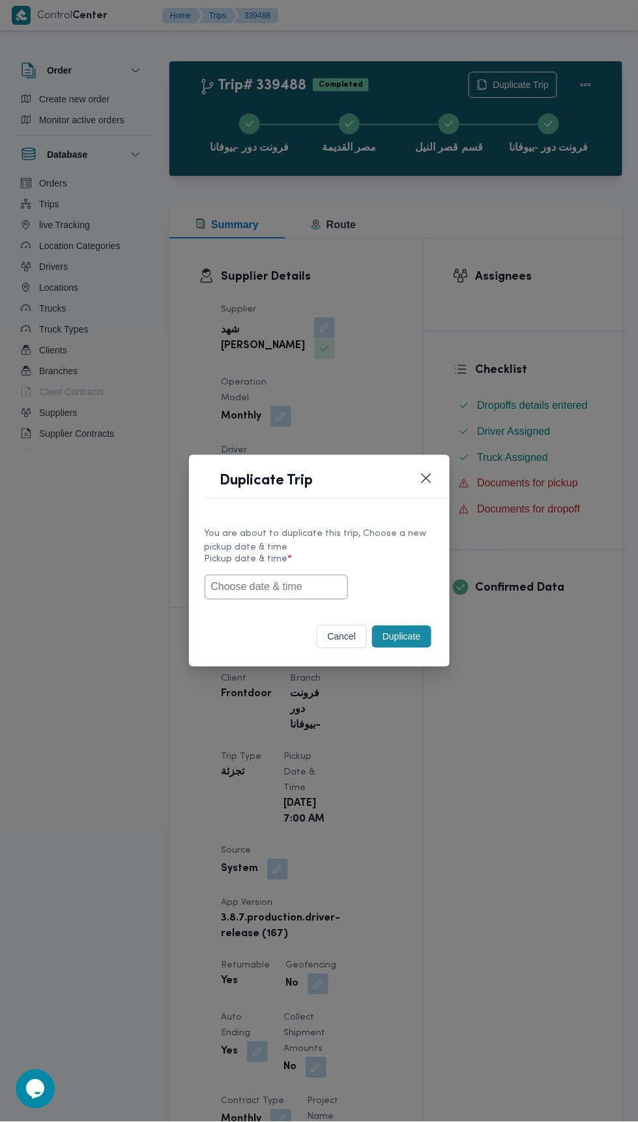
click at [310, 575] on input "text" at bounding box center [276, 587] width 143 height 25
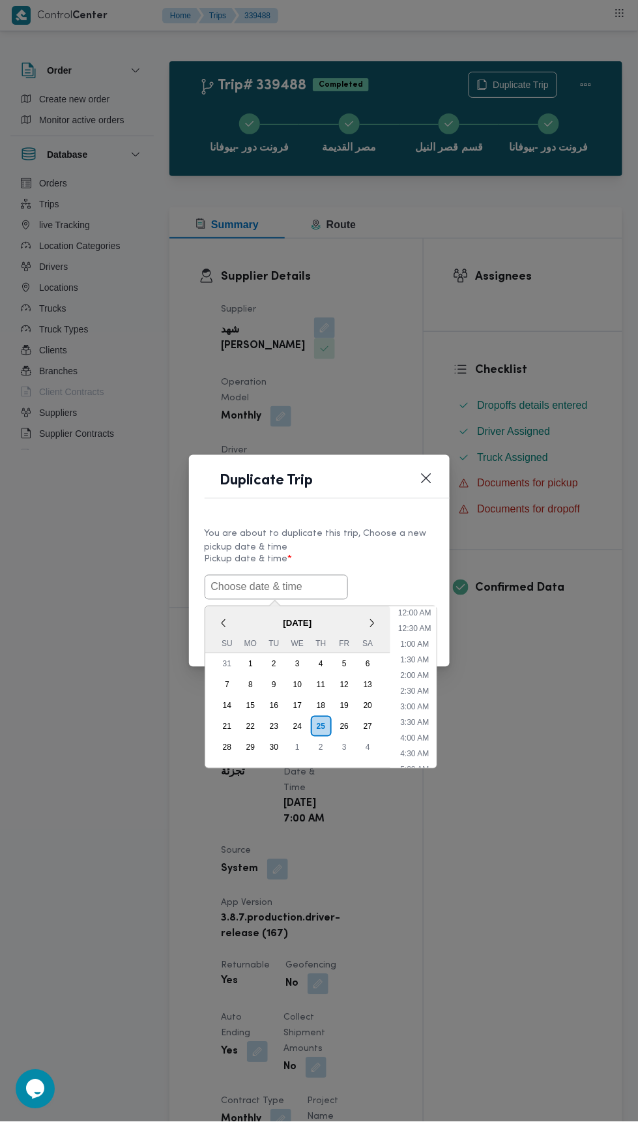
scroll to position [113, 0]
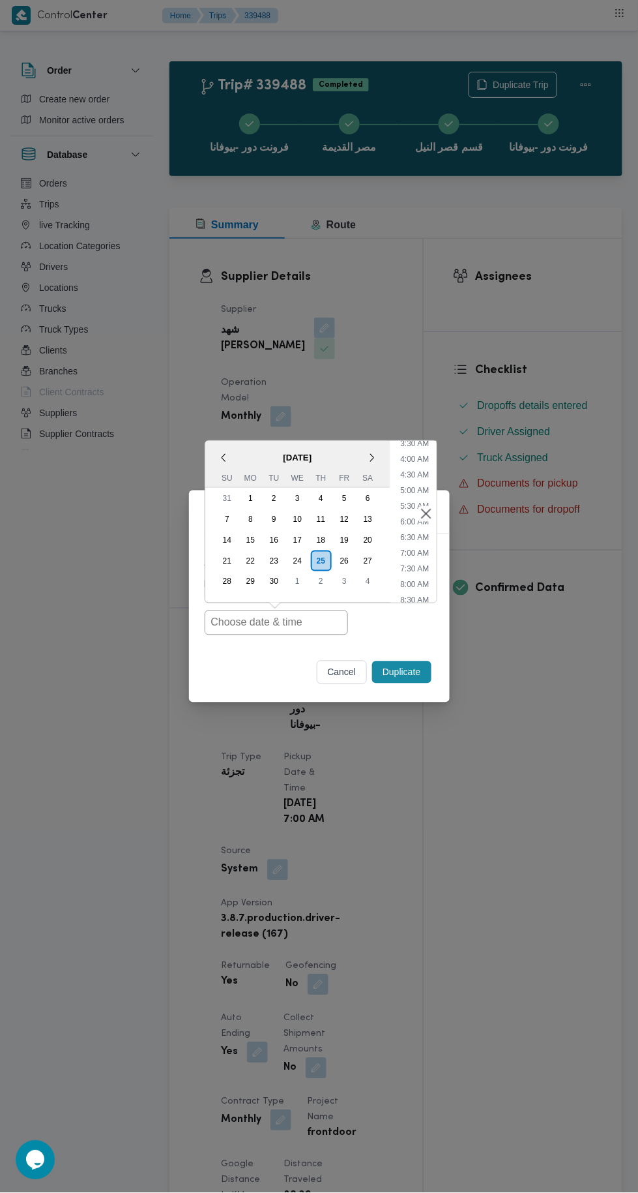
type input "[DATE] 7:00AM"
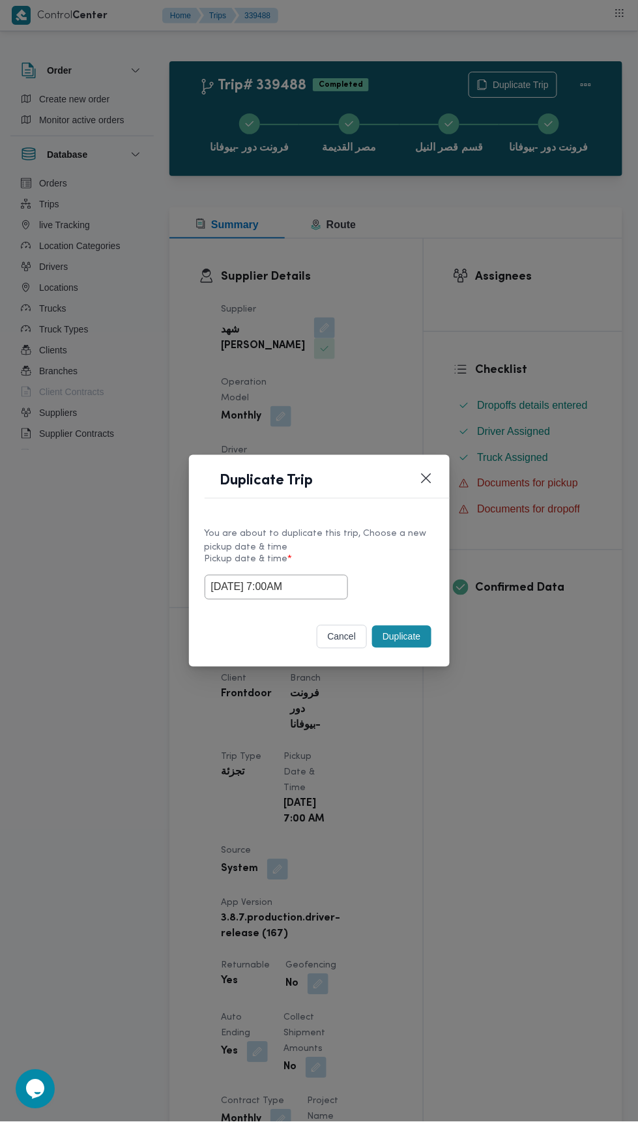
click at [528, 327] on div "Duplicate Trip You are about to duplicate this trip, Choose a new pickup date &…" at bounding box center [319, 561] width 638 height 1122
click at [396, 636] on button "Duplicate" at bounding box center [401, 637] width 59 height 22
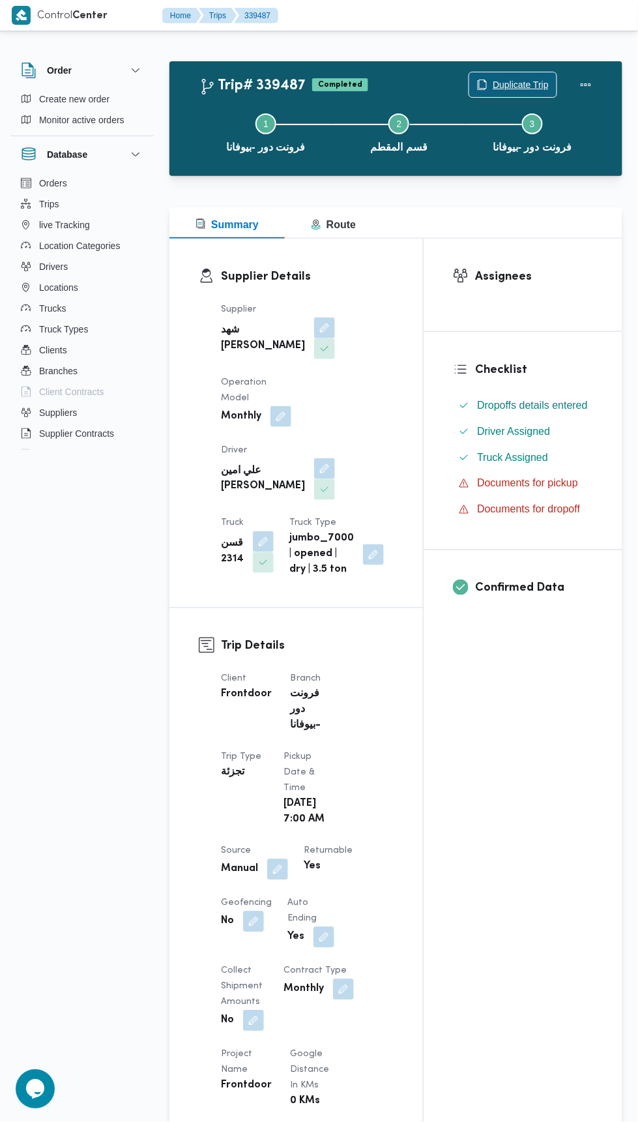
click at [526, 79] on span "Duplicate Trip" at bounding box center [521, 85] width 56 height 16
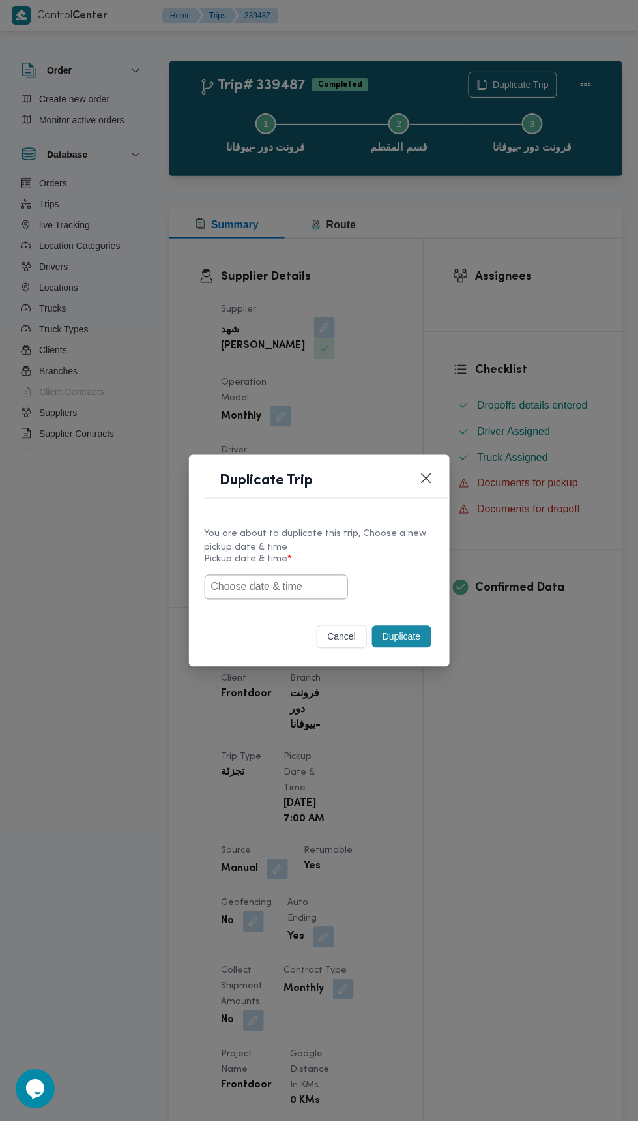
click at [327, 586] on input "text" at bounding box center [276, 587] width 143 height 25
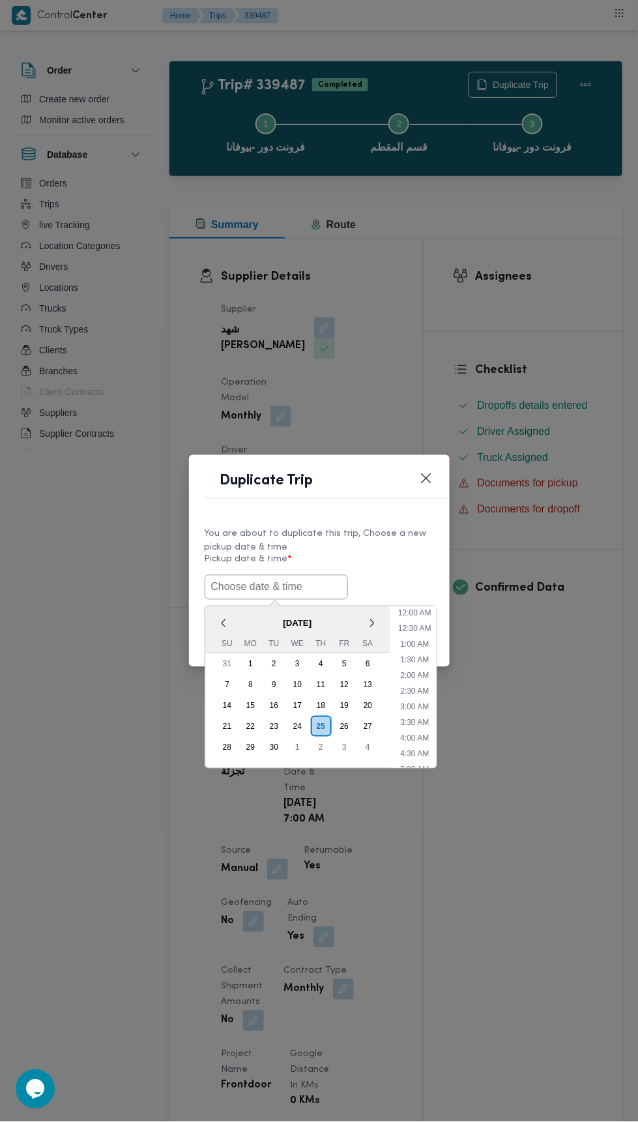
scroll to position [113, 0]
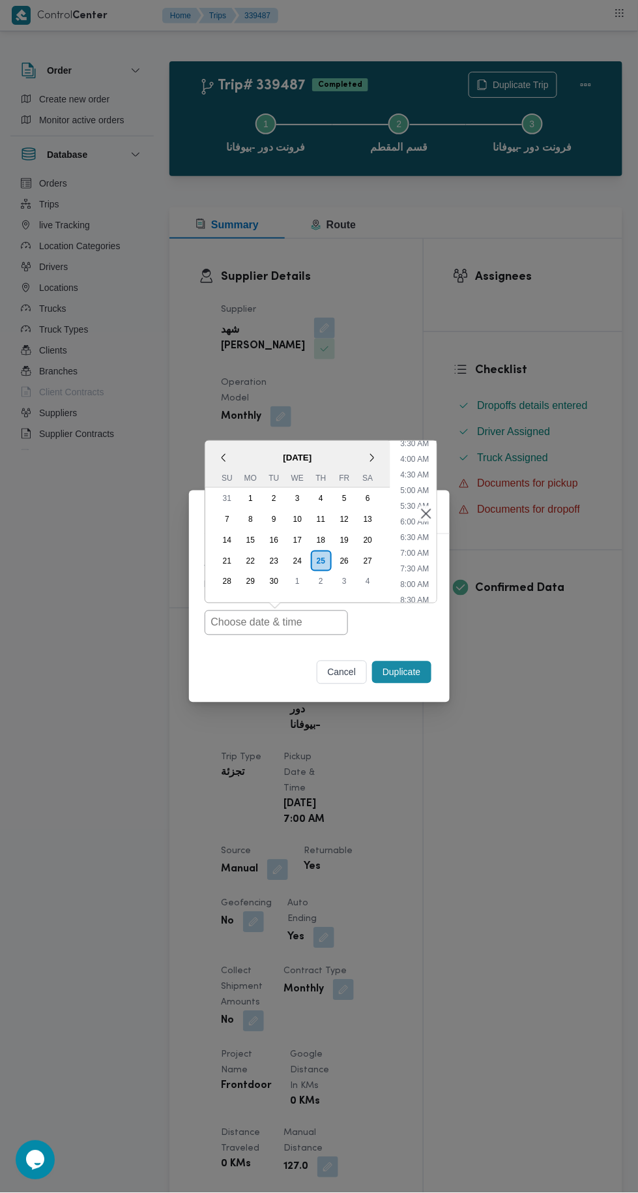
type input "[DATE] 7:00AM"
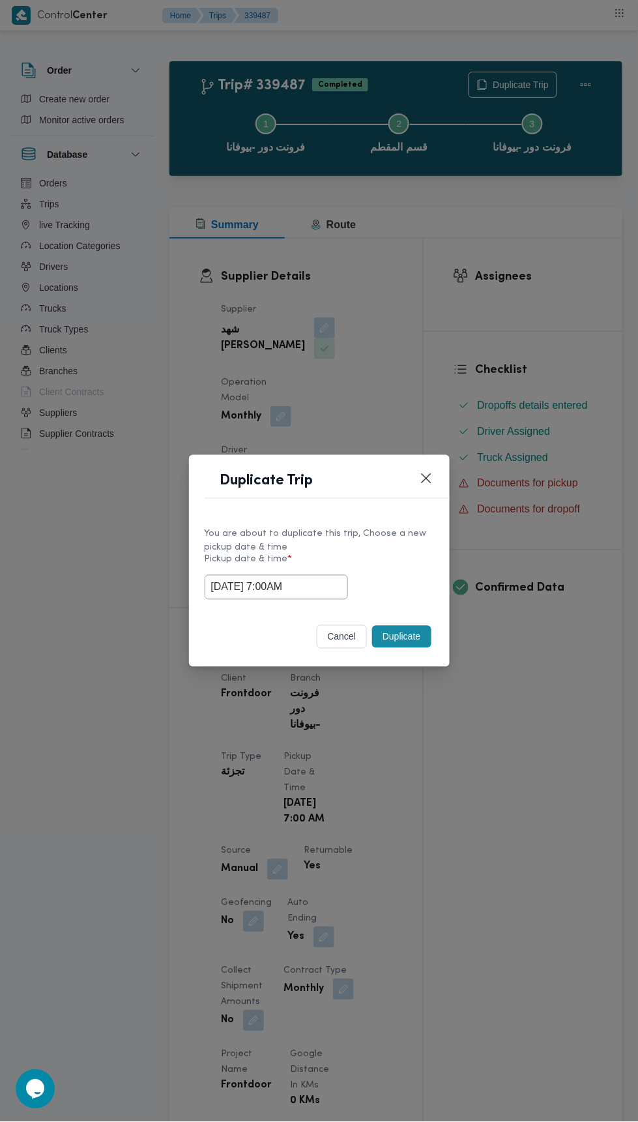
click at [578, 305] on div "Duplicate Trip You are about to duplicate this trip, Choose a new pickup date &…" at bounding box center [319, 561] width 638 height 1122
click at [429, 626] on button "Duplicate" at bounding box center [401, 637] width 59 height 22
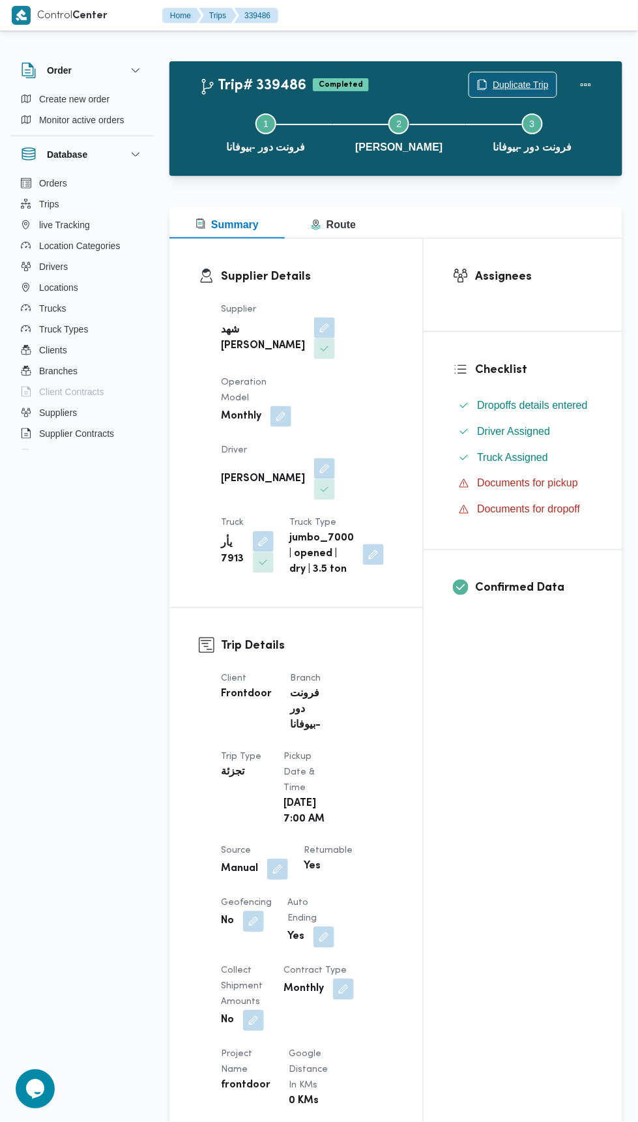
click at [544, 89] on span "Duplicate Trip" at bounding box center [521, 85] width 56 height 16
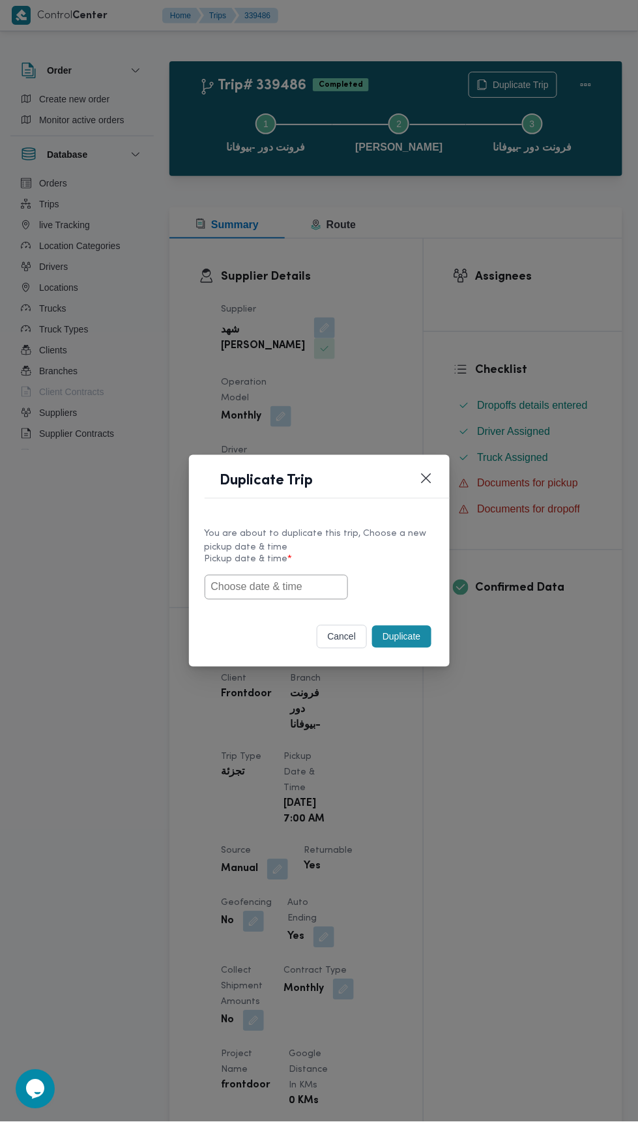
click at [318, 586] on input "text" at bounding box center [276, 587] width 143 height 25
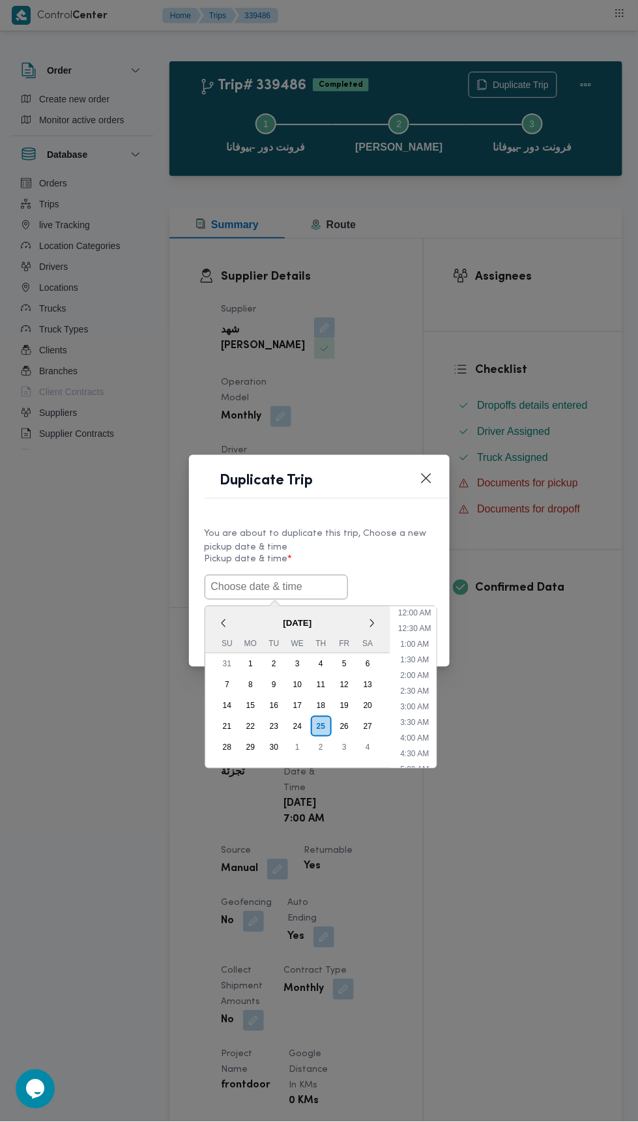
scroll to position [113, 0]
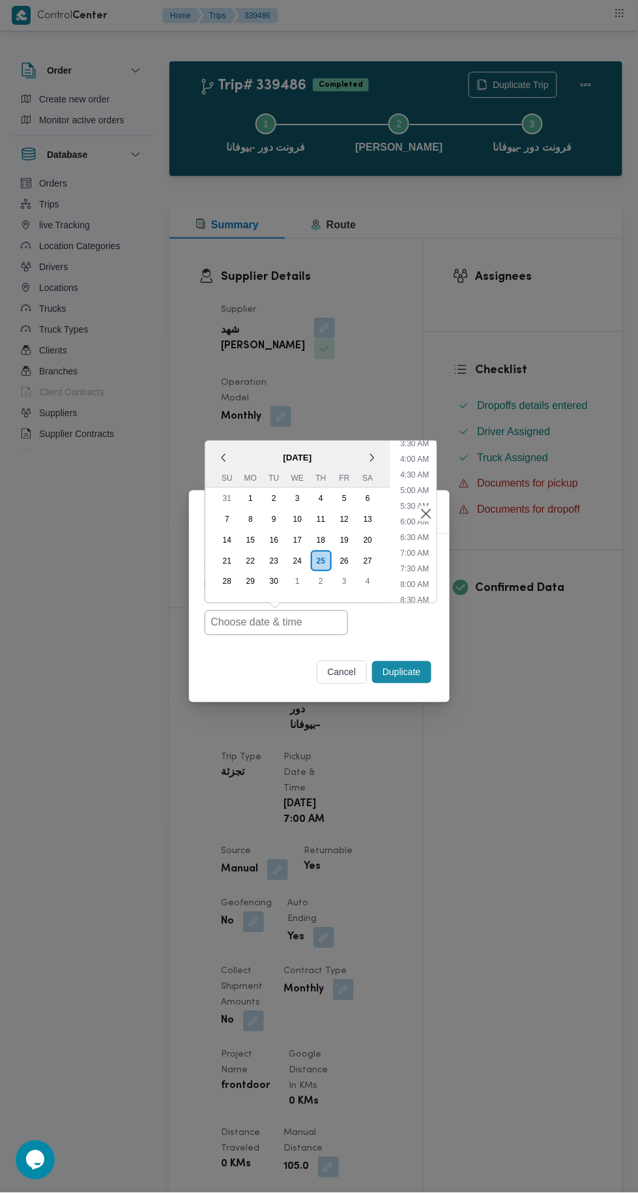
type input "[DATE] 7:00AM"
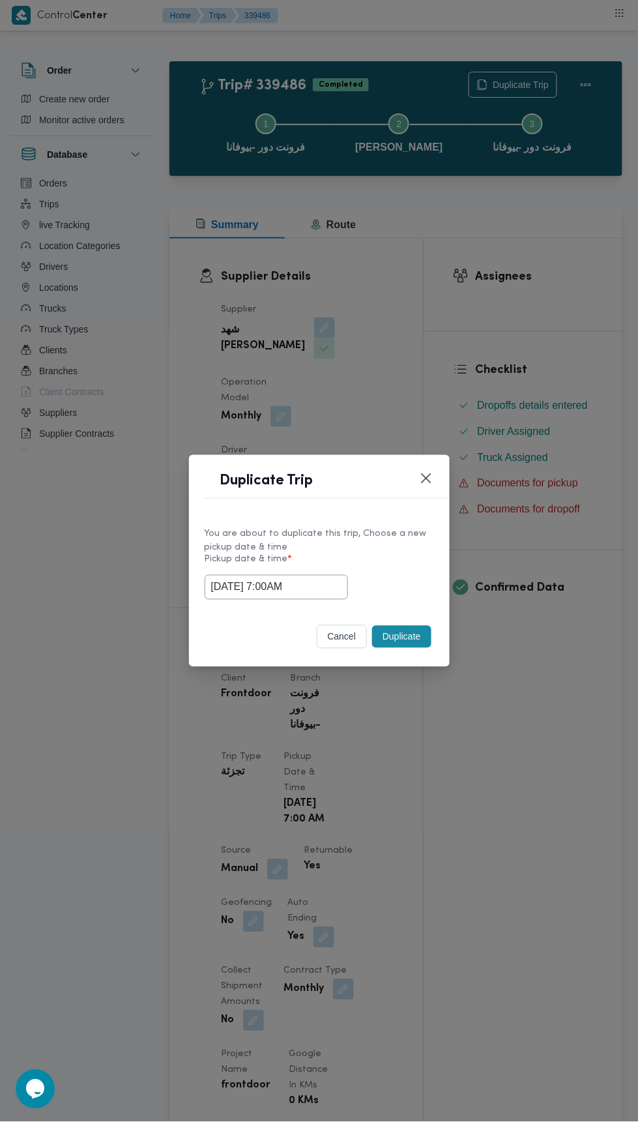
click at [556, 253] on div "Duplicate Trip You are about to duplicate this trip, Choose a new pickup date &…" at bounding box center [319, 561] width 638 height 1122
click at [403, 632] on button "Duplicate" at bounding box center [401, 637] width 59 height 22
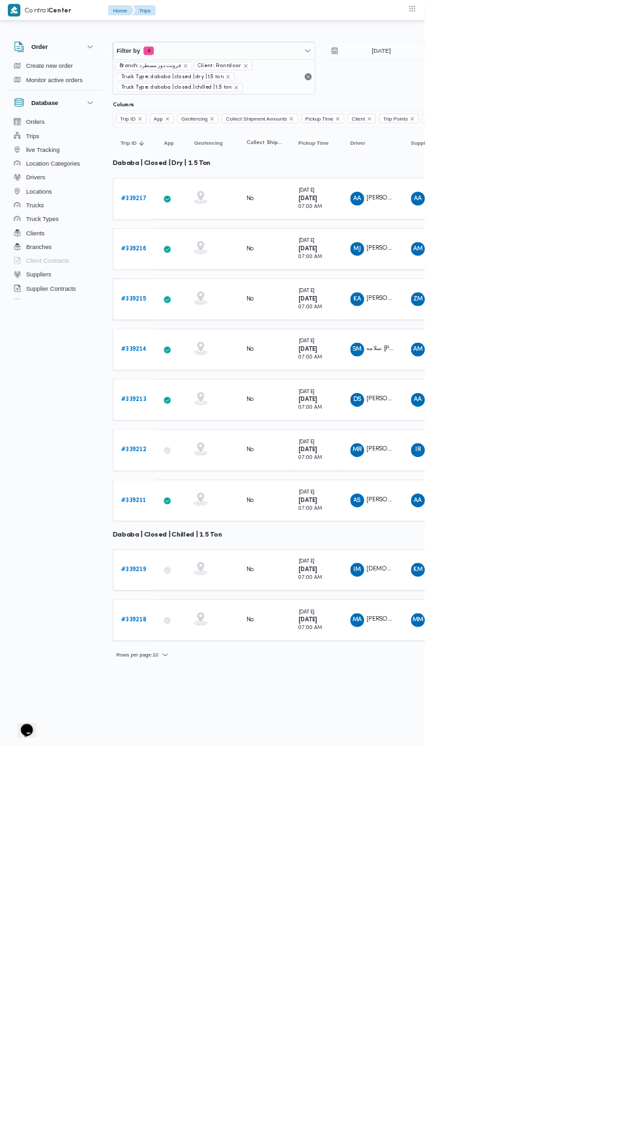
click at [558, 666] on span "MR [PERSON_NAME]" at bounding box center [561, 676] width 68 height 21
click at [638, 1119] on html "Control Center Home Trips Order Create new order Monitor active orders Database…" at bounding box center [319, 561] width 638 height 1122
click at [206, 296] on b "# 339217" at bounding box center [201, 298] width 38 height 8
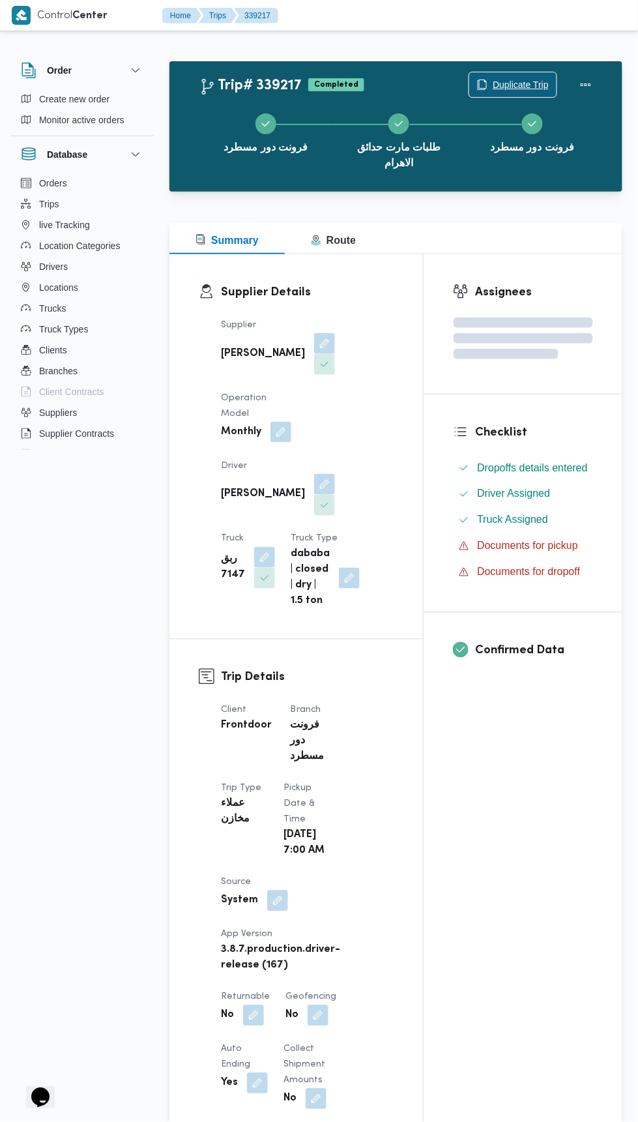
click at [501, 78] on span "Duplicate Trip" at bounding box center [521, 85] width 56 height 16
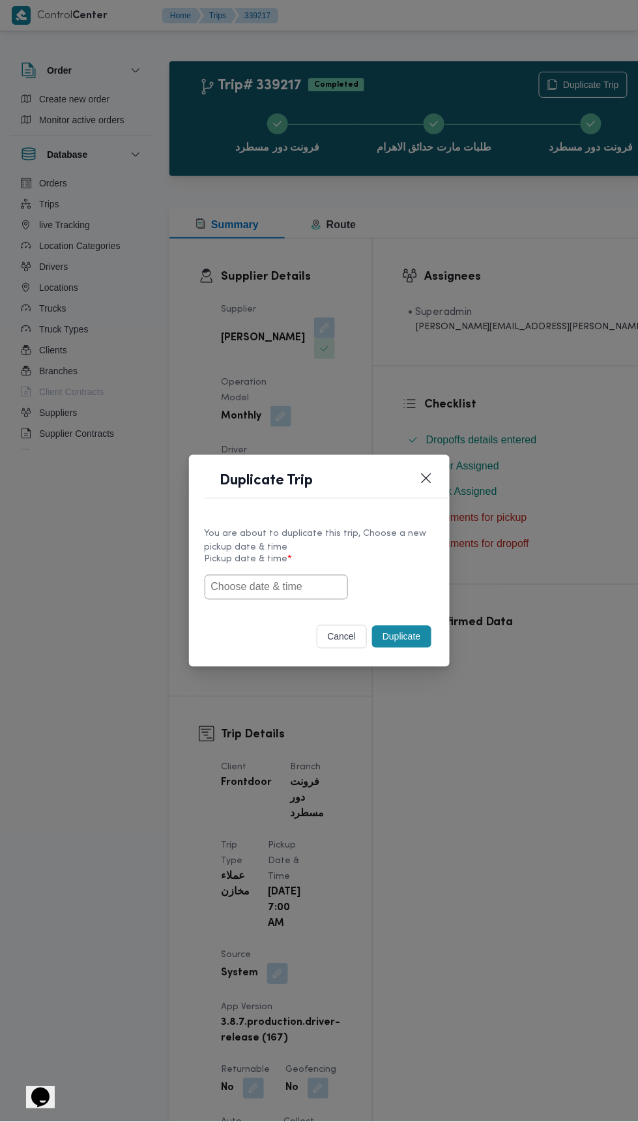
click at [300, 588] on input "text" at bounding box center [276, 587] width 143 height 25
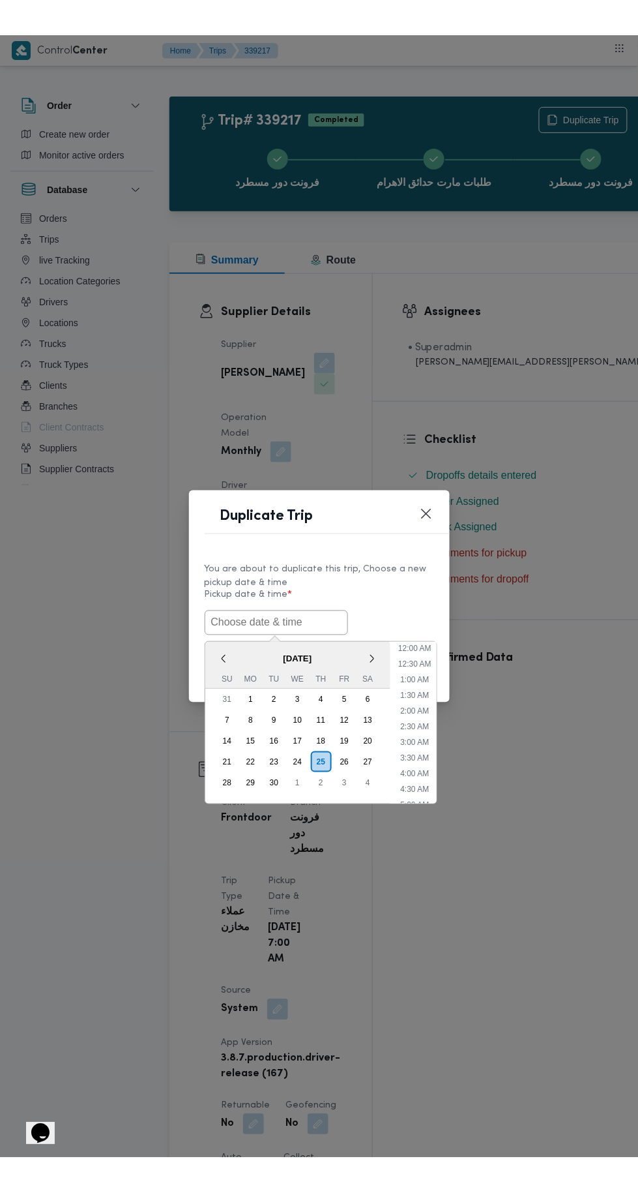
scroll to position [113, 0]
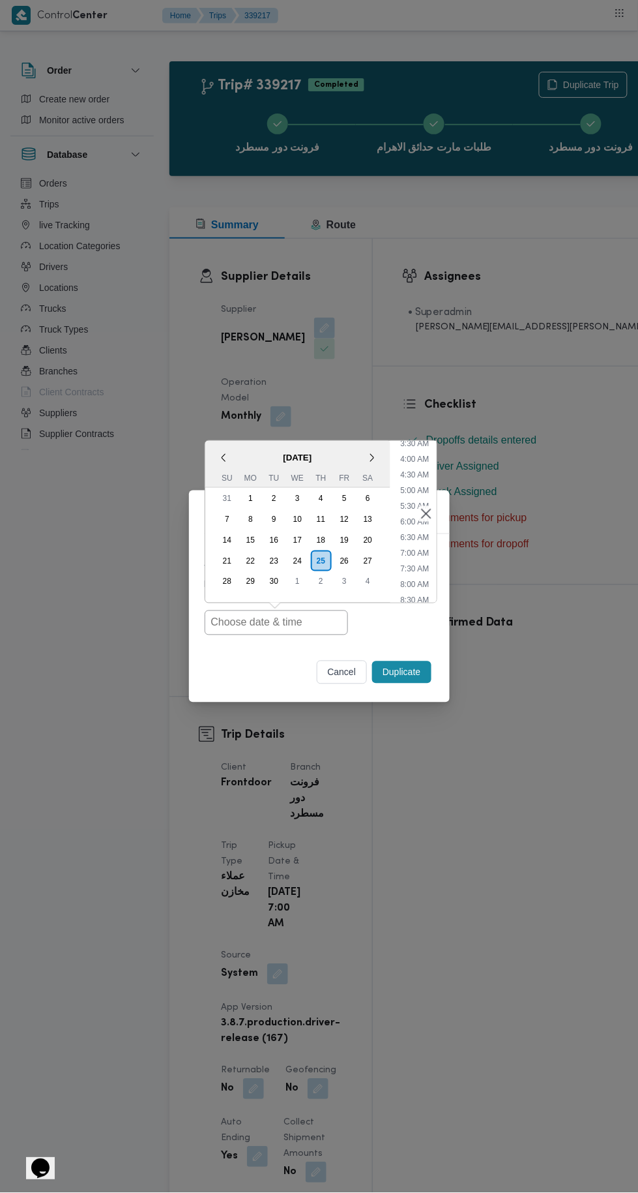
type input "[DATE] 7:00AM"
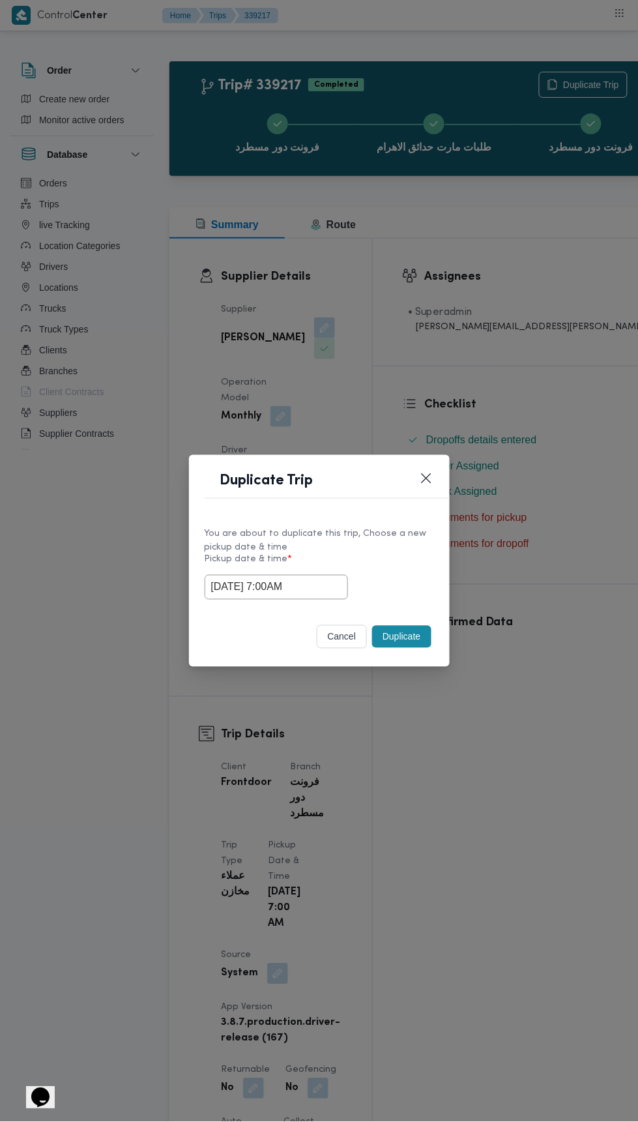
click at [479, 230] on div "Duplicate Trip You are about to duplicate this trip, Choose a new pickup date &…" at bounding box center [319, 561] width 638 height 1122
click at [401, 642] on button "Duplicate" at bounding box center [401, 637] width 59 height 22
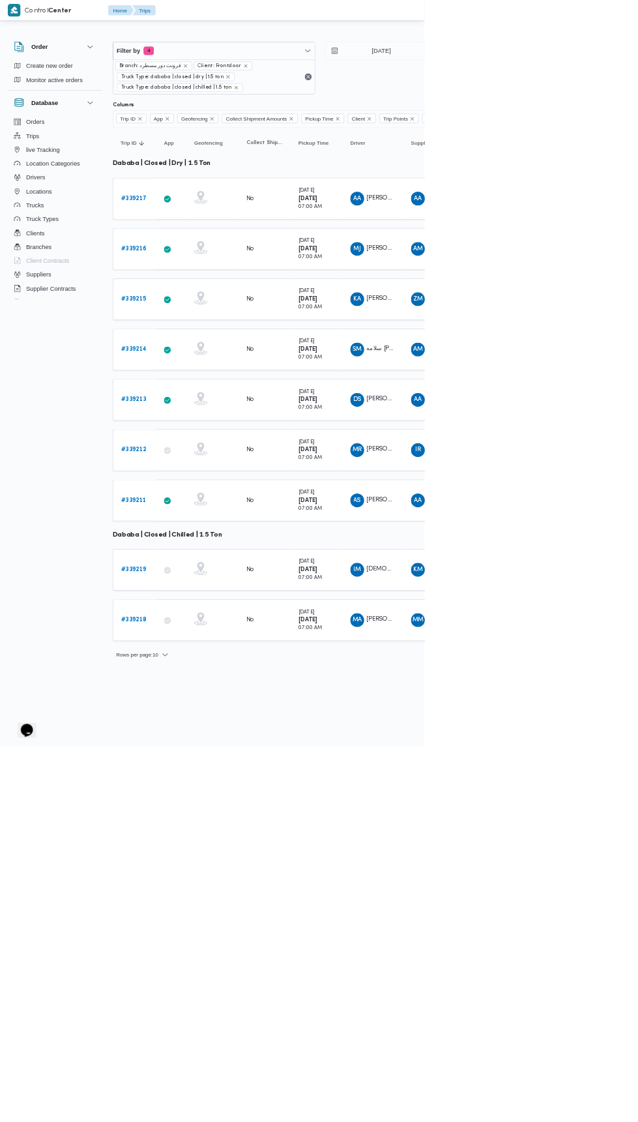
click at [210, 371] on b "# 339216" at bounding box center [201, 374] width 38 height 8
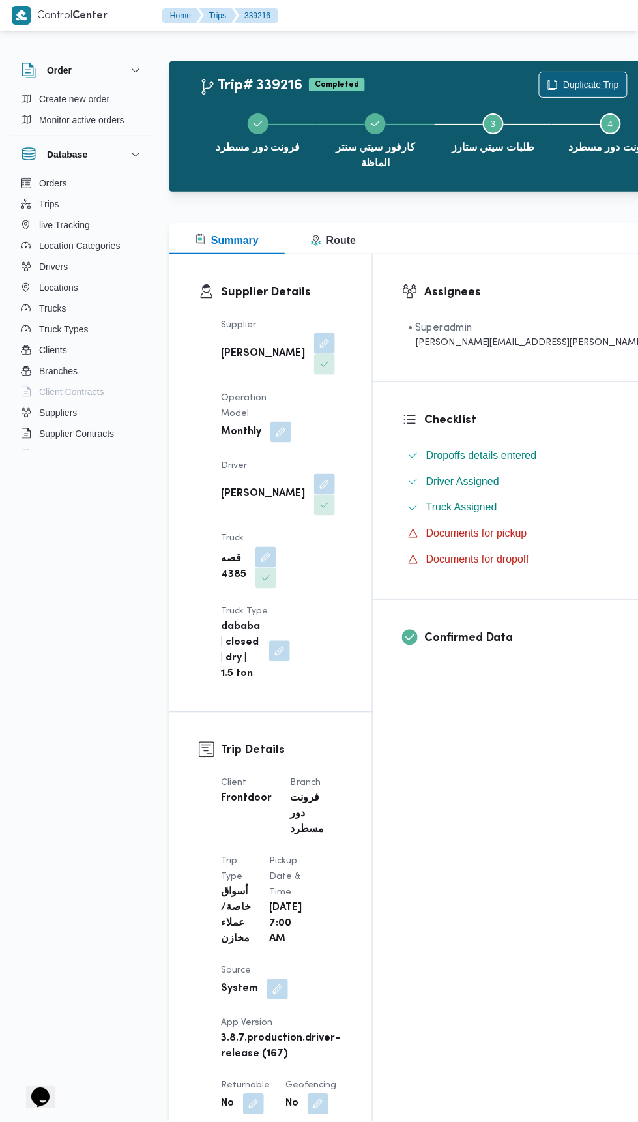
click at [563, 78] on span "Duplicate Trip" at bounding box center [591, 85] width 56 height 16
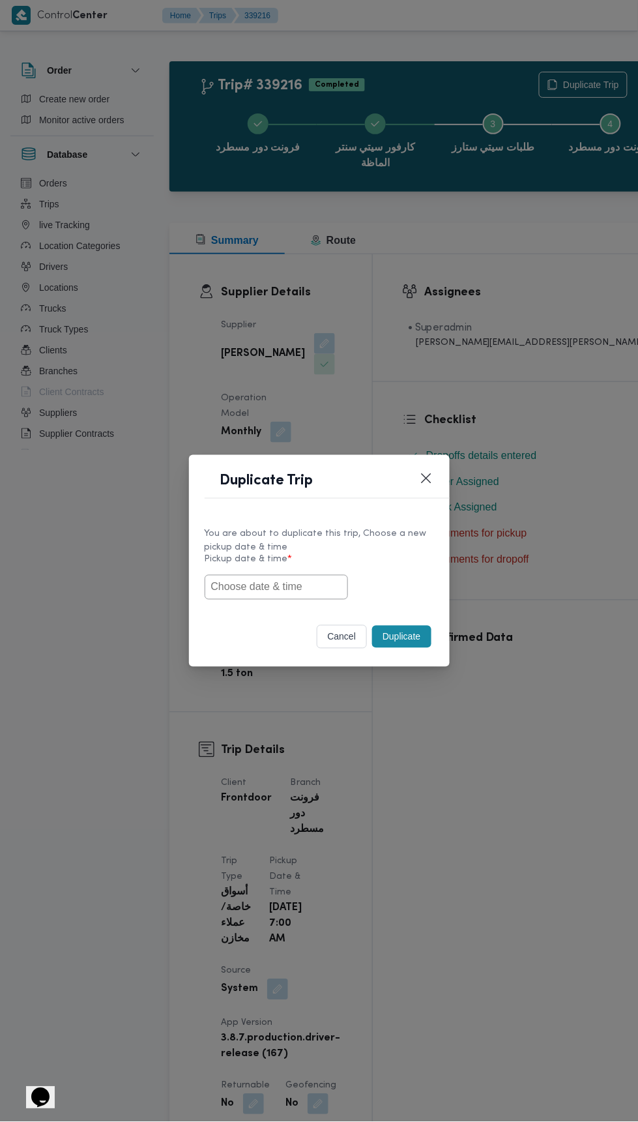
click at [280, 592] on input "text" at bounding box center [276, 587] width 143 height 25
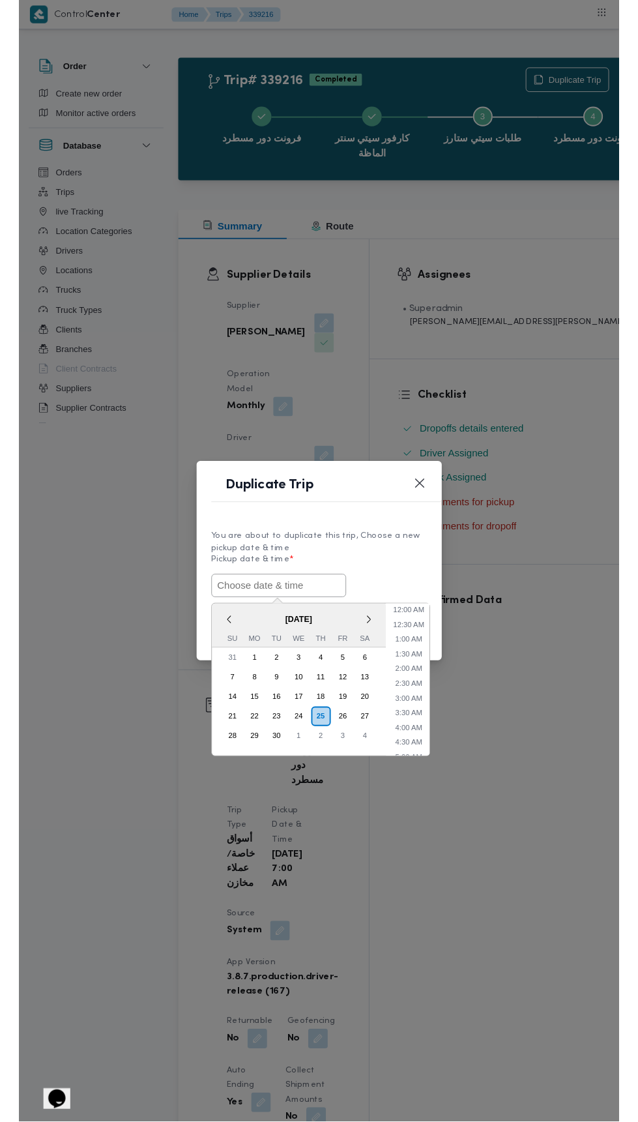
scroll to position [113, 0]
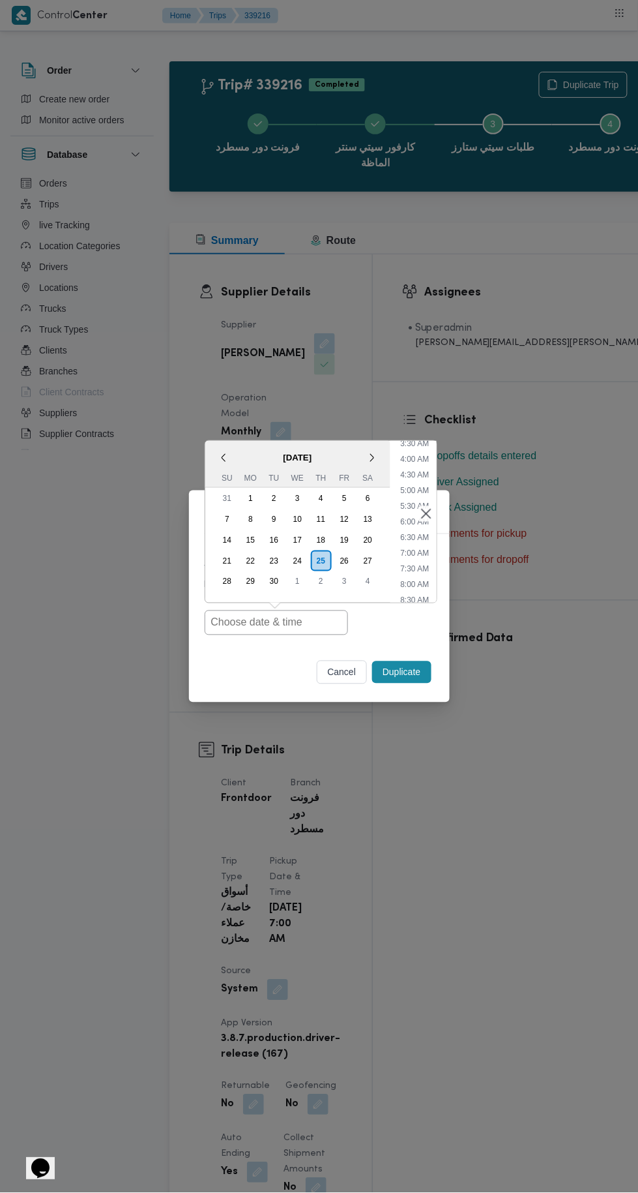
type input "[DATE] 7:00AM"
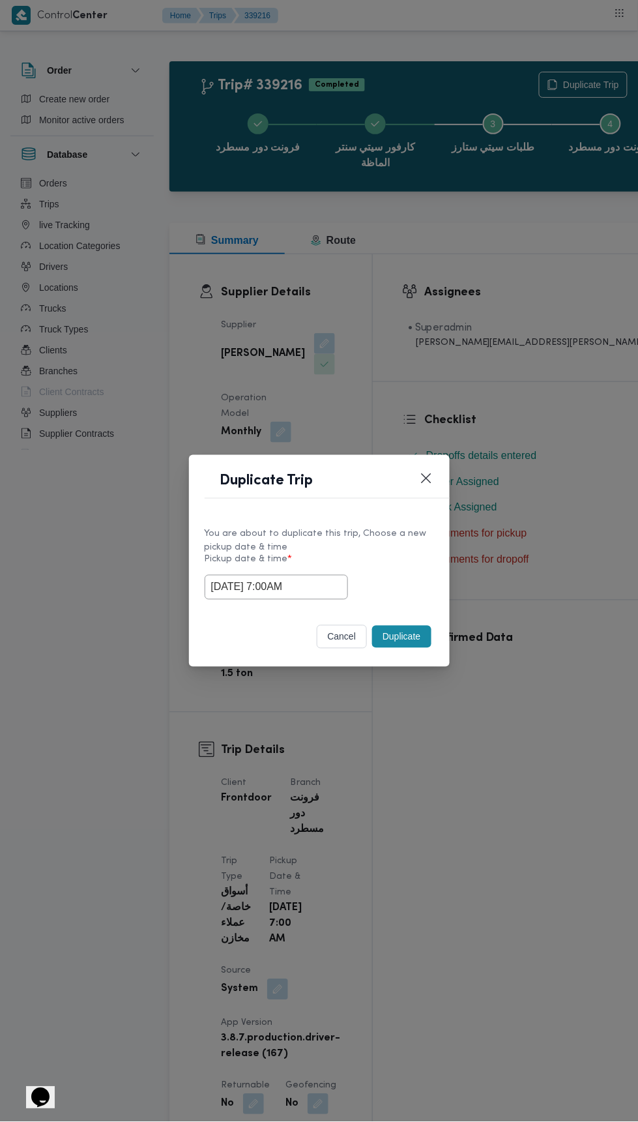
click at [456, 262] on div "Duplicate Trip You are about to duplicate this trip, Choose a new pickup date &…" at bounding box center [319, 561] width 638 height 1122
click at [403, 631] on button "Duplicate" at bounding box center [401, 637] width 59 height 22
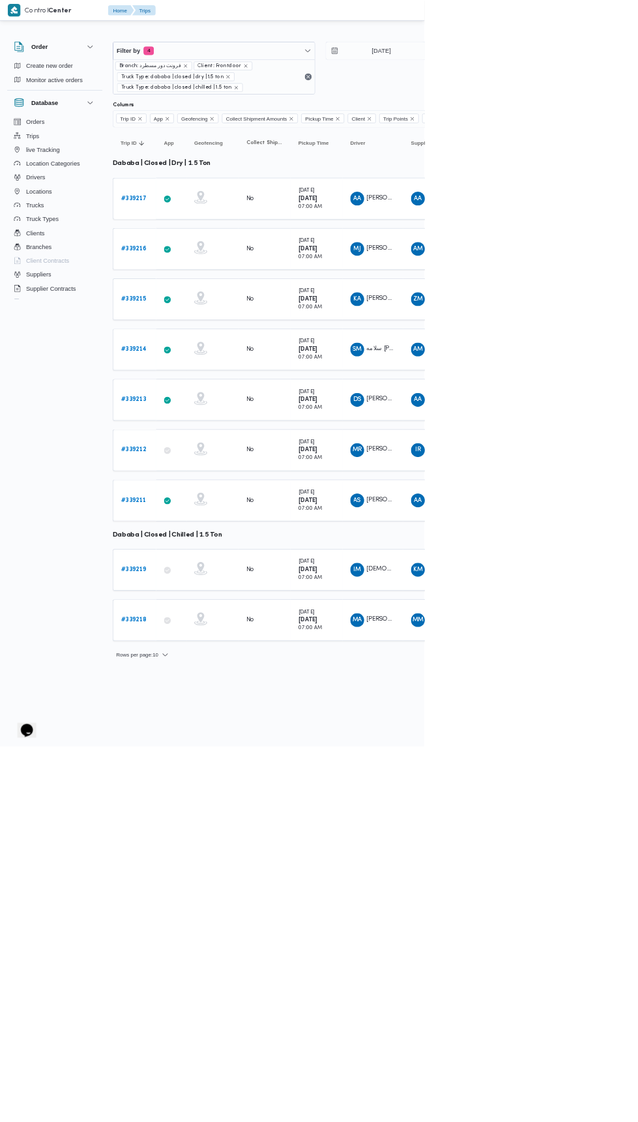
click at [209, 446] on b "# 339215" at bounding box center [201, 449] width 38 height 8
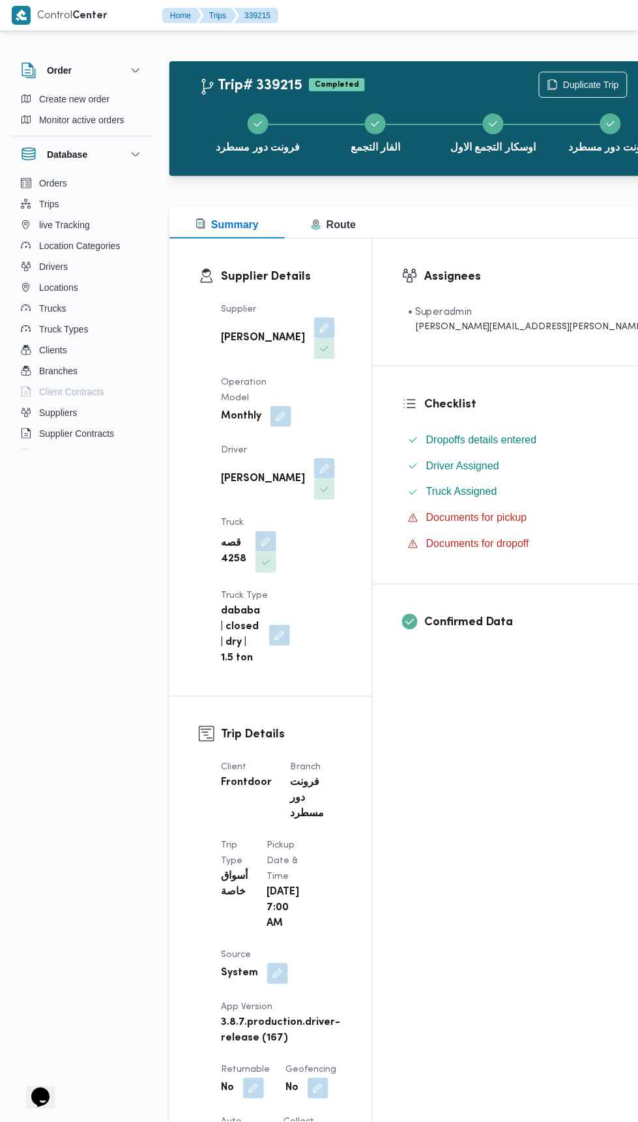
click at [497, 90] on div "فرونت دور مسطرد الفار التجمع اوسكار التجمع الاول فرونت دور مسطرد" at bounding box center [435, 131] width 486 height 83
click at [563, 87] on span "Duplicate Trip" at bounding box center [591, 85] width 56 height 16
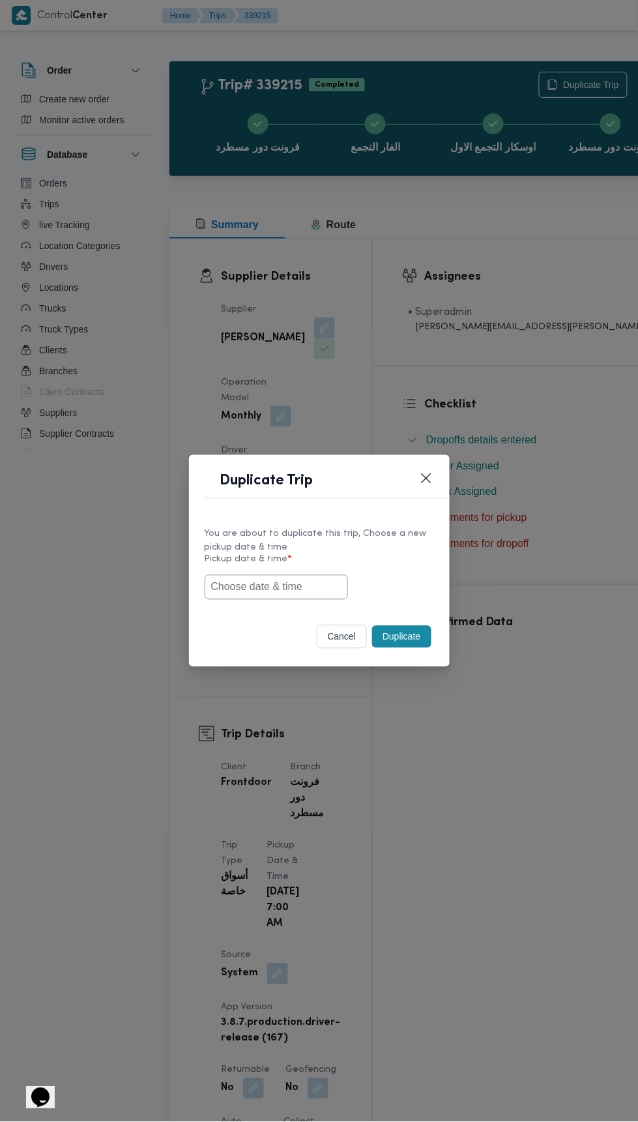
click at [279, 584] on input "text" at bounding box center [276, 587] width 143 height 25
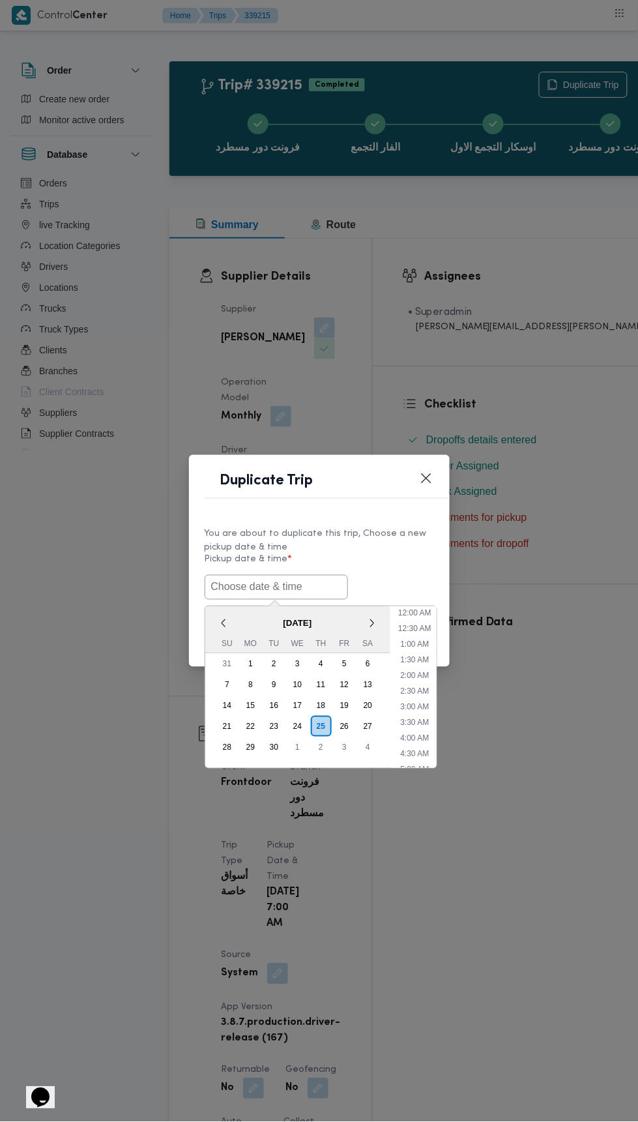
scroll to position [113, 0]
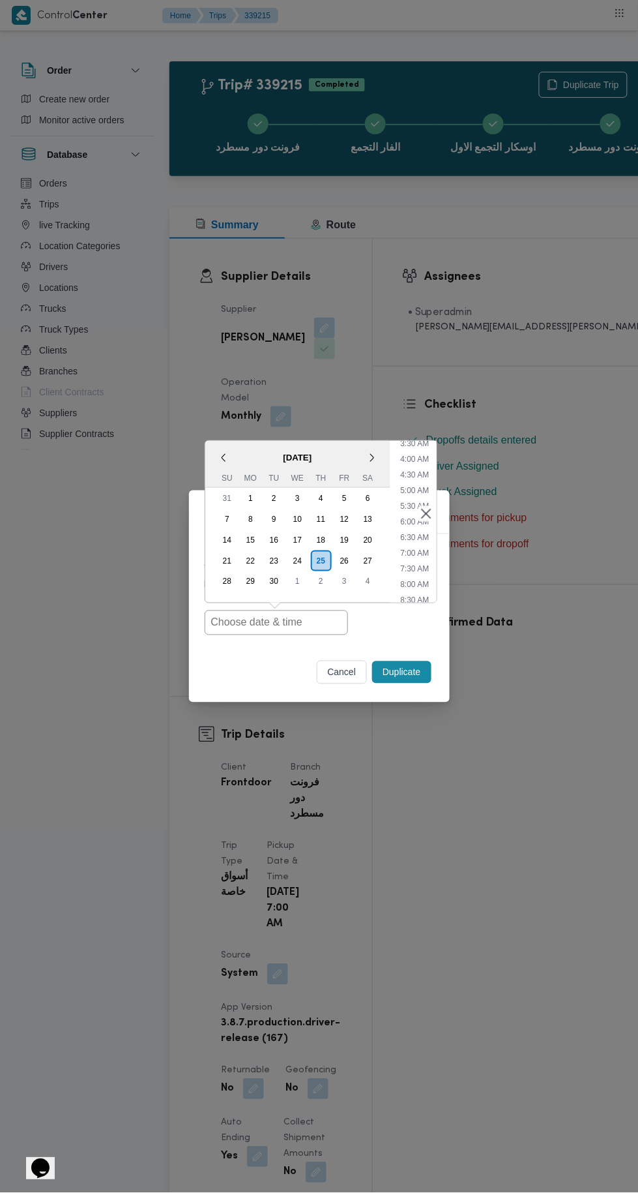
type input "[DATE] 7:00AM"
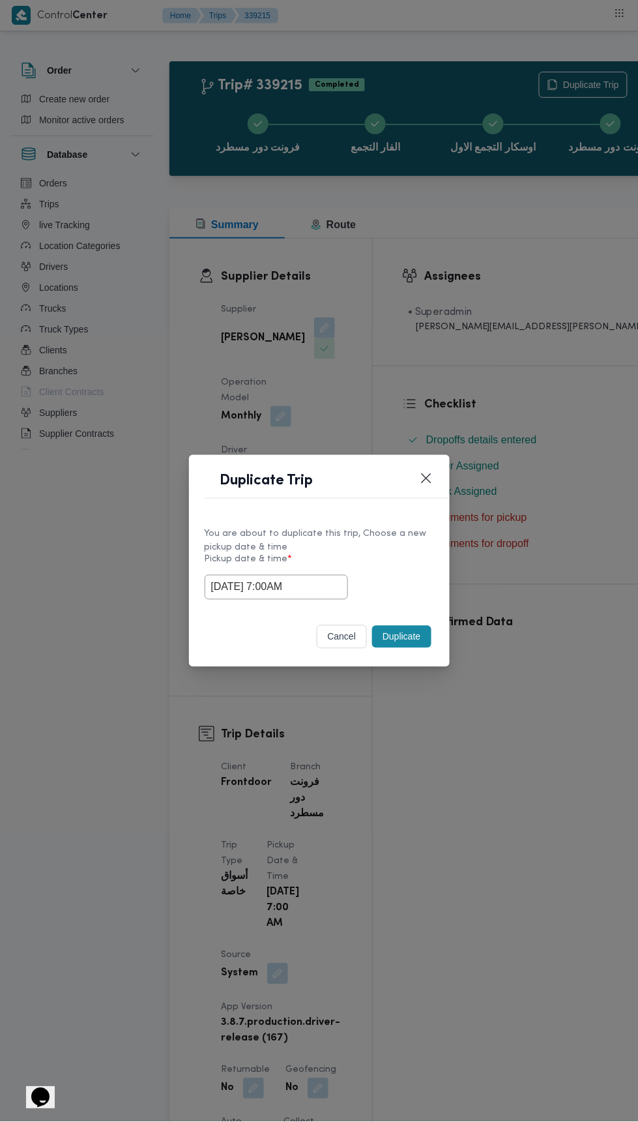
click at [579, 346] on div "Duplicate Trip You are about to duplicate this trip, Choose a new pickup date &…" at bounding box center [319, 561] width 638 height 1122
click at [419, 631] on button "Duplicate" at bounding box center [401, 637] width 59 height 22
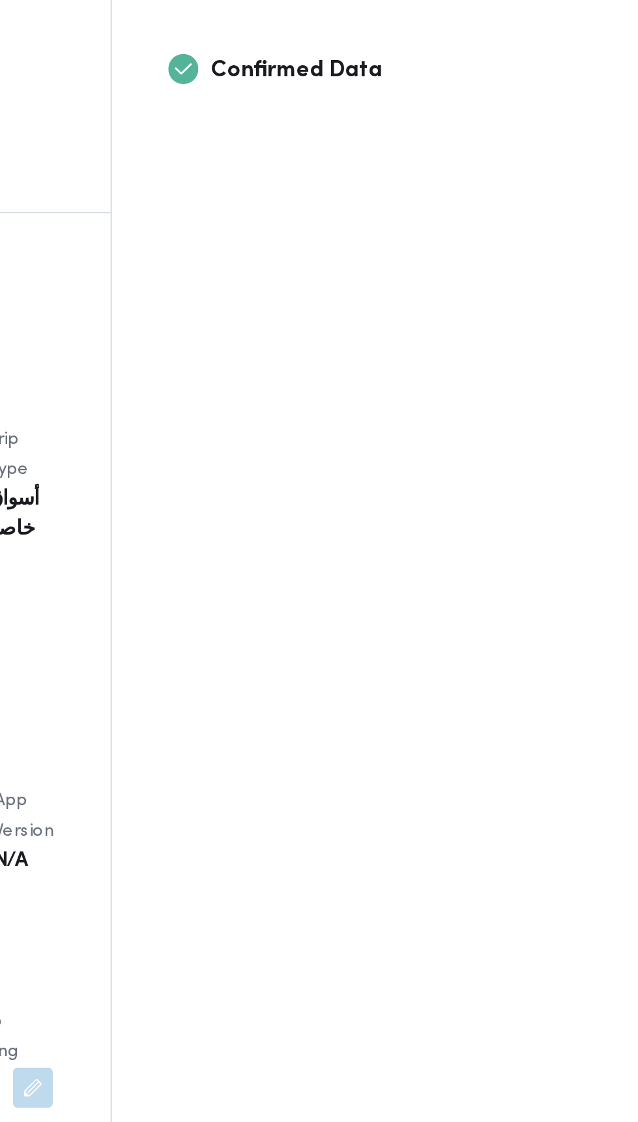
scroll to position [233, 0]
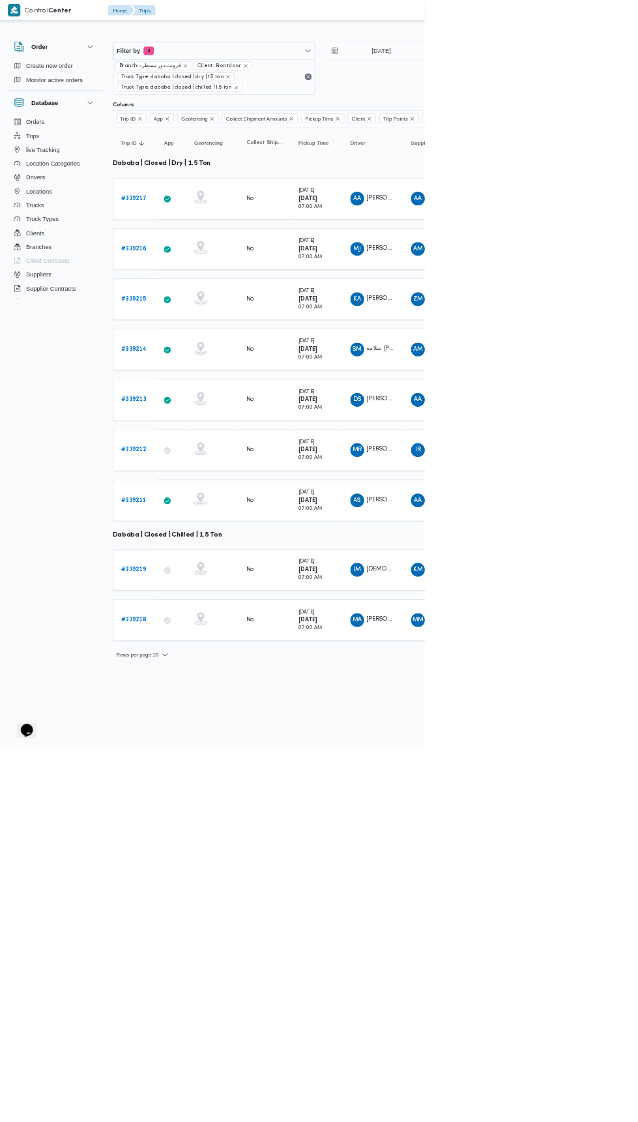
click at [212, 521] on b "# 339214" at bounding box center [201, 525] width 38 height 8
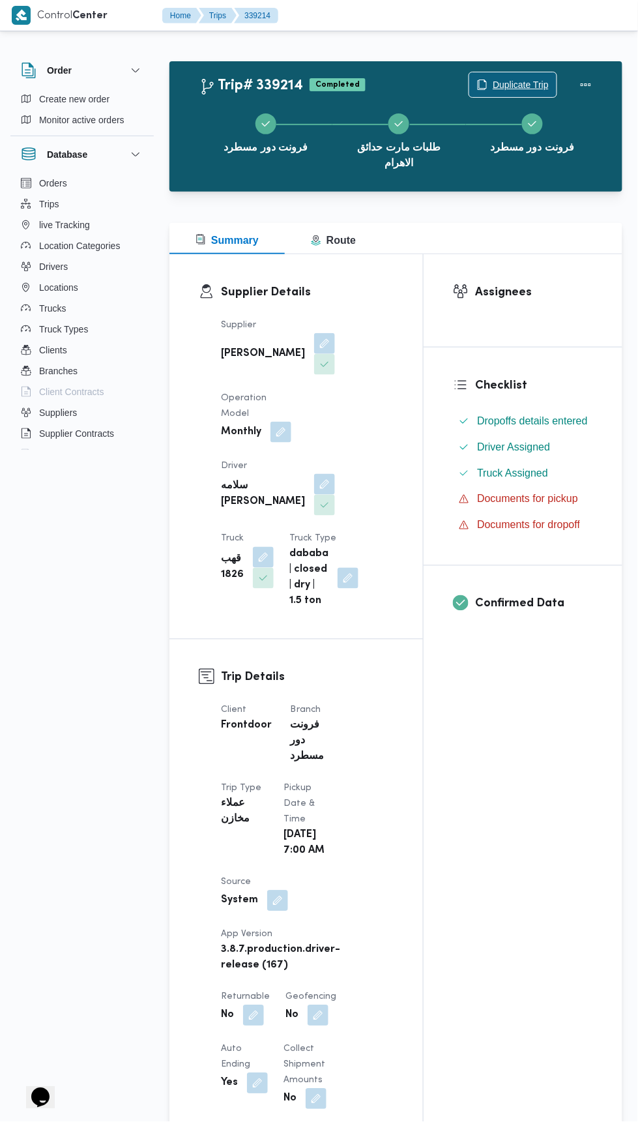
click at [513, 84] on span "Duplicate Trip" at bounding box center [521, 85] width 56 height 16
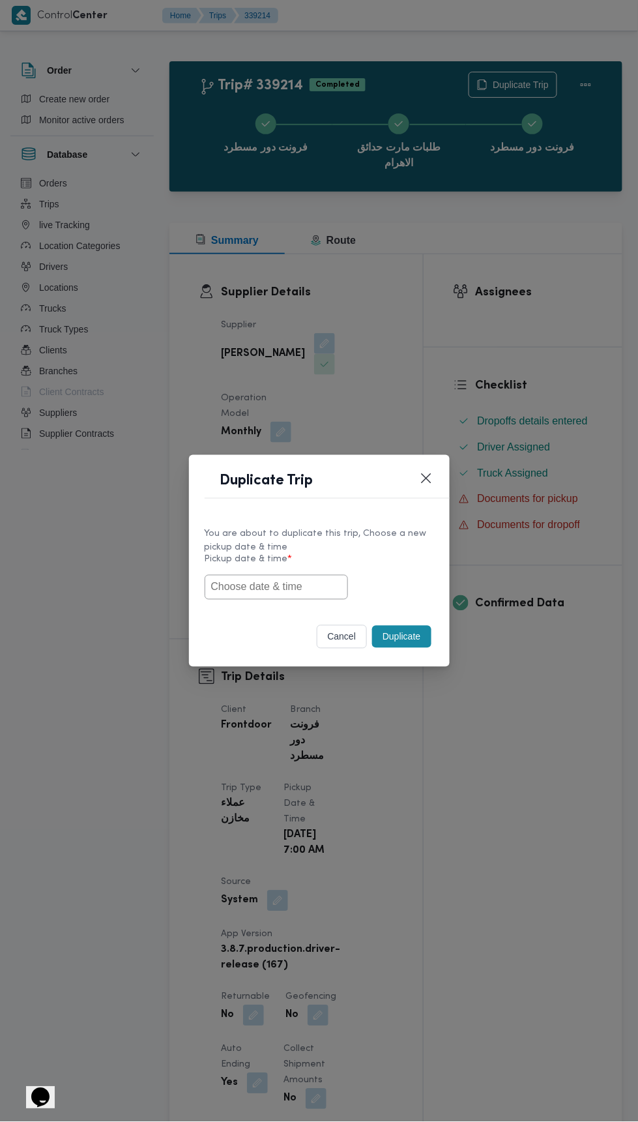
click at [305, 585] on input "text" at bounding box center [276, 587] width 143 height 25
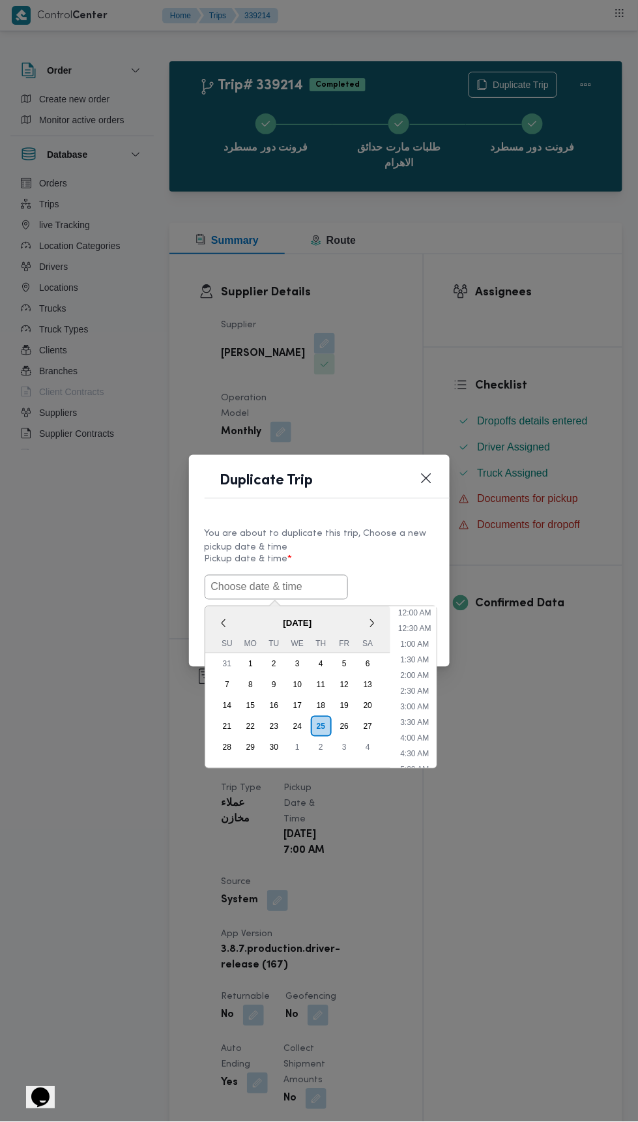
scroll to position [113, 0]
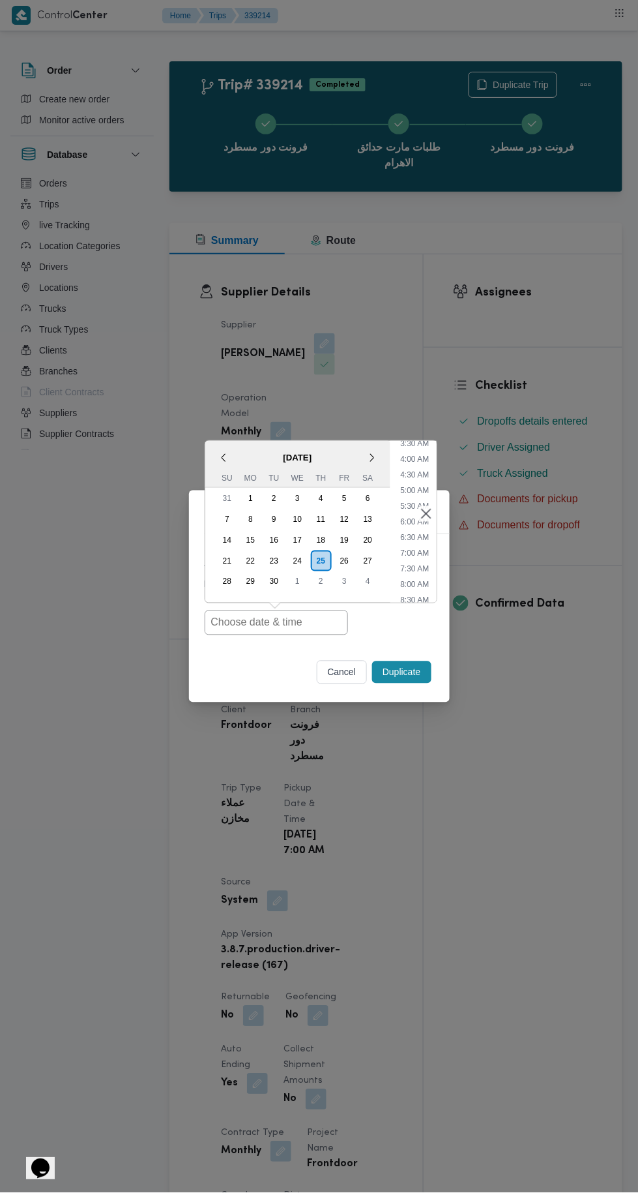
type input "[DATE] 7:00AM"
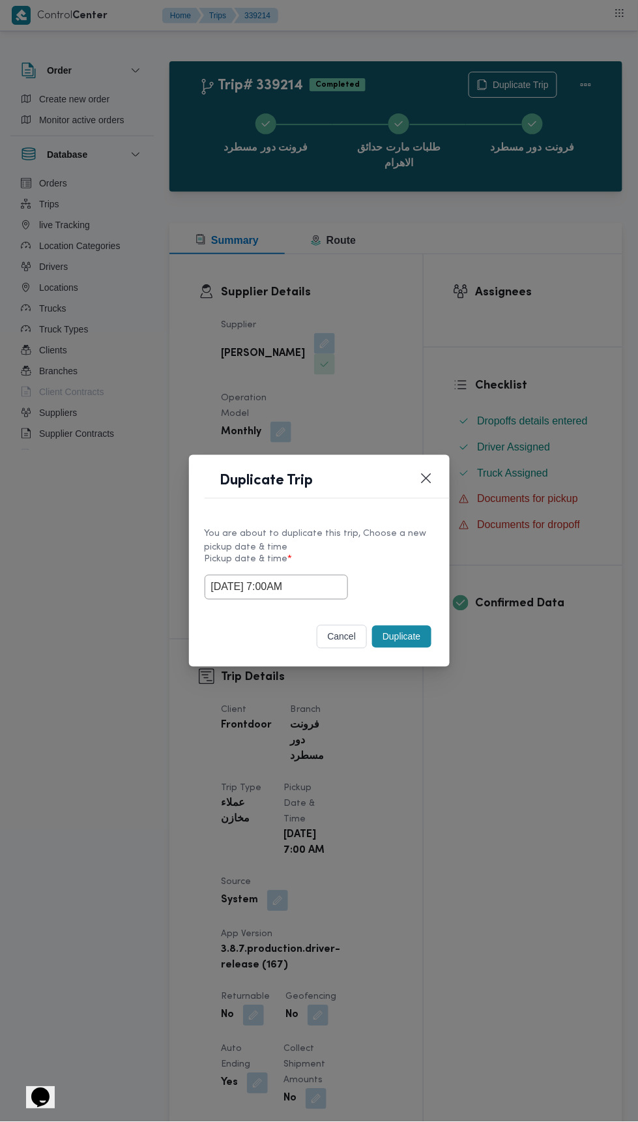
click at [535, 231] on div "Duplicate Trip You are about to duplicate this trip, Choose a new pickup date &…" at bounding box center [319, 561] width 638 height 1122
click at [398, 638] on button "Duplicate" at bounding box center [401, 637] width 59 height 22
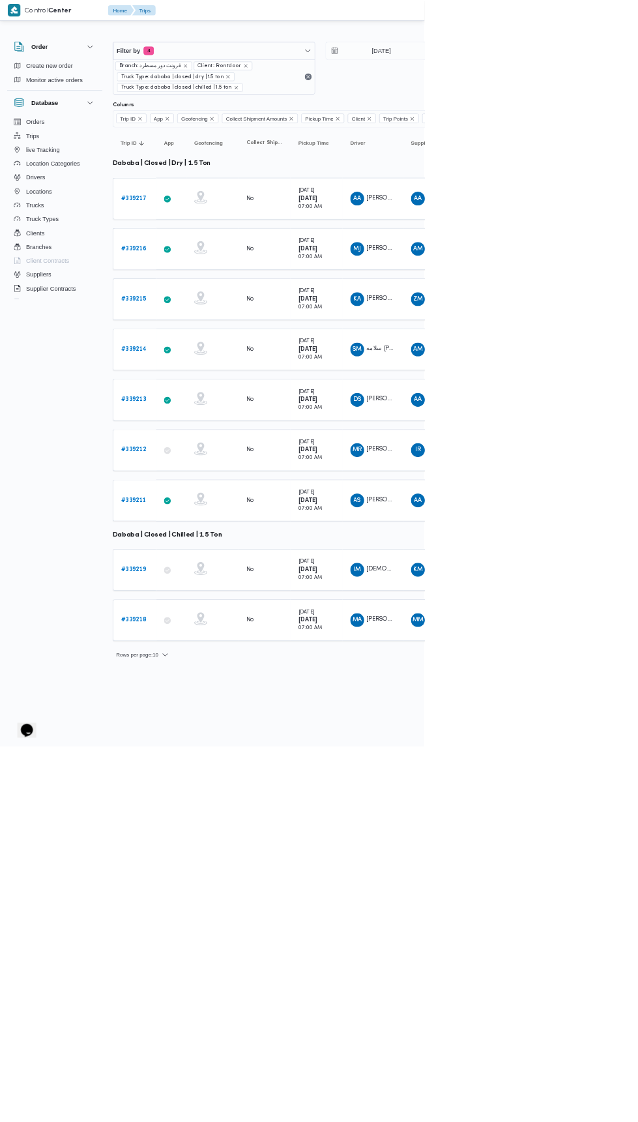
click at [215, 597] on b "# 339213" at bounding box center [201, 601] width 38 height 8
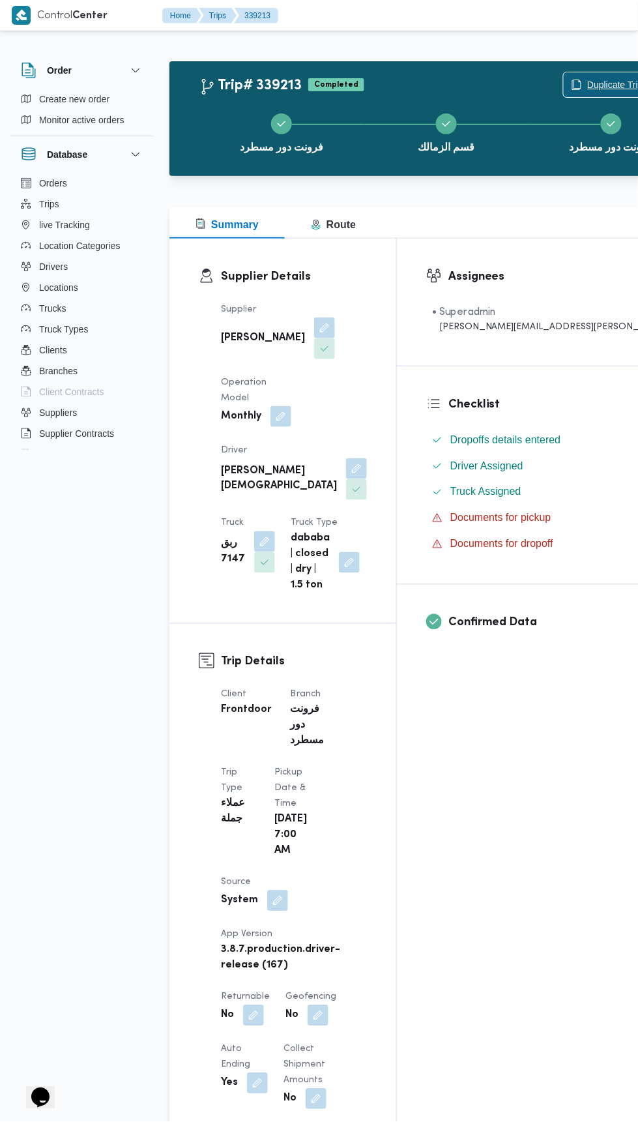
click at [588, 84] on span "Duplicate Trip" at bounding box center [616, 85] width 56 height 16
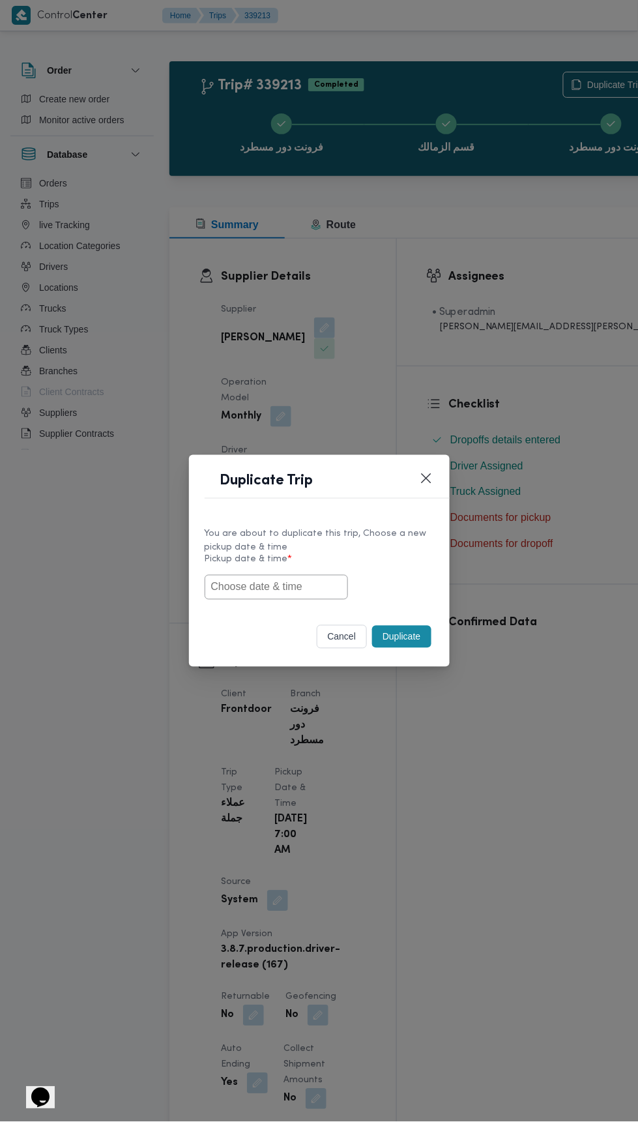
click at [312, 576] on input "text" at bounding box center [276, 587] width 143 height 25
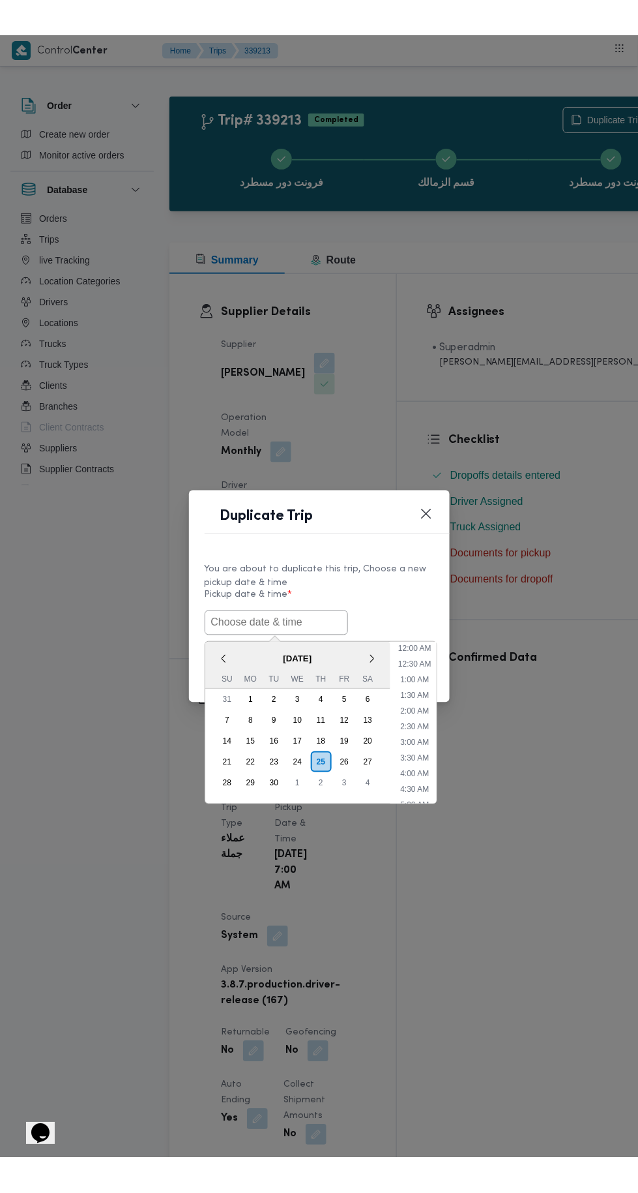
scroll to position [113, 0]
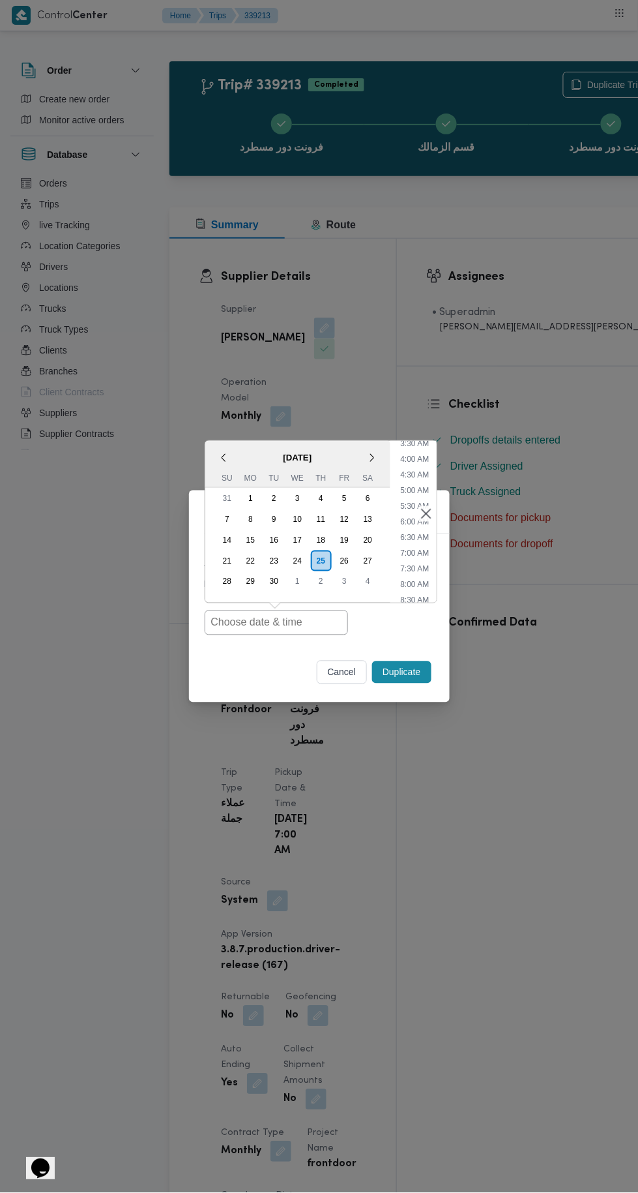
type input "[DATE] 7:00AM"
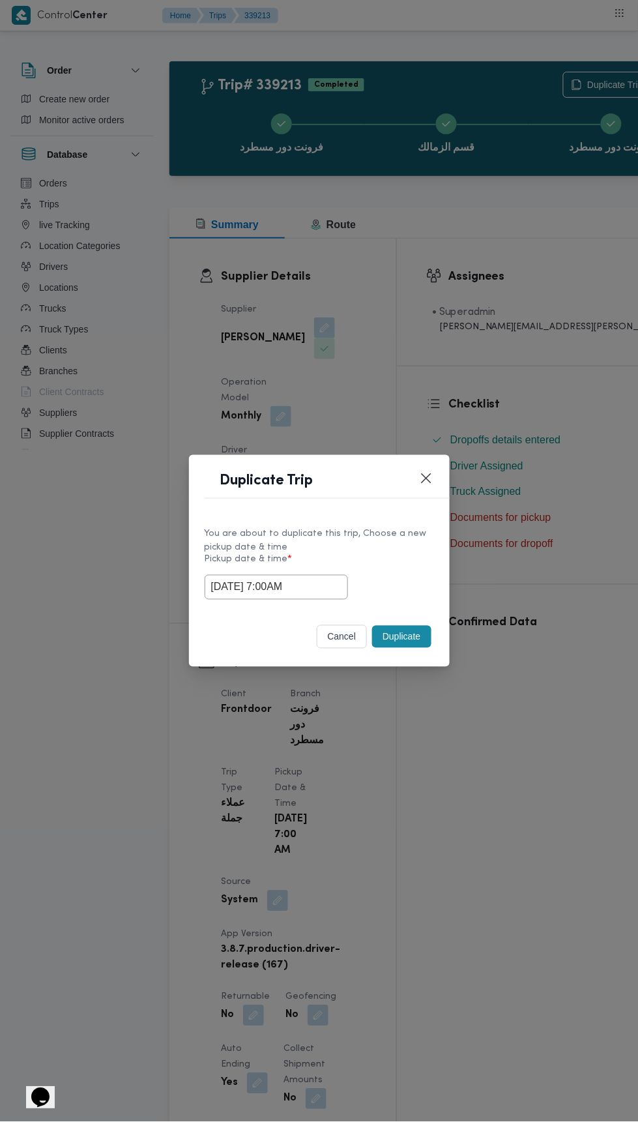
click at [524, 299] on div "Duplicate Trip You are about to duplicate this trip, Choose a new pickup date &…" at bounding box center [319, 561] width 638 height 1122
click at [412, 639] on button "Duplicate" at bounding box center [401, 637] width 59 height 22
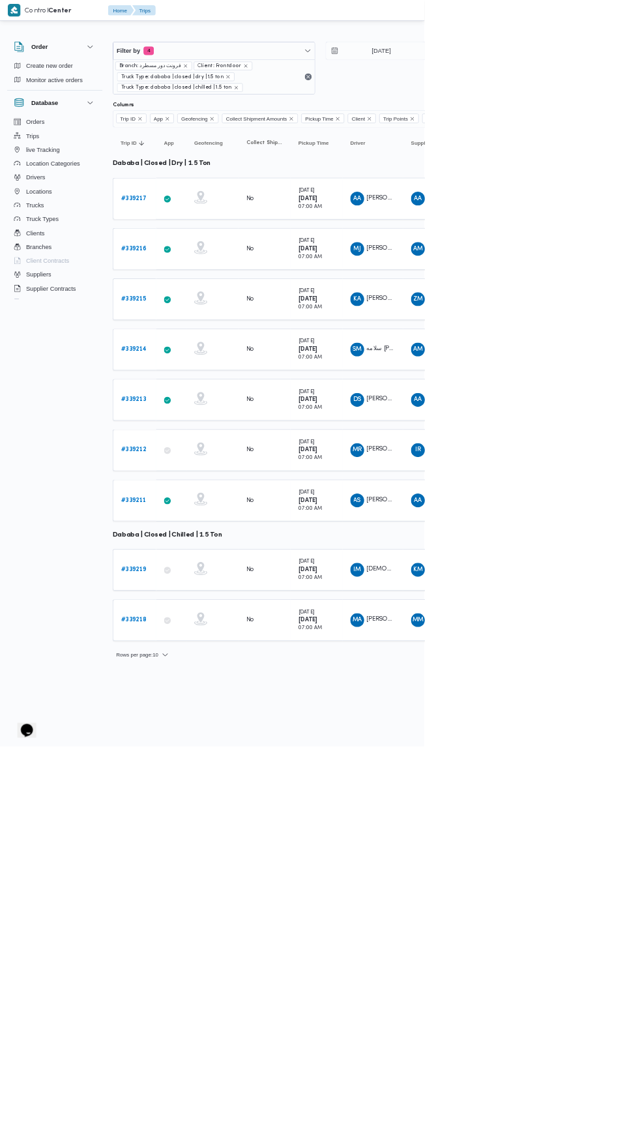
click at [203, 748] on b "# 339211" at bounding box center [201, 752] width 38 height 8
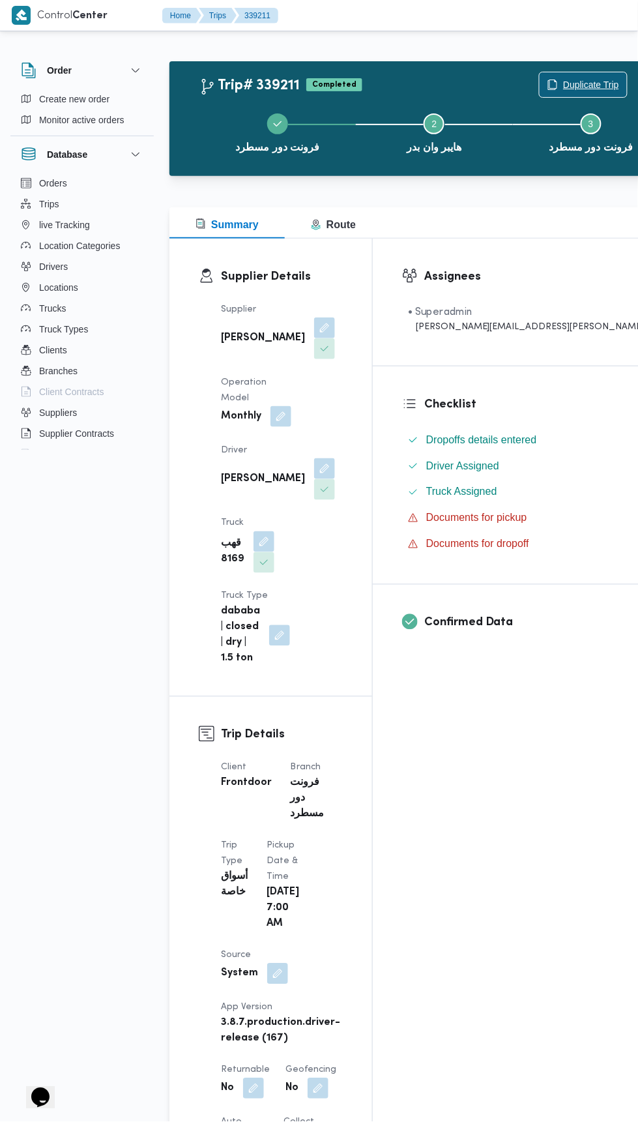
click at [563, 84] on span "Duplicate Trip" at bounding box center [591, 85] width 56 height 16
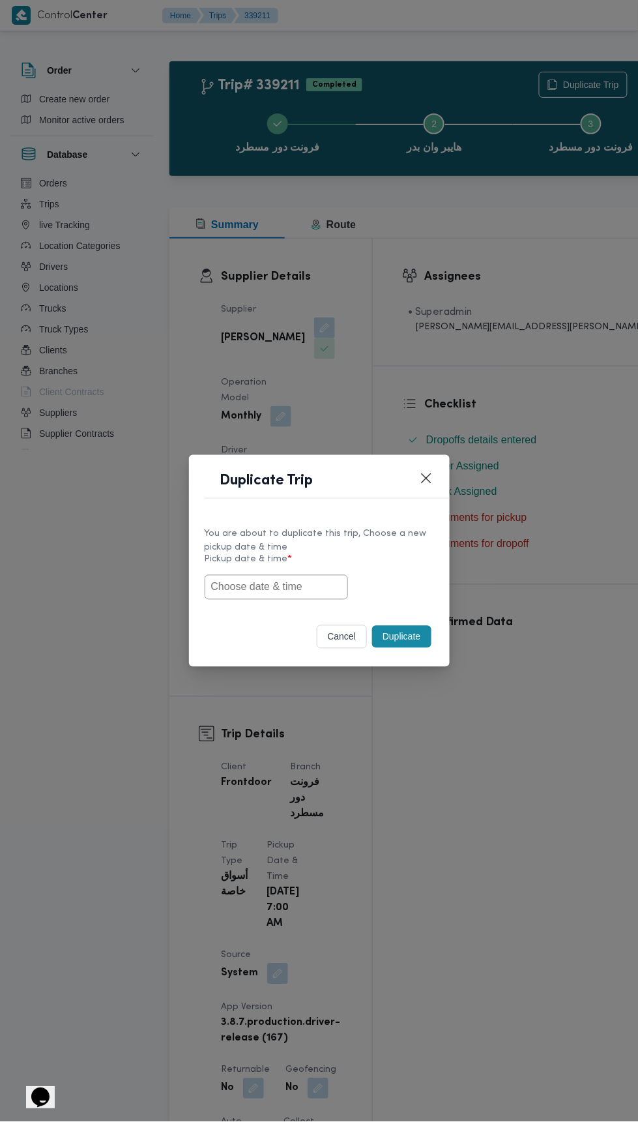
click at [280, 586] on input "text" at bounding box center [276, 587] width 143 height 25
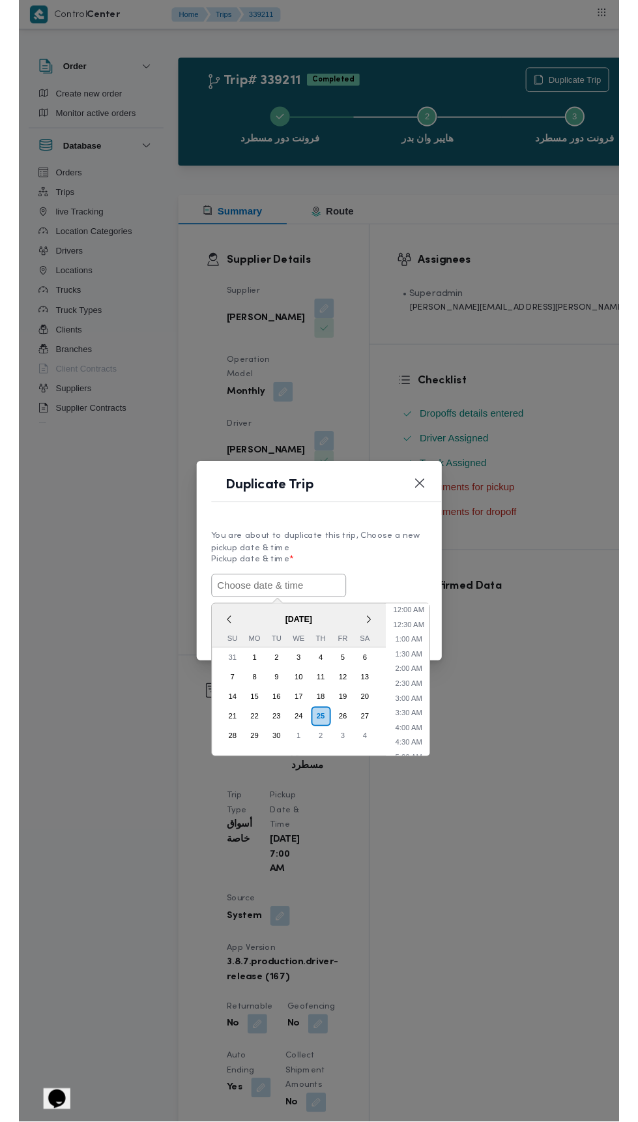
scroll to position [113, 0]
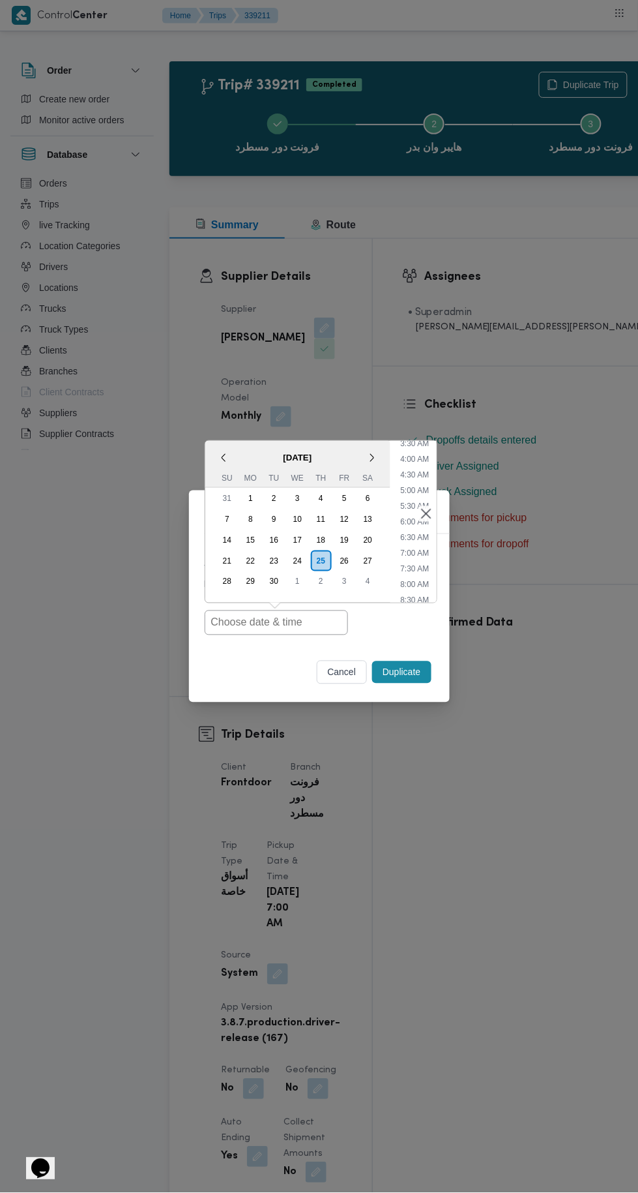
type input "[DATE] 7:00AM"
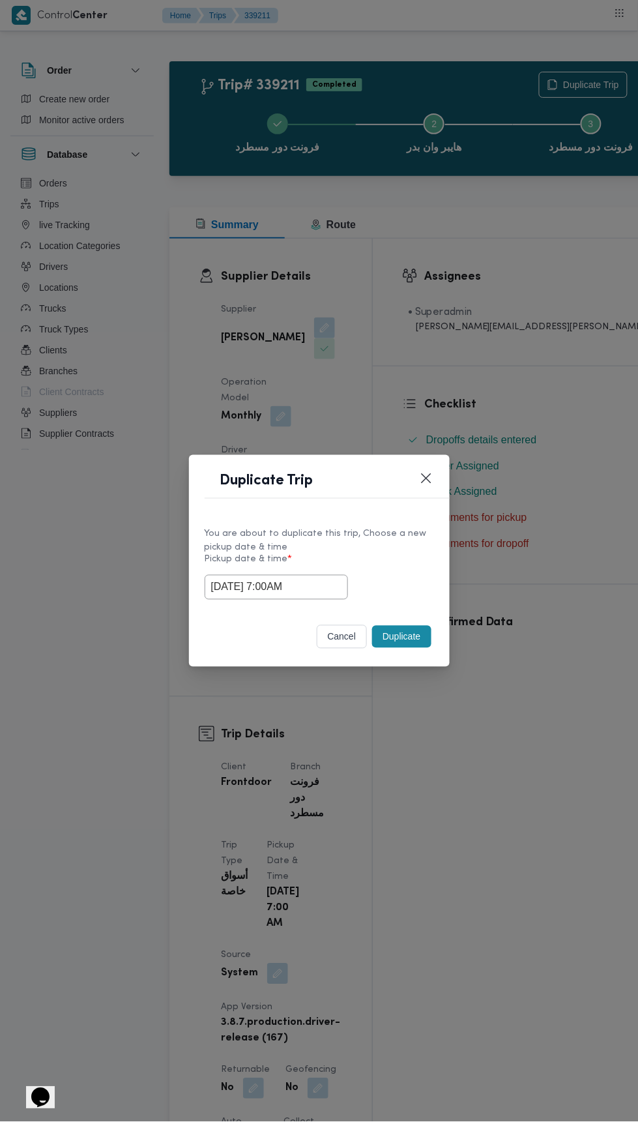
click at [513, 411] on div "Duplicate Trip You are about to duplicate this trip, Choose a new pickup date &…" at bounding box center [319, 561] width 638 height 1122
click at [417, 612] on div "cancel Duplicate" at bounding box center [319, 639] width 261 height 55
click at [387, 646] on button "Duplicate" at bounding box center [401, 637] width 59 height 22
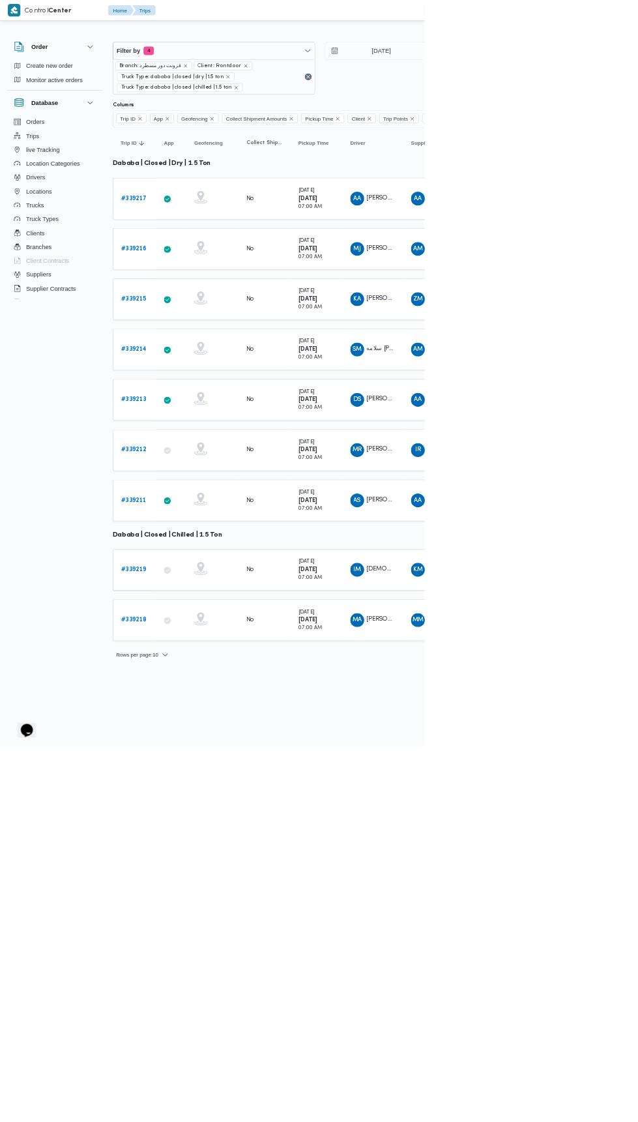
click at [211, 852] on b "# 339219" at bounding box center [201, 856] width 38 height 8
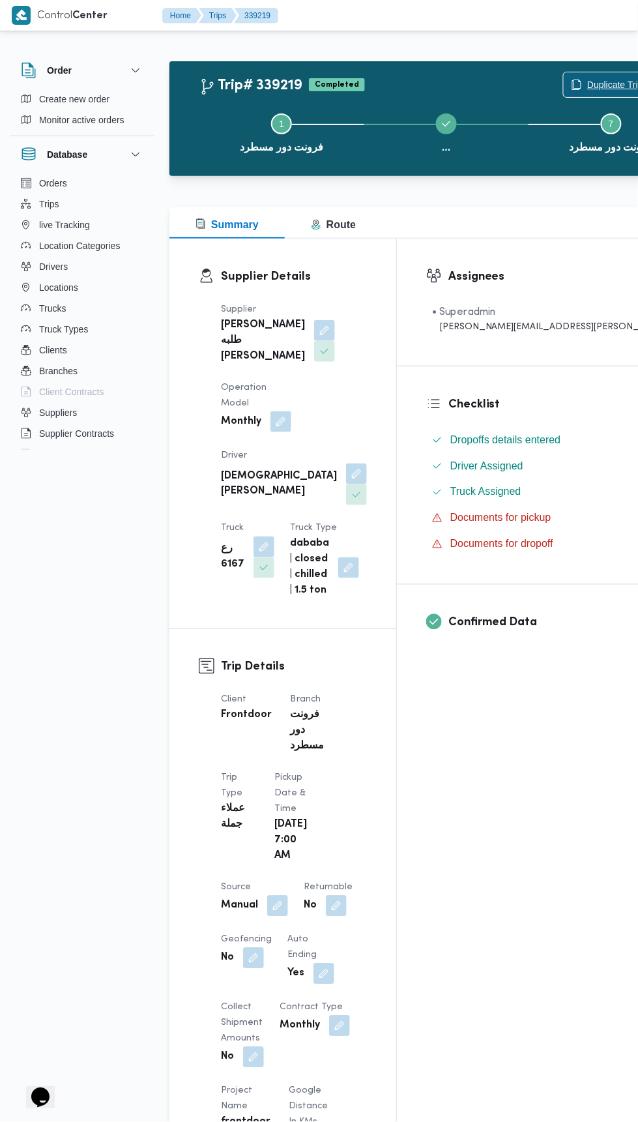
click at [564, 76] on span "Duplicate Trip" at bounding box center [607, 84] width 87 height 25
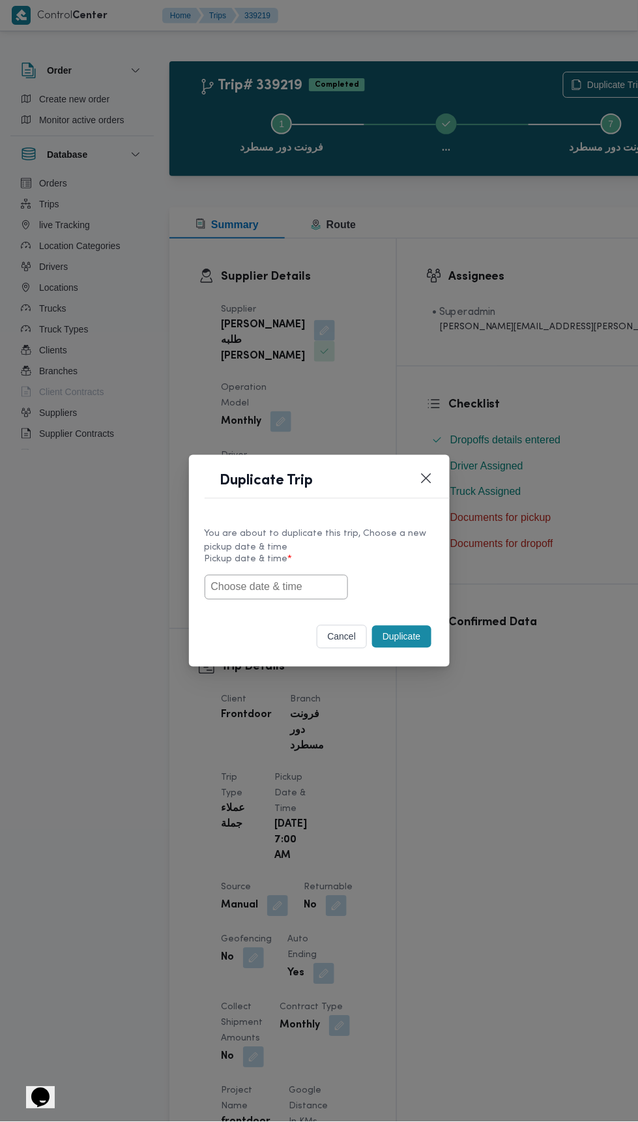
click at [273, 586] on input "text" at bounding box center [276, 587] width 143 height 25
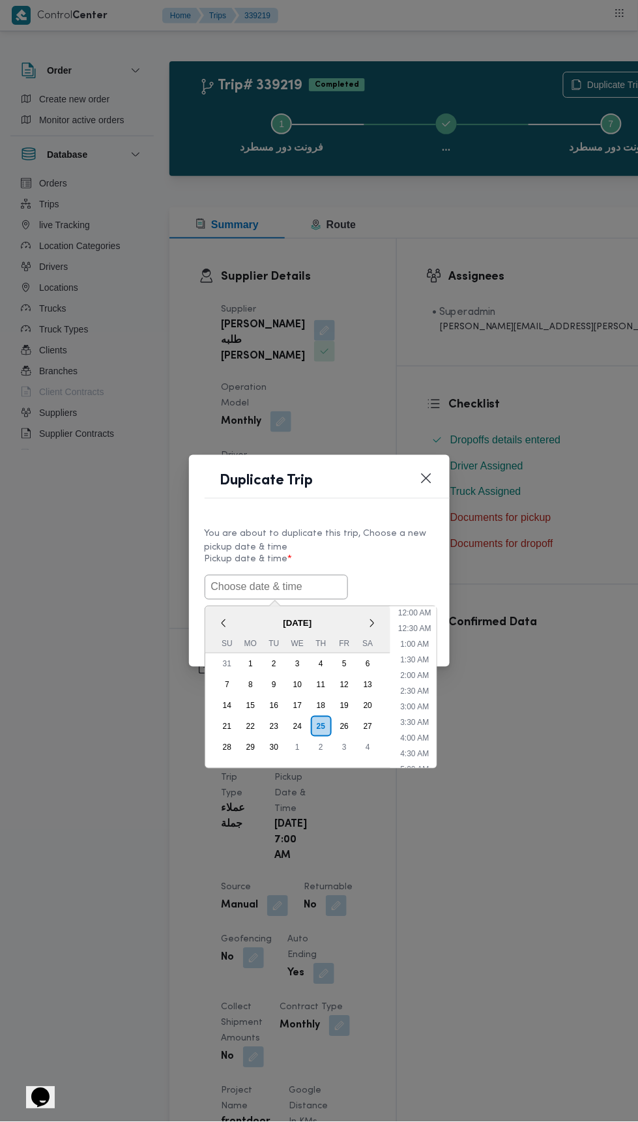
scroll to position [113, 0]
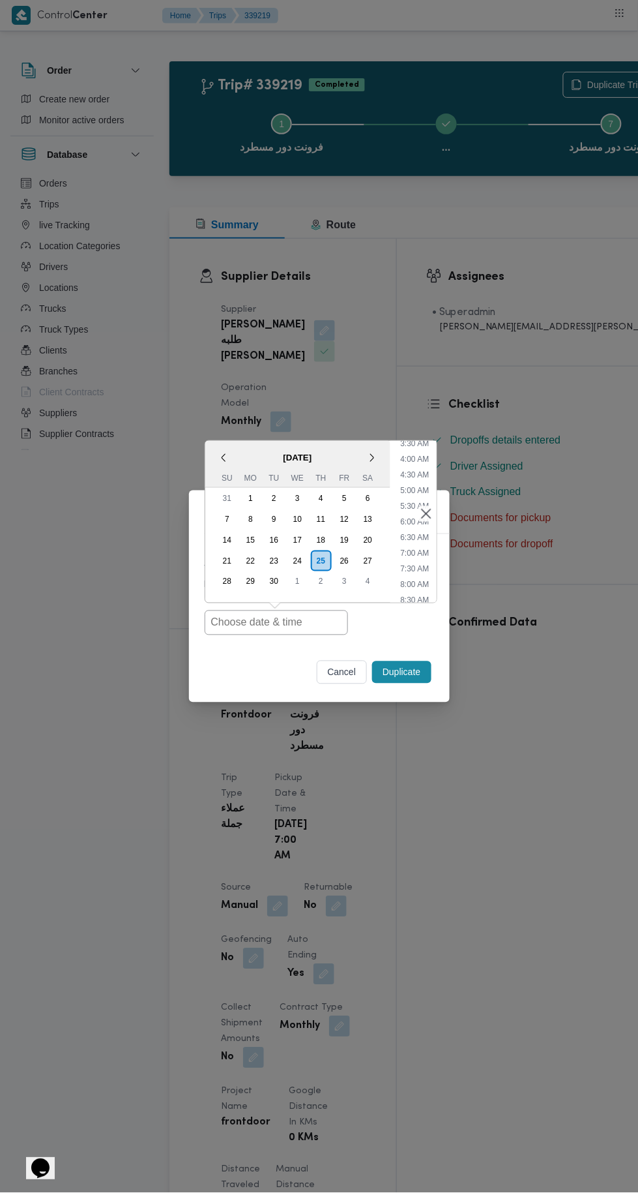
type input "[DATE] 7:00AM"
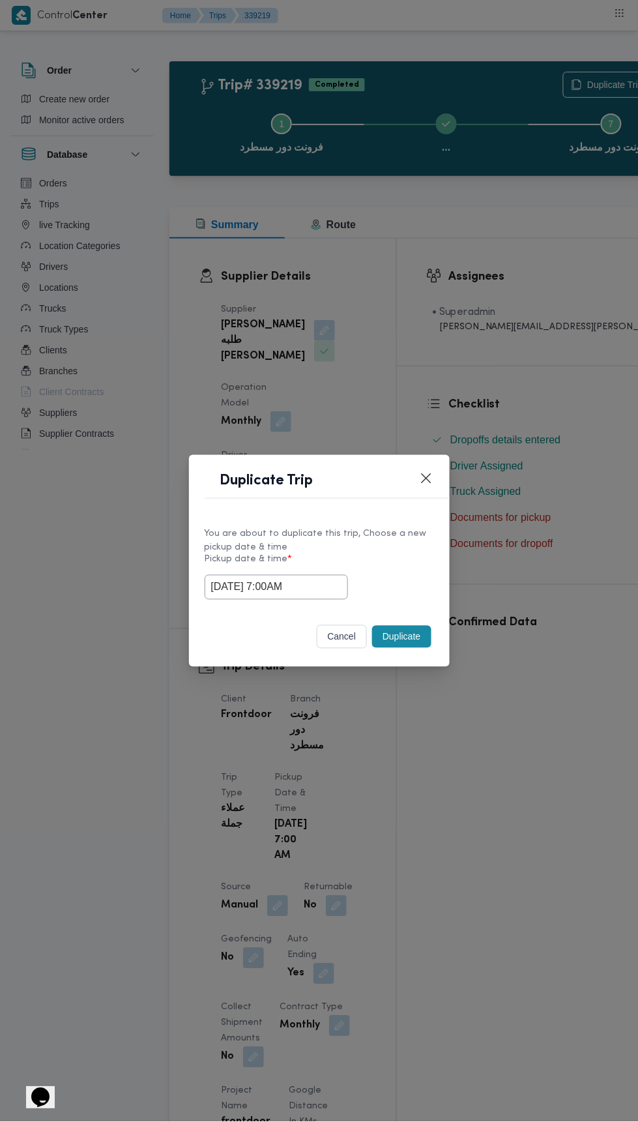
click at [511, 283] on div "Duplicate Trip You are about to duplicate this trip, Choose a new pickup date &…" at bounding box center [319, 561] width 638 height 1122
click at [404, 636] on button "Duplicate" at bounding box center [401, 637] width 59 height 22
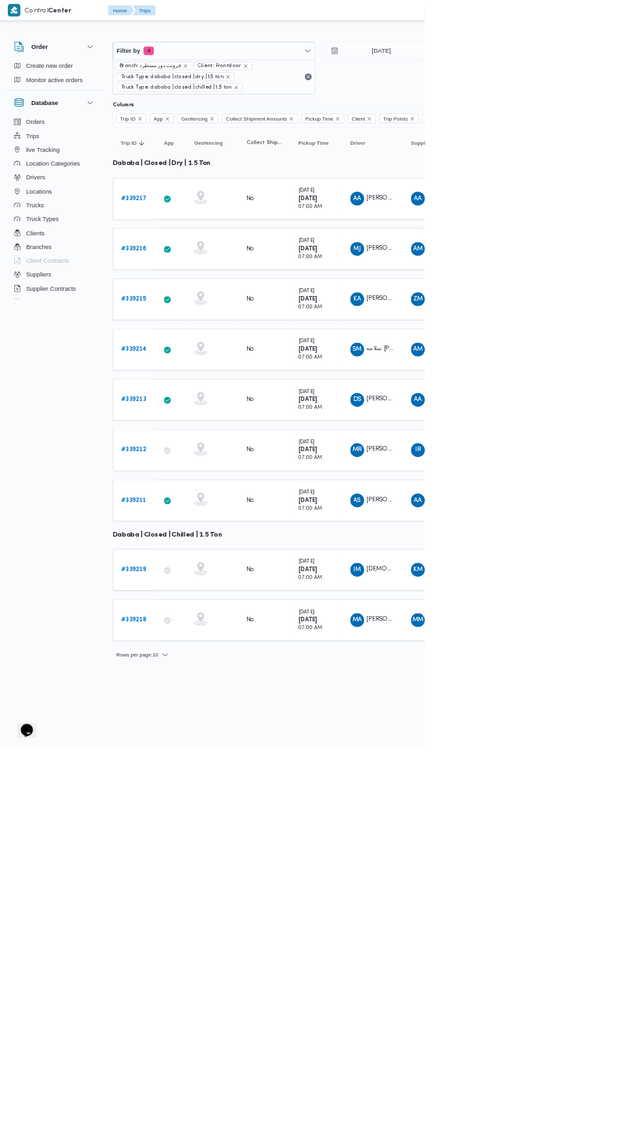
click at [200, 930] on link "# 339218" at bounding box center [201, 933] width 38 height 16
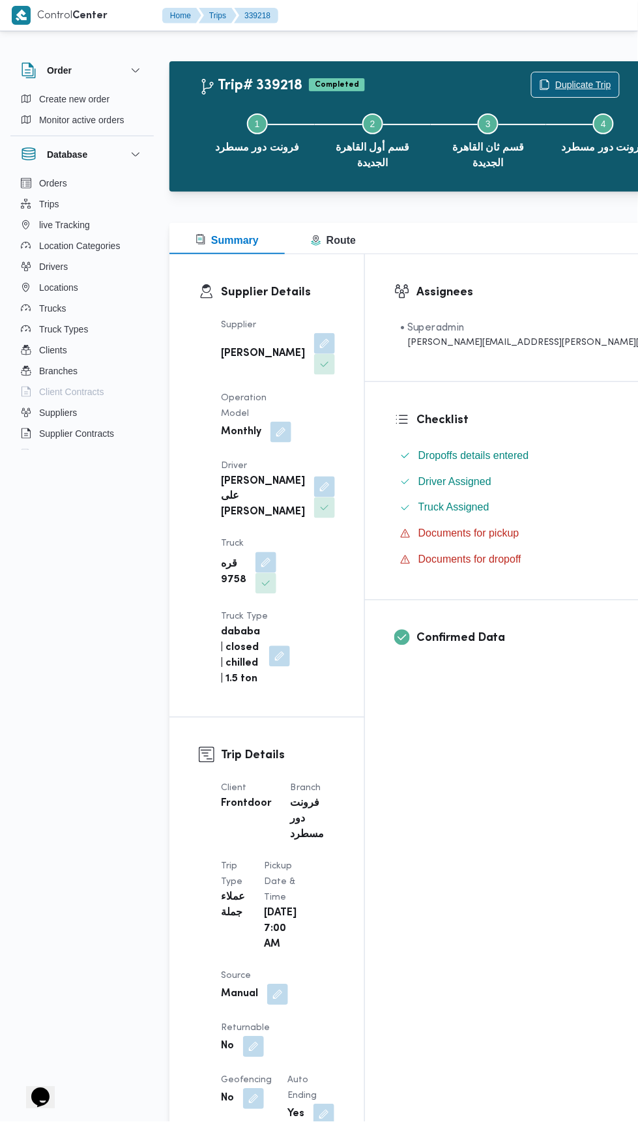
click at [556, 86] on span "Duplicate Trip" at bounding box center [584, 85] width 56 height 16
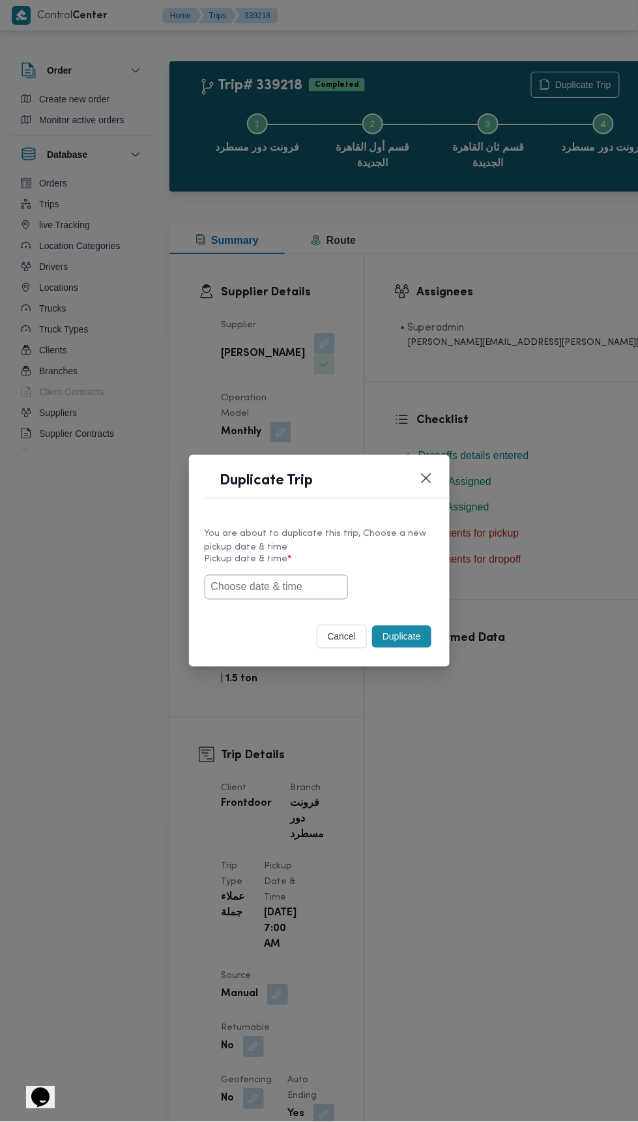
click at [283, 577] on input "text" at bounding box center [276, 587] width 143 height 25
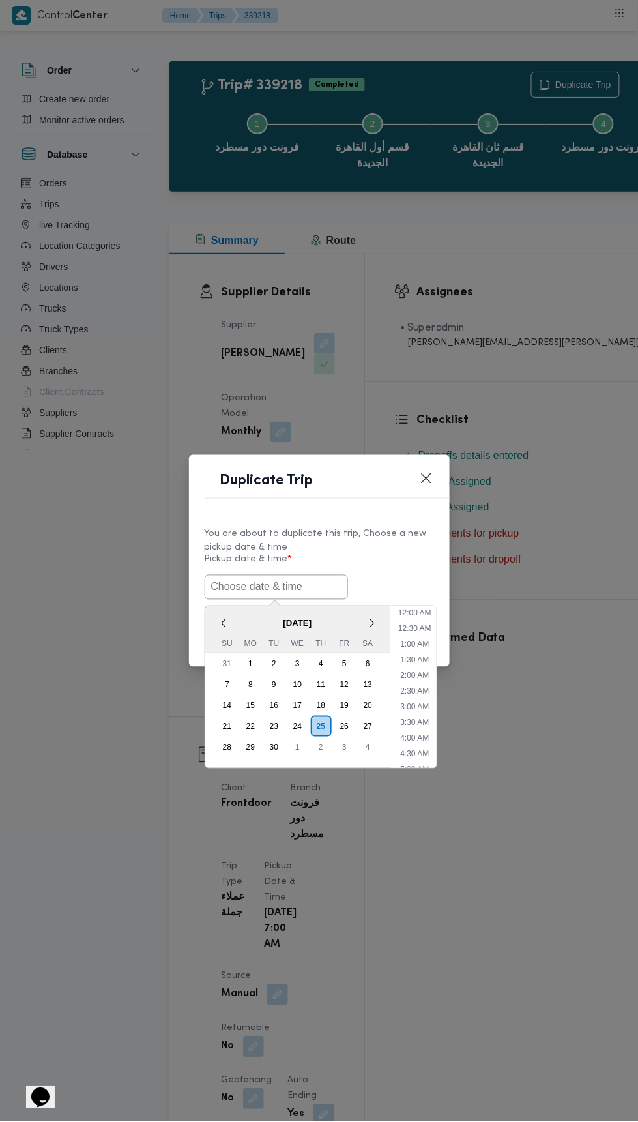
scroll to position [113, 0]
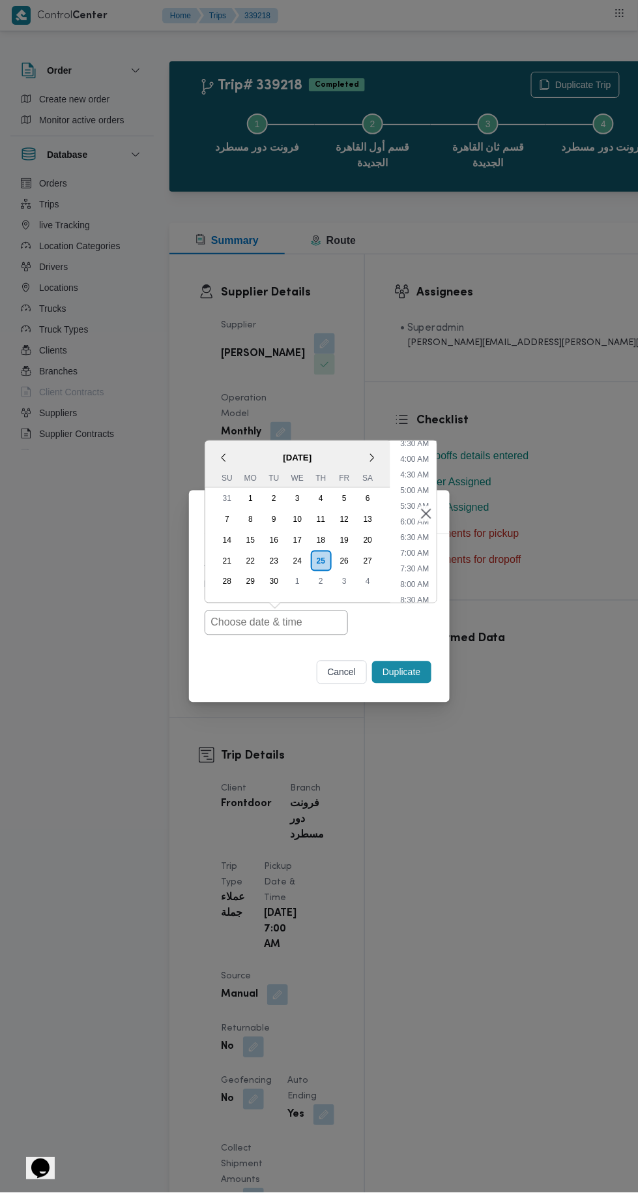
click at [286, 582] on div "28 29 30 1 2 3 4" at bounding box center [297, 581] width 164 height 21
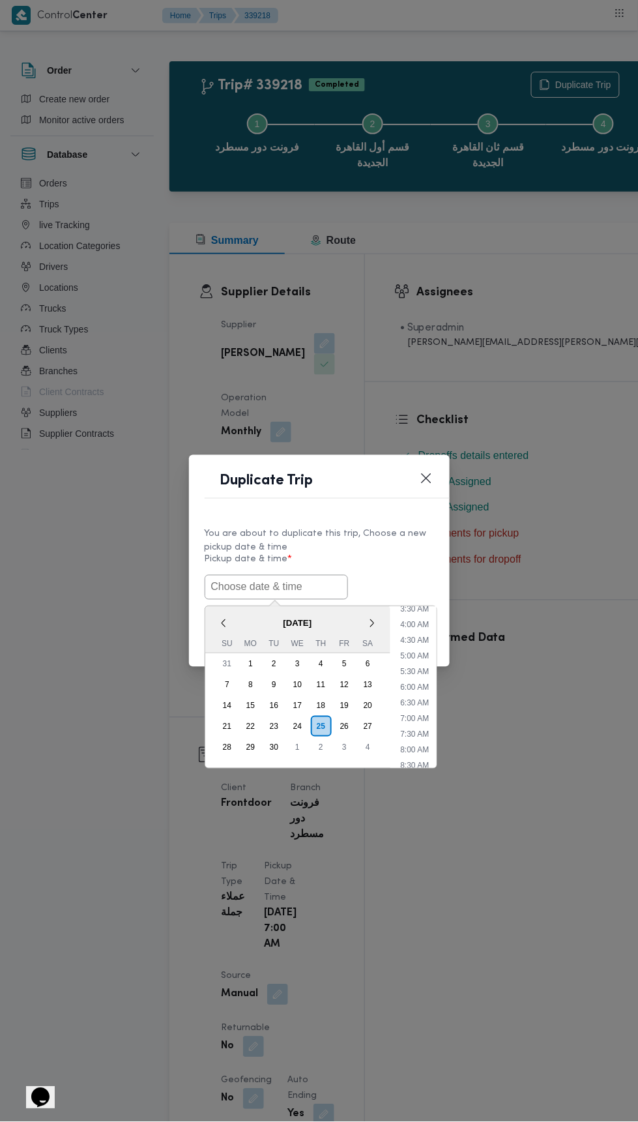
click at [286, 582] on input "text" at bounding box center [276, 587] width 143 height 25
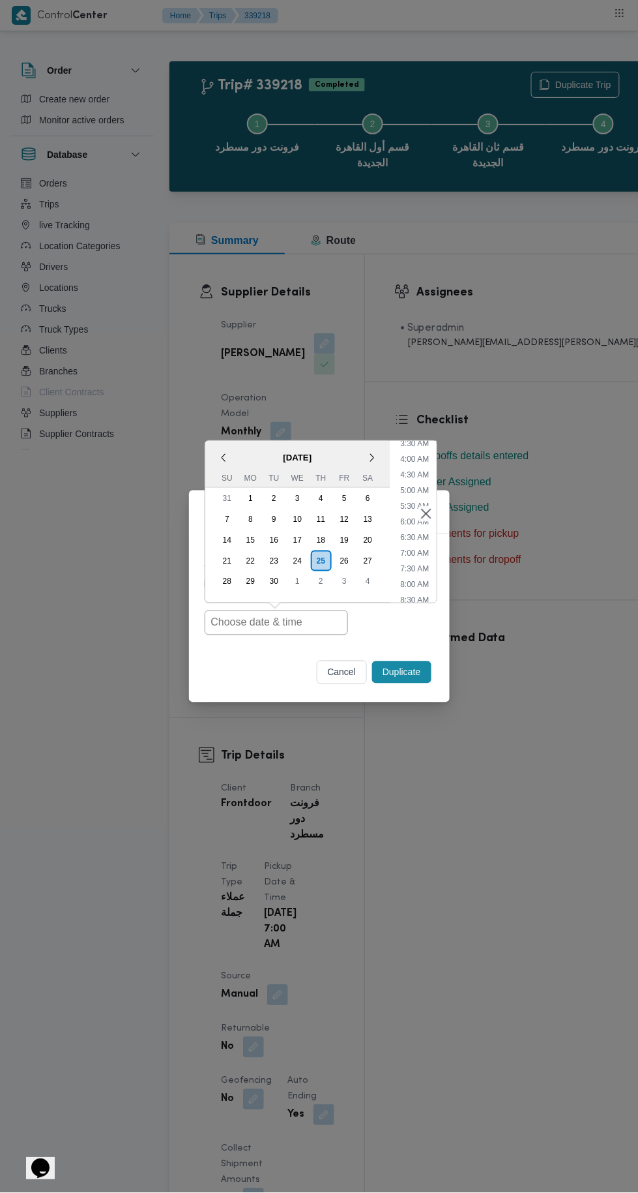
type input "[DATE] 7:00AM"
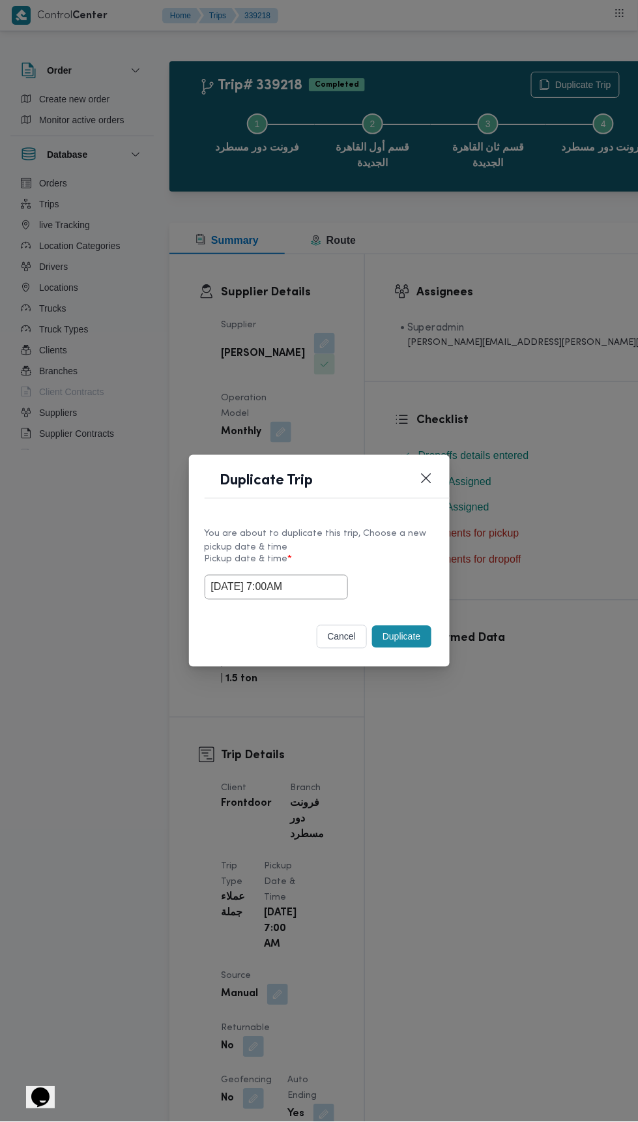
click at [522, 247] on div "Duplicate Trip You are about to duplicate this trip, Choose a new pickup date &…" at bounding box center [319, 561] width 638 height 1122
click at [411, 632] on button "Duplicate" at bounding box center [401, 637] width 59 height 22
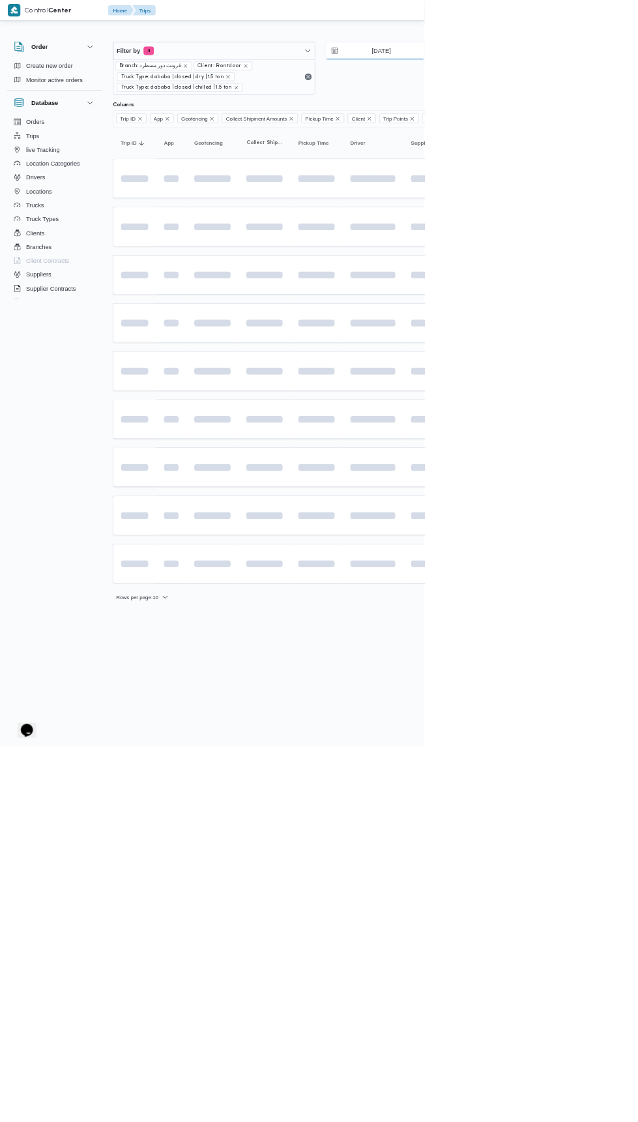
click at [575, 76] on input "[DATE]" at bounding box center [564, 76] width 148 height 26
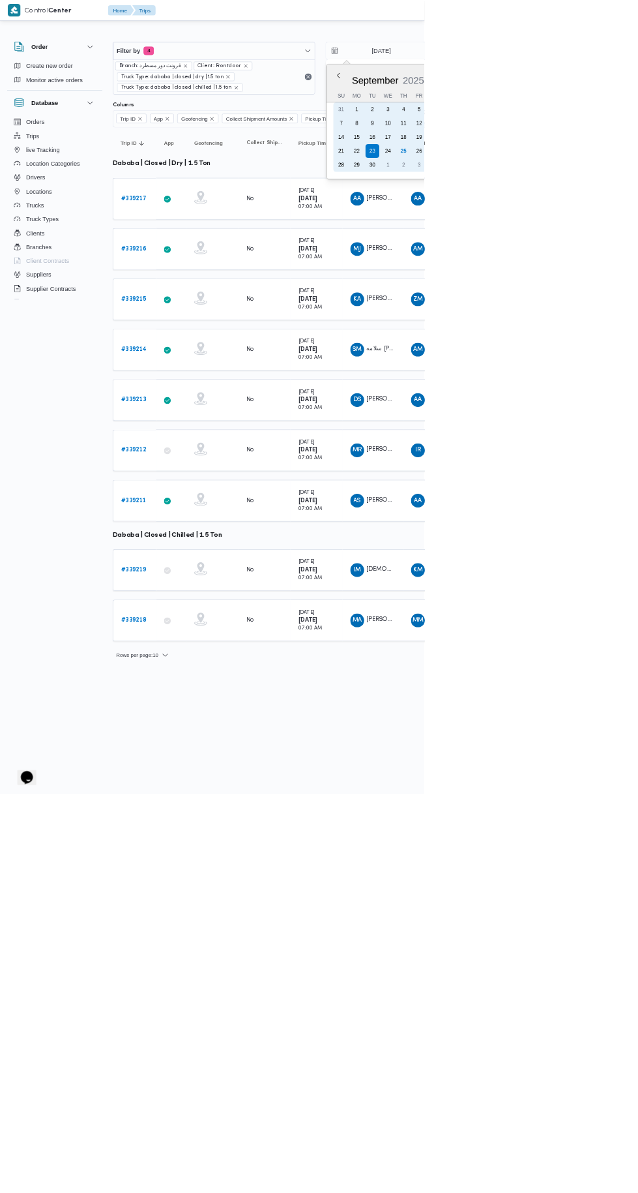
click at [582, 215] on div "17" at bounding box center [583, 206] width 21 height 21
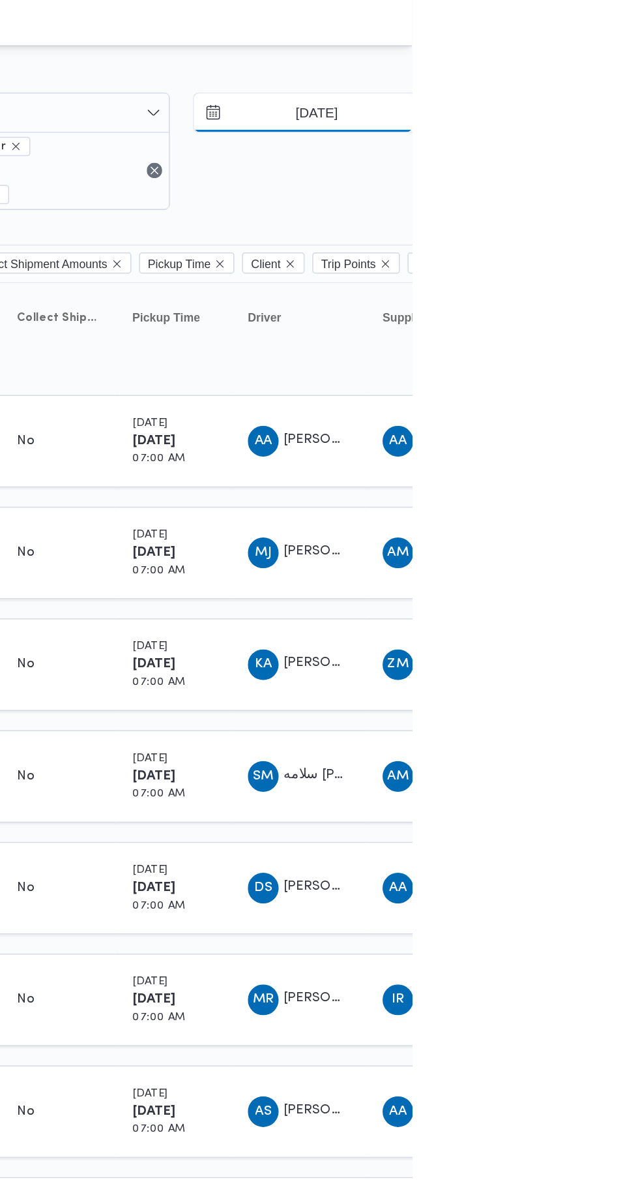
click at [581, 71] on input "[DATE]" at bounding box center [564, 76] width 148 height 26
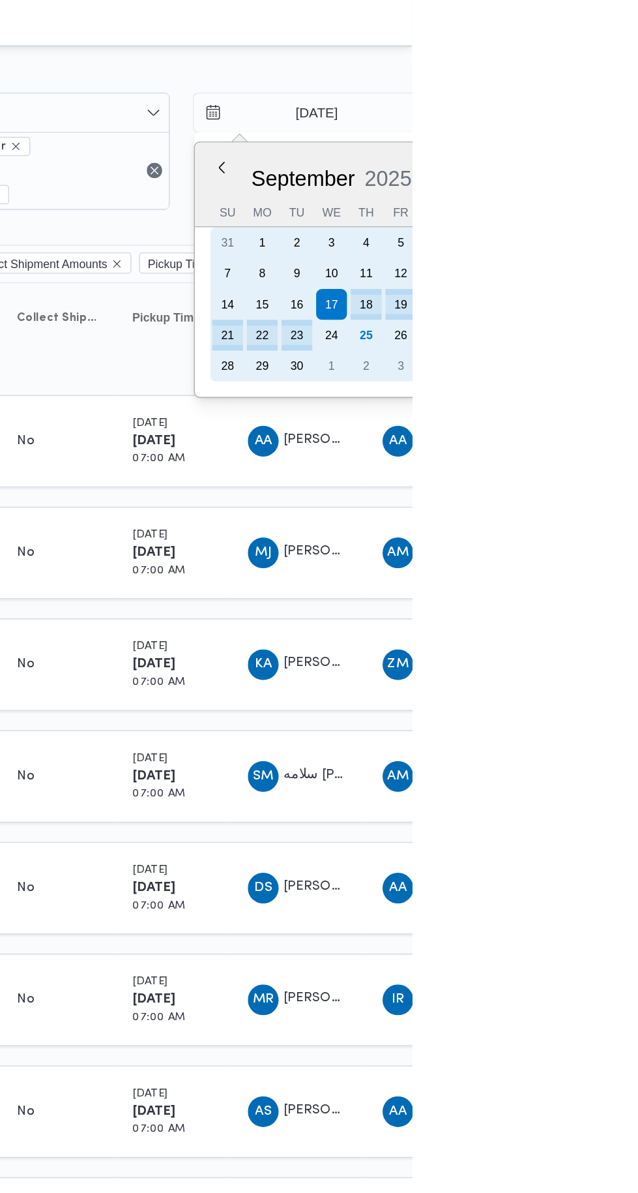
click at [535, 227] on div "22" at bounding box center [536, 227] width 21 height 21
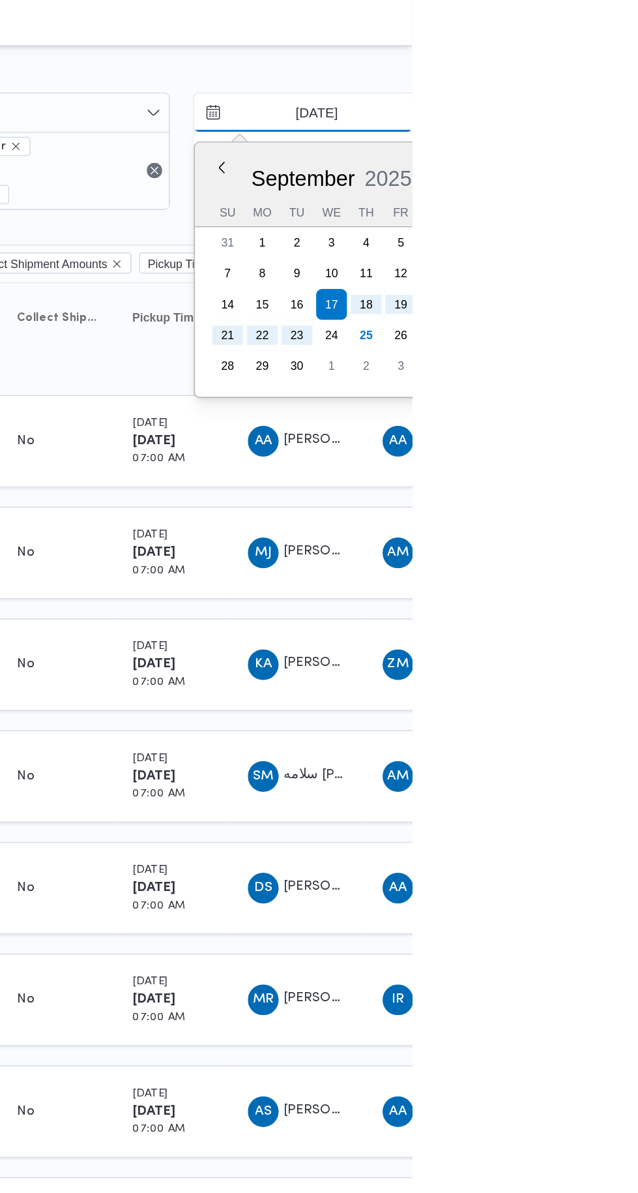
type input "[DATE]"
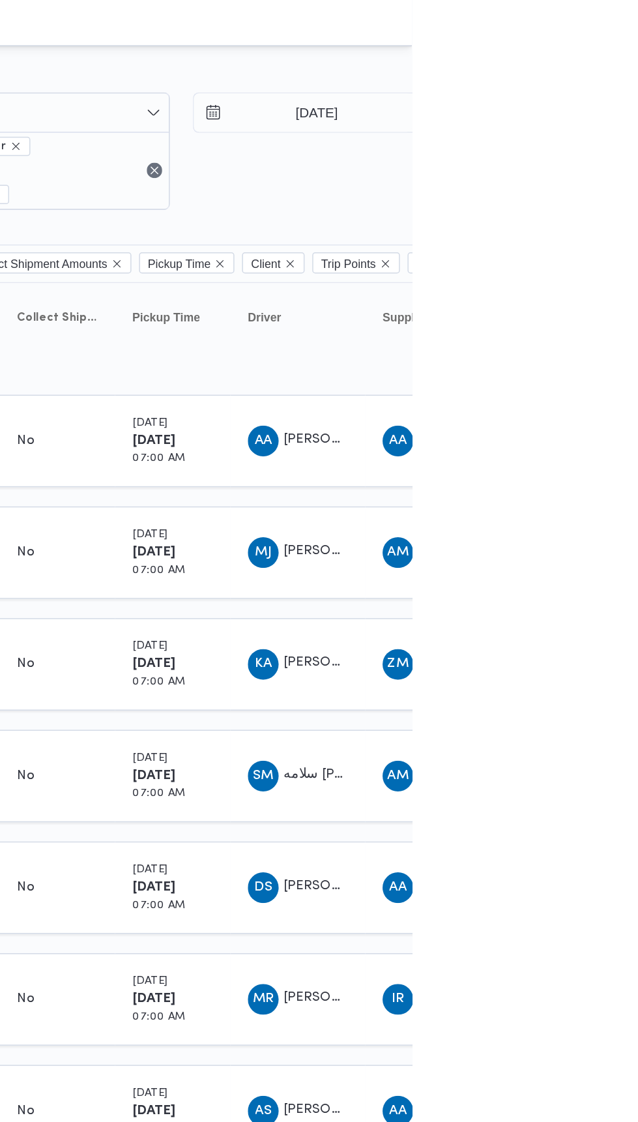
click at [539, 344] on td "Driver [PERSON_NAME]" at bounding box center [560, 374] width 91 height 63
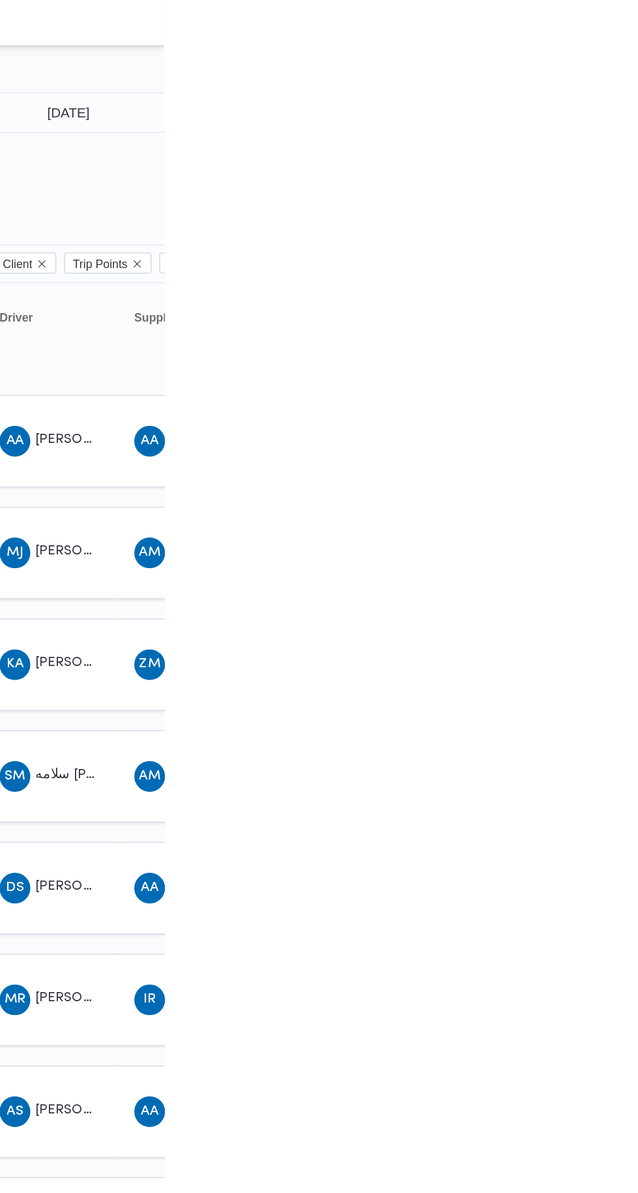
type input "[DATE]"
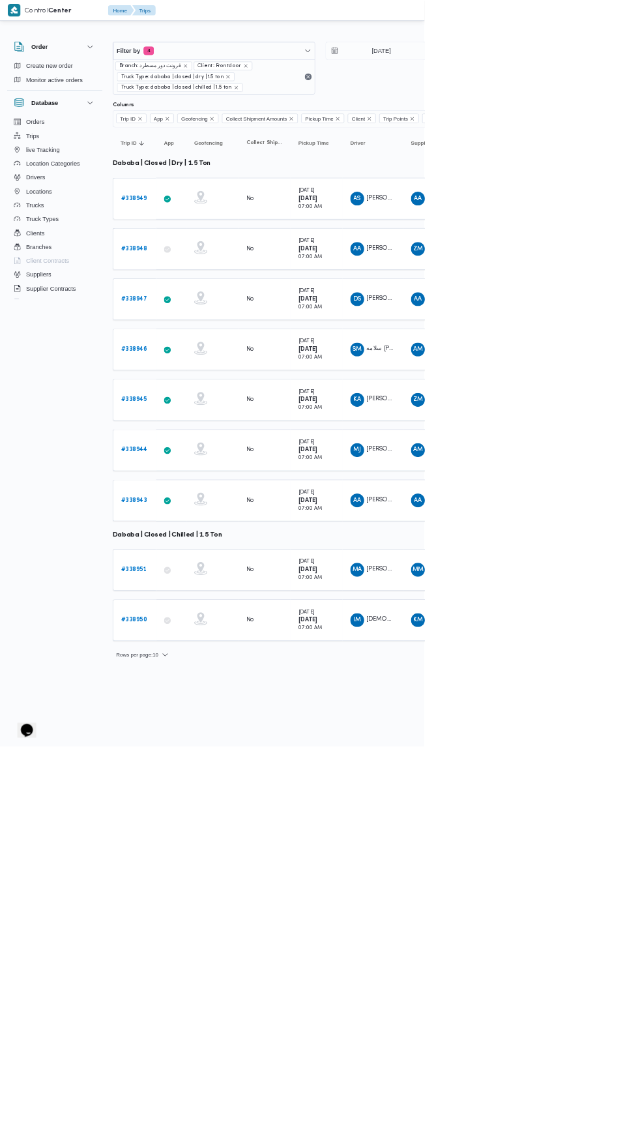
click at [203, 748] on b "# 338943" at bounding box center [201, 752] width 39 height 8
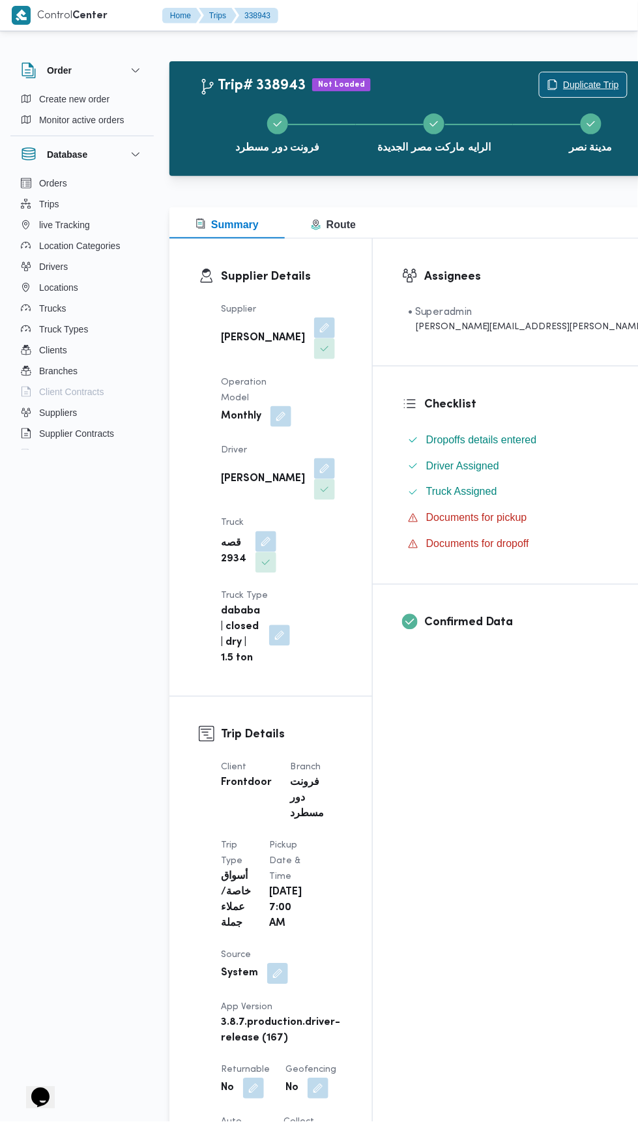
click at [563, 80] on span "Duplicate Trip" at bounding box center [591, 85] width 56 height 16
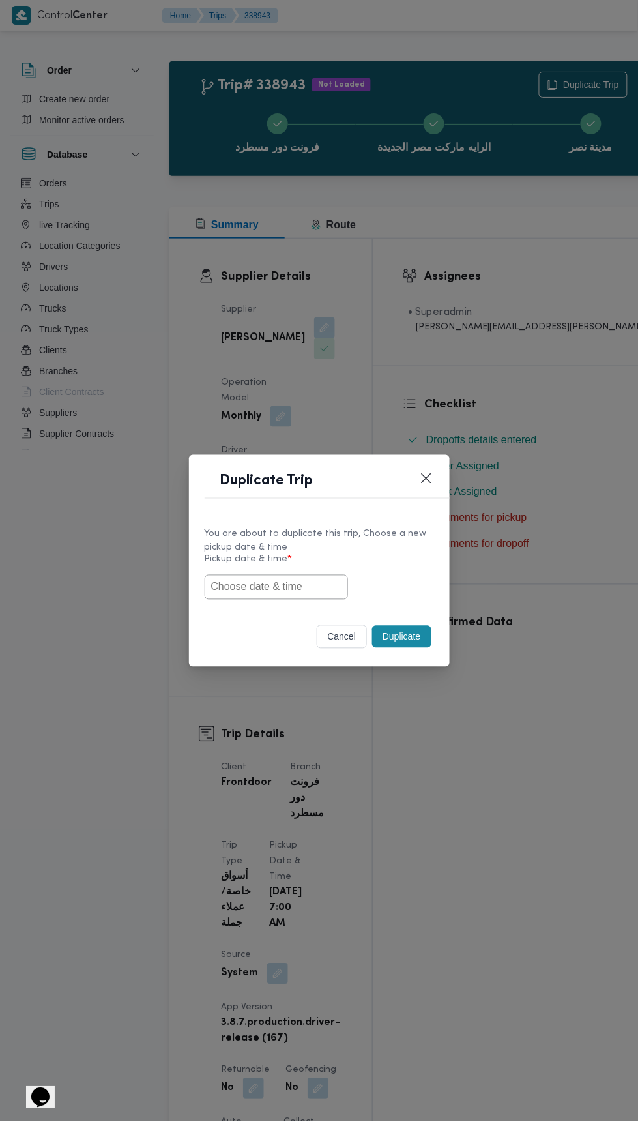
click at [282, 590] on input "text" at bounding box center [276, 587] width 143 height 25
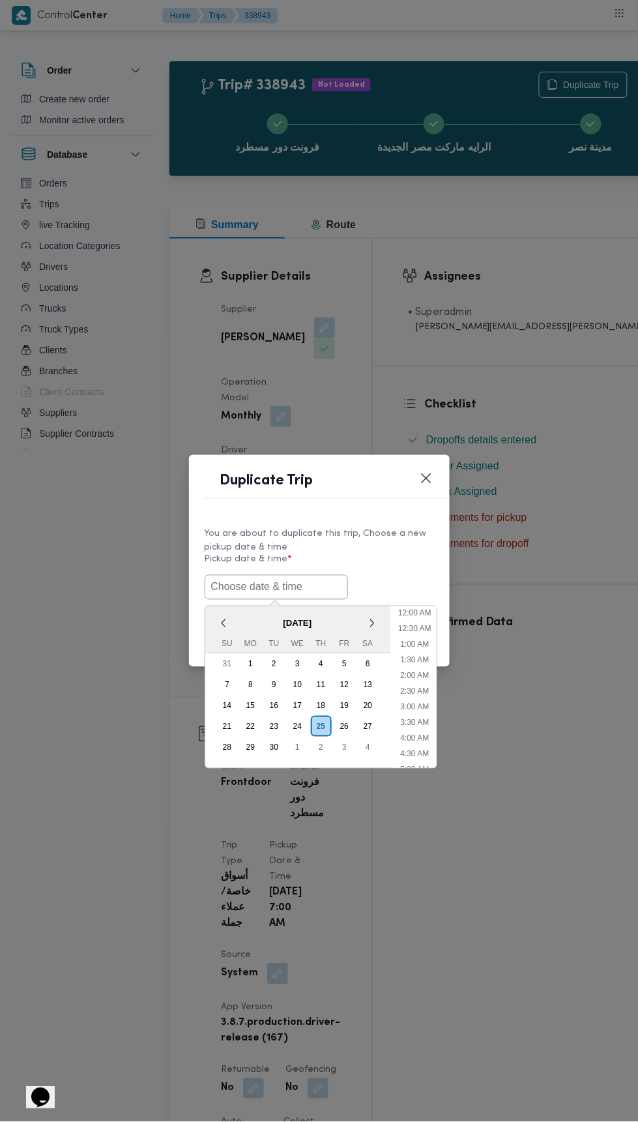
scroll to position [113, 0]
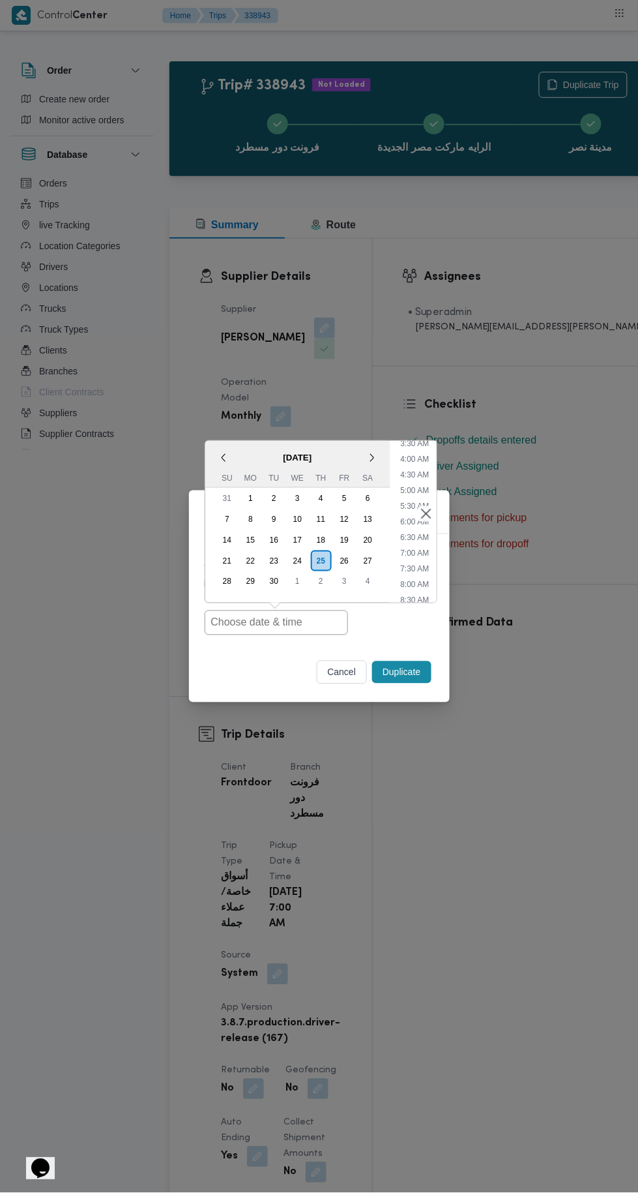
type input "[DATE] 7:00AM"
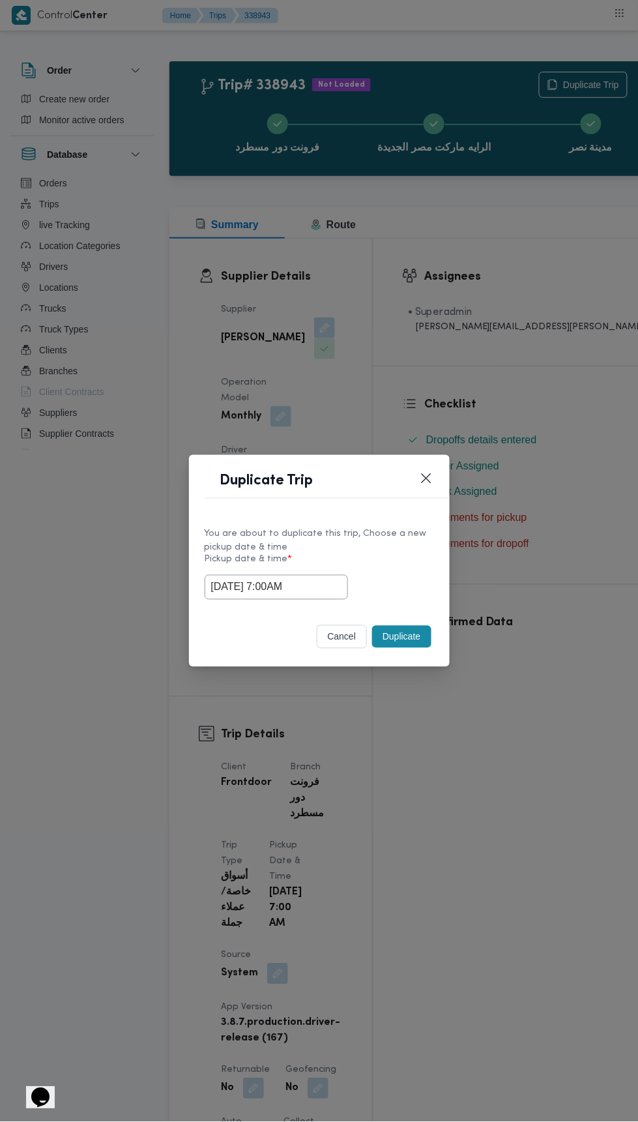
click at [482, 351] on div "Duplicate Trip You are about to duplicate this trip, Choose a new pickup date &…" at bounding box center [319, 561] width 638 height 1122
click at [413, 644] on button "Duplicate" at bounding box center [401, 637] width 59 height 22
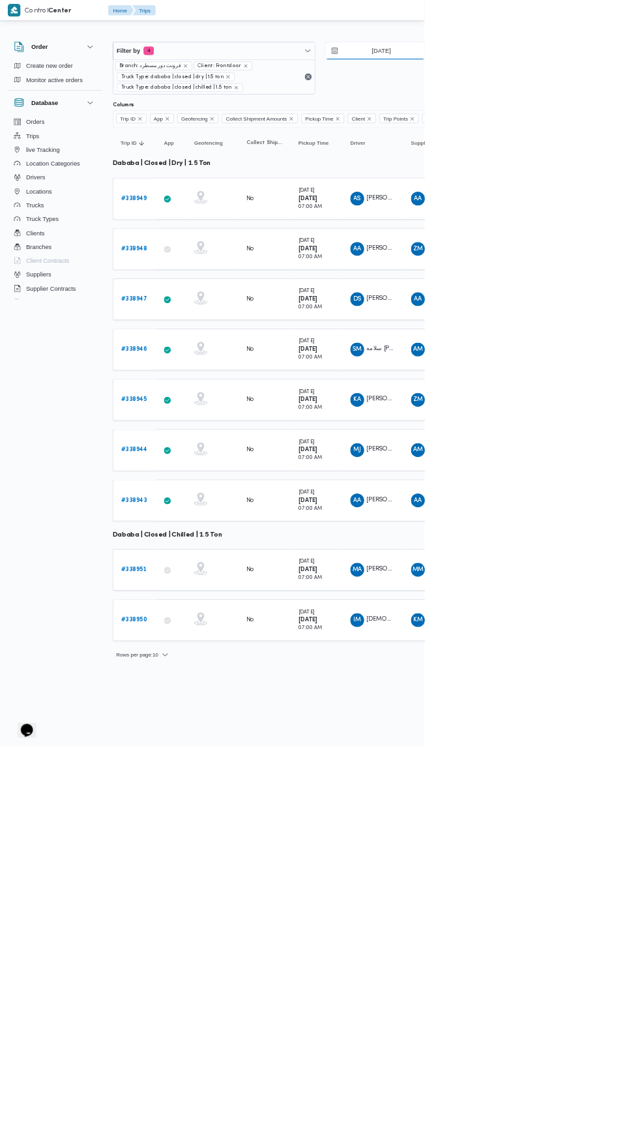
click at [603, 74] on input "[DATE]" at bounding box center [564, 76] width 148 height 26
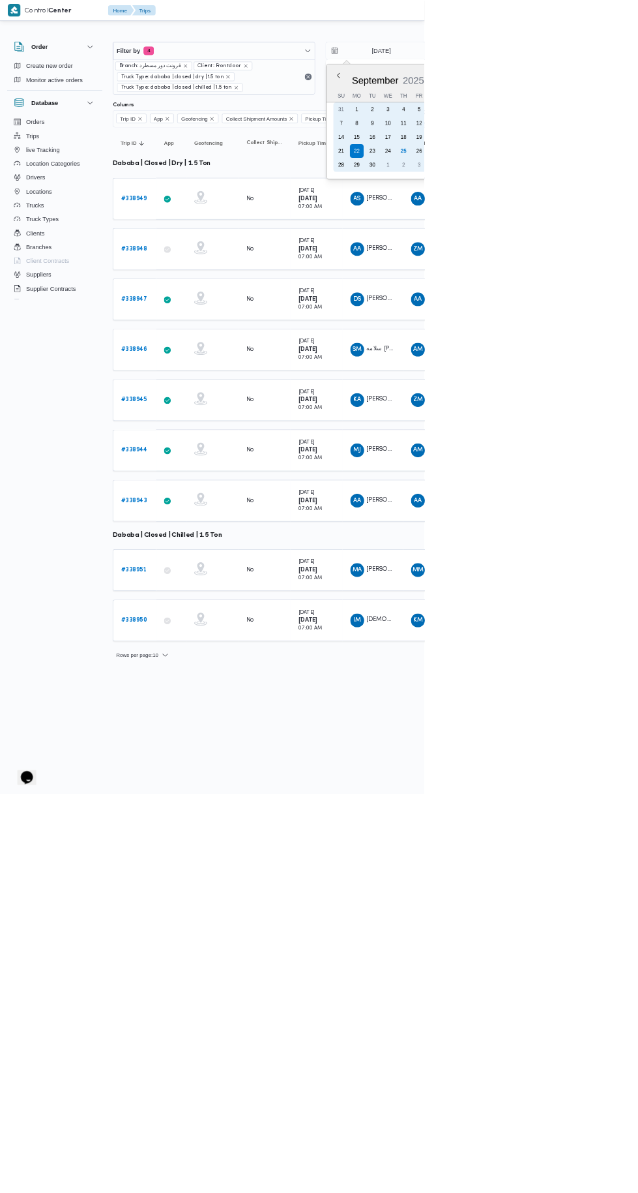
click at [590, 220] on div "24" at bounding box center [583, 227] width 21 height 21
type input "[DATE]"
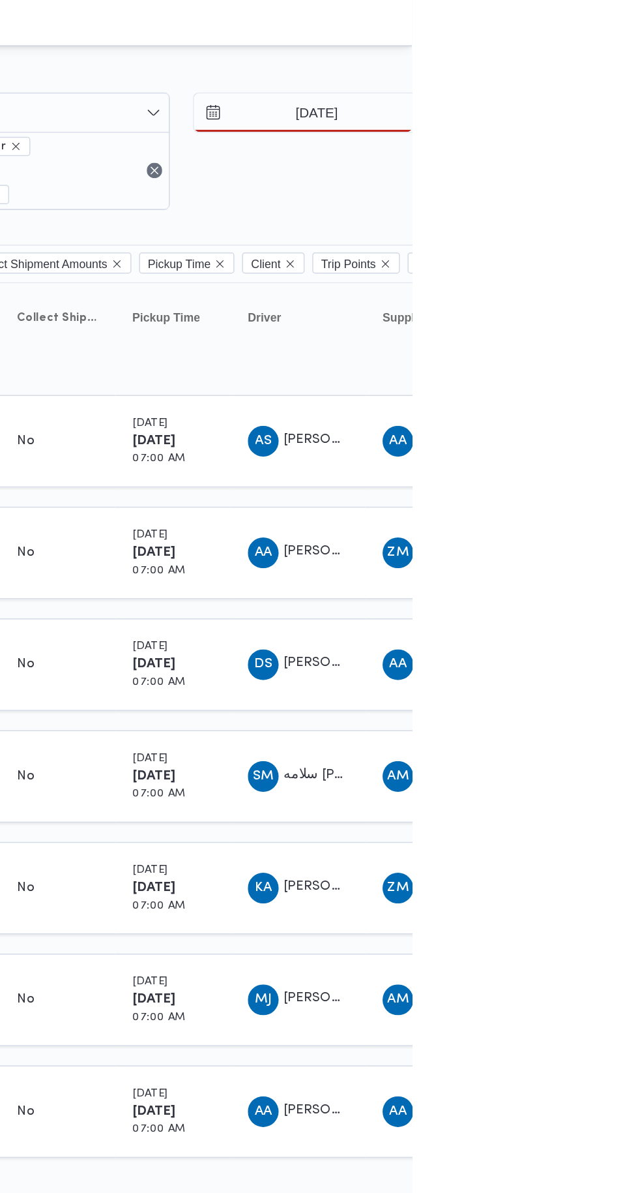
type input "[DATE]"
click at [562, 74] on input "[DATE]" at bounding box center [564, 76] width 148 height 26
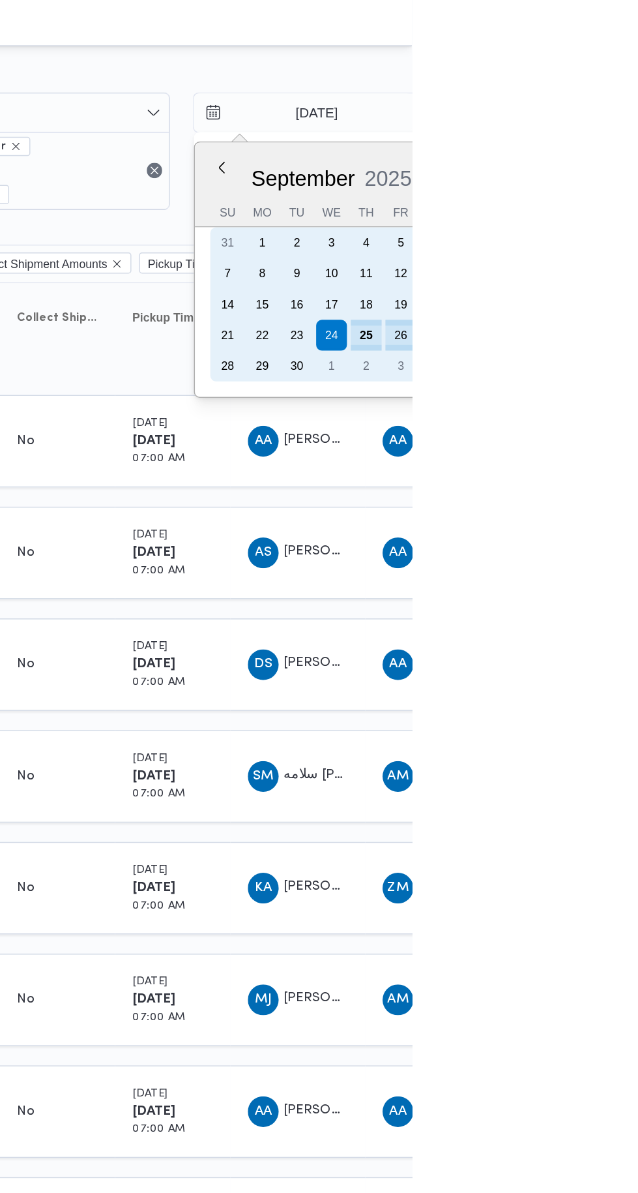
click at [604, 226] on div "25" at bounding box center [607, 227] width 21 height 21
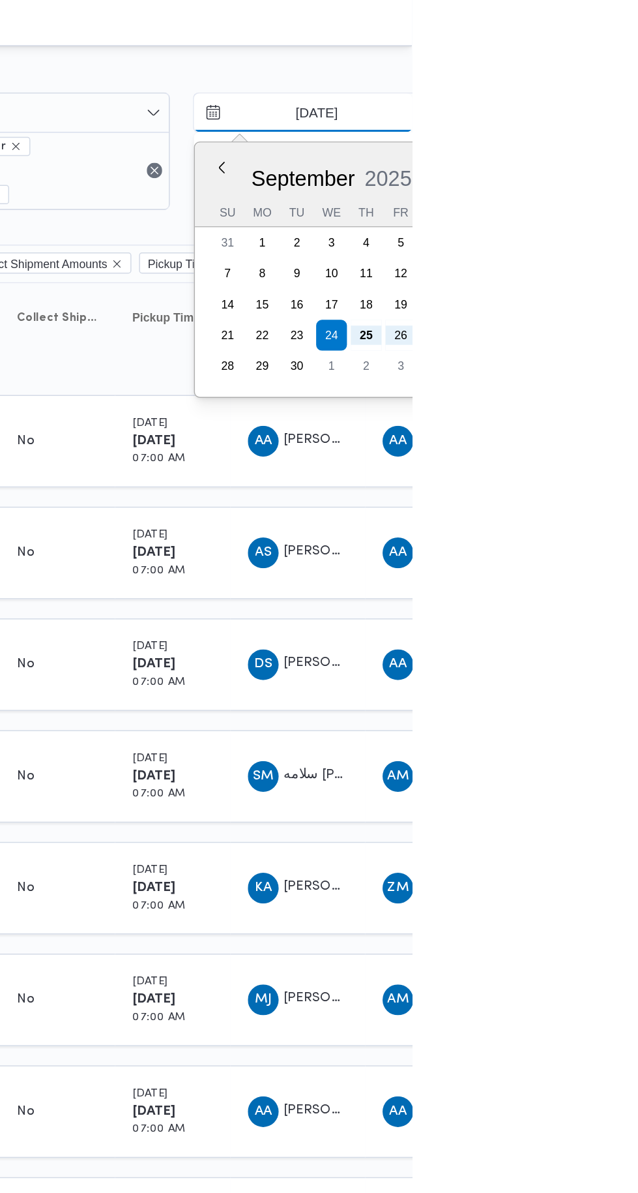
type input "[DATE]"
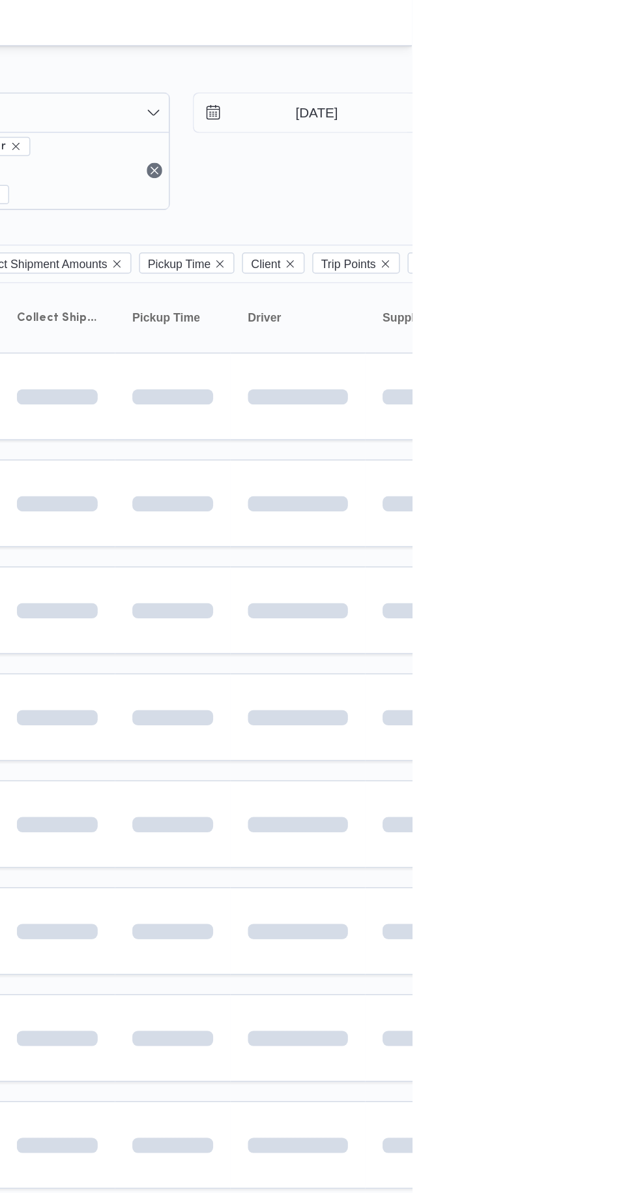
click at [638, 336] on span at bounding box center [613, 341] width 149 height 10
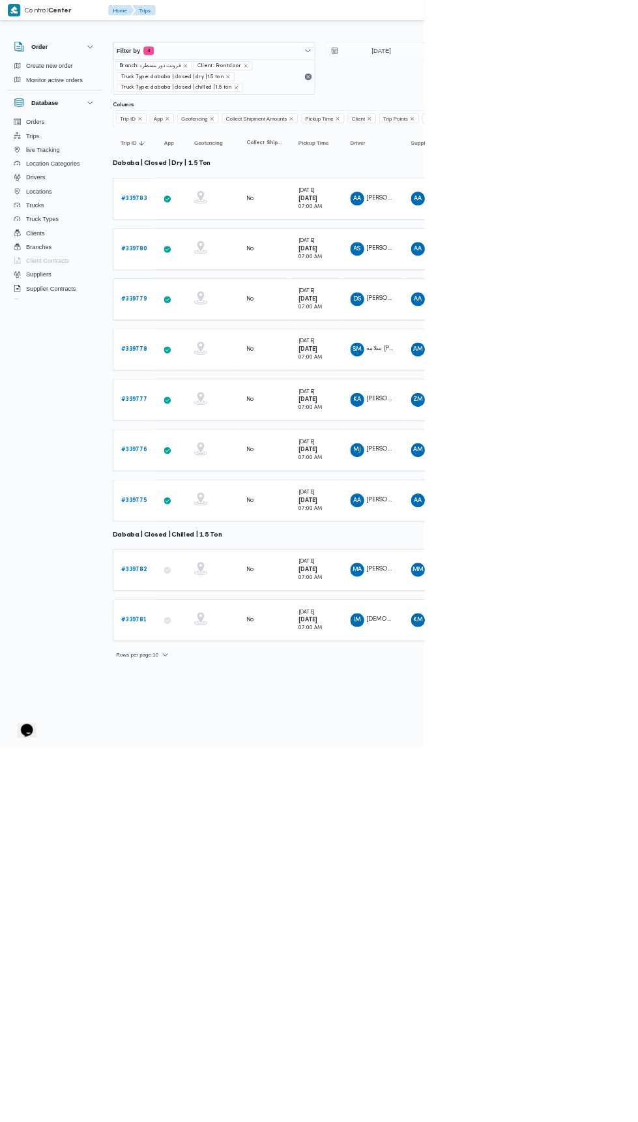
click at [638, 1122] on html "Control Center Home Trips English عربي Dark mode Logout Order Create new order …" at bounding box center [319, 561] width 638 height 1122
